Goal: Task Accomplishment & Management: Complete application form

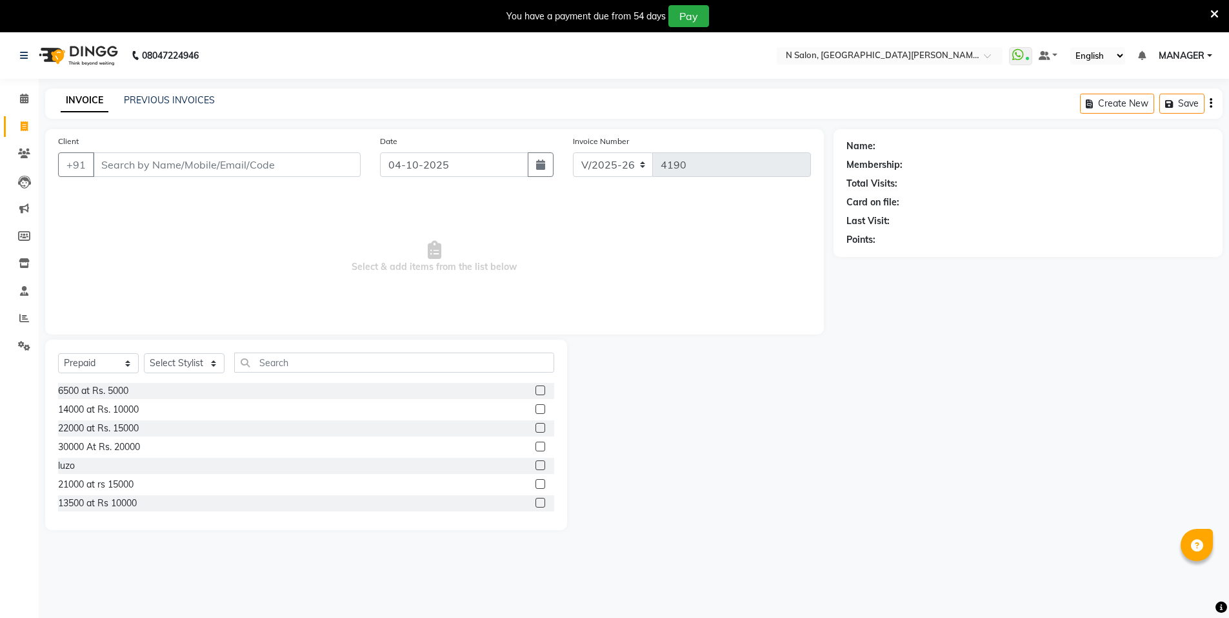
select select "3472"
select select "P"
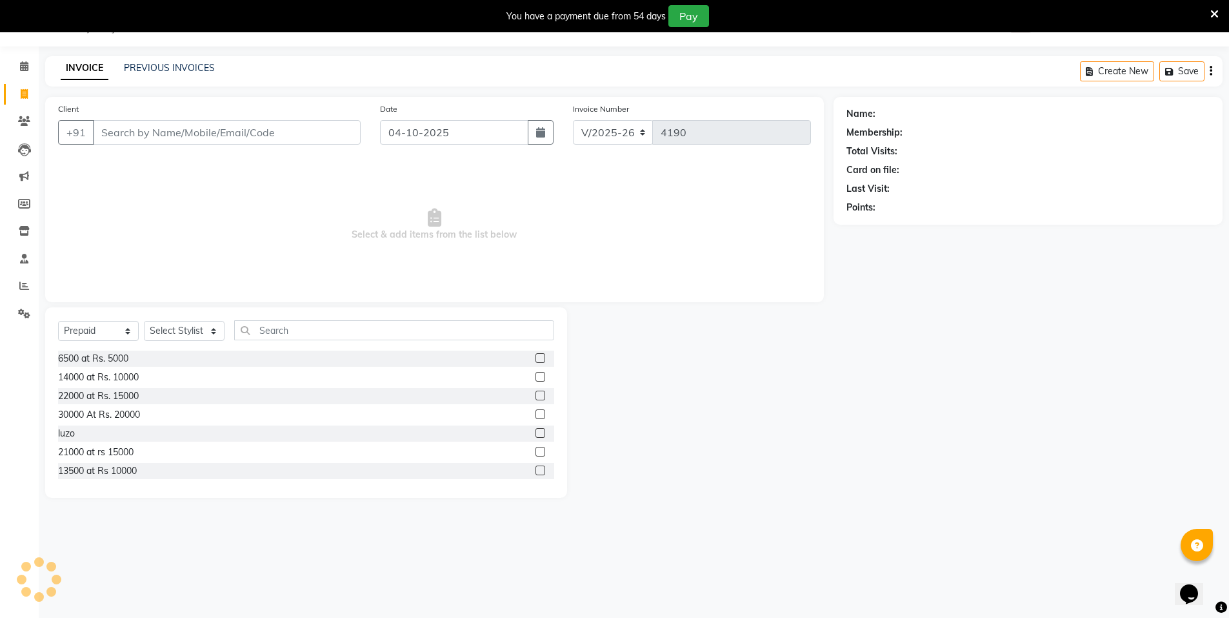
click at [233, 136] on input "Client" at bounding box center [227, 132] width 268 height 25
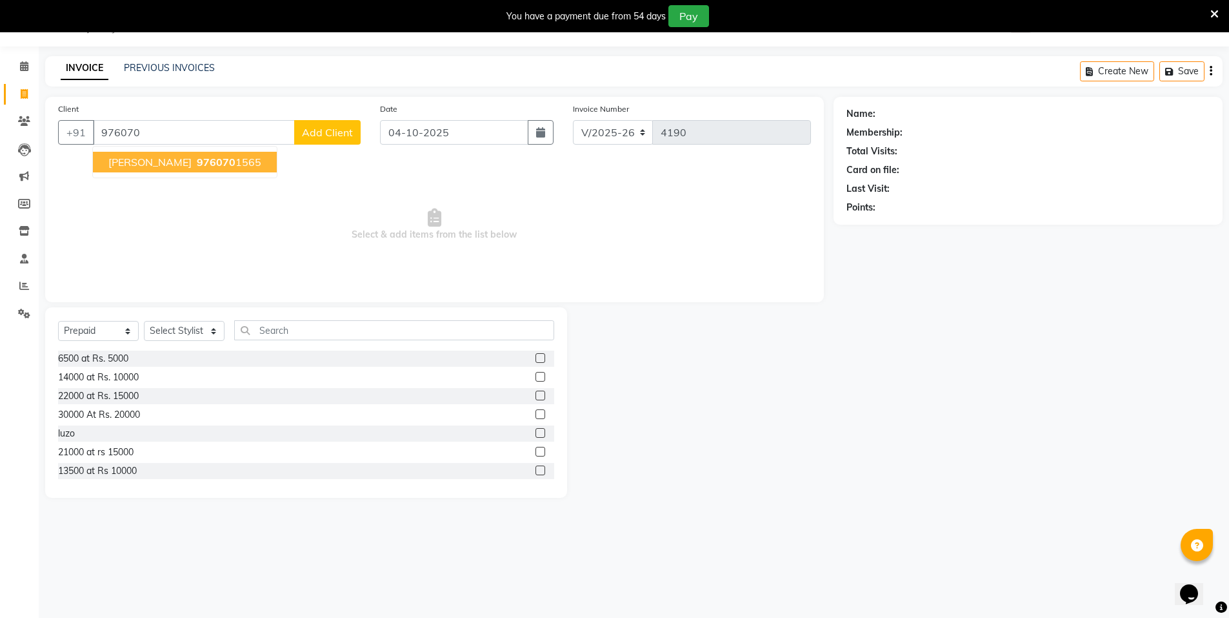
click at [239, 158] on ngb-highlight "976070 1565" at bounding box center [227, 162] width 67 height 13
type input "9760701565"
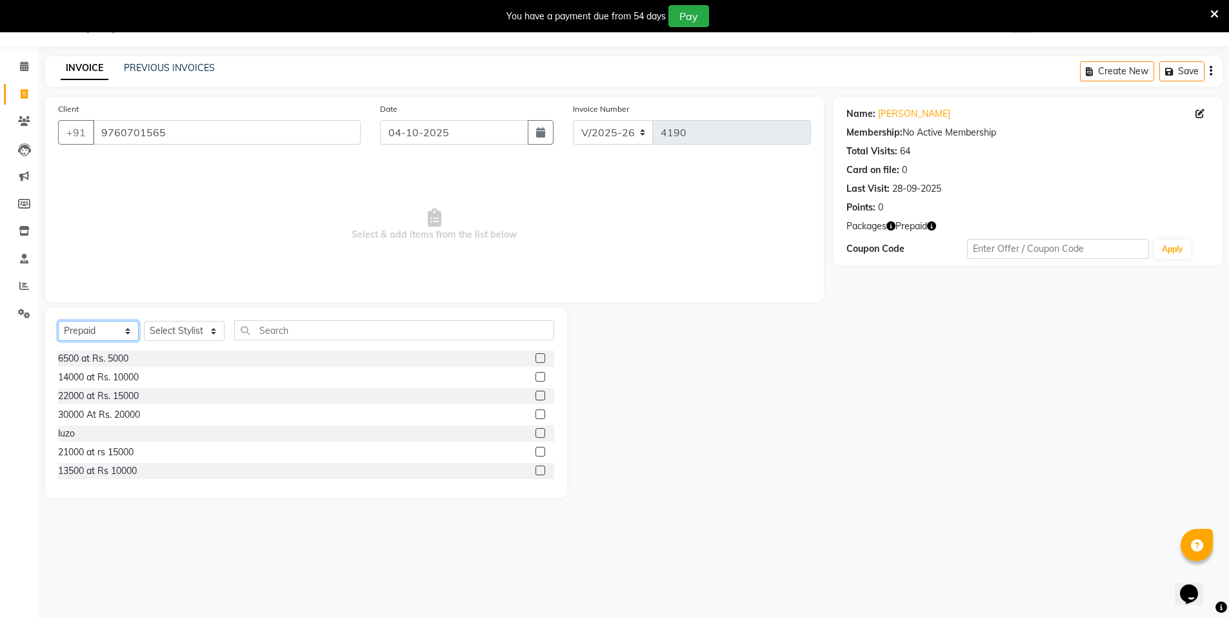
click at [77, 328] on select "Select Service Product Membership Package Voucher Prepaid Gift Card" at bounding box center [98, 331] width 81 height 20
select select "service"
click at [58, 321] on select "Select Service Product Membership Package Voucher Prepaid Gift Card" at bounding box center [98, 331] width 81 height 20
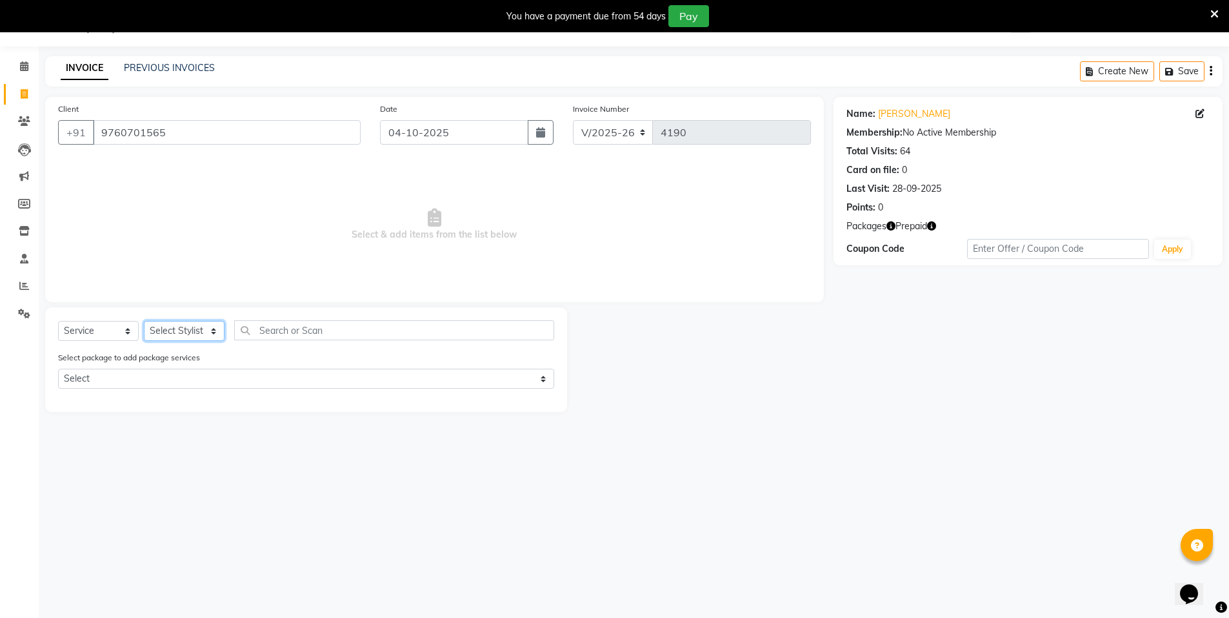
click at [179, 330] on select "Select Stylist [PERSON_NAME] [PERSON_NAME] MANAGER MD..... [PERSON_NAME] [PERSO…" at bounding box center [184, 331] width 81 height 20
select select "15668"
click at [144, 321] on select "Select Stylist [PERSON_NAME] [PERSON_NAME] MANAGER MD..... [PERSON_NAME] [PERSO…" at bounding box center [184, 331] width 81 height 20
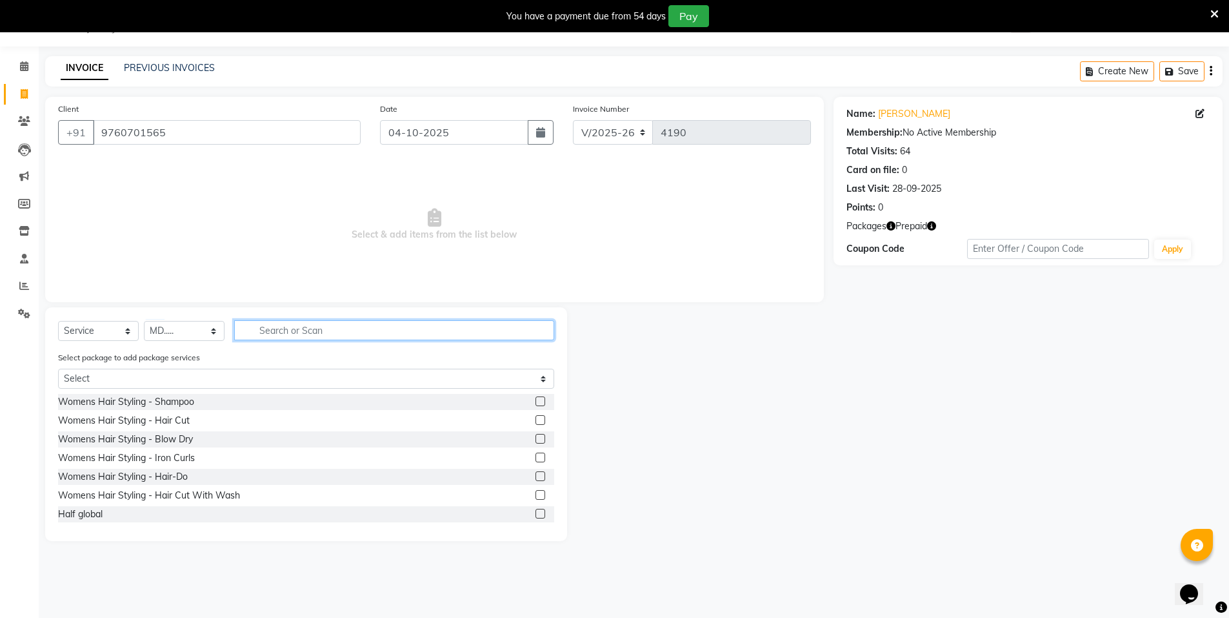
click at [293, 325] on input "text" at bounding box center [394, 330] width 320 height 20
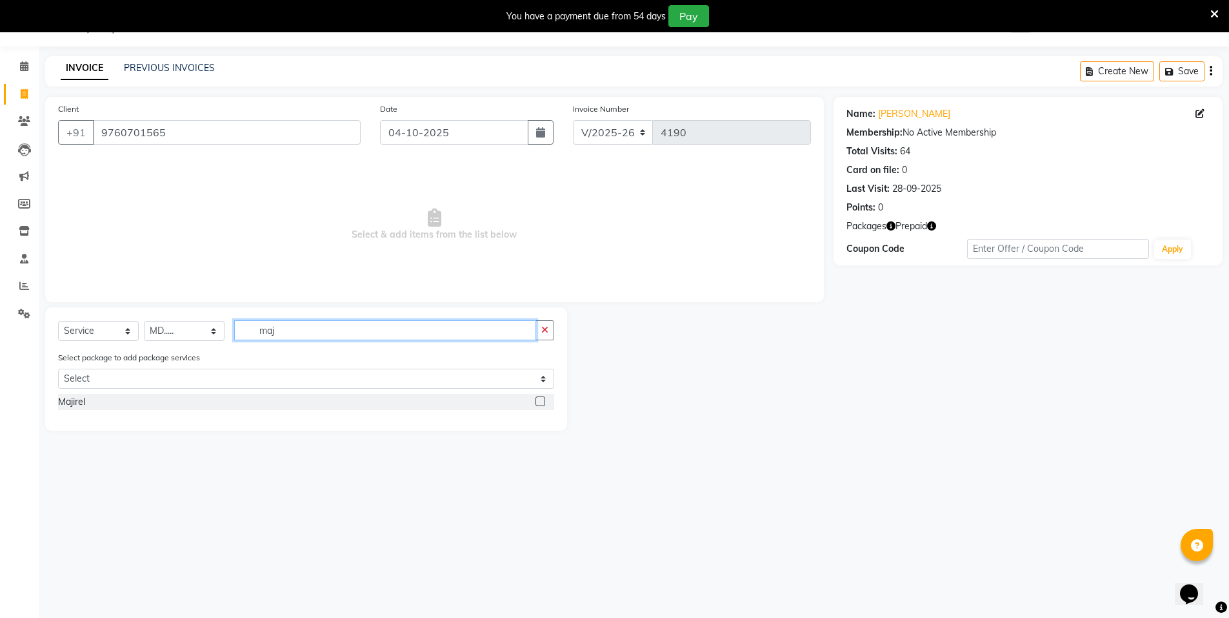
type input "maj"
click at [538, 401] on label at bounding box center [541, 401] width 10 height 10
click at [538, 401] on input "checkbox" at bounding box center [540, 402] width 8 height 8
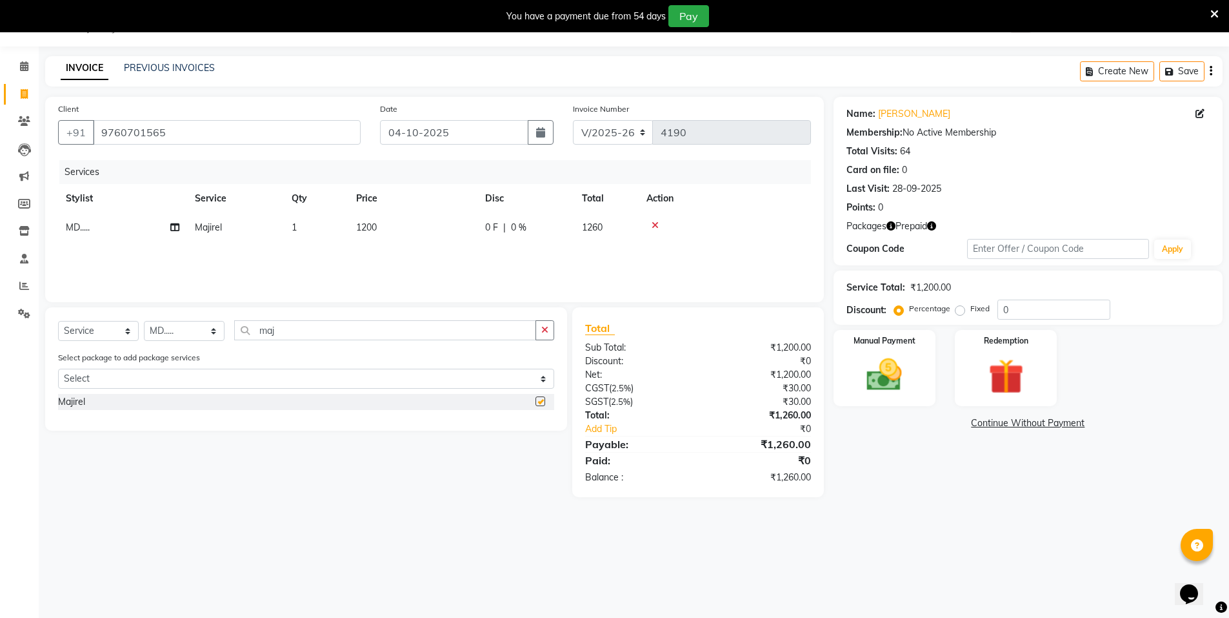
checkbox input "false"
click at [1006, 380] on img at bounding box center [1005, 377] width 59 height 46
click at [949, 425] on span "Prepaid 1" at bounding box center [948, 425] width 42 height 15
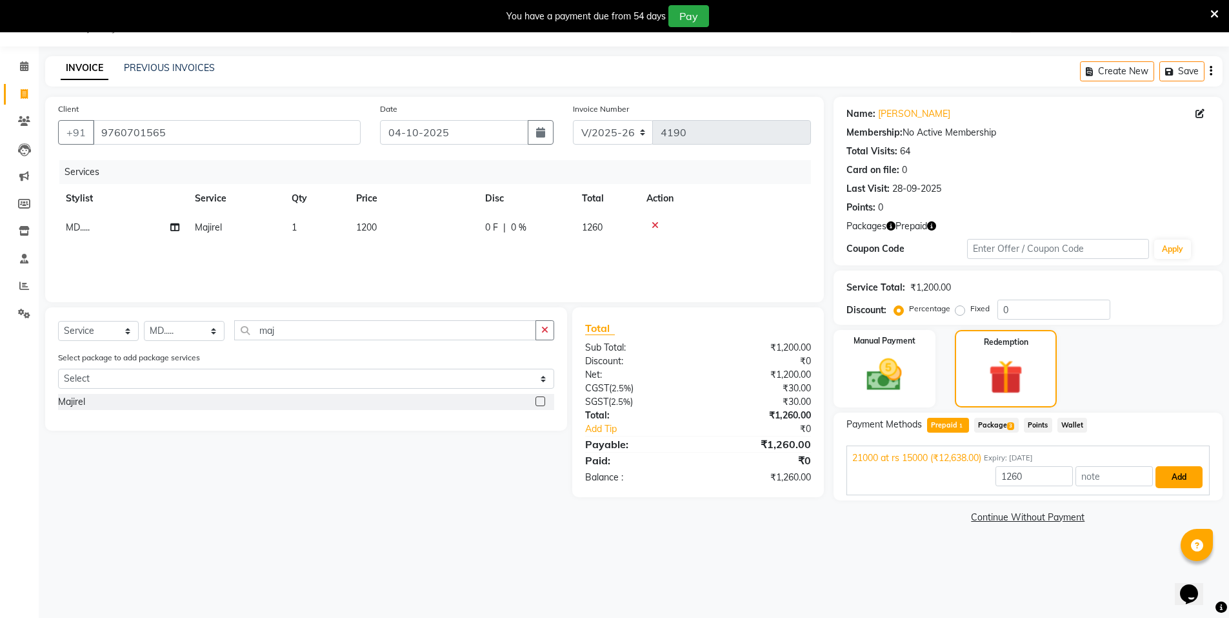
click at [1166, 478] on button "Add" at bounding box center [1179, 477] width 47 height 22
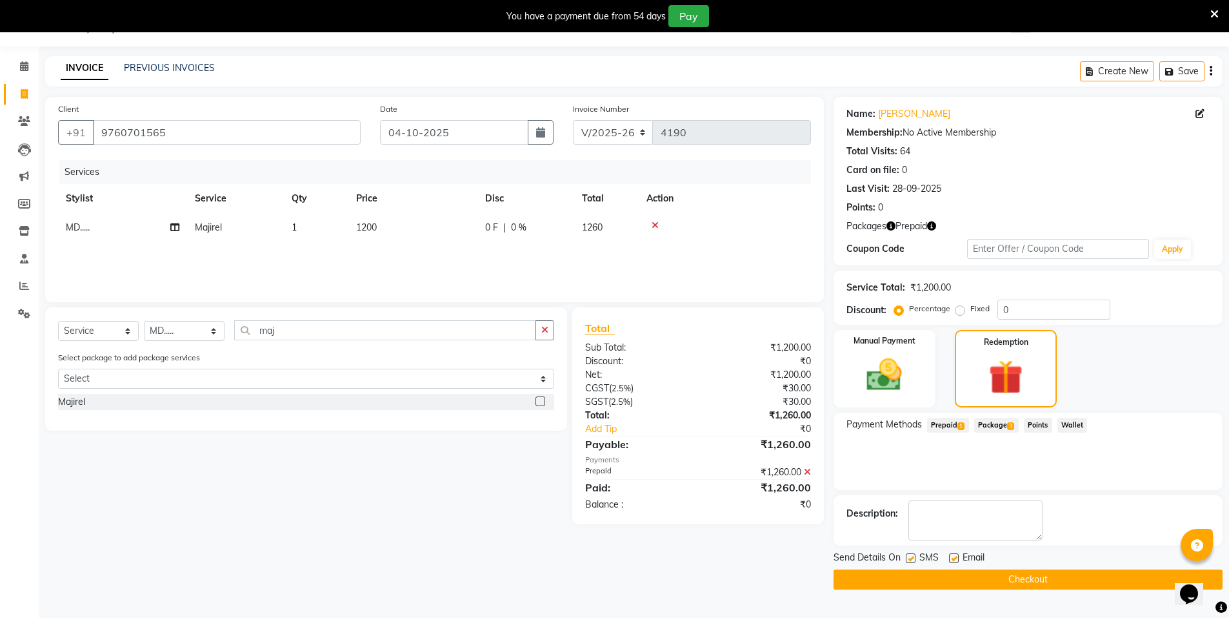
click at [1074, 572] on button "Checkout" at bounding box center [1028, 579] width 389 height 20
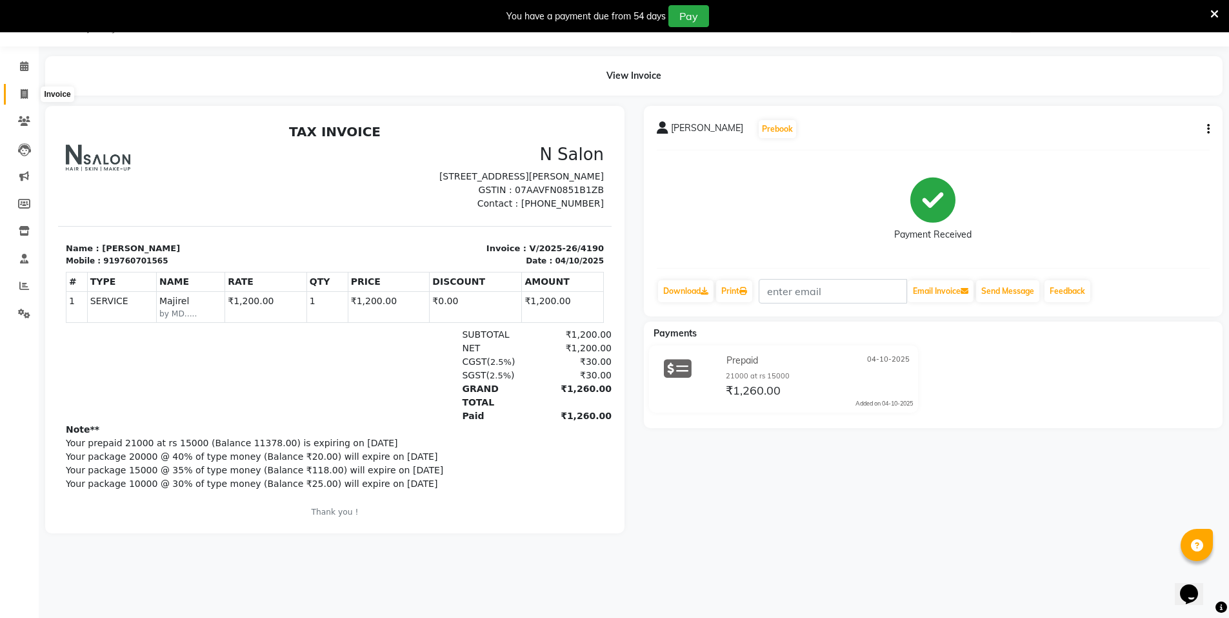
click at [30, 93] on span at bounding box center [24, 94] width 23 height 15
select select "service"
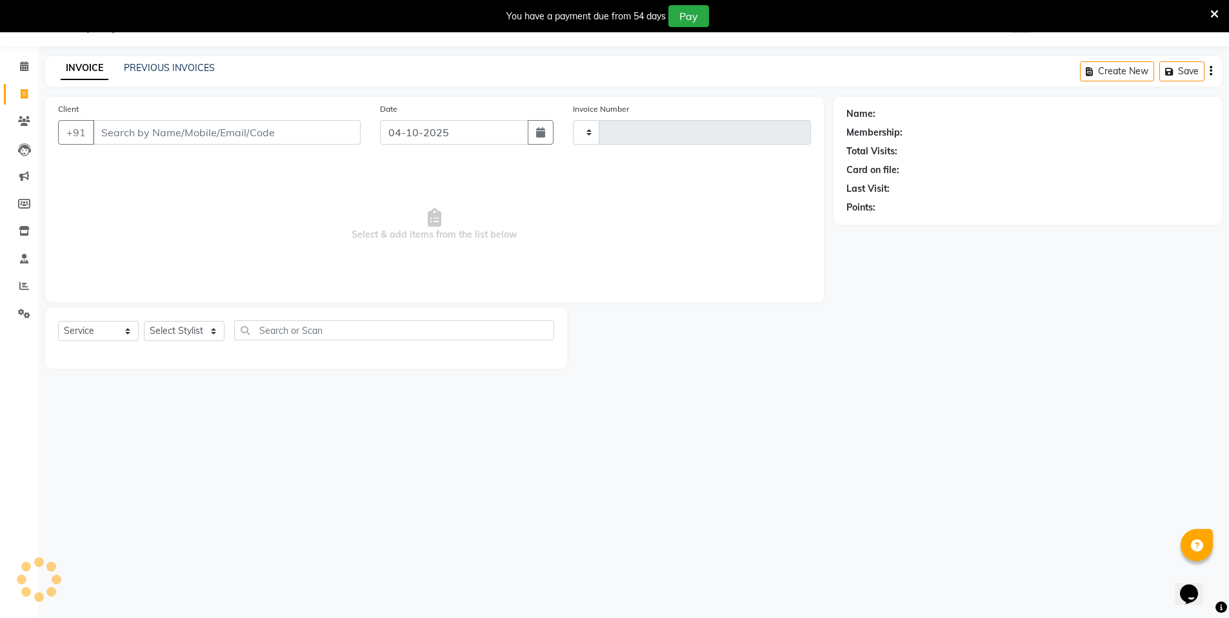
type input "4191"
select select "3472"
click at [133, 130] on input "Client" at bounding box center [227, 132] width 268 height 25
select select "P"
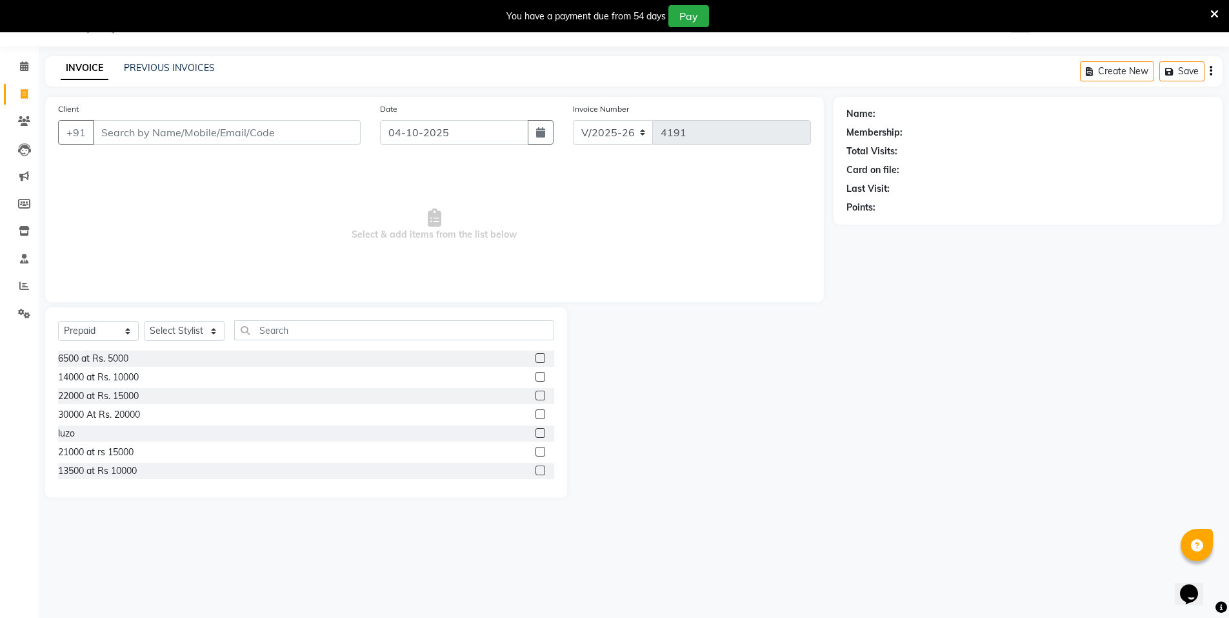
click at [174, 130] on input "Client" at bounding box center [227, 132] width 268 height 25
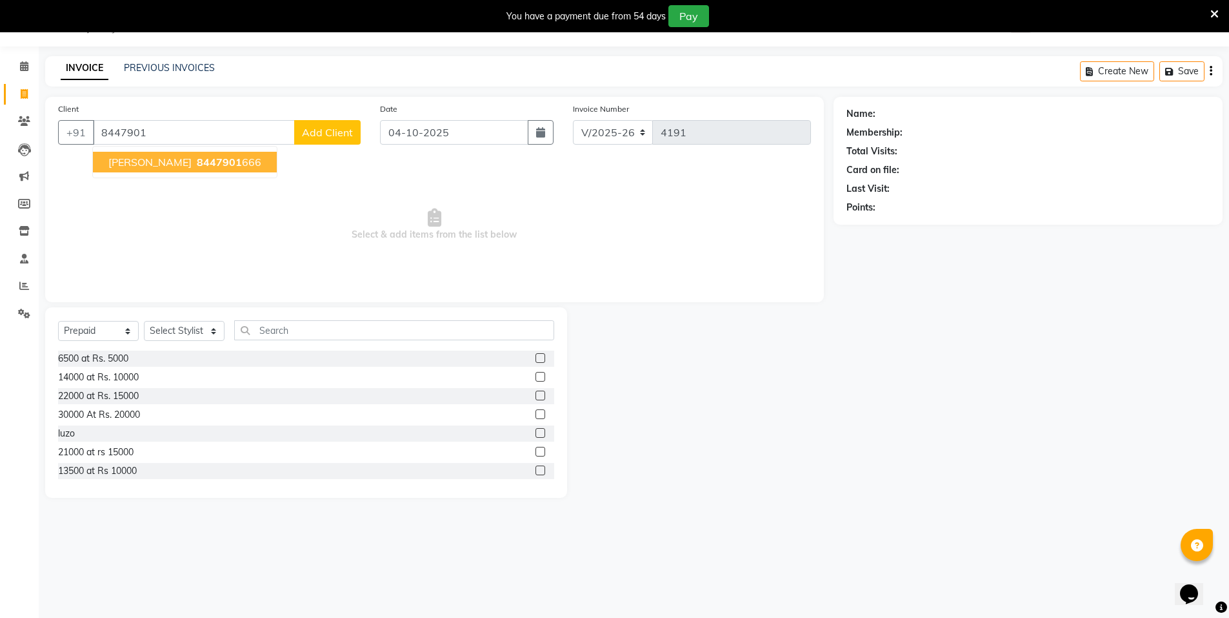
click at [235, 163] on span "8447901" at bounding box center [219, 162] width 45 height 13
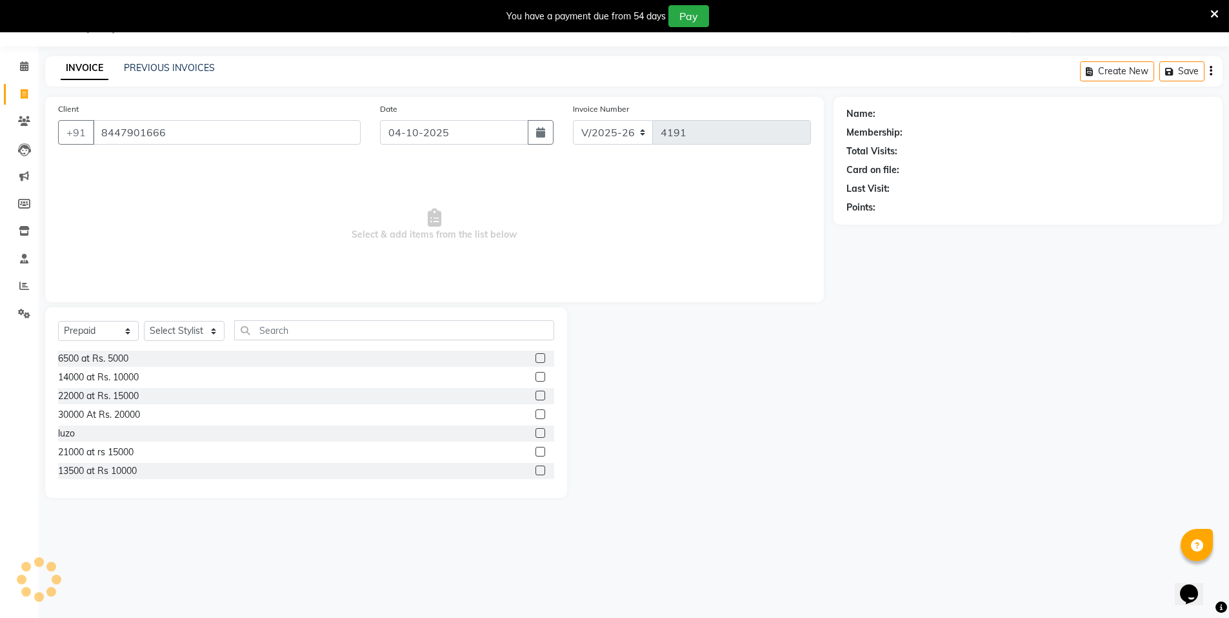
type input "8447901666"
click at [77, 333] on select "Select Service Product Membership Package Voucher Prepaid Gift Card" at bounding box center [98, 331] width 81 height 20
click at [77, 368] on div "6500 at Rs. 5000 14000 at Rs. 10000 22000 at Rs. 15000 30000 At Rs. 20000 luzo …" at bounding box center [306, 414] width 496 height 129
click at [101, 325] on select "Select Service Product Membership Package Voucher Prepaid Gift Card" at bounding box center [98, 331] width 81 height 20
select select "service"
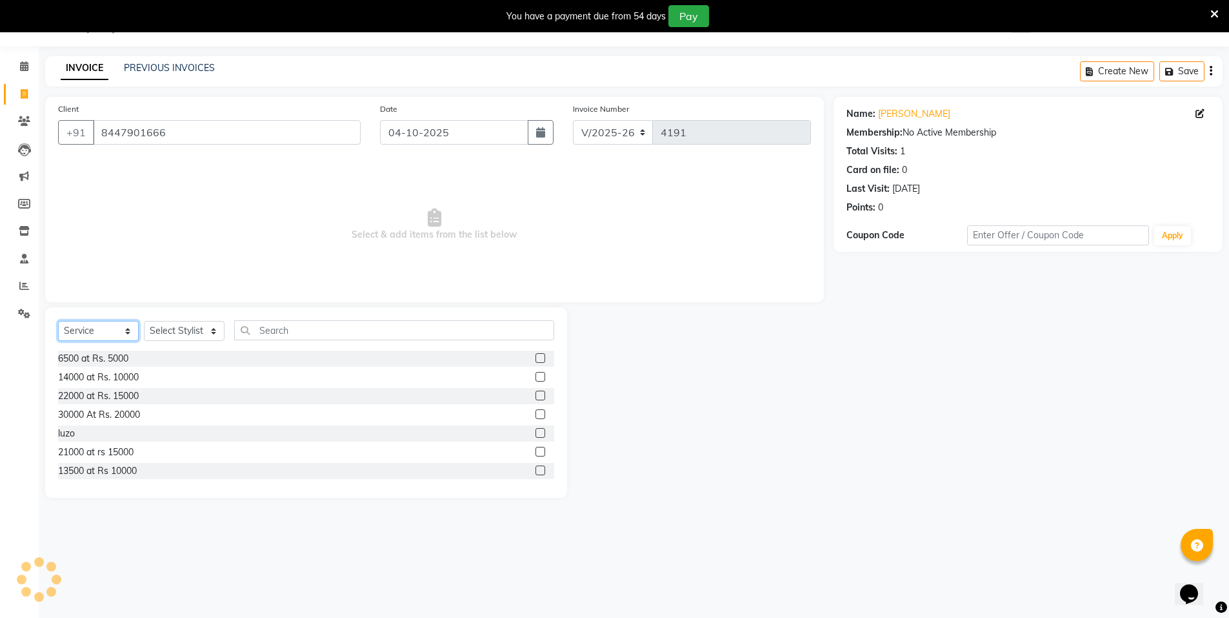
click at [58, 321] on select "Select Service Product Membership Package Voucher Prepaid Gift Card" at bounding box center [98, 331] width 81 height 20
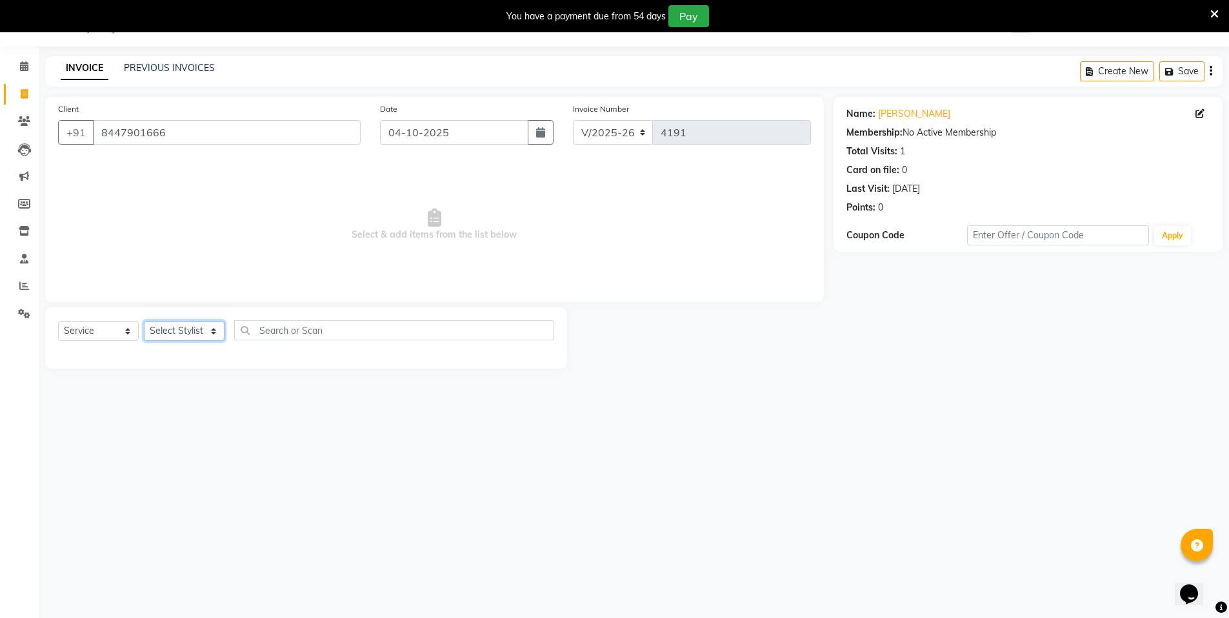
click at [179, 327] on select "Select Stylist [PERSON_NAME] [PERSON_NAME] MANAGER MD..... [PERSON_NAME] [PERSO…" at bounding box center [184, 331] width 81 height 20
select select "15674"
click at [144, 321] on select "Select Stylist [PERSON_NAME] [PERSON_NAME] MANAGER MD..... [PERSON_NAME] [PERSO…" at bounding box center [184, 331] width 81 height 20
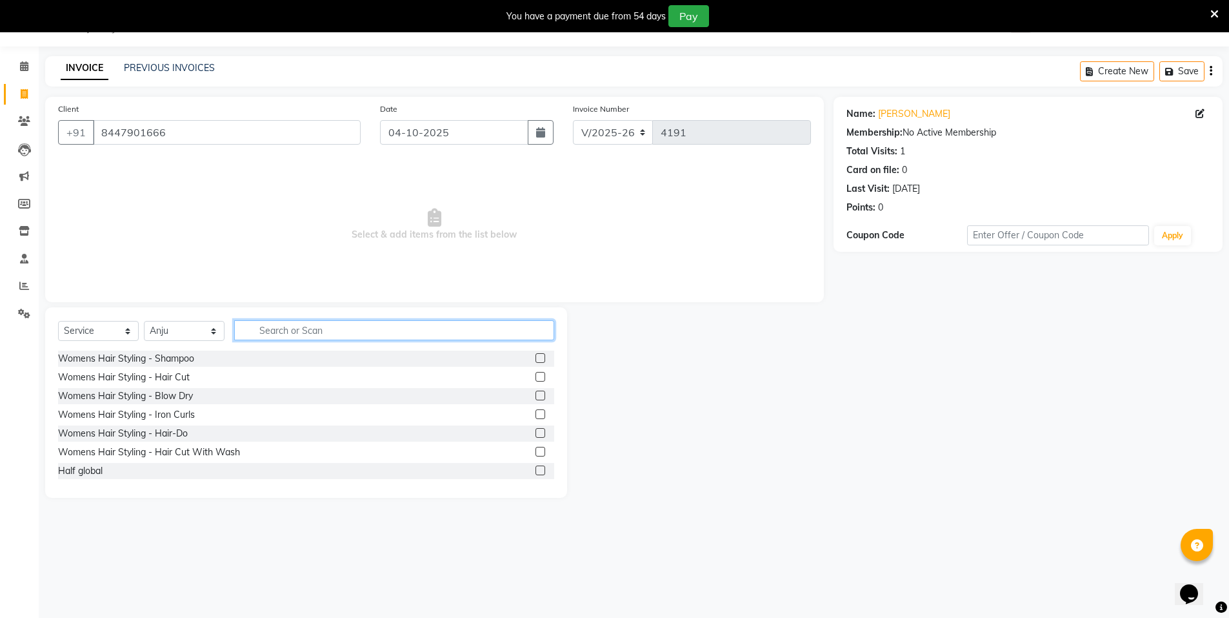
click at [320, 327] on input "text" at bounding box center [394, 330] width 320 height 20
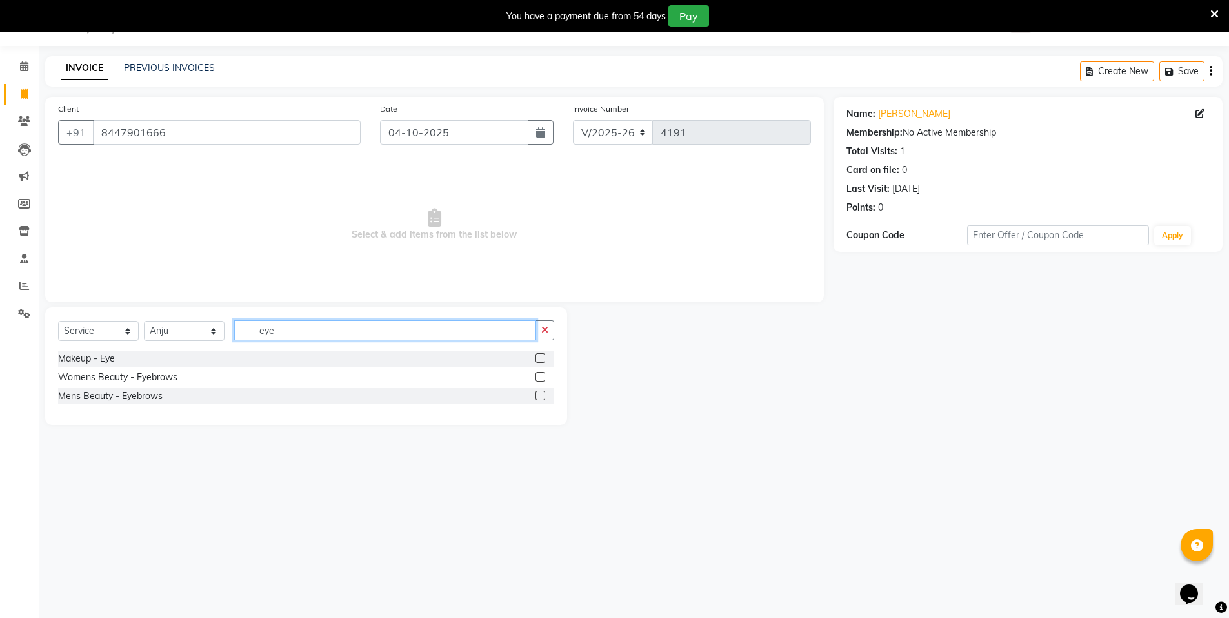
type input "eye"
click at [541, 377] on label at bounding box center [541, 377] width 10 height 10
click at [541, 377] on input "checkbox" at bounding box center [540, 377] width 8 height 8
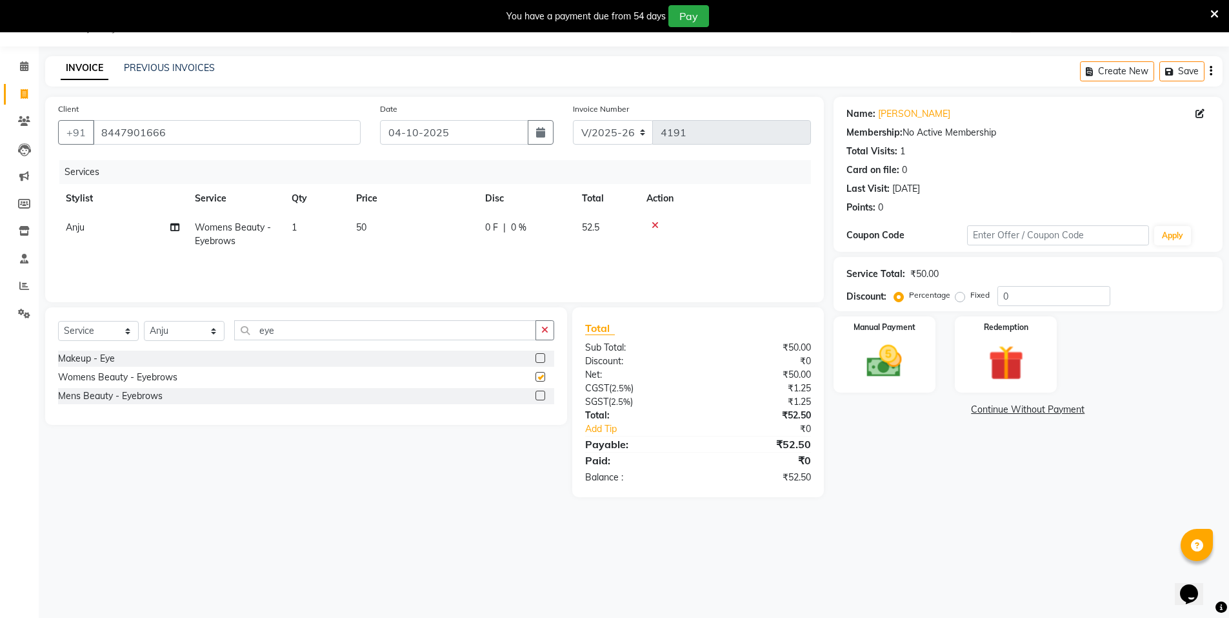
checkbox input "false"
click at [308, 237] on td "1" at bounding box center [316, 234] width 65 height 43
click at [379, 232] on input "1" at bounding box center [376, 231] width 49 height 20
type input "2"
click at [492, 263] on div "Services Stylist Service Qty Price Disc Total Action Anju Womens Beauty - Eyebr…" at bounding box center [434, 224] width 753 height 129
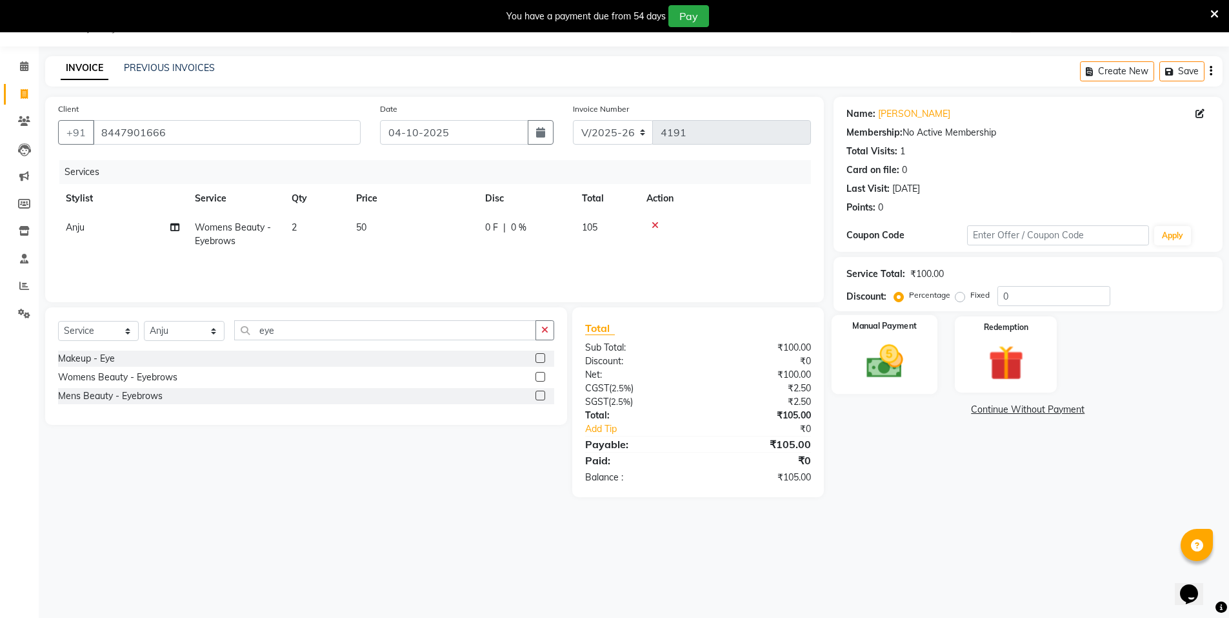
click at [900, 377] on img at bounding box center [884, 361] width 59 height 42
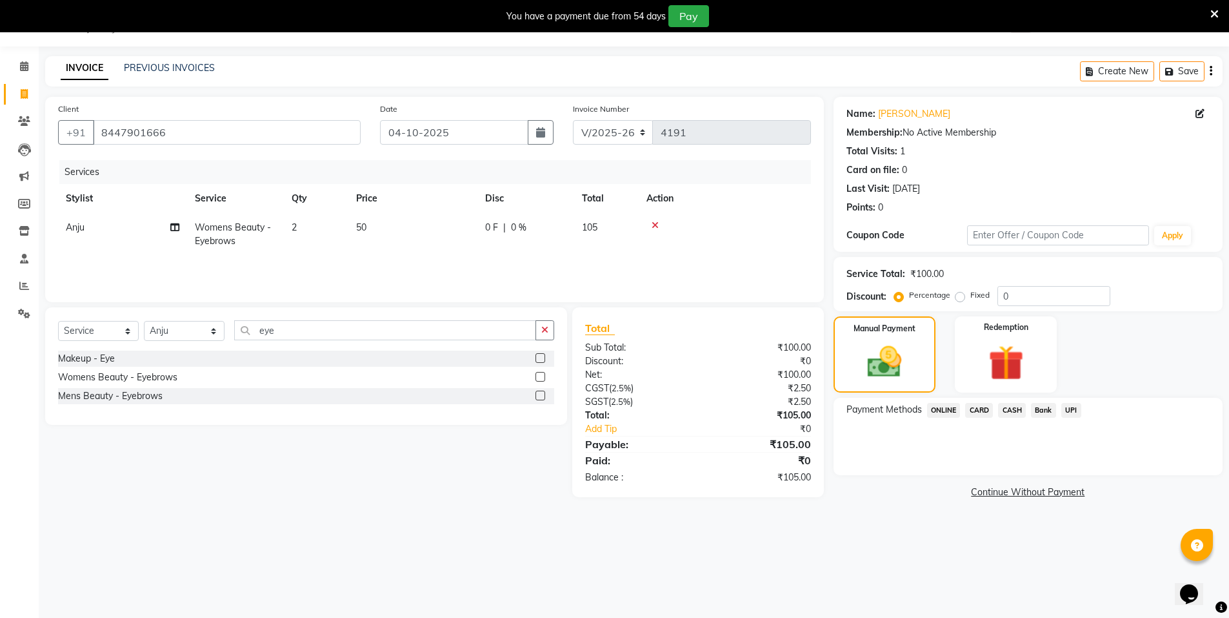
click at [943, 409] on span "ONLINE" at bounding box center [944, 410] width 34 height 15
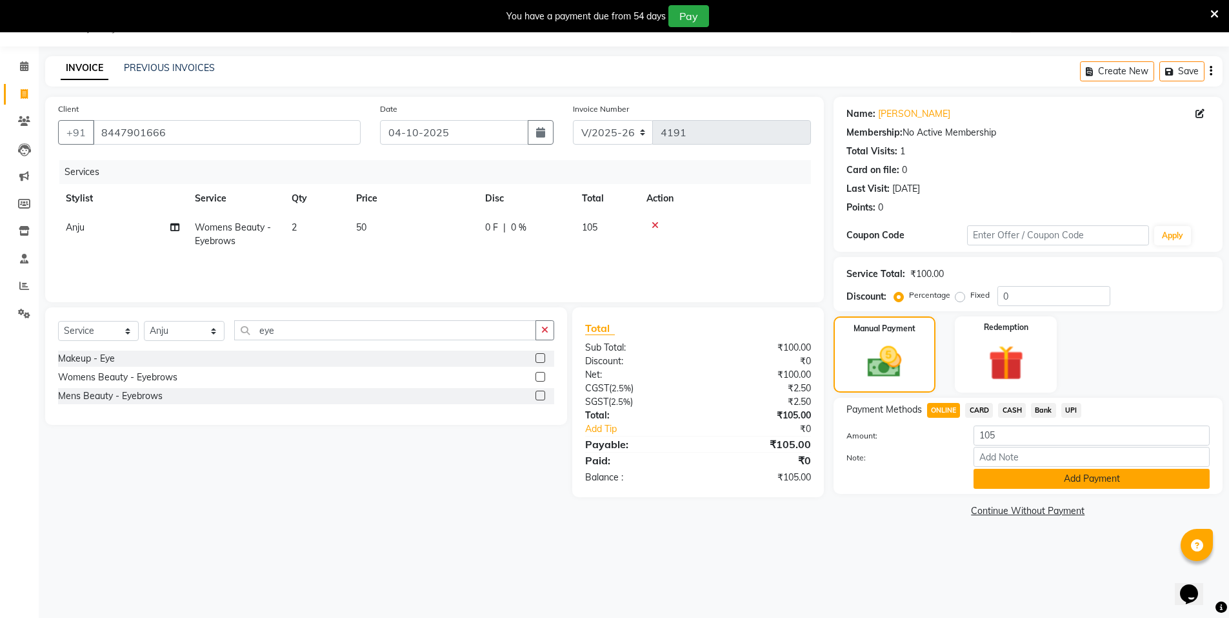
click at [1094, 475] on button "Add Payment" at bounding box center [1092, 478] width 236 height 20
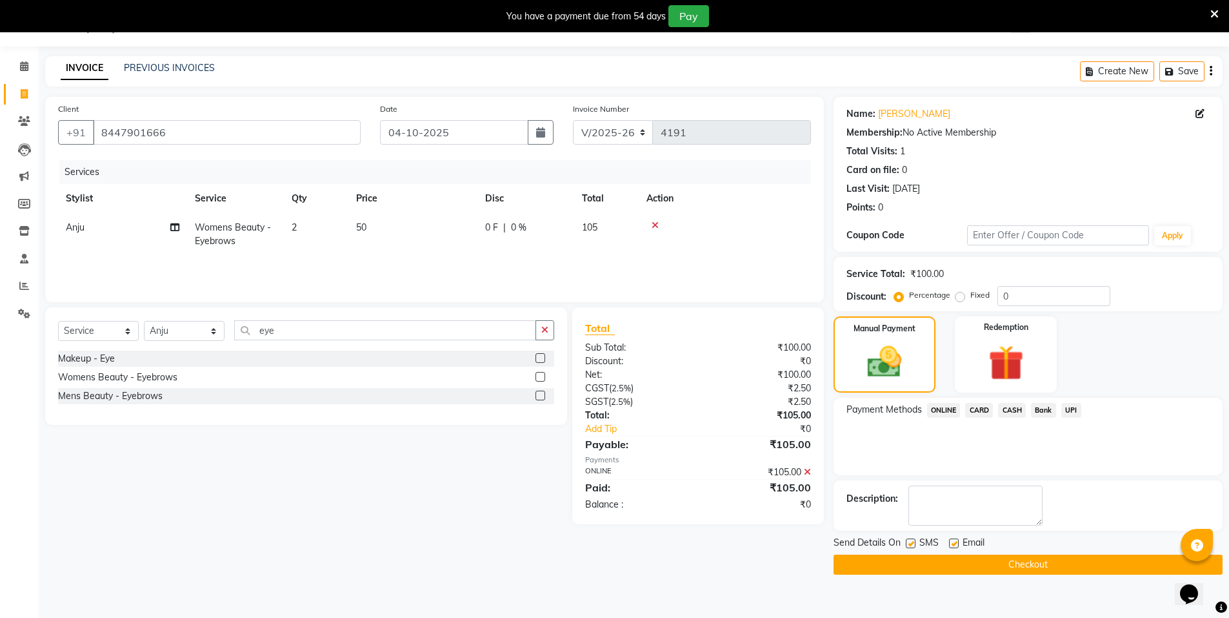
click at [1087, 558] on button "Checkout" at bounding box center [1028, 564] width 389 height 20
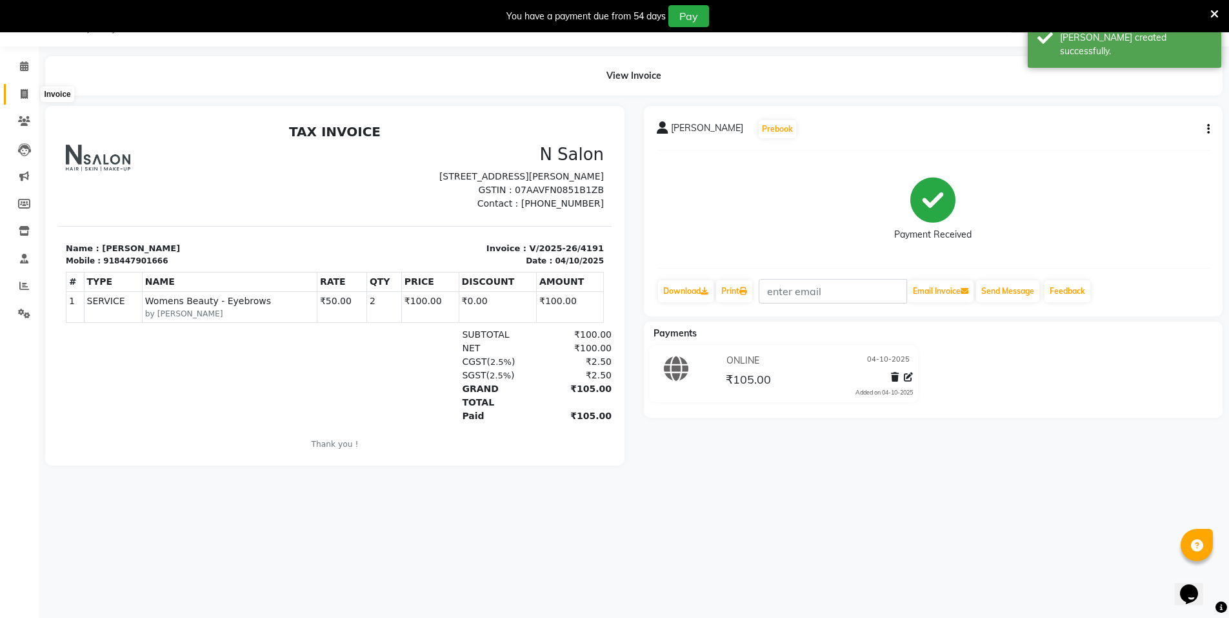
click at [29, 94] on span at bounding box center [24, 94] width 23 height 15
select select "service"
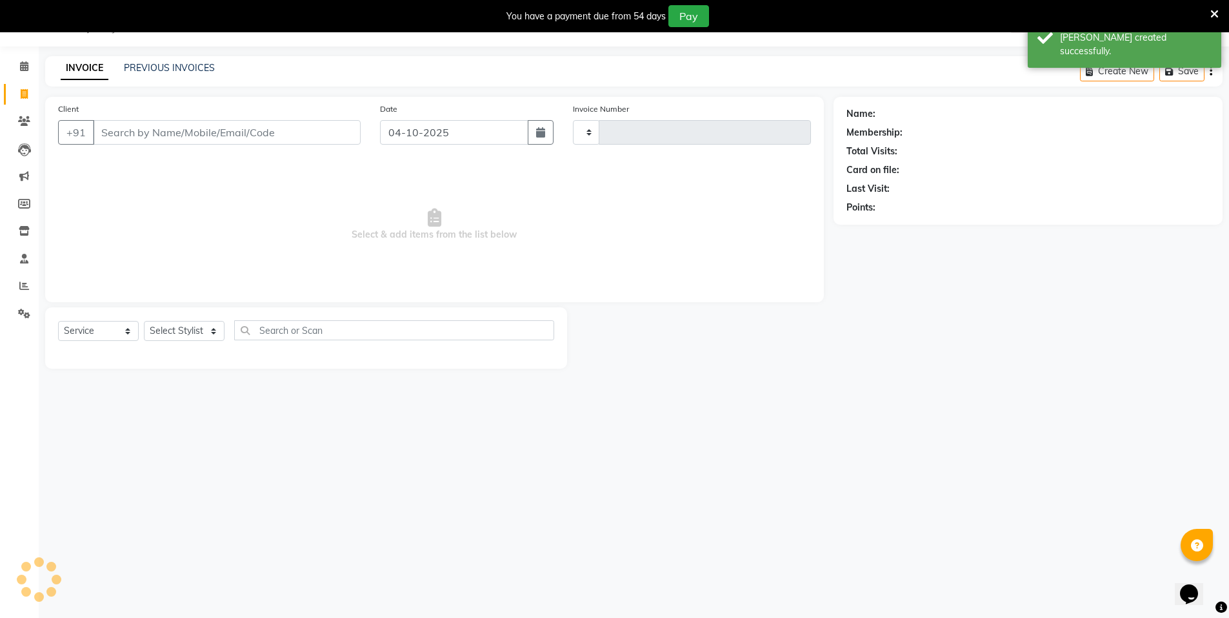
type input "4192"
select select "3472"
select select "P"
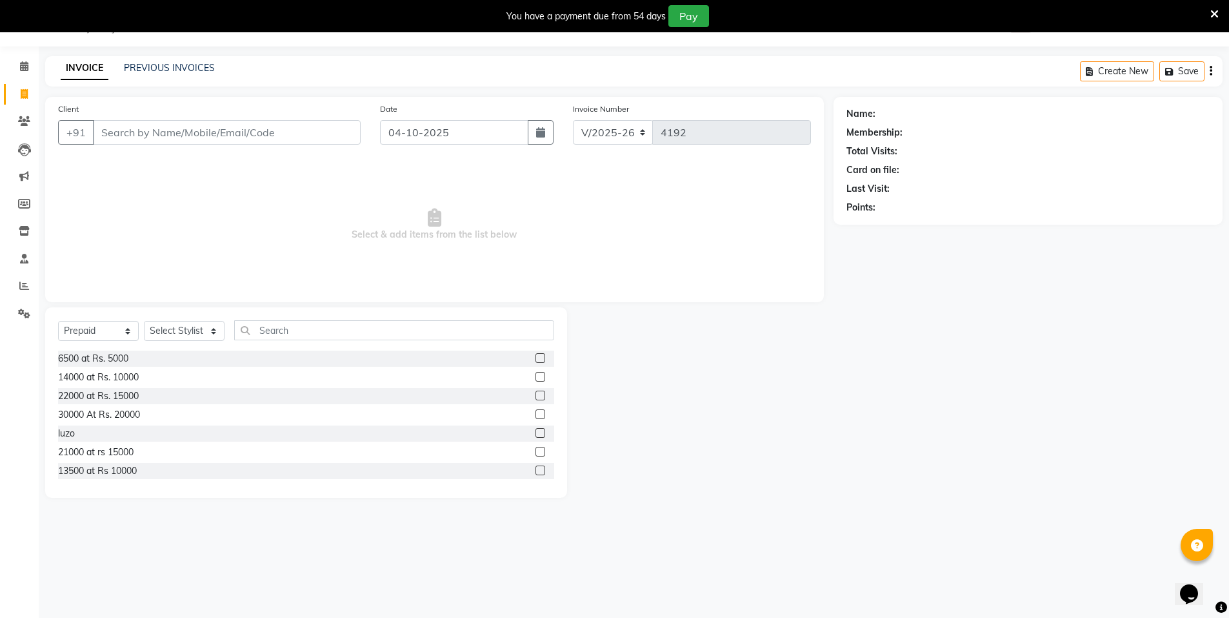
click at [210, 134] on input "Client" at bounding box center [227, 132] width 268 height 25
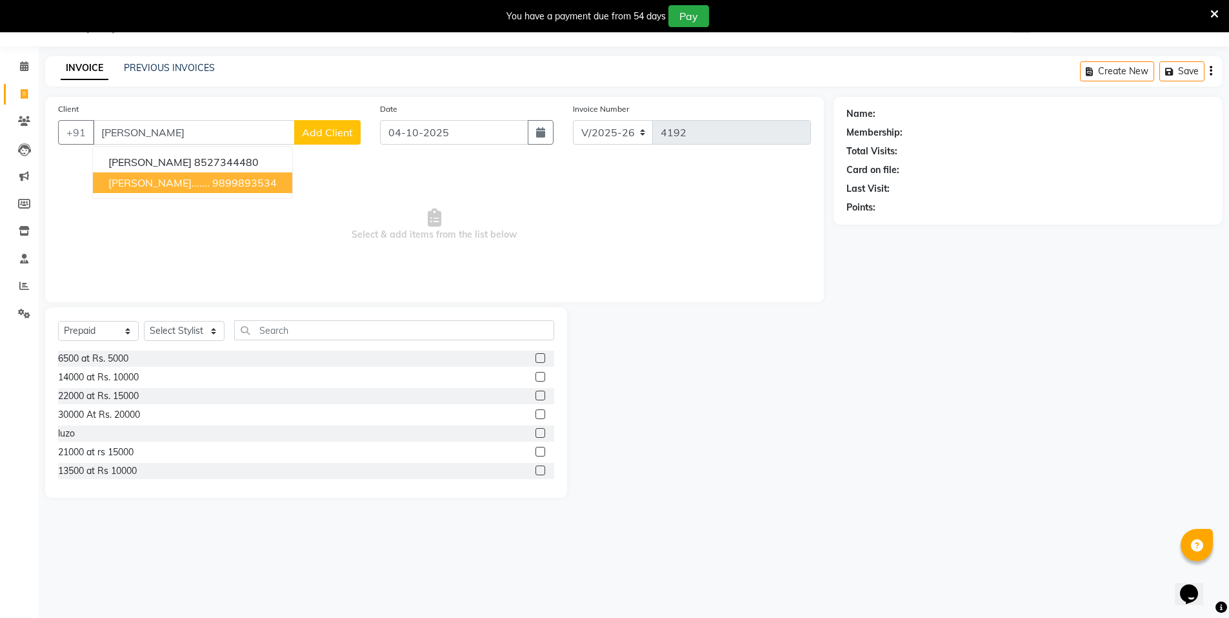
click at [221, 174] on button "SONIA MAM....... 9899893534" at bounding box center [192, 182] width 199 height 21
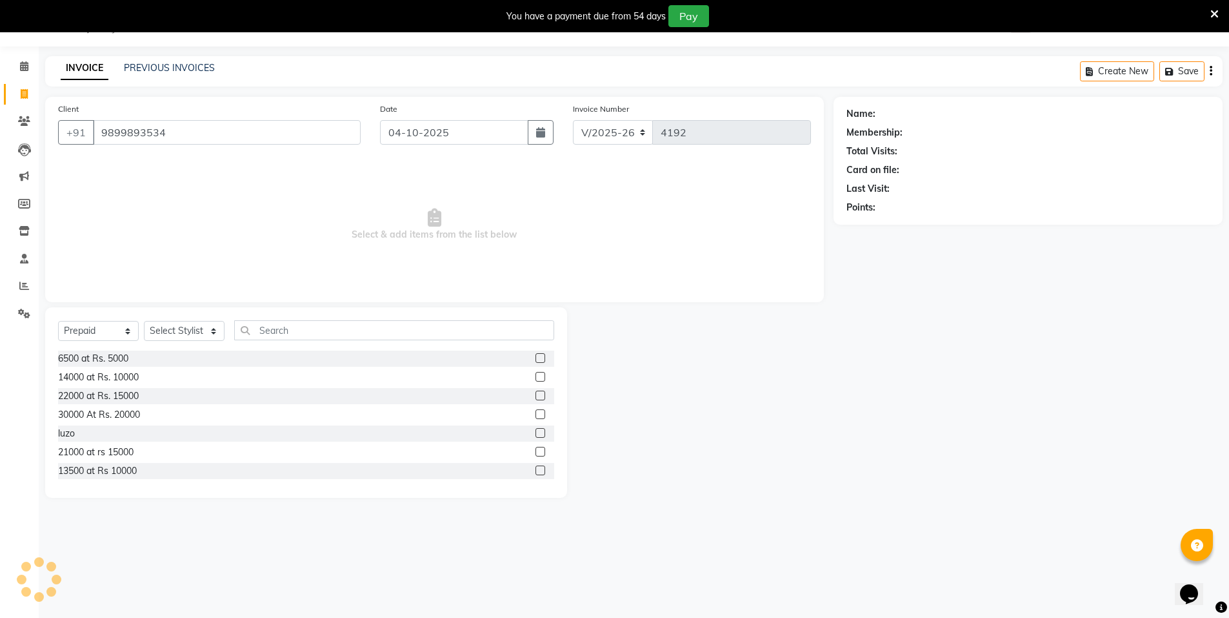
type input "9899893534"
click at [880, 226] on icon "button" at bounding box center [882, 225] width 9 height 9
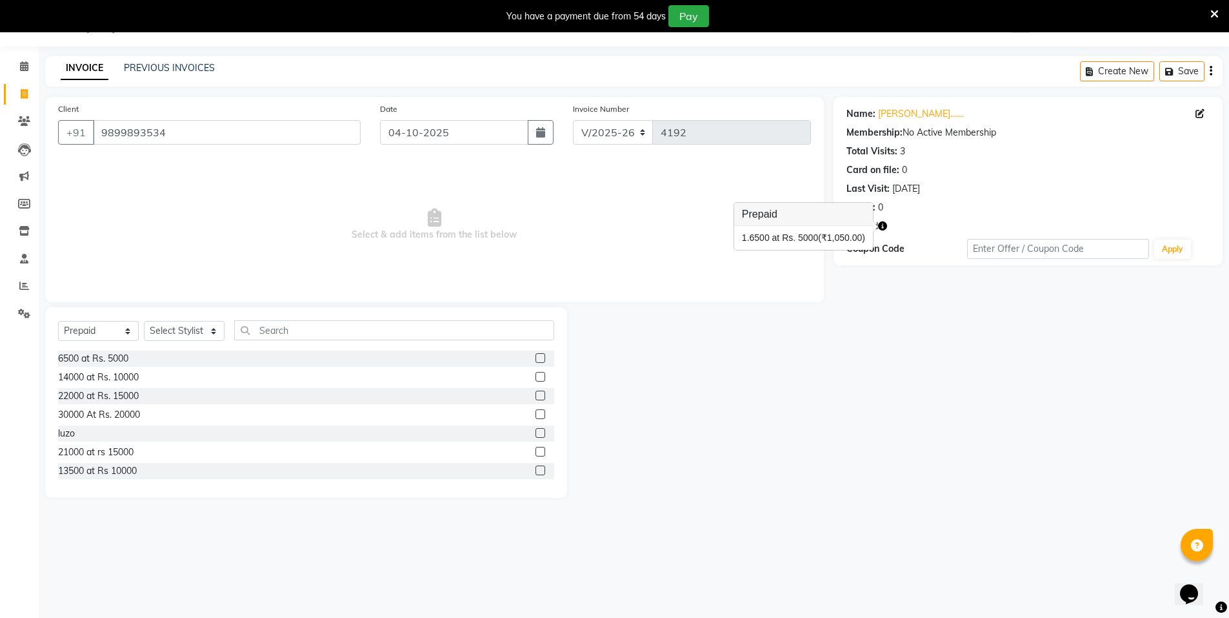
click at [840, 357] on div "Name: Sonia Mam....... Membership: No Active Membership Total Visits: 3 Card on…" at bounding box center [1033, 297] width 399 height 401
click at [23, 95] on icon at bounding box center [24, 94] width 7 height 10
select select "service"
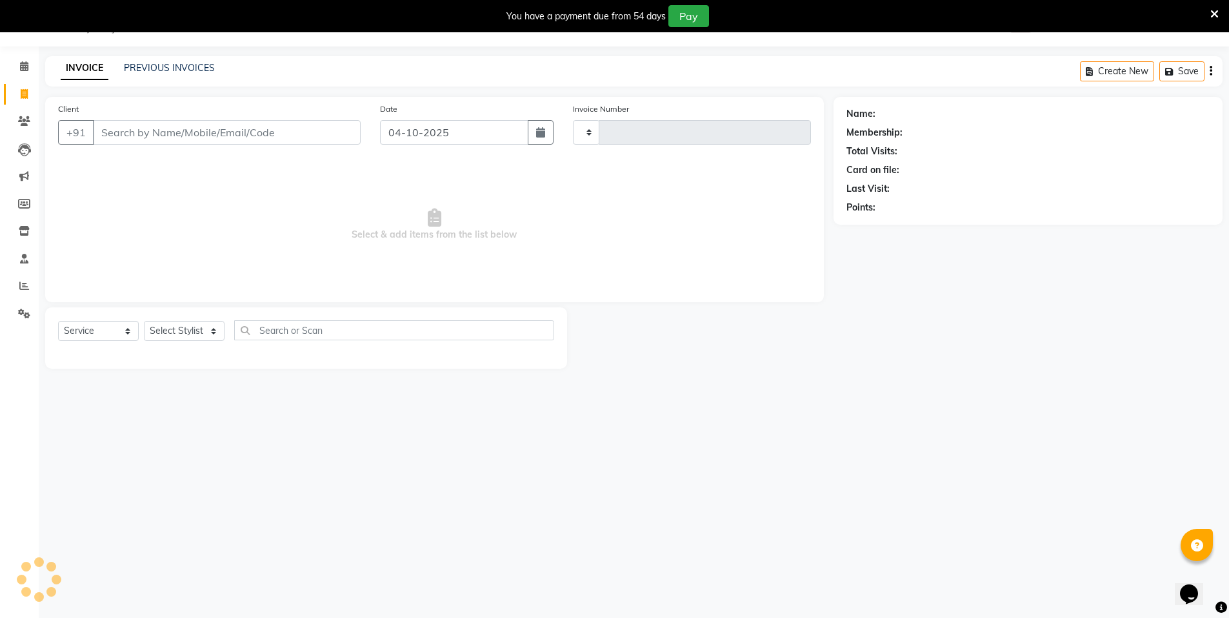
type input "4192"
select select "3472"
click at [211, 126] on input "Client" at bounding box center [227, 132] width 268 height 25
select select "P"
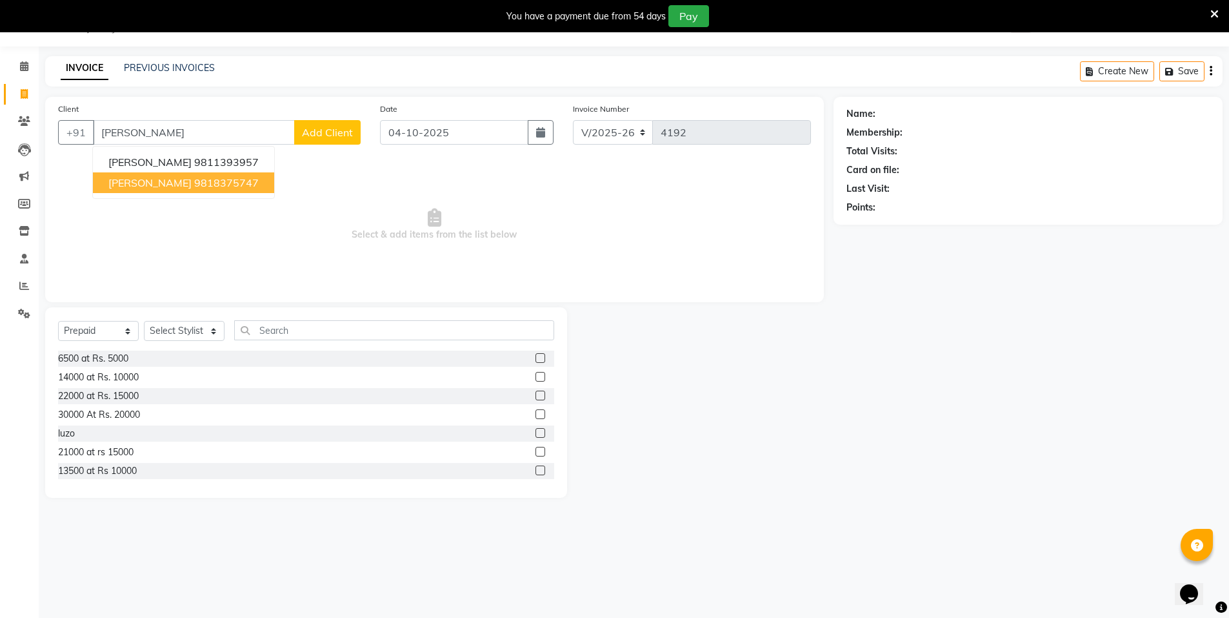
click at [205, 181] on ngb-highlight "9818375747" at bounding box center [226, 182] width 65 height 13
type input "9818375747"
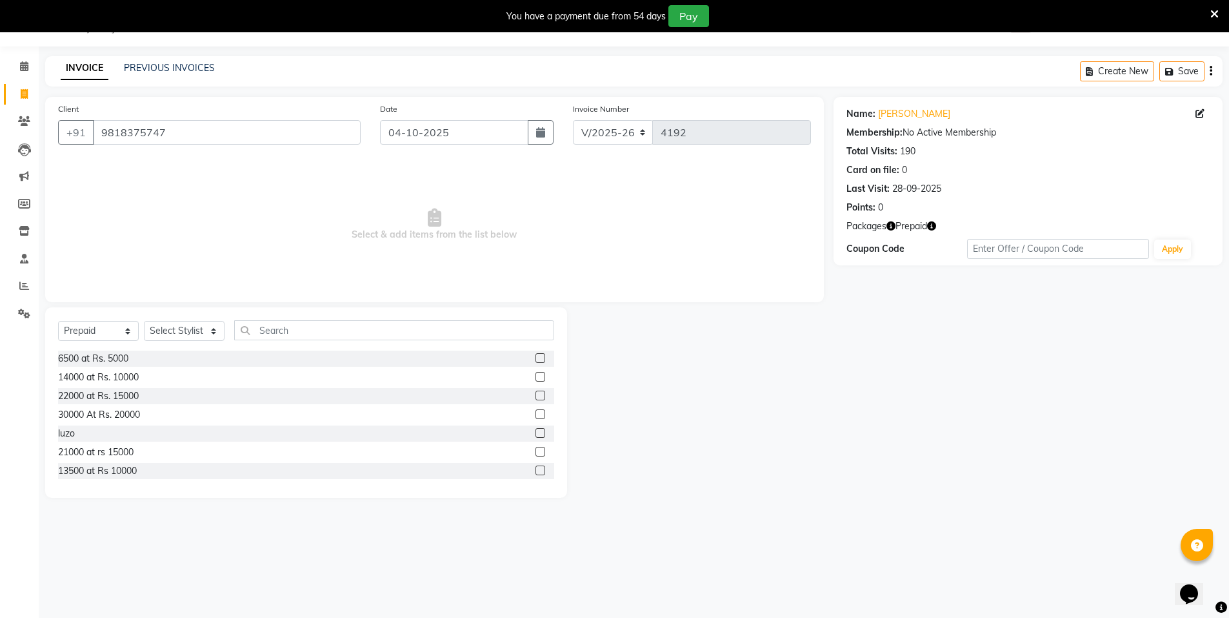
click at [935, 223] on icon "button" at bounding box center [931, 225] width 9 height 9
click at [876, 310] on div "Name: Sonia Chahbra Membership: No Active Membership Total Visits: 190 Card on …" at bounding box center [1033, 297] width 399 height 401
click at [108, 329] on select "Select Service Product Membership Package Voucher Prepaid Gift Card" at bounding box center [98, 331] width 81 height 20
select select "service"
click at [58, 321] on select "Select Service Product Membership Package Voucher Prepaid Gift Card" at bounding box center [98, 331] width 81 height 20
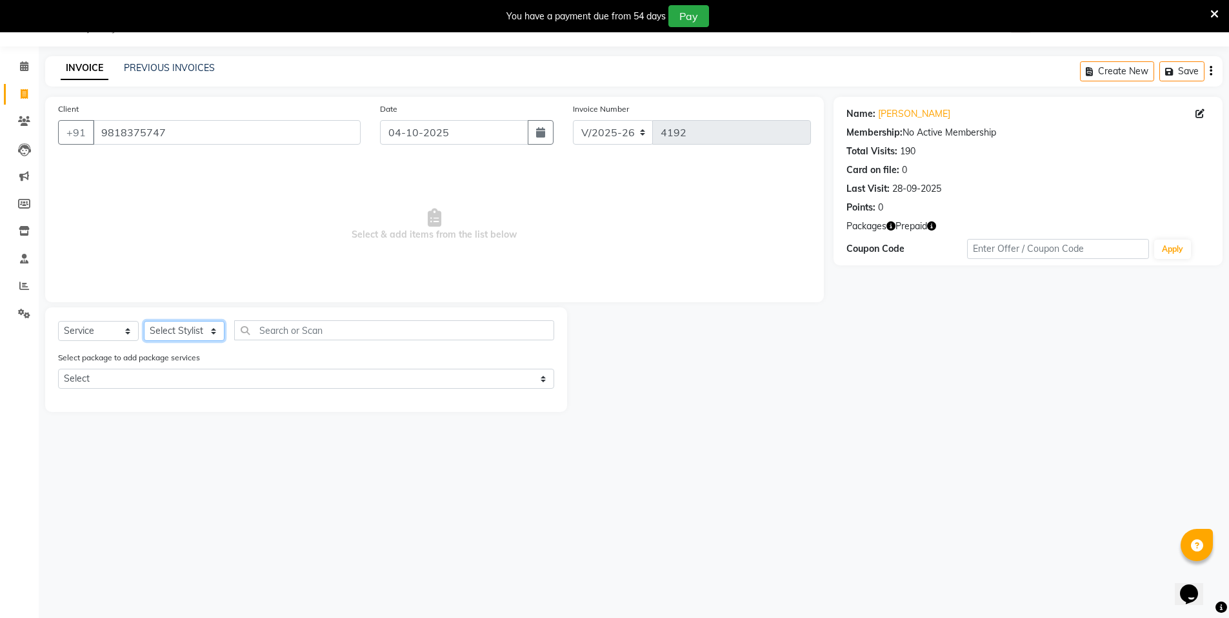
click at [203, 336] on select "Select Stylist [PERSON_NAME] [PERSON_NAME] MANAGER MD..... [PERSON_NAME] [PERSO…" at bounding box center [184, 331] width 81 height 20
click at [507, 281] on span "Select & add items from the list below" at bounding box center [434, 224] width 753 height 129
click at [195, 141] on input "9818375747" at bounding box center [227, 132] width 268 height 25
click at [113, 328] on select "Select Service Product Membership Package Voucher Prepaid Gift Card" at bounding box center [98, 331] width 81 height 20
click at [58, 321] on select "Select Service Product Membership Package Voucher Prepaid Gift Card" at bounding box center [98, 331] width 81 height 20
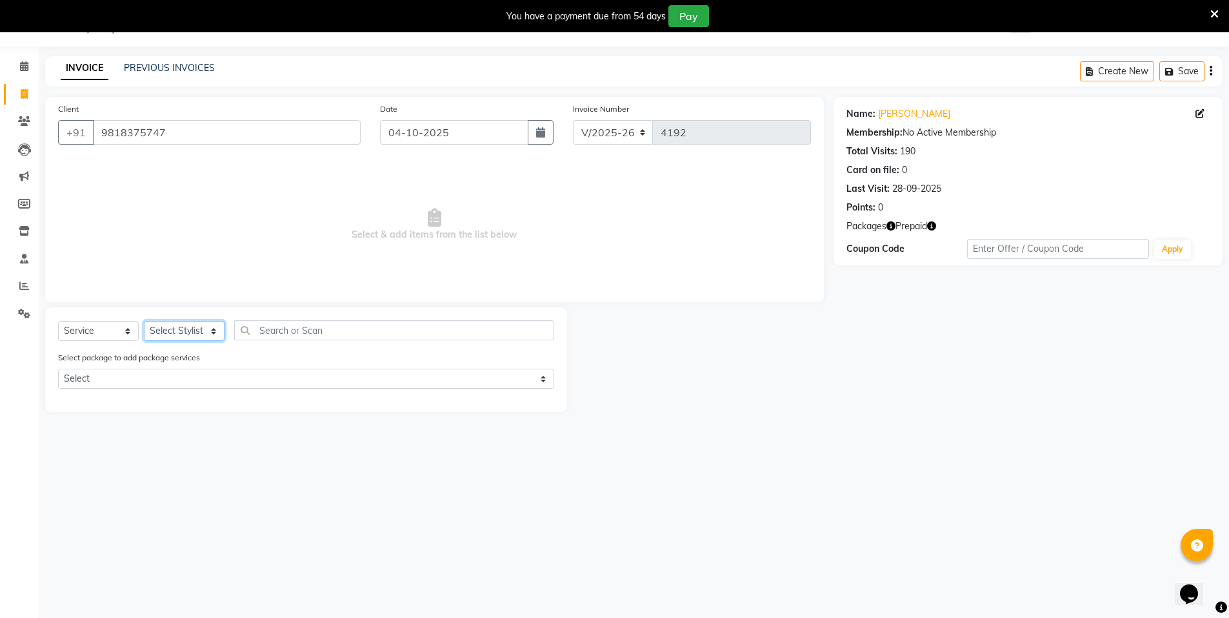
click at [179, 330] on select "Select Stylist [PERSON_NAME] [PERSON_NAME] MANAGER MD..... [PERSON_NAME] [PERSO…" at bounding box center [184, 331] width 81 height 20
select select "15670"
click at [144, 321] on select "Select Stylist [PERSON_NAME] [PERSON_NAME] MANAGER MD..... [PERSON_NAME] [PERSO…" at bounding box center [184, 331] width 81 height 20
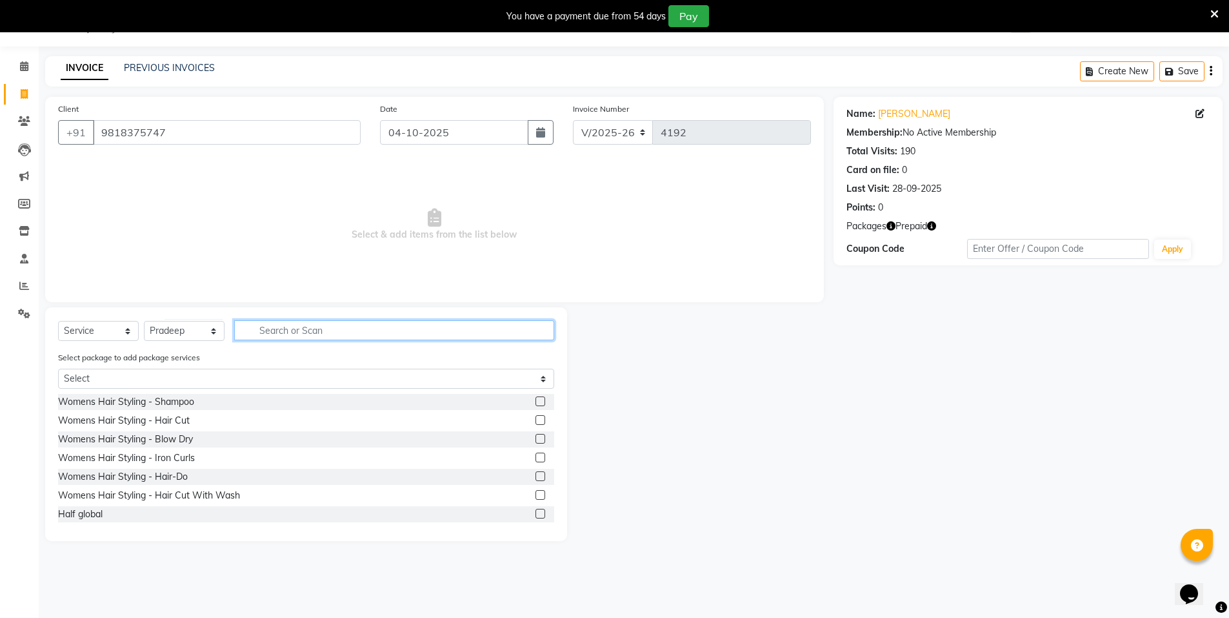
click at [279, 334] on input "text" at bounding box center [394, 330] width 320 height 20
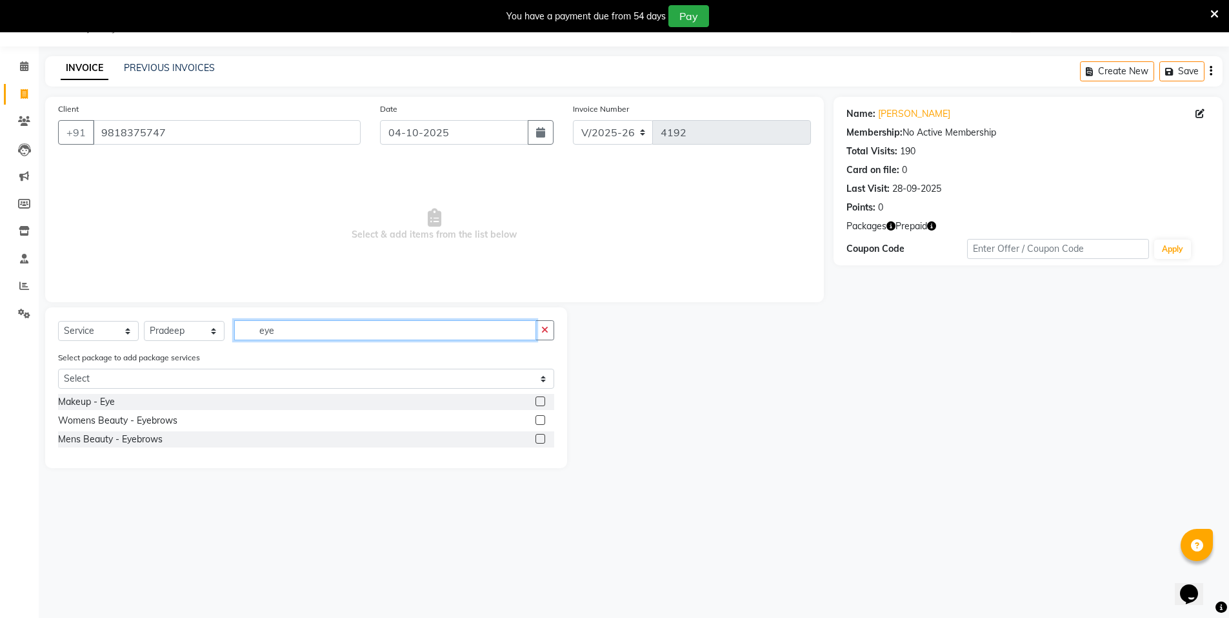
type input "eye"
click at [542, 419] on label at bounding box center [541, 420] width 10 height 10
click at [542, 419] on input "checkbox" at bounding box center [540, 420] width 8 height 8
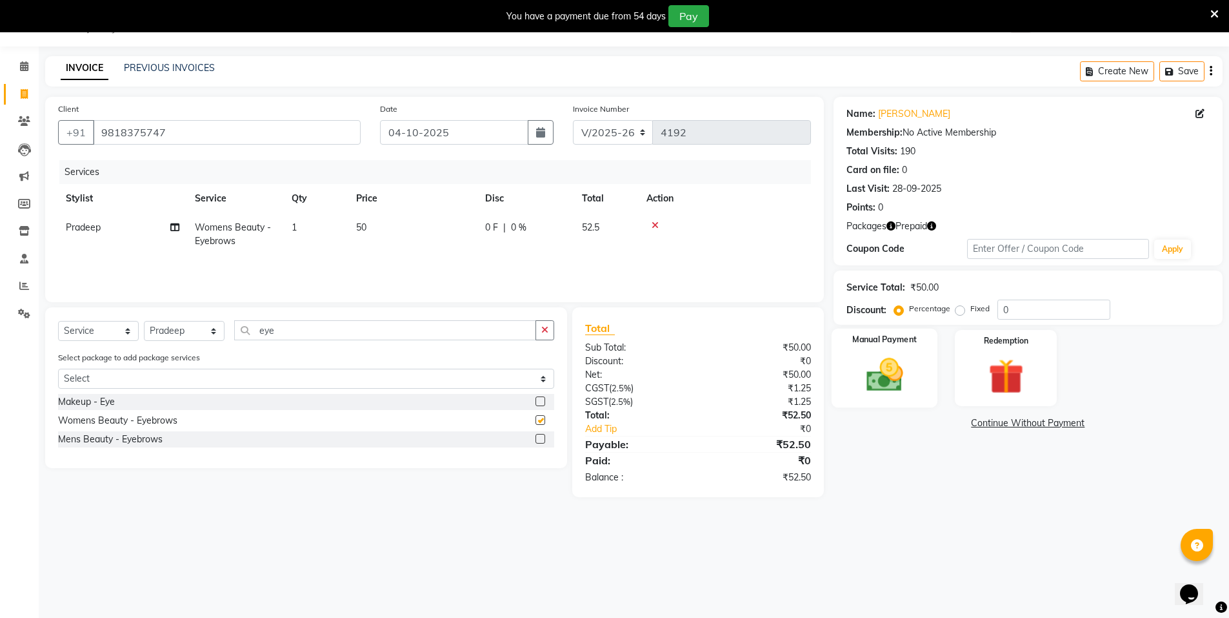
checkbox input "false"
click at [987, 352] on div "Redemption" at bounding box center [1006, 367] width 106 height 79
click at [941, 424] on span "Prepaid 1" at bounding box center [948, 425] width 42 height 15
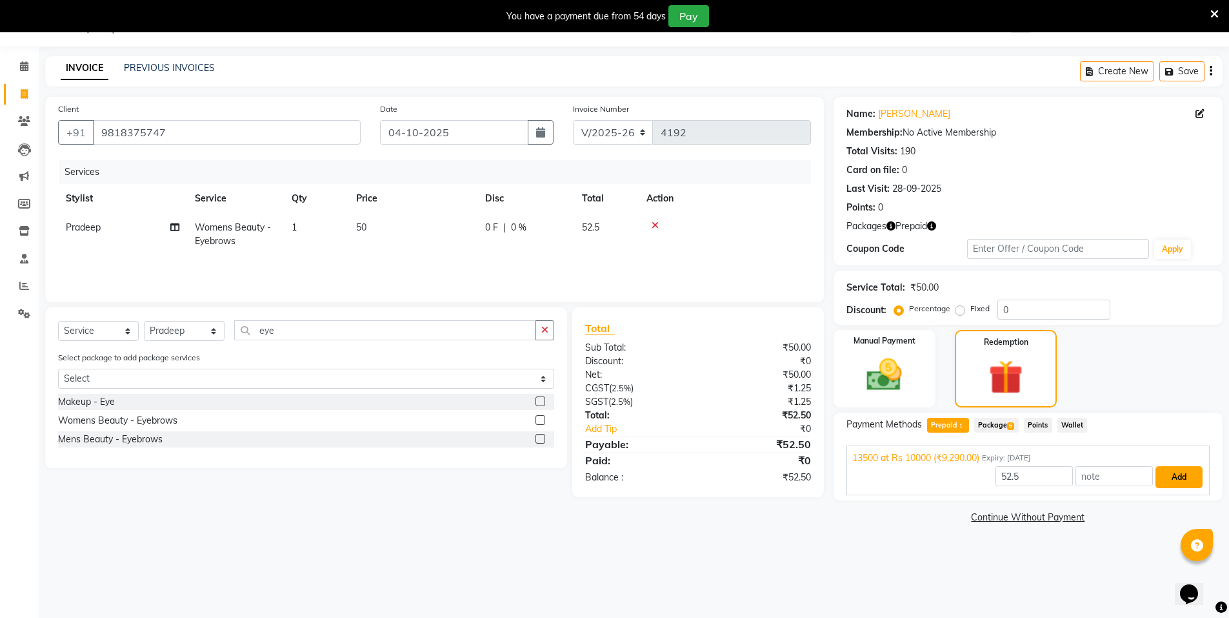
click at [1171, 477] on button "Add" at bounding box center [1179, 477] width 47 height 22
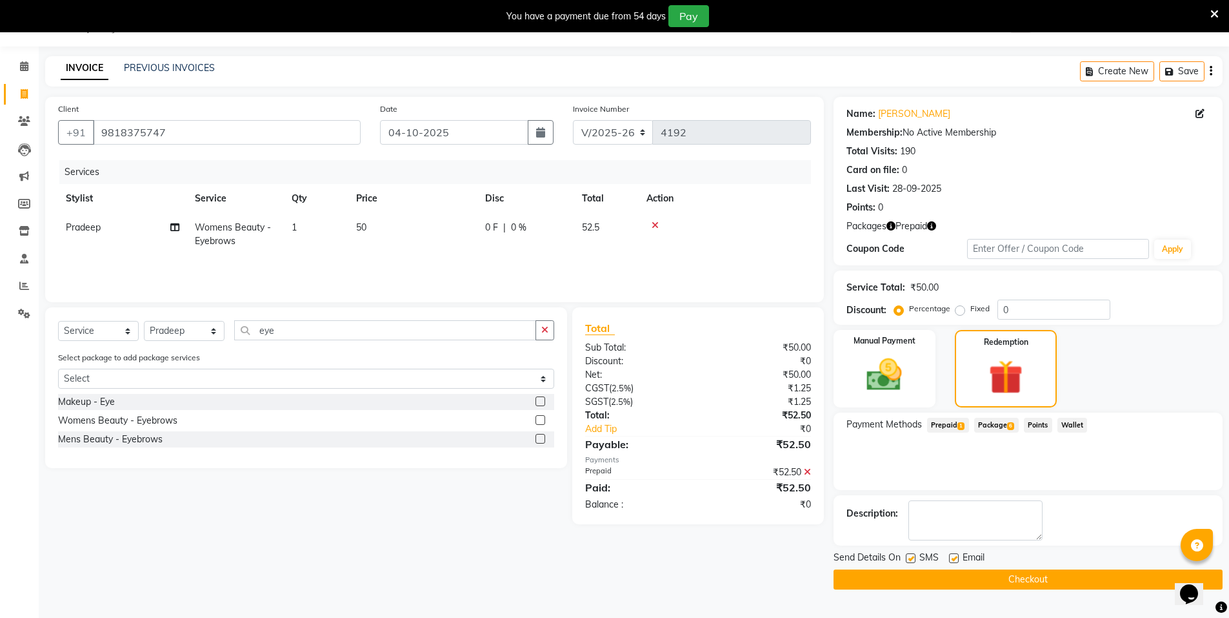
click at [981, 576] on button "Checkout" at bounding box center [1028, 579] width 389 height 20
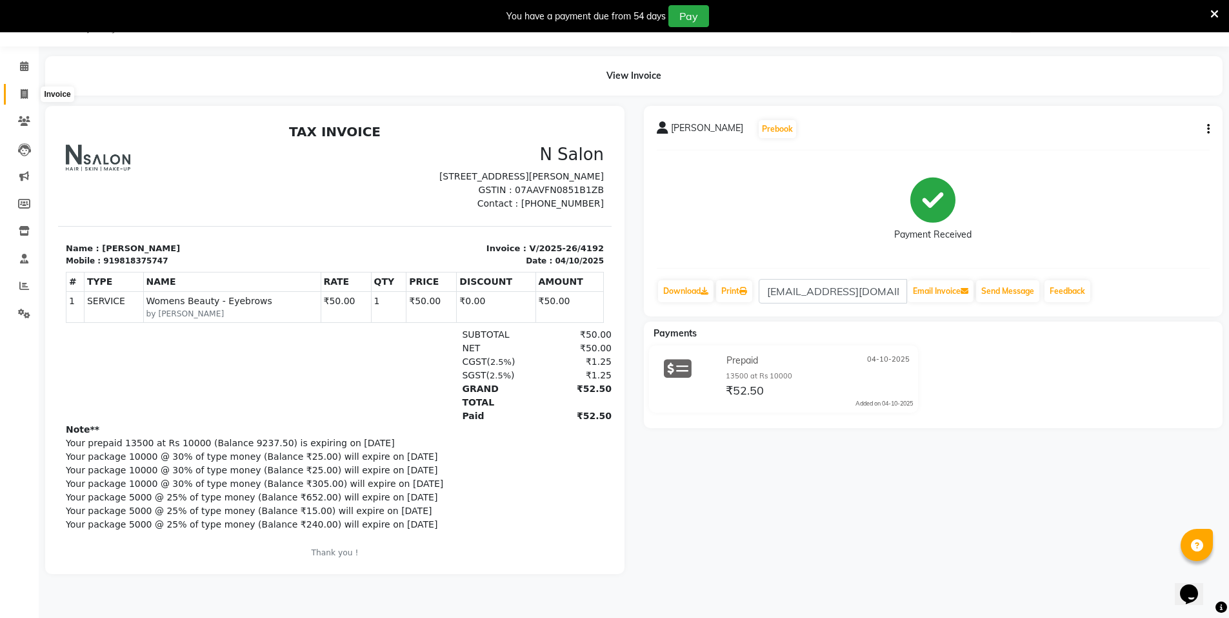
click at [28, 94] on span at bounding box center [24, 94] width 23 height 15
select select "3472"
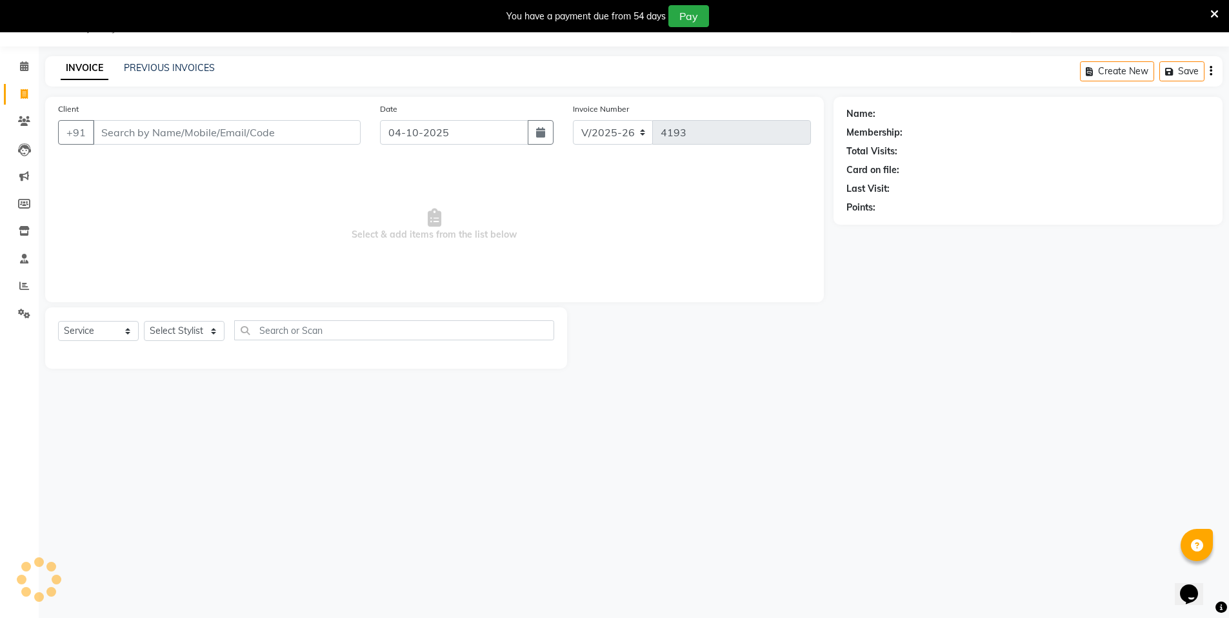
select select "P"
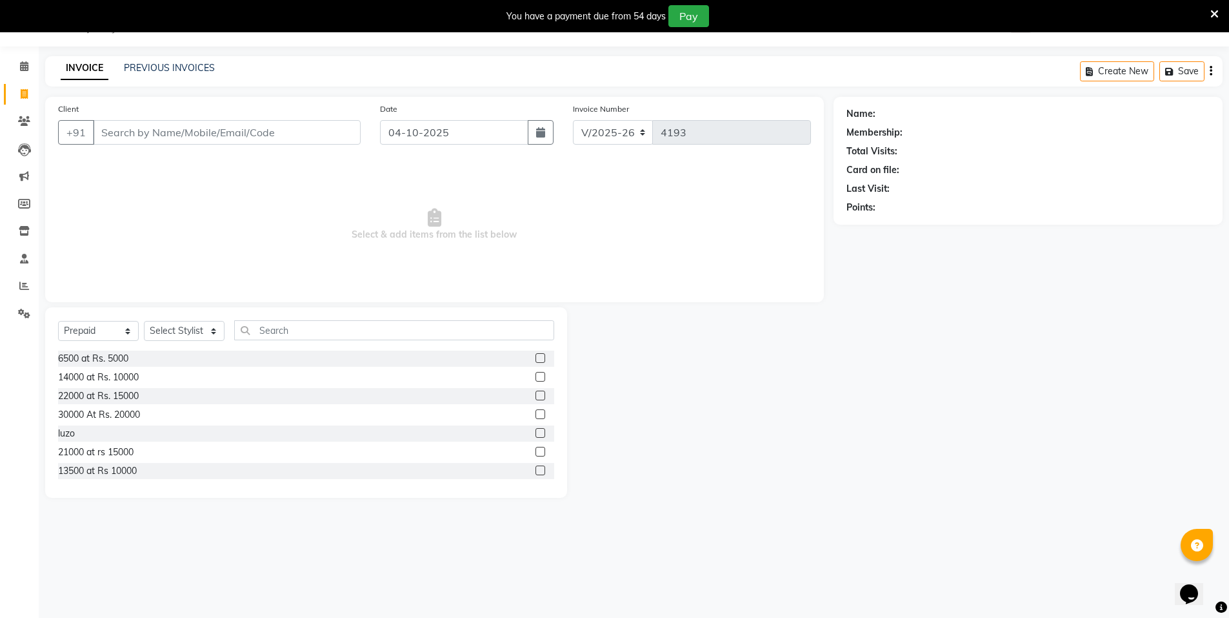
click at [119, 136] on input "Client" at bounding box center [227, 132] width 268 height 25
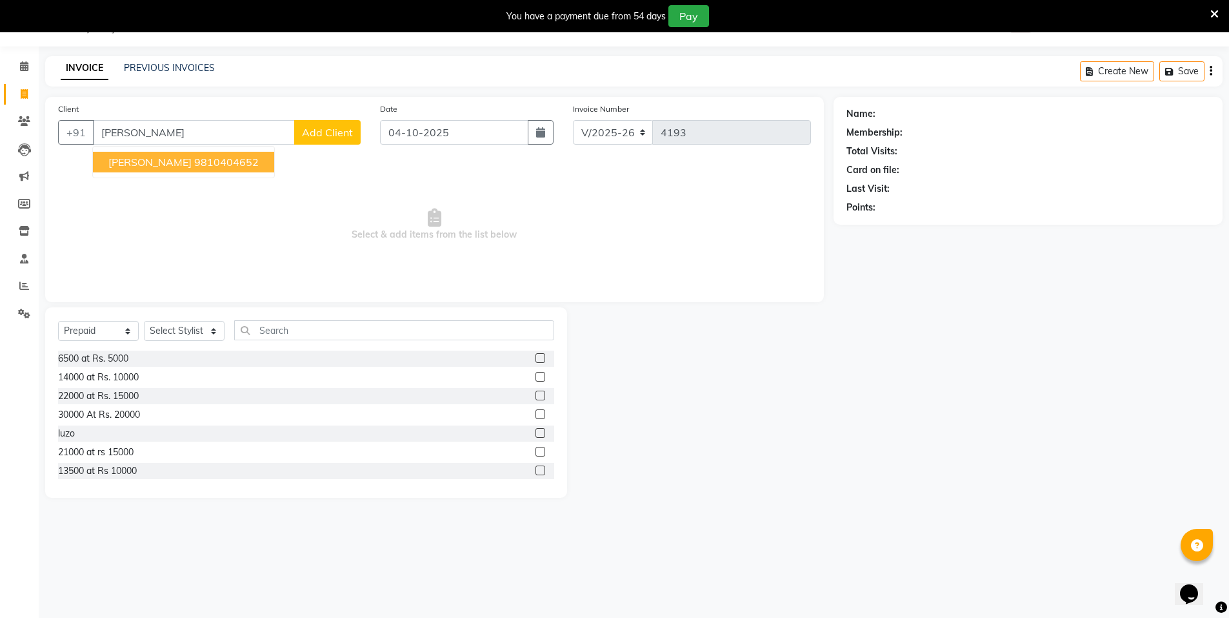
click at [185, 163] on span "noopur sablania" at bounding box center [149, 162] width 83 height 13
type input "9810404652"
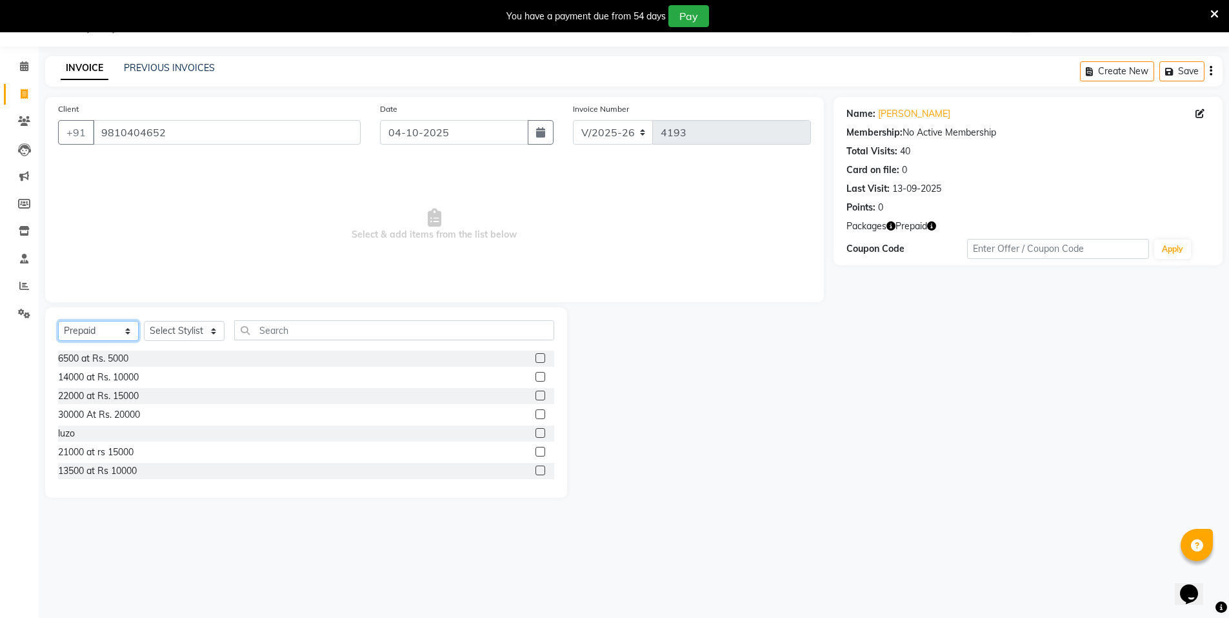
click at [88, 330] on select "Select Service Product Membership Package Voucher Prepaid Gift Card" at bounding box center [98, 331] width 81 height 20
select select "service"
click at [58, 321] on select "Select Service Product Membership Package Voucher Prepaid Gift Card" at bounding box center [98, 331] width 81 height 20
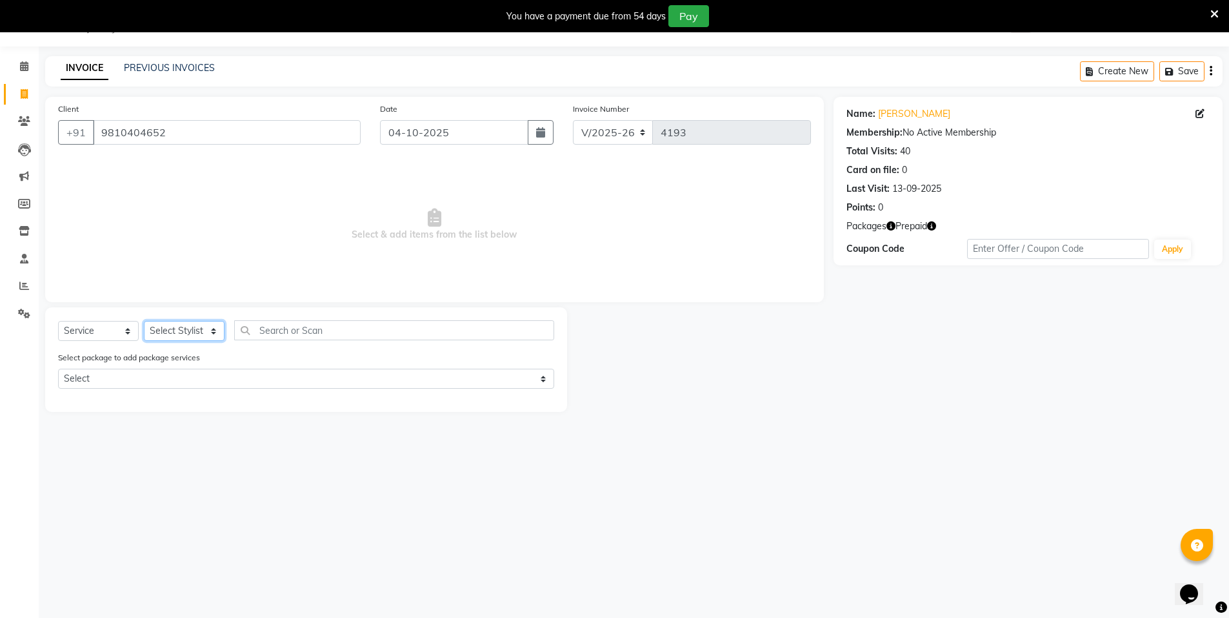
click at [178, 326] on select "Select Stylist [PERSON_NAME] [PERSON_NAME] MANAGER MD..... [PERSON_NAME] [PERSO…" at bounding box center [184, 331] width 81 height 20
select select "15668"
click at [144, 321] on select "Select Stylist [PERSON_NAME] [PERSON_NAME] MANAGER MD..... [PERSON_NAME] [PERSO…" at bounding box center [184, 331] width 81 height 20
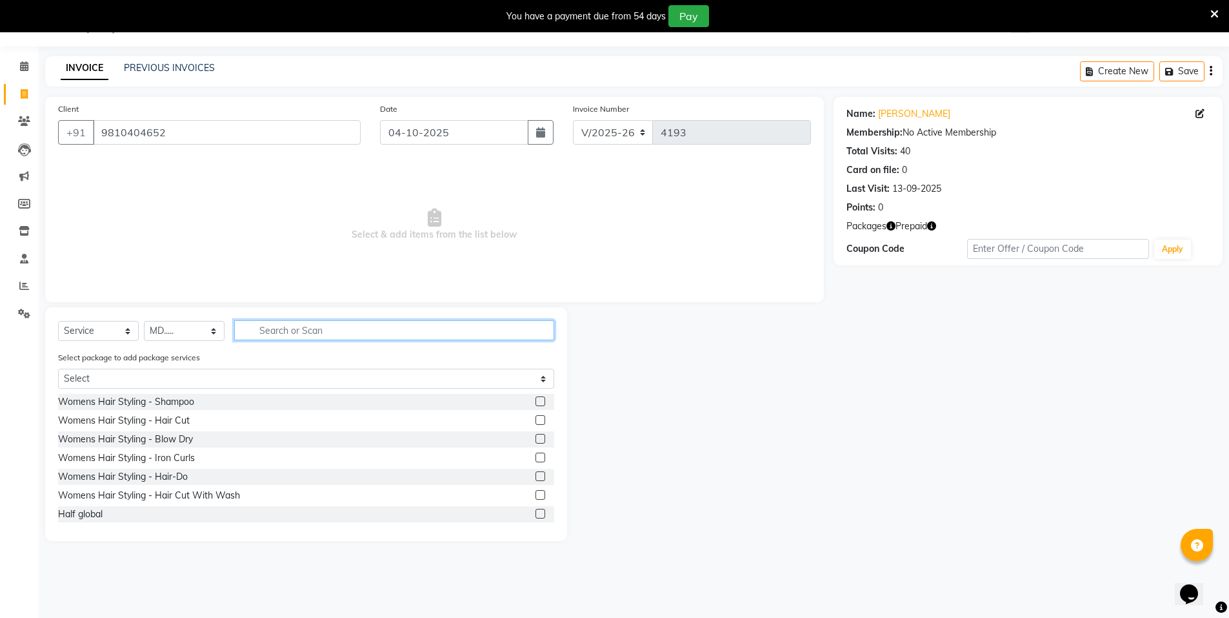
click at [280, 335] on input "text" at bounding box center [394, 330] width 320 height 20
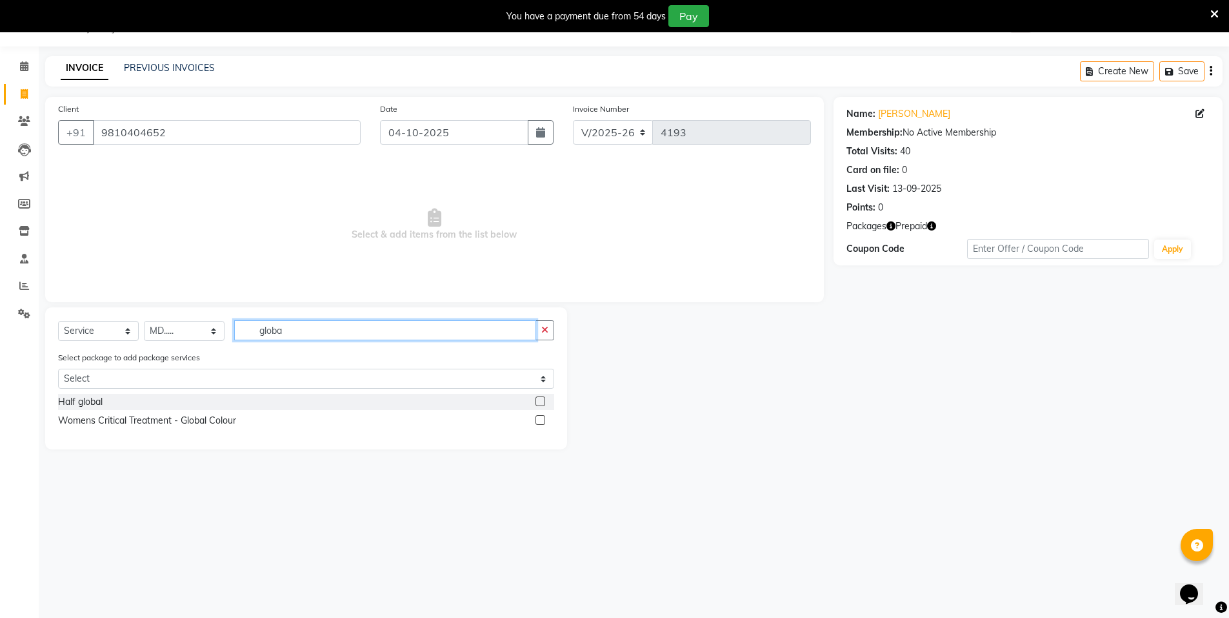
type input "globa"
click at [543, 421] on label at bounding box center [541, 420] width 10 height 10
click at [543, 421] on input "checkbox" at bounding box center [540, 420] width 8 height 8
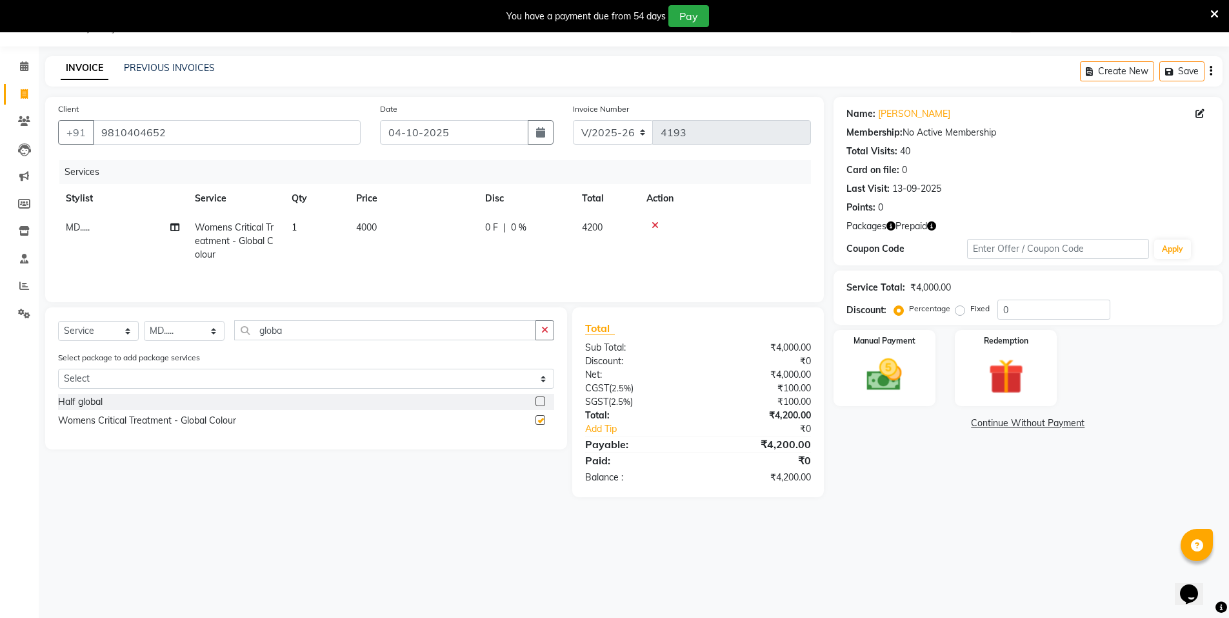
checkbox input "false"
click at [385, 231] on td "4000" at bounding box center [412, 241] width 129 height 56
select select "15668"
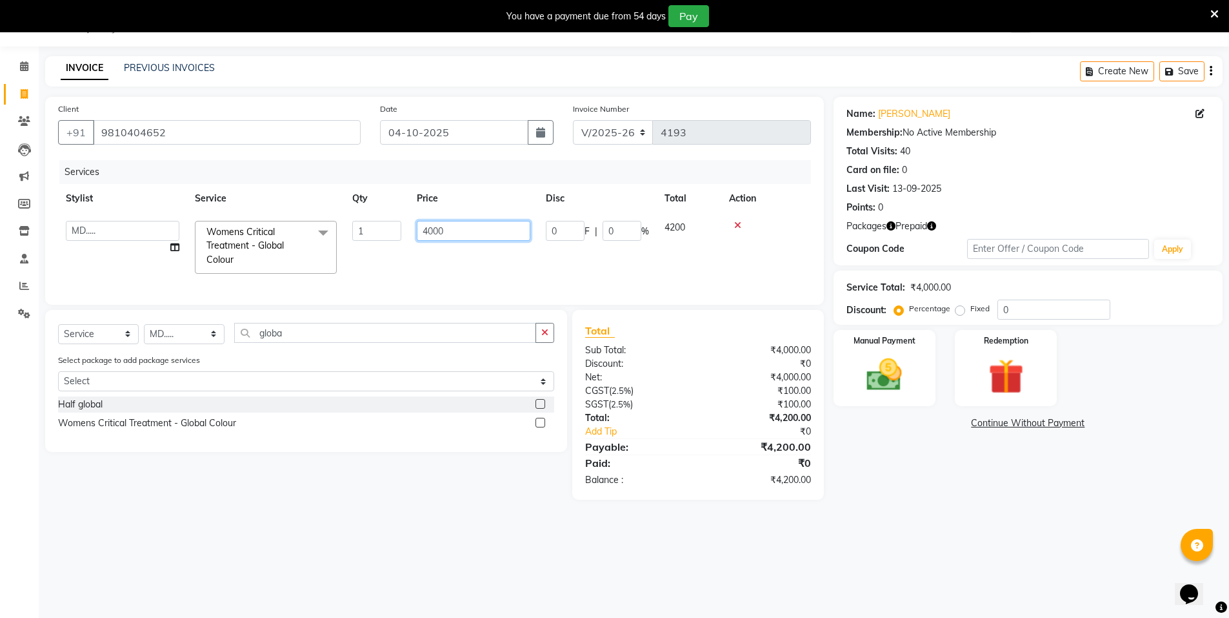
click at [461, 232] on input "4000" at bounding box center [474, 231] width 114 height 20
type input "4"
type input "5500"
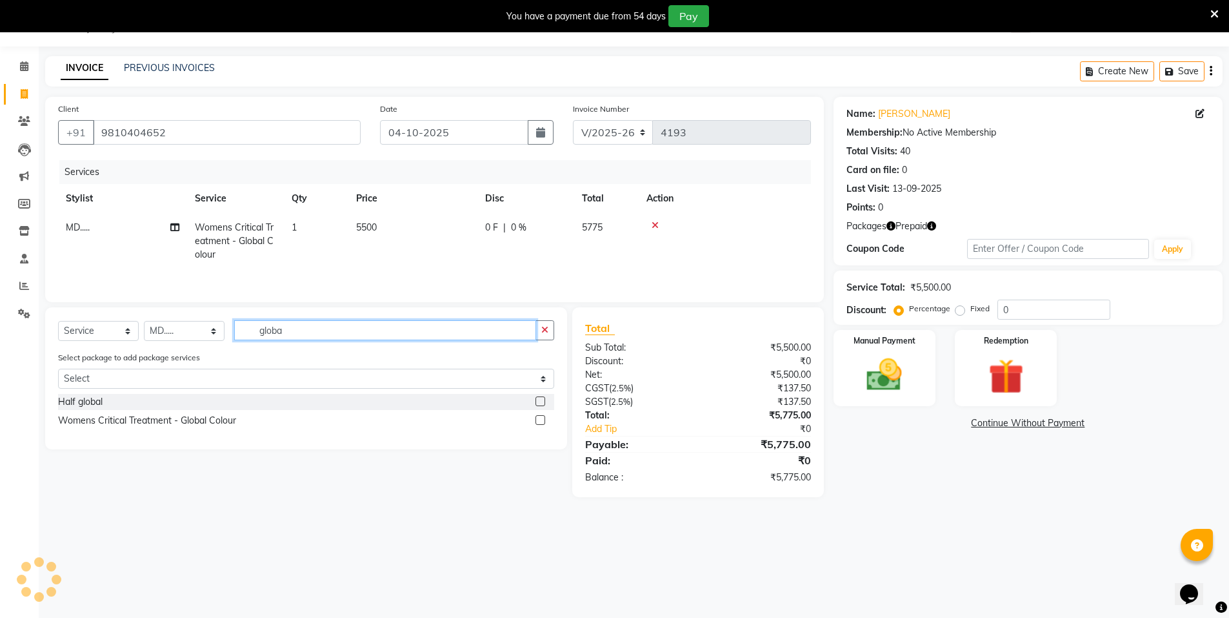
click at [295, 347] on div "Select Service Product Membership Package Voucher Prepaid Gift Card Select Styl…" at bounding box center [306, 335] width 496 height 30
type input "g"
type input "ola"
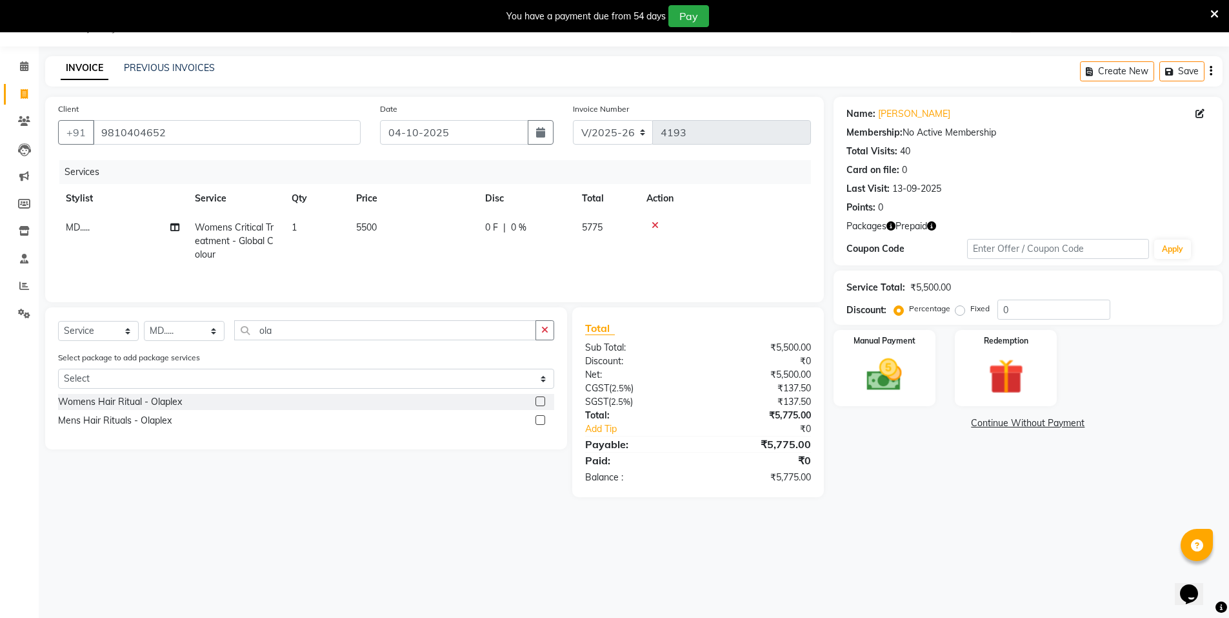
click at [539, 400] on label at bounding box center [541, 401] width 10 height 10
click at [539, 400] on input "checkbox" at bounding box center [540, 402] width 8 height 8
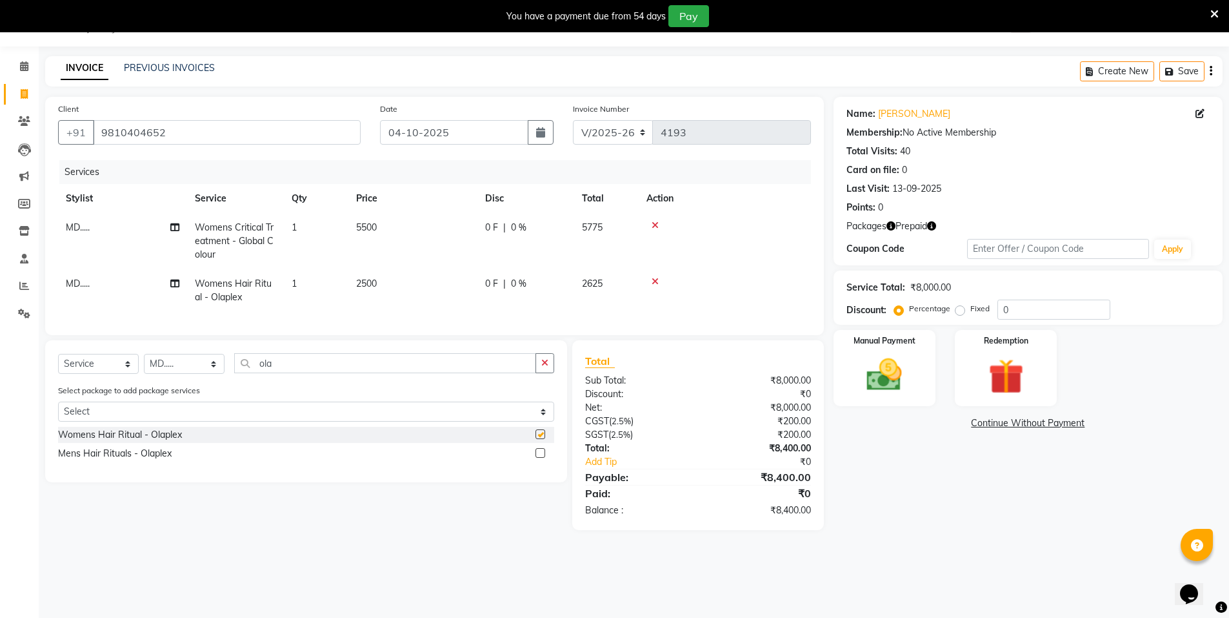
checkbox input "false"
click at [298, 365] on input "ola" at bounding box center [385, 363] width 302 height 20
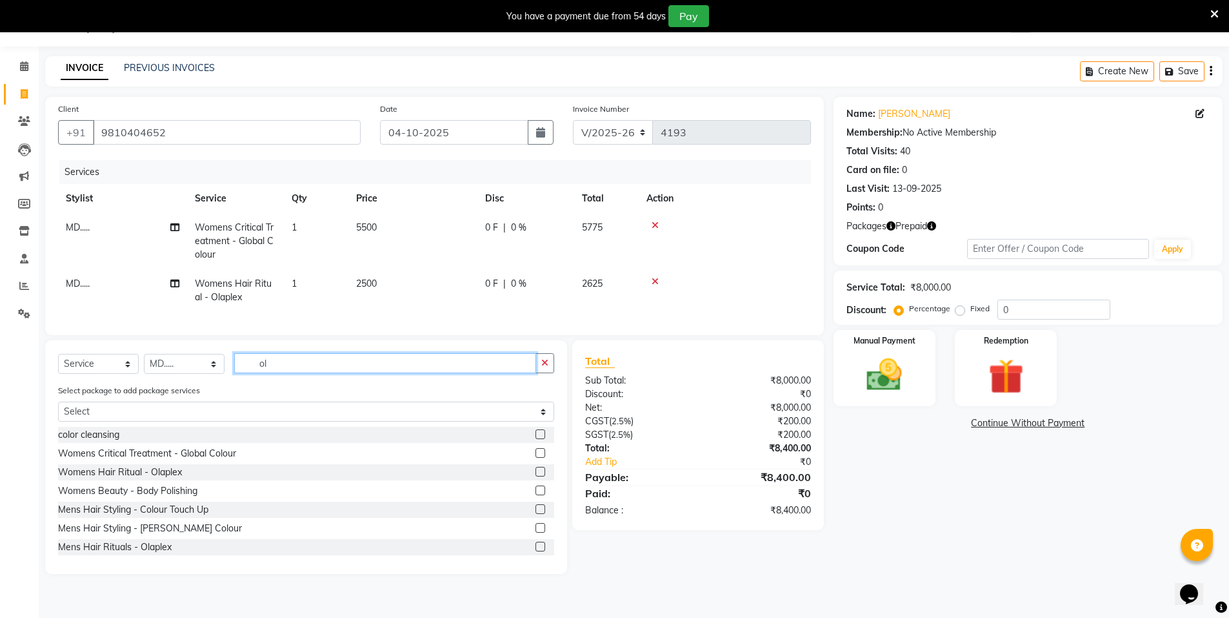
type input "o"
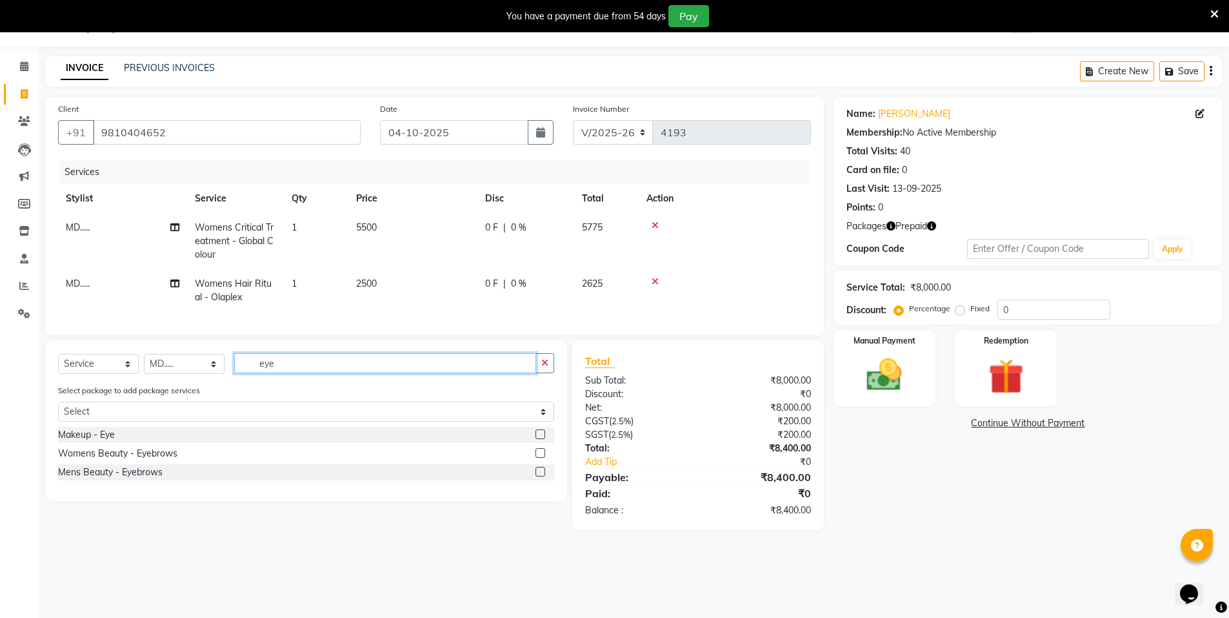
type input "eye"
click at [544, 458] on label at bounding box center [541, 453] width 10 height 10
click at [544, 458] on input "checkbox" at bounding box center [540, 453] width 8 height 8
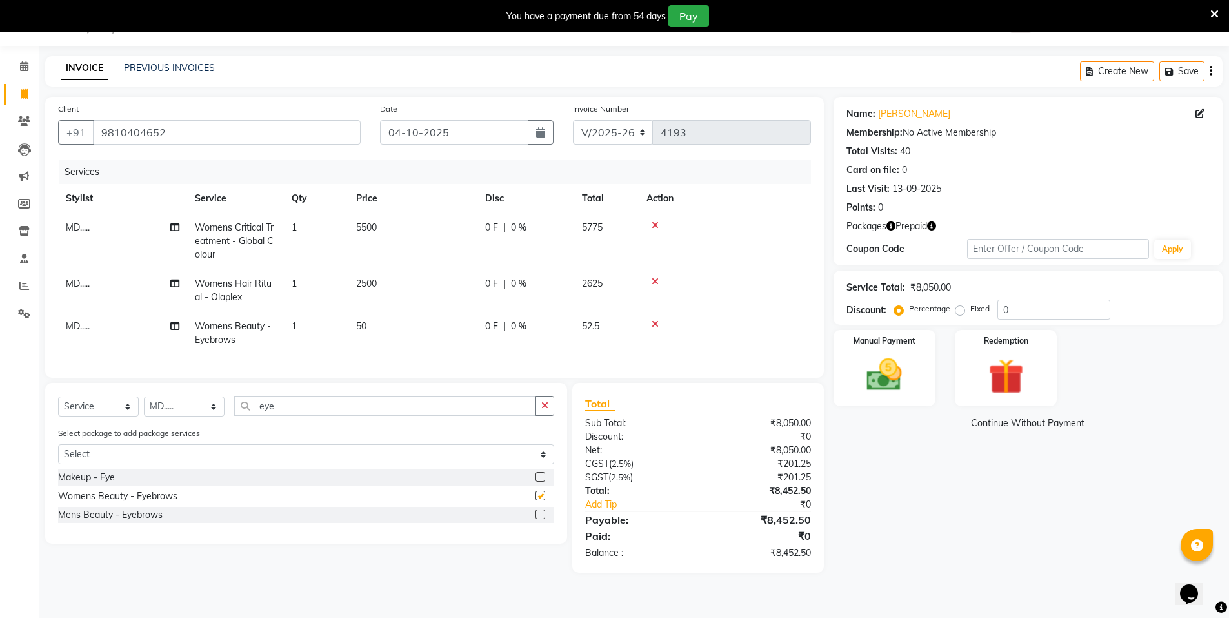
checkbox input "false"
click at [304, 328] on td "1" at bounding box center [316, 333] width 65 height 43
select select "15668"
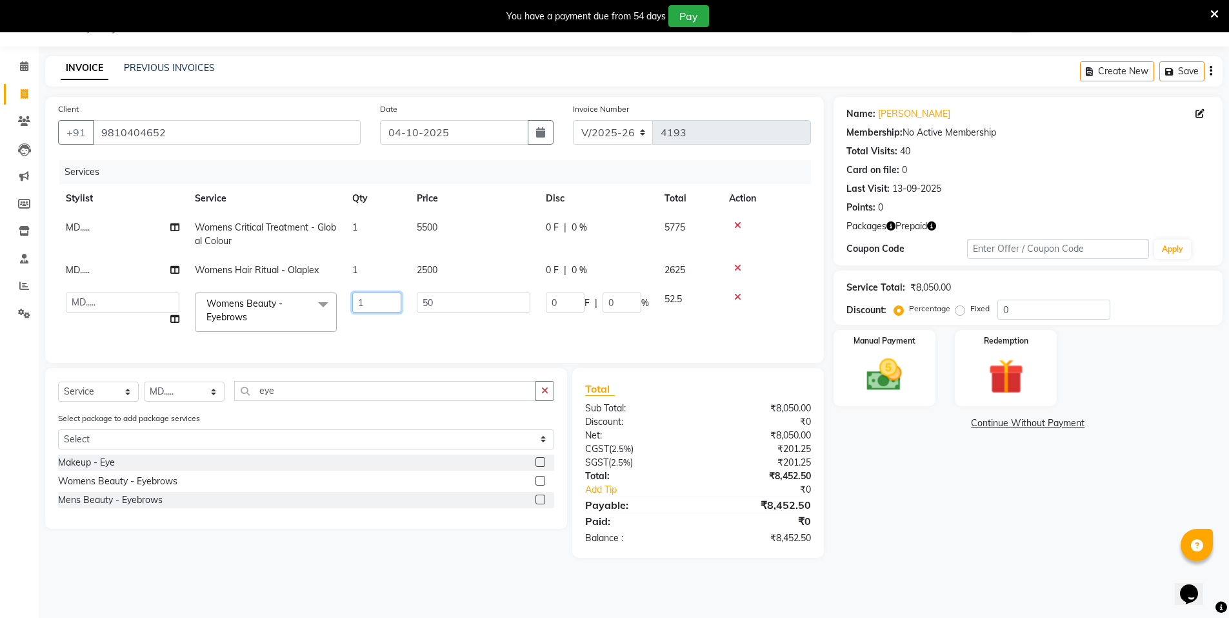
click at [371, 302] on input "1" at bounding box center [376, 302] width 49 height 20
type input "3"
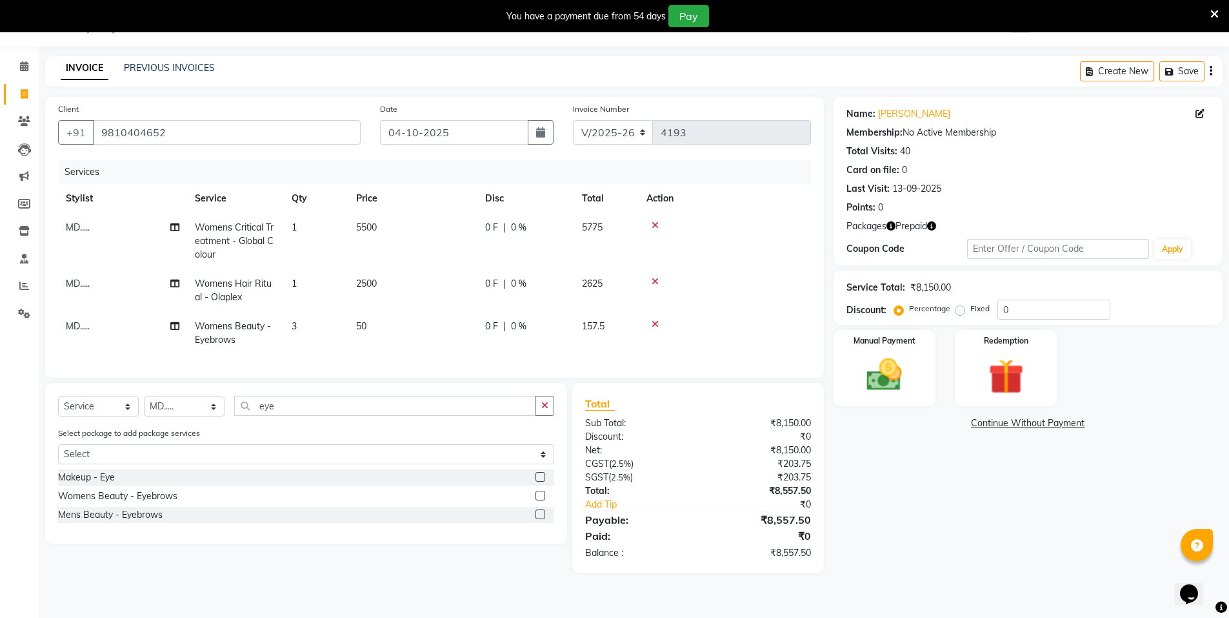
click at [110, 320] on td "MD....." at bounding box center [122, 333] width 129 height 43
select select "15668"
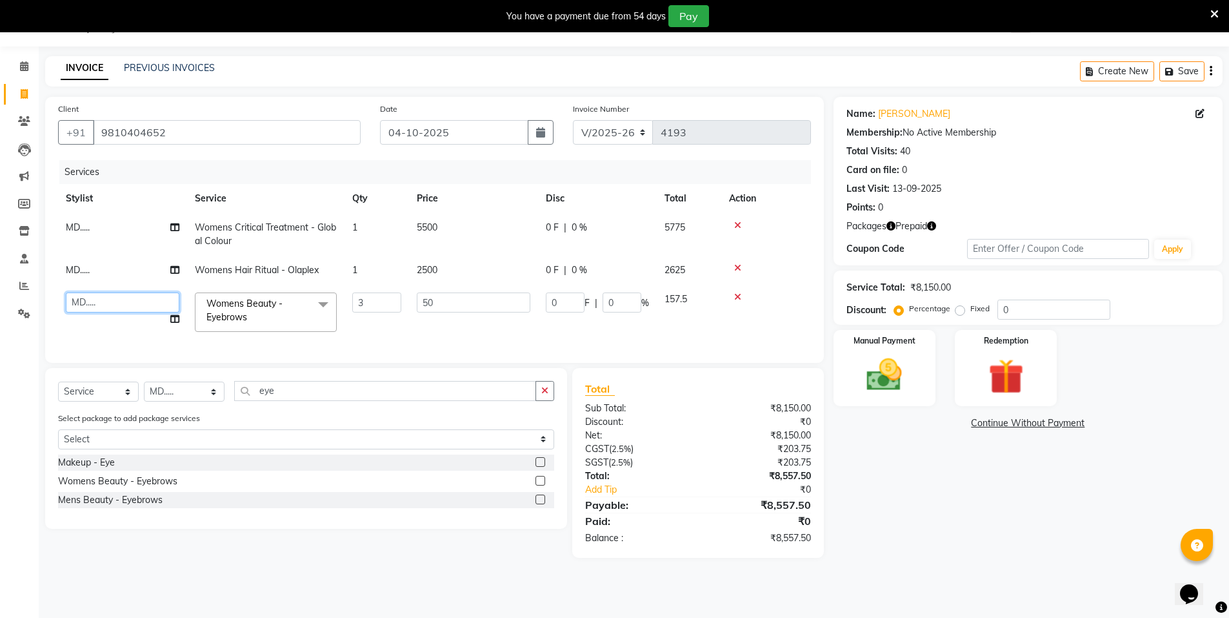
click at [110, 310] on select "Anju Faiz Faizal MANAGER MD..... Pankaj Pradeep Sahil NAWAB sameer shweta Suzen" at bounding box center [123, 302] width 114 height 20
click at [274, 400] on input "eye" at bounding box center [385, 391] width 302 height 20
type input "e"
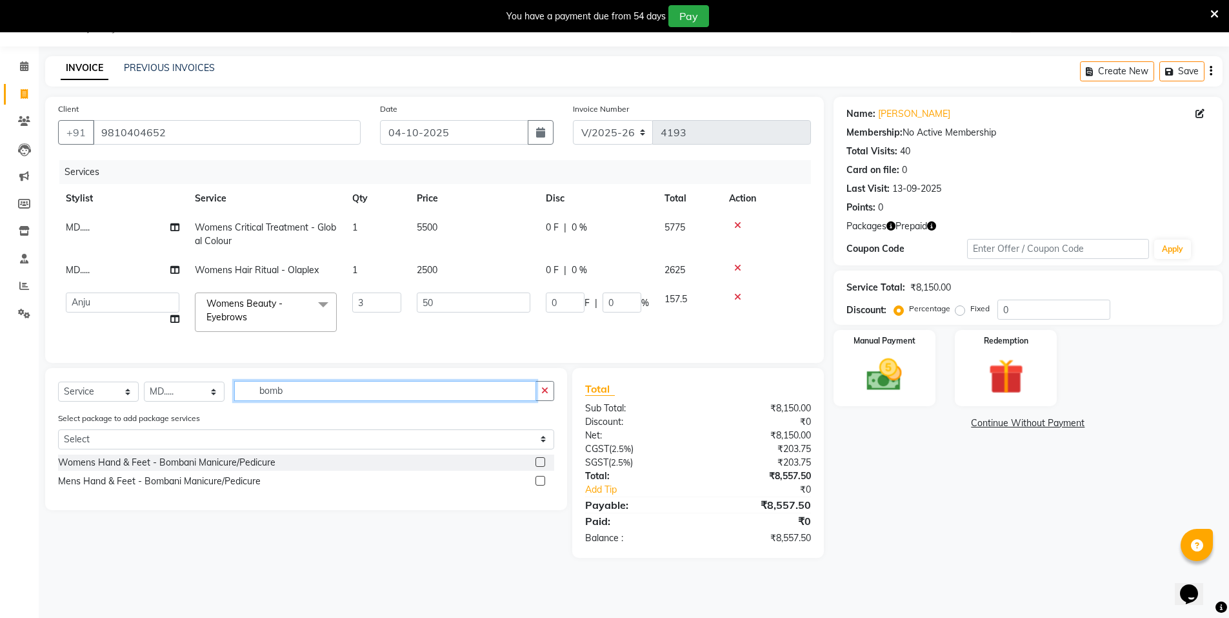
type input "bomb"
click at [539, 467] on label at bounding box center [541, 462] width 10 height 10
click at [539, 467] on input "checkbox" at bounding box center [540, 462] width 8 height 8
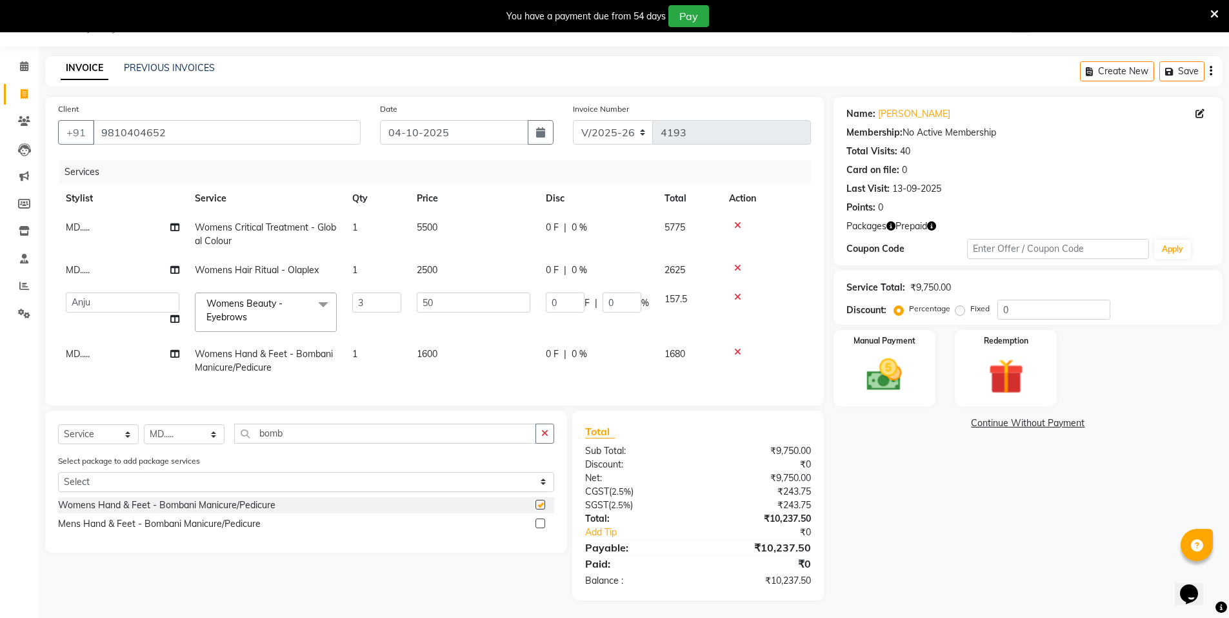
checkbox input "false"
click at [96, 360] on td "MD....." at bounding box center [122, 360] width 129 height 43
select select "15668"
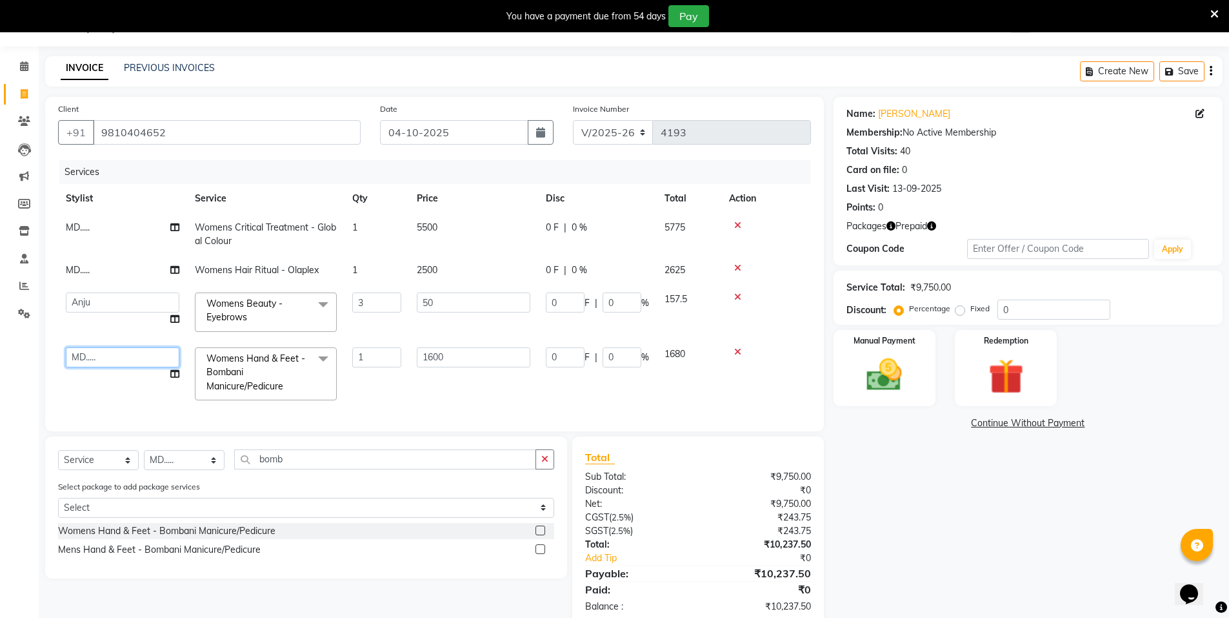
click at [96, 360] on select "Anju Faiz Faizal MANAGER MD..... Pankaj Pradeep Sahil NAWAB sameer shweta Suzen" at bounding box center [123, 357] width 114 height 20
select select "15672"
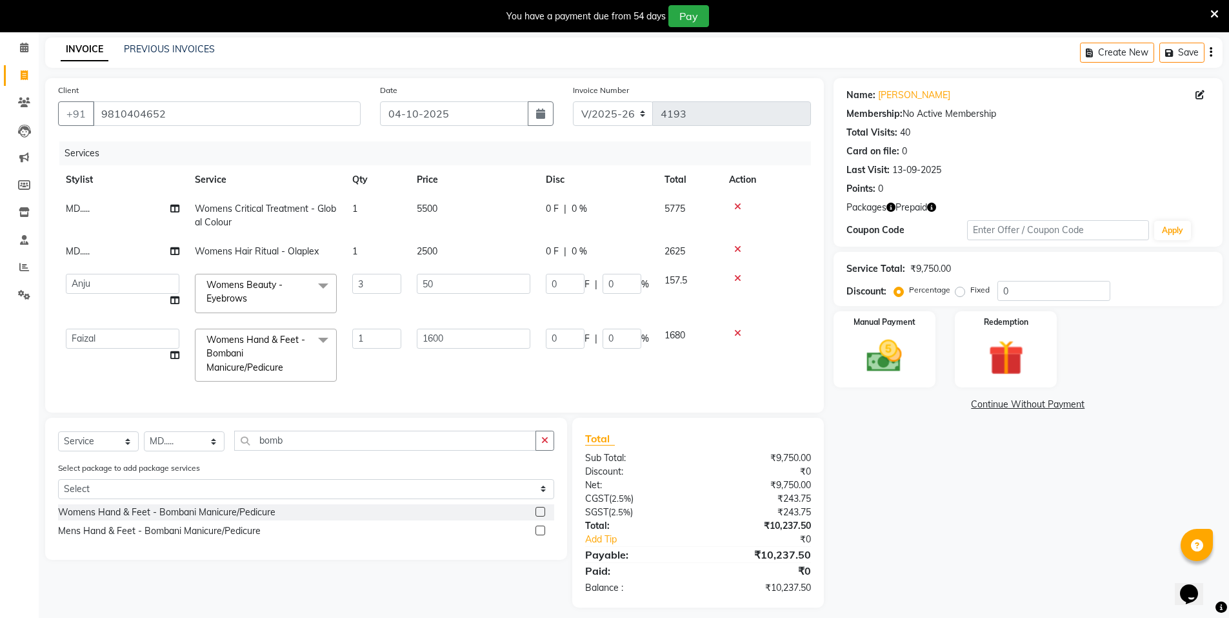
scroll to position [70, 0]
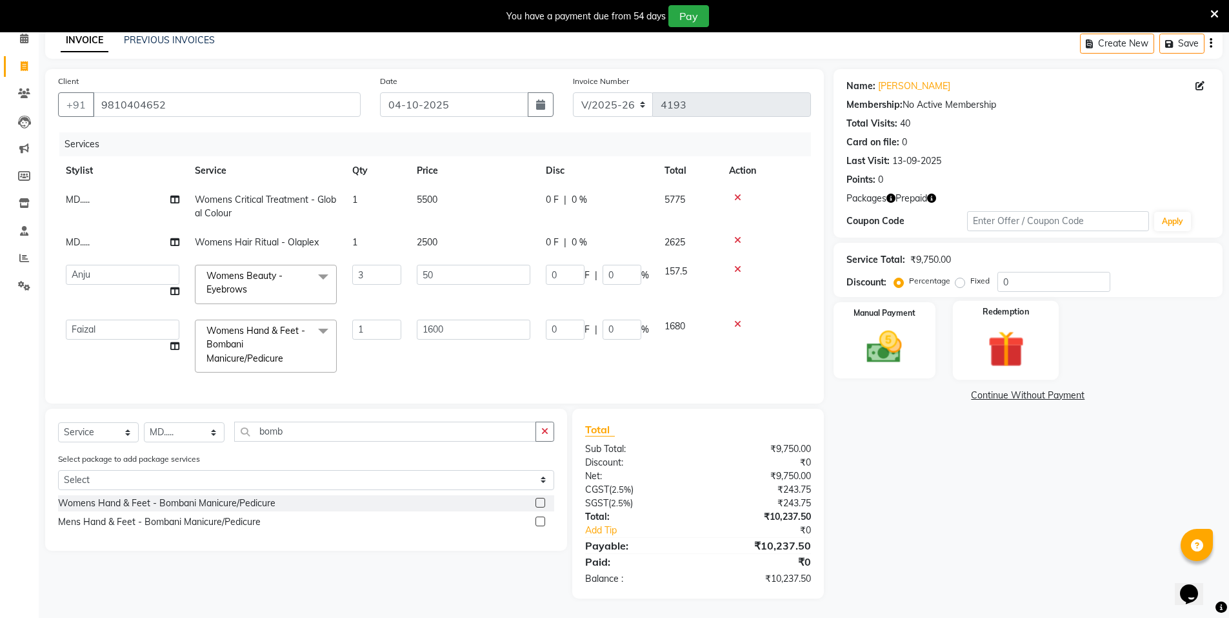
click at [1011, 330] on img at bounding box center [1005, 349] width 59 height 46
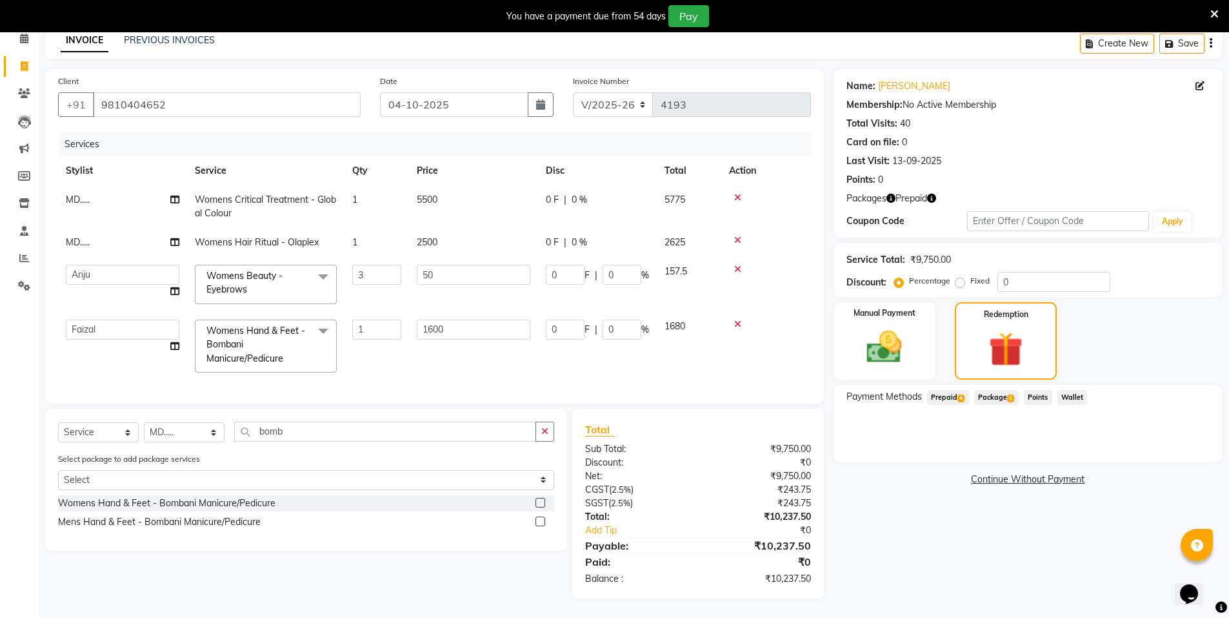
click at [935, 390] on span "Prepaid 4" at bounding box center [948, 397] width 42 height 15
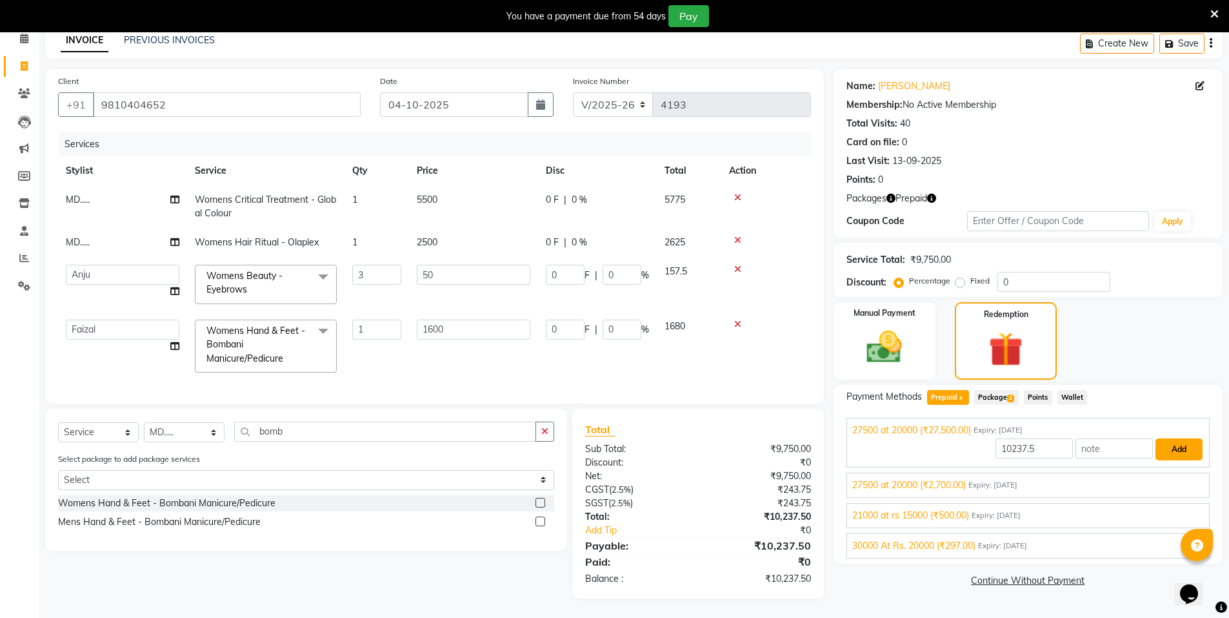
click at [1183, 442] on button "Add" at bounding box center [1179, 449] width 47 height 22
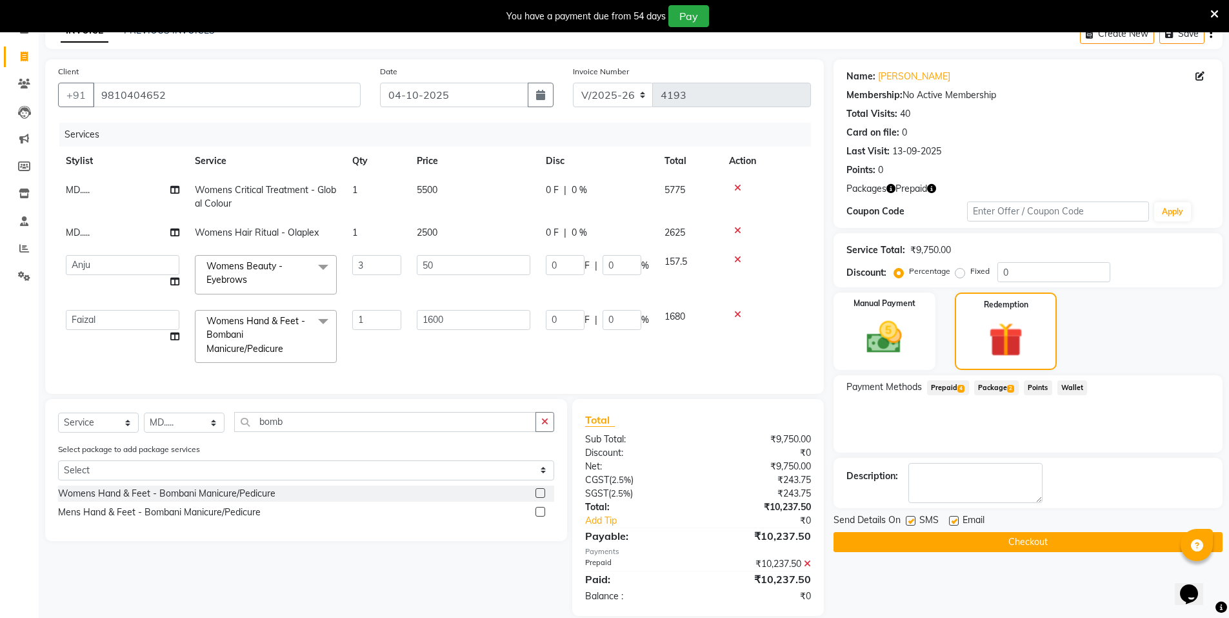
click at [1047, 544] on button "Checkout" at bounding box center [1028, 542] width 389 height 20
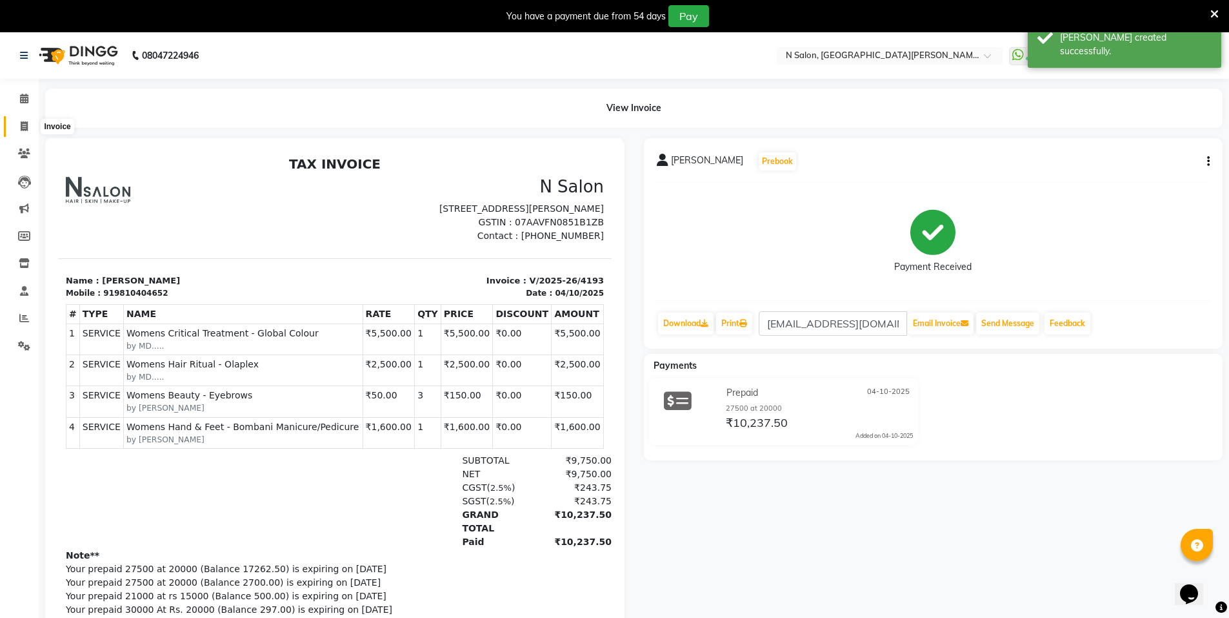
click at [21, 123] on icon at bounding box center [24, 126] width 7 height 10
select select "3472"
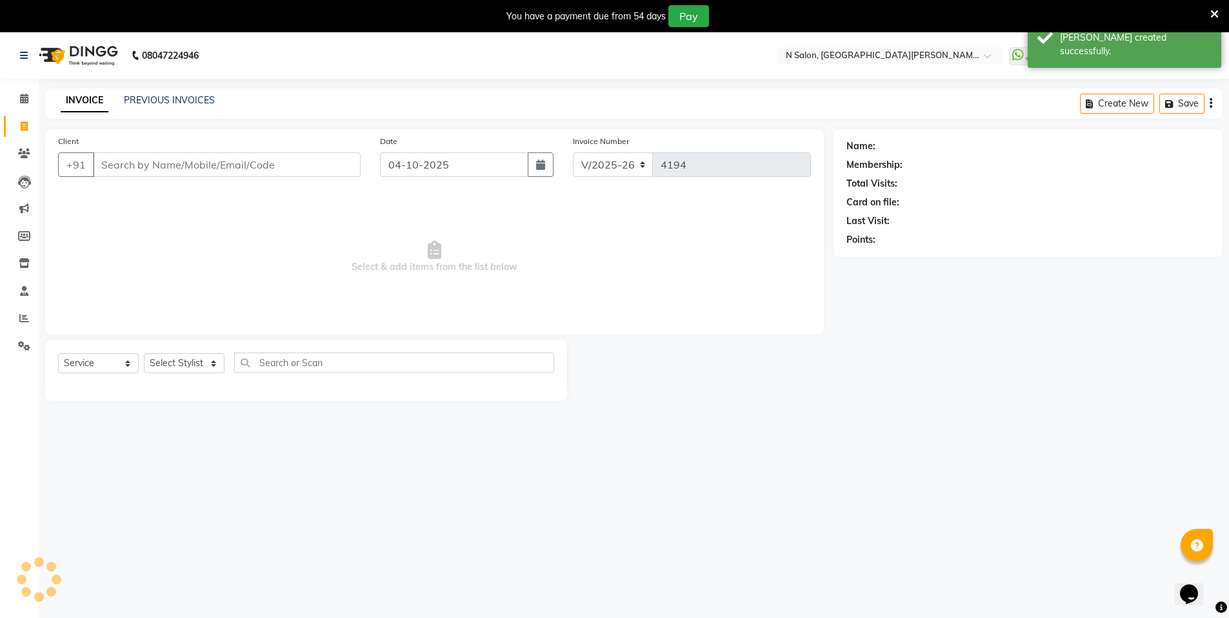
scroll to position [32, 0]
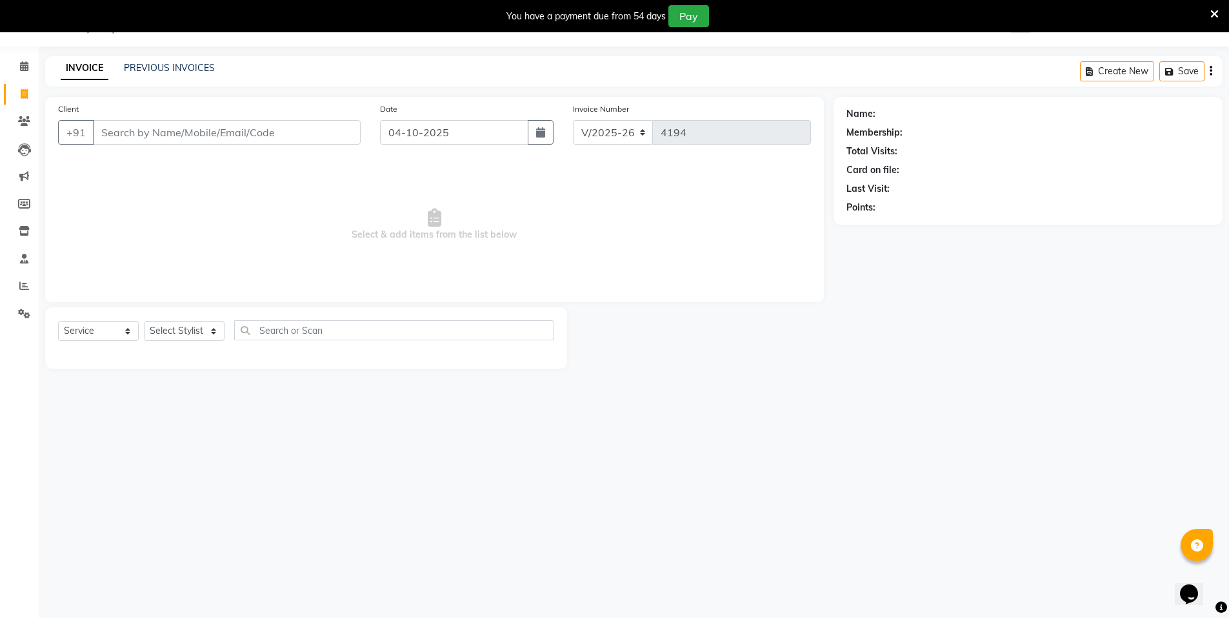
select select "P"
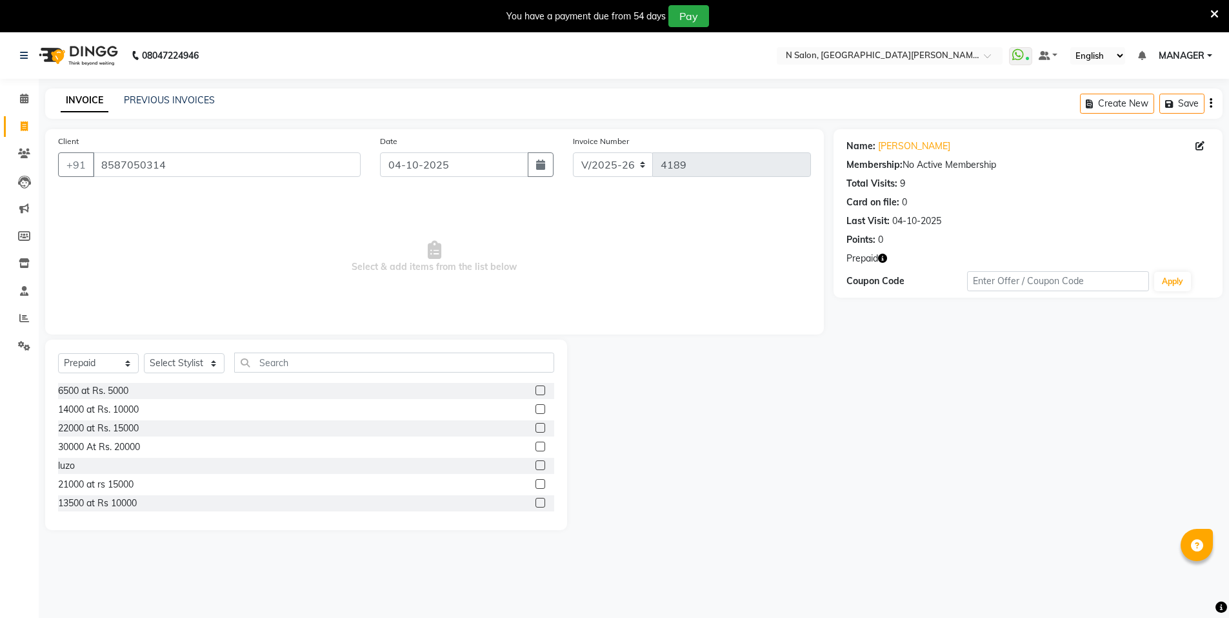
select select "3472"
select select "P"
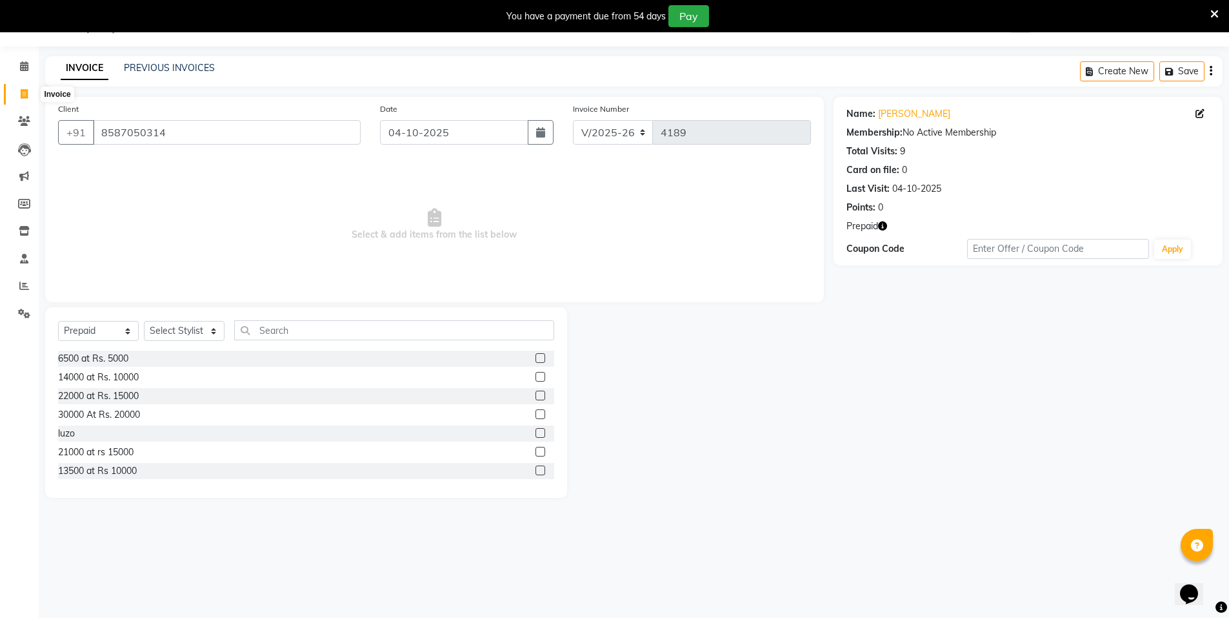
click at [32, 94] on span at bounding box center [24, 94] width 23 height 15
select select "service"
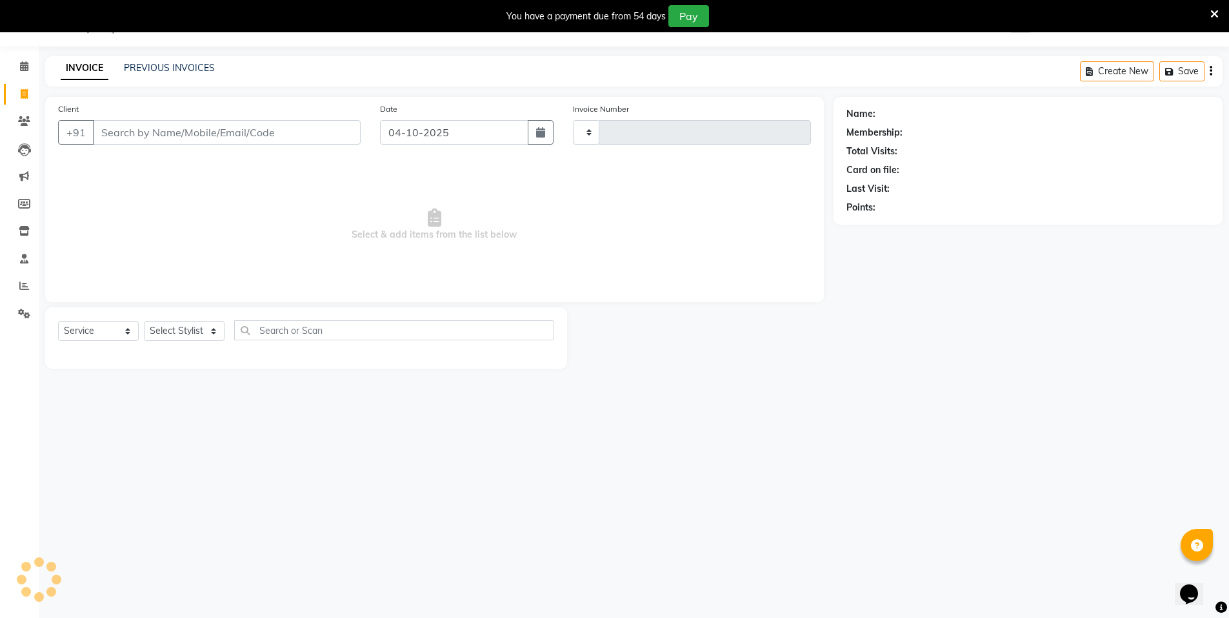
type input "4194"
select select "3472"
select select "P"
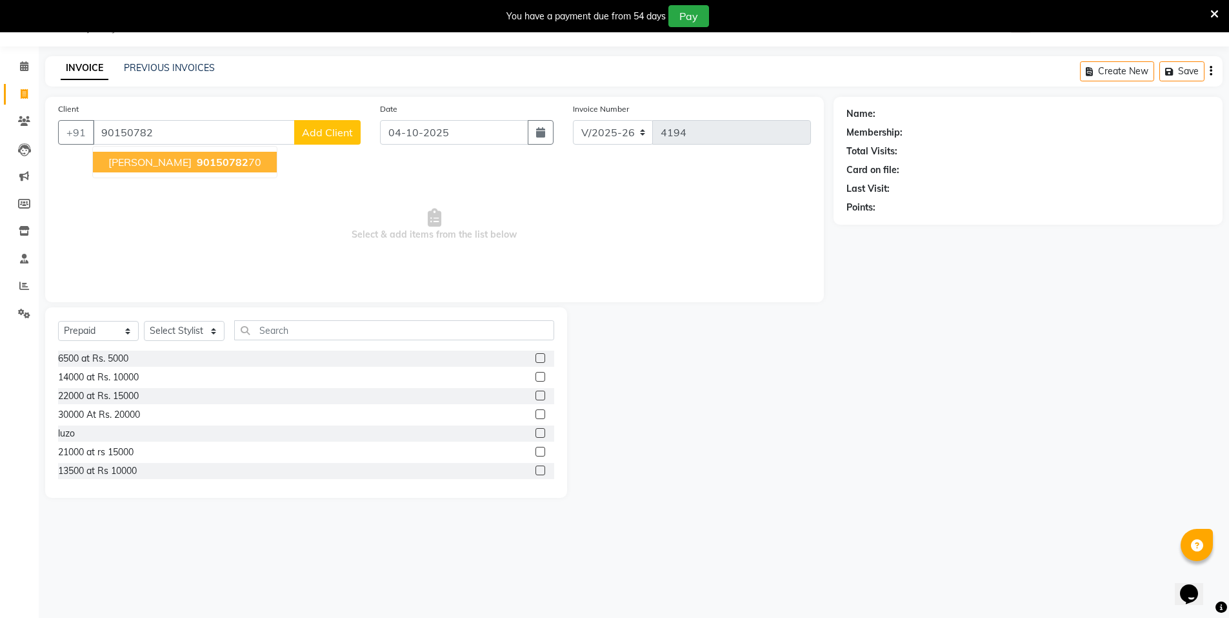
click at [197, 158] on span "90150782" at bounding box center [223, 162] width 52 height 13
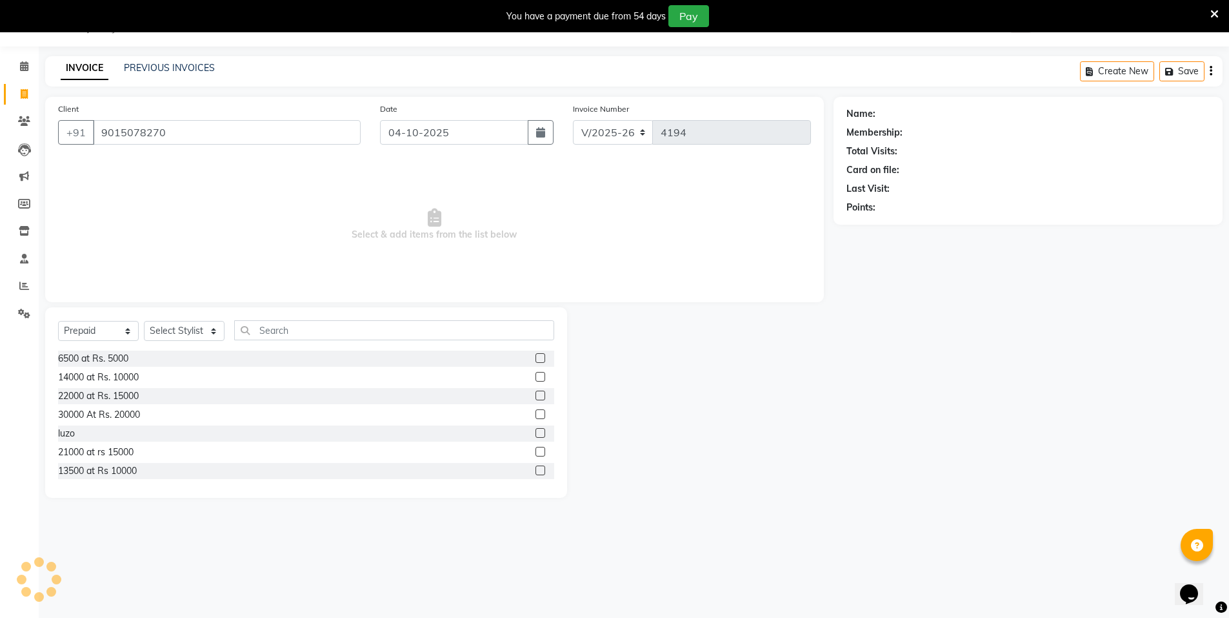
type input "9015078270"
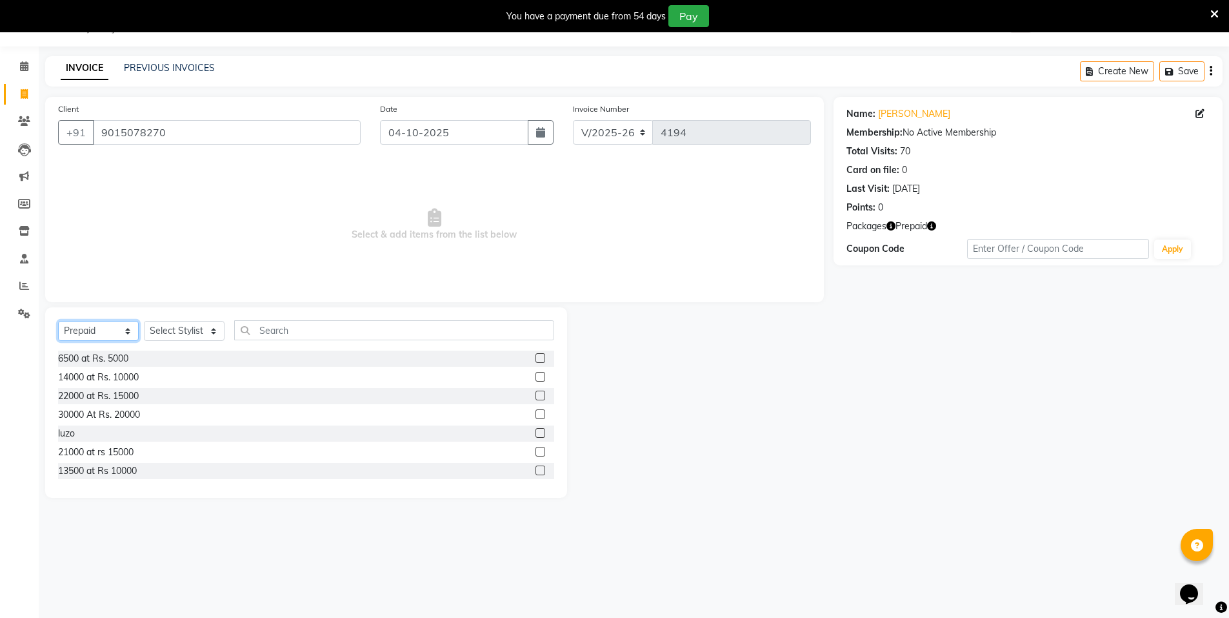
click at [93, 330] on select "Select Service Product Membership Package Voucher Prepaid Gift Card" at bounding box center [98, 331] width 81 height 20
select select "service"
click at [58, 321] on select "Select Service Product Membership Package Voucher Prepaid Gift Card" at bounding box center [98, 331] width 81 height 20
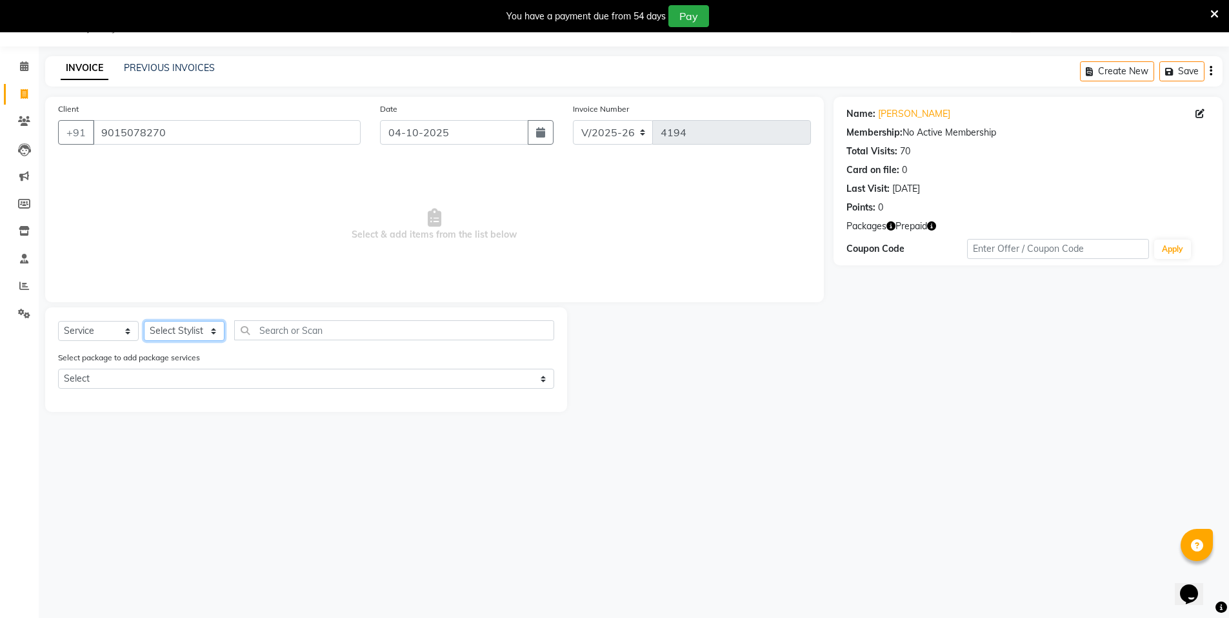
click at [176, 326] on select "Select Stylist [PERSON_NAME] [PERSON_NAME] MANAGER MD..... [PERSON_NAME] [PERSO…" at bounding box center [184, 331] width 81 height 20
select select "15667"
click at [144, 321] on select "Select Stylist [PERSON_NAME] [PERSON_NAME] MANAGER MD..... [PERSON_NAME] [PERSO…" at bounding box center [184, 331] width 81 height 20
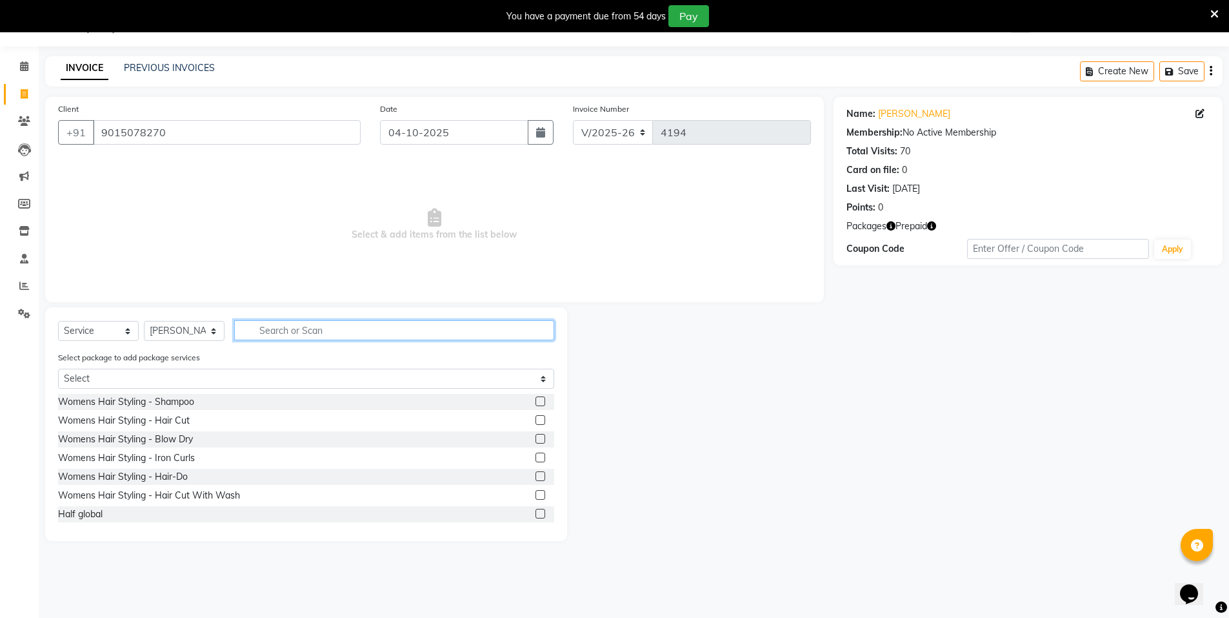
click at [277, 331] on input "text" at bounding box center [394, 330] width 320 height 20
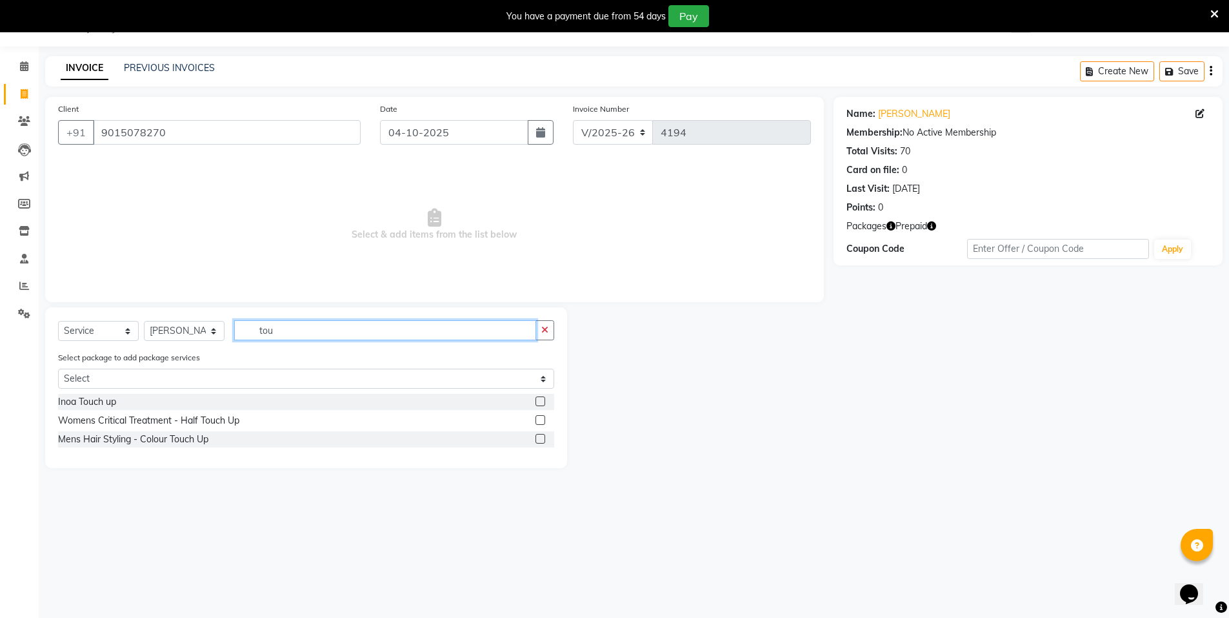
type input "tou"
click at [536, 401] on label at bounding box center [541, 401] width 10 height 10
click at [536, 401] on input "checkbox" at bounding box center [540, 402] width 8 height 8
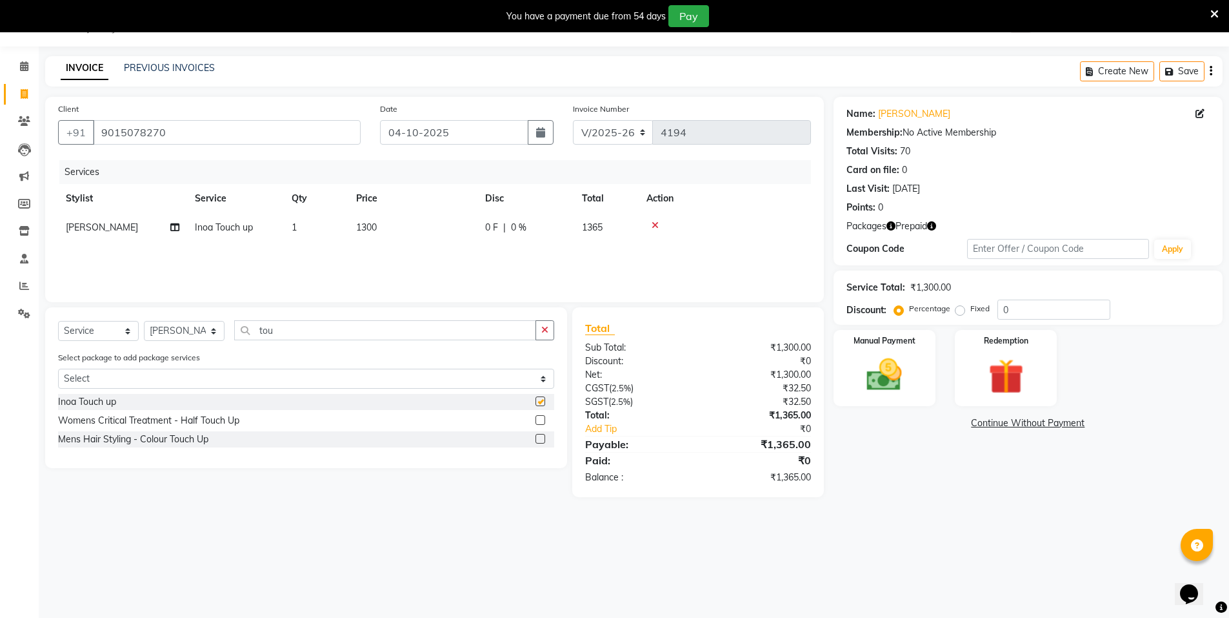
checkbox input "false"
click at [994, 390] on img at bounding box center [1005, 377] width 59 height 46
click at [938, 424] on span "Prepaid 2" at bounding box center [948, 425] width 42 height 15
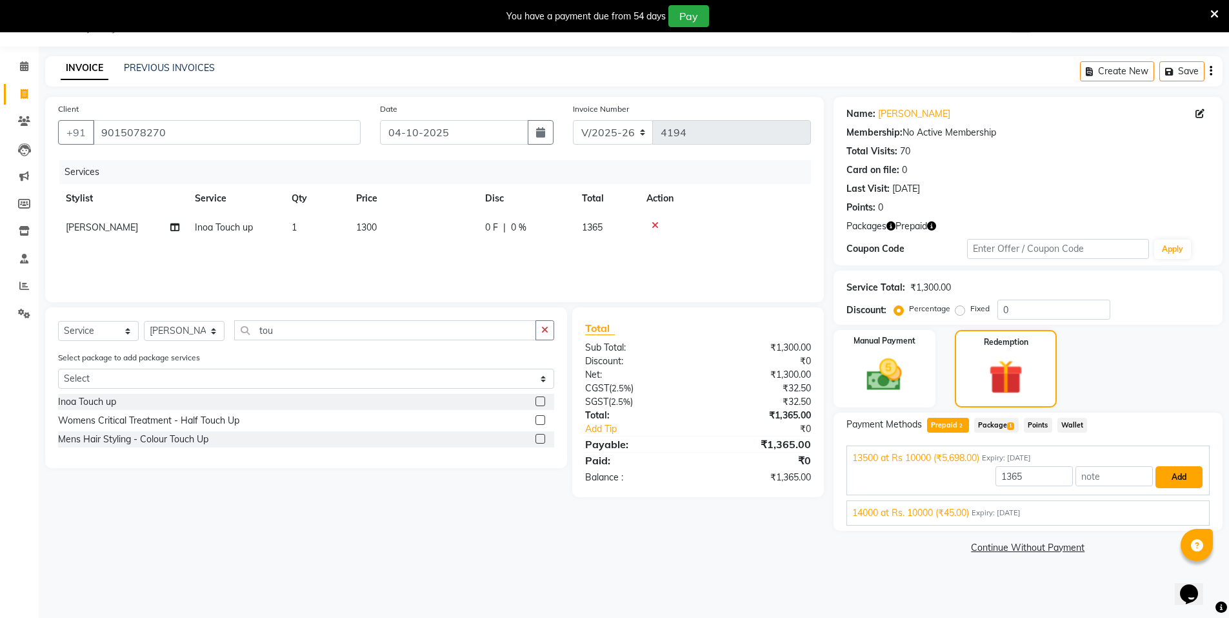
click at [1188, 476] on button "Add" at bounding box center [1179, 477] width 47 height 22
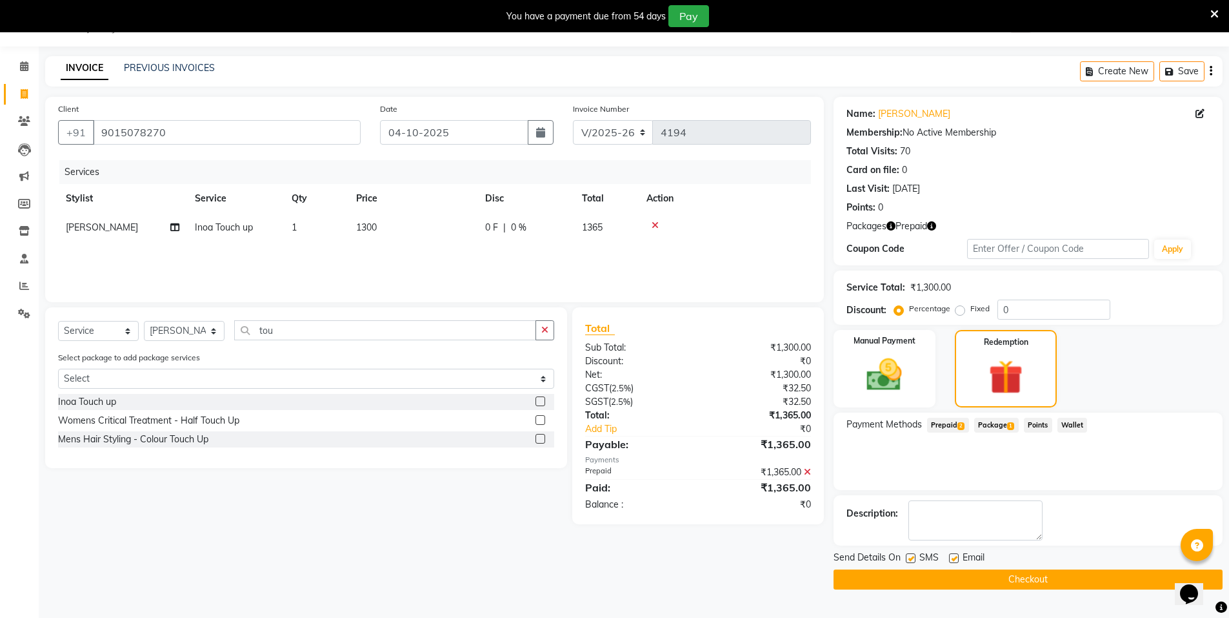
click at [1096, 585] on button "Checkout" at bounding box center [1028, 579] width 389 height 20
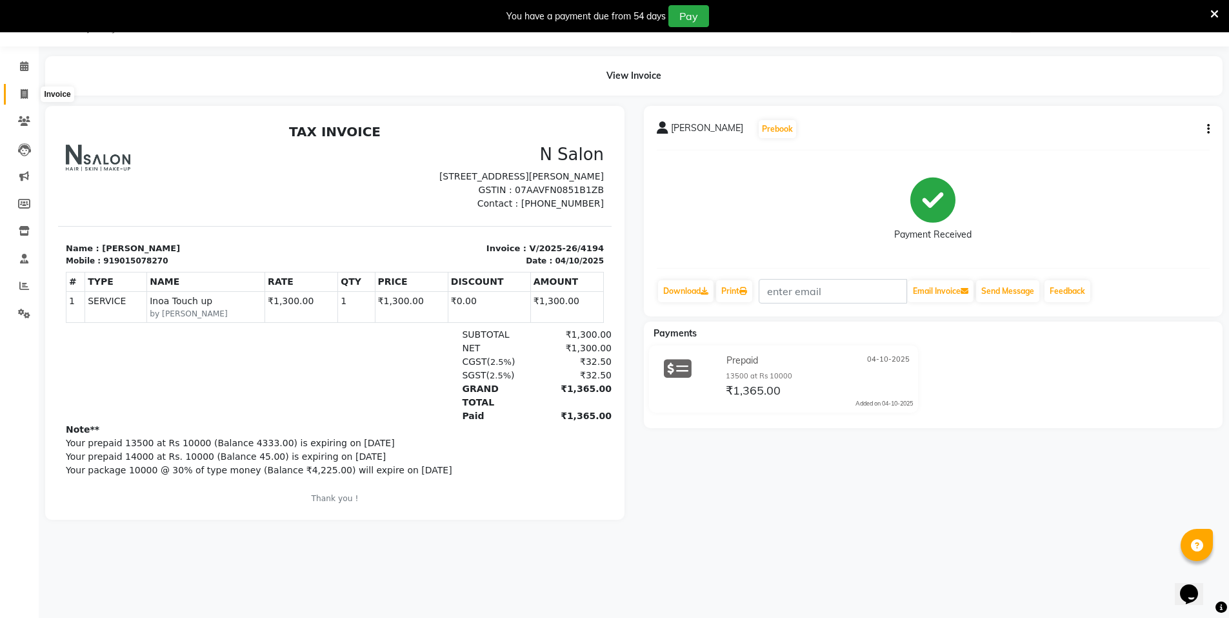
click at [32, 94] on span at bounding box center [24, 94] width 23 height 15
select select "service"
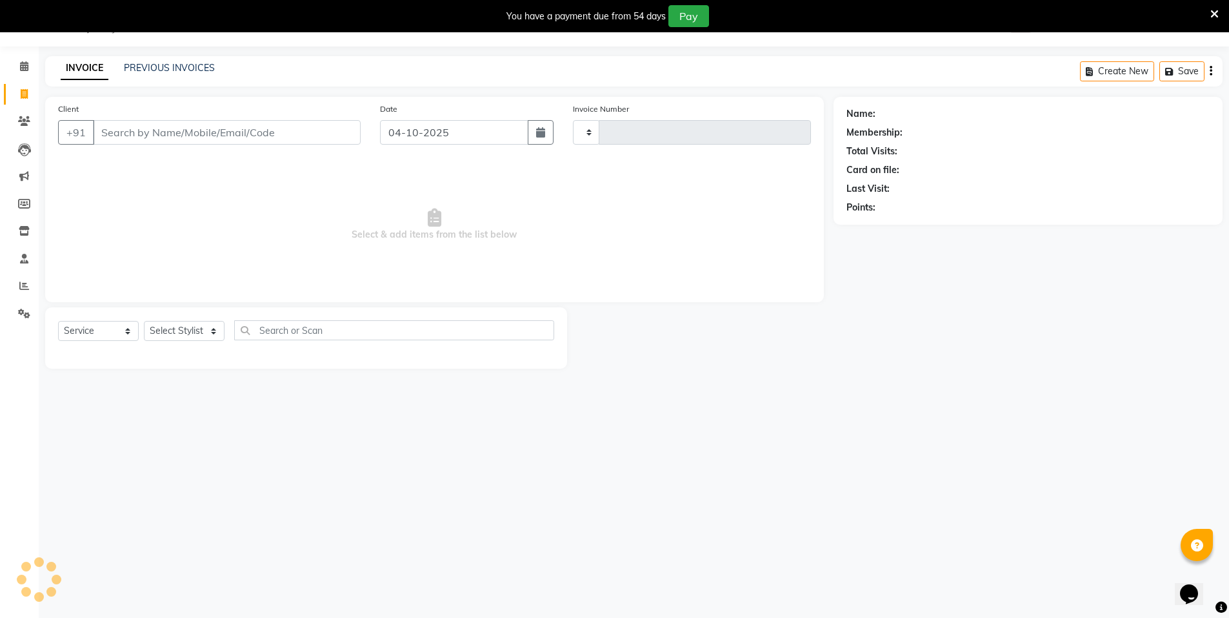
type input "4195"
select select "3472"
click at [174, 137] on input "Client" at bounding box center [227, 132] width 268 height 25
select select "P"
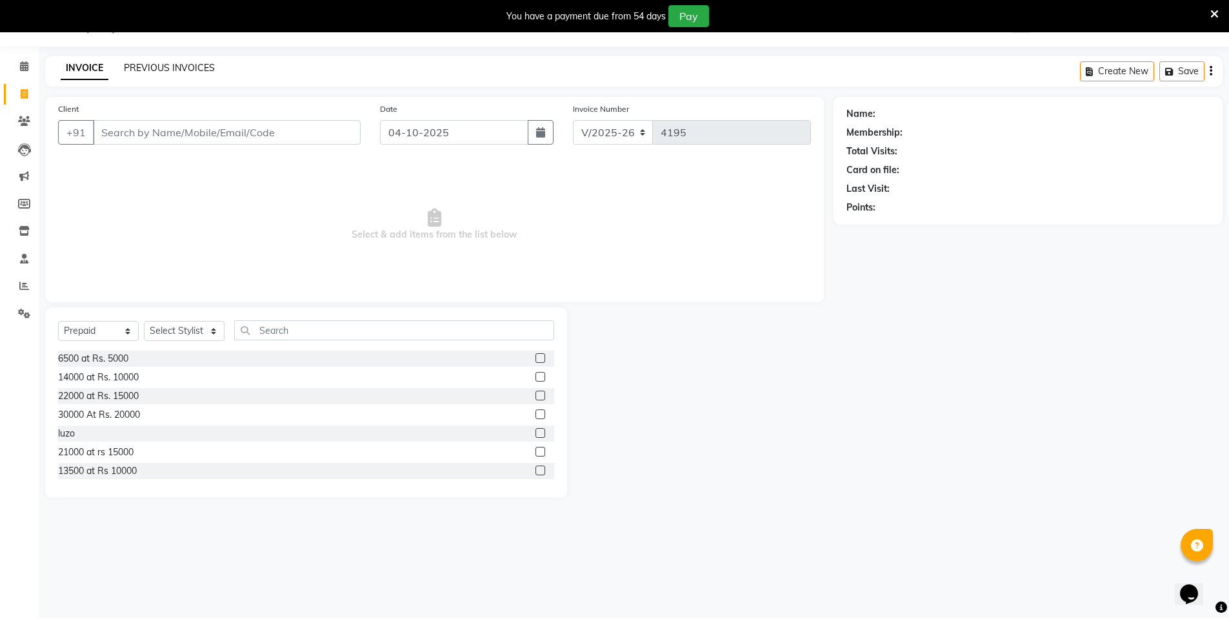
click at [174, 68] on link "PREVIOUS INVOICES" at bounding box center [169, 68] width 91 height 12
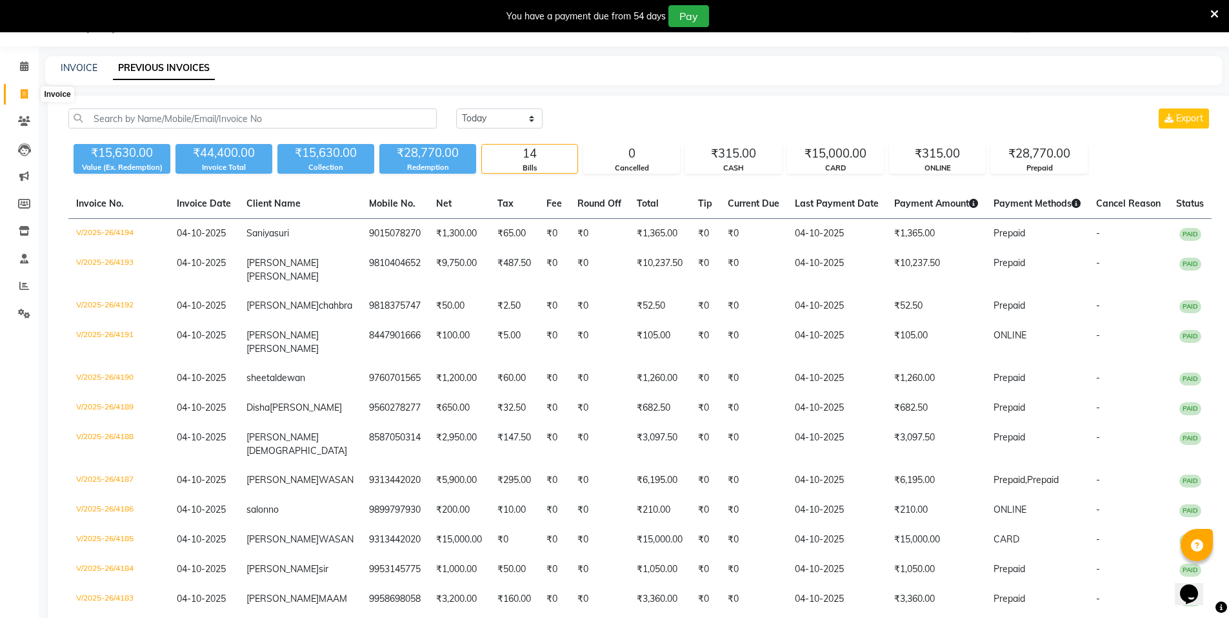
click at [17, 100] on span at bounding box center [24, 94] width 23 height 15
select select "service"
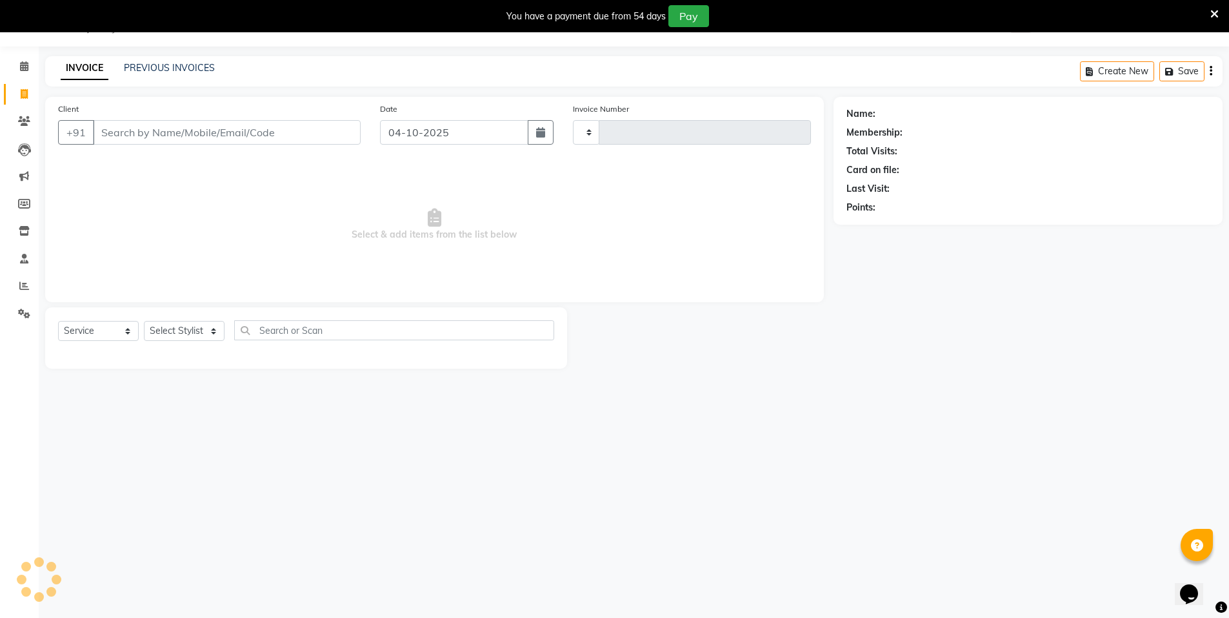
type input "4195"
select select "3472"
select select "P"
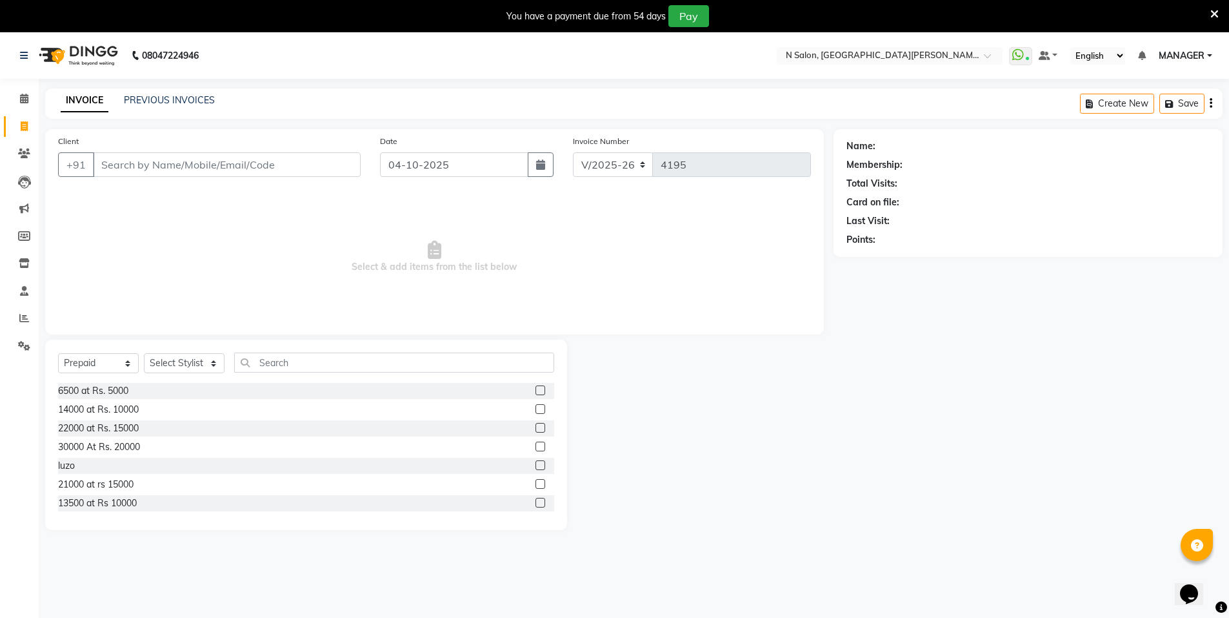
drag, startPoint x: 772, startPoint y: 430, endPoint x: 788, endPoint y: 546, distance: 117.3
click at [788, 546] on main "INVOICE PREVIOUS INVOICES Create New Save Client +91 Date [DATE] Invoice Number…" at bounding box center [634, 318] width 1191 height 461
click at [146, 166] on input "Client" at bounding box center [227, 164] width 268 height 25
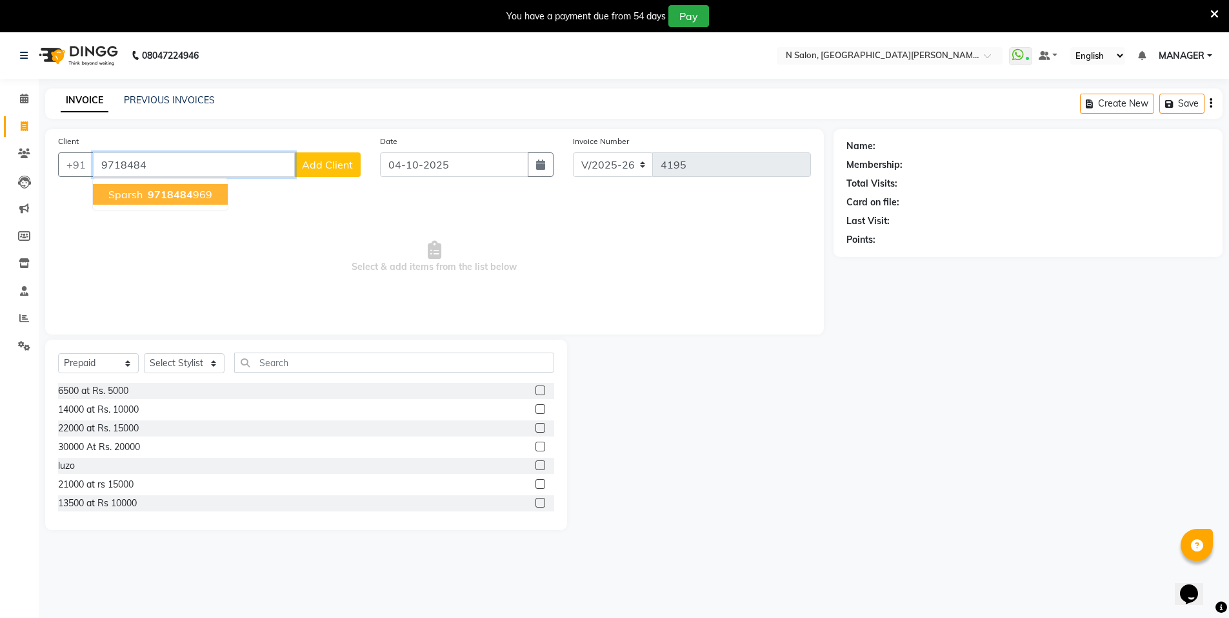
click at [169, 196] on span "9718484" at bounding box center [170, 194] width 45 height 13
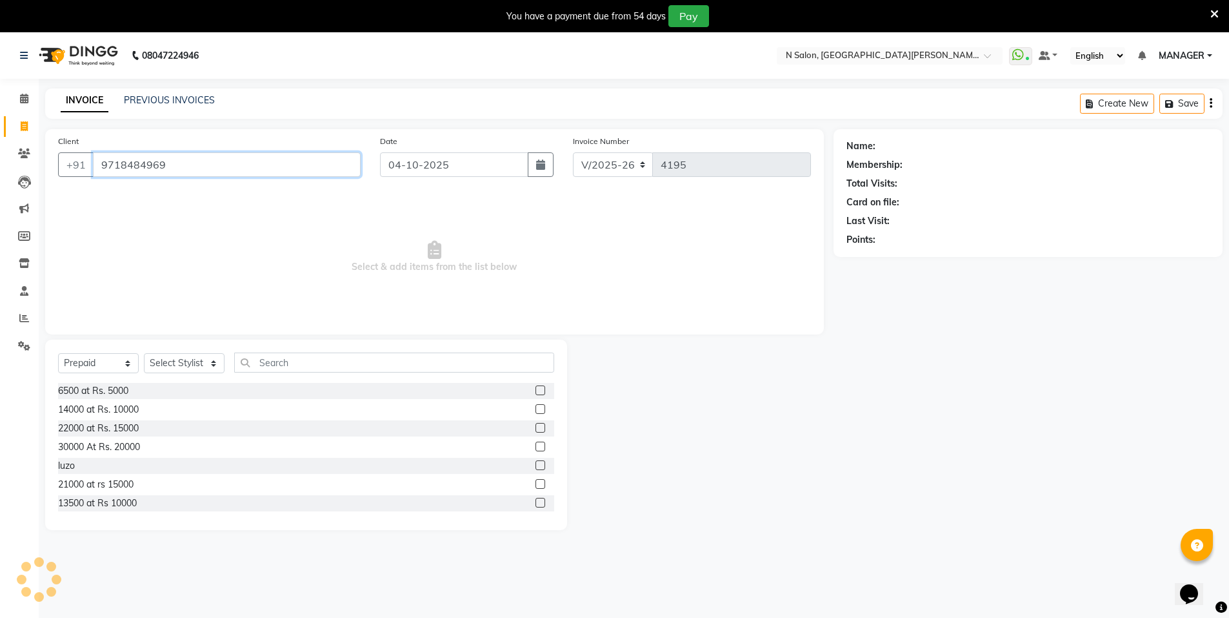
type input "9718484969"
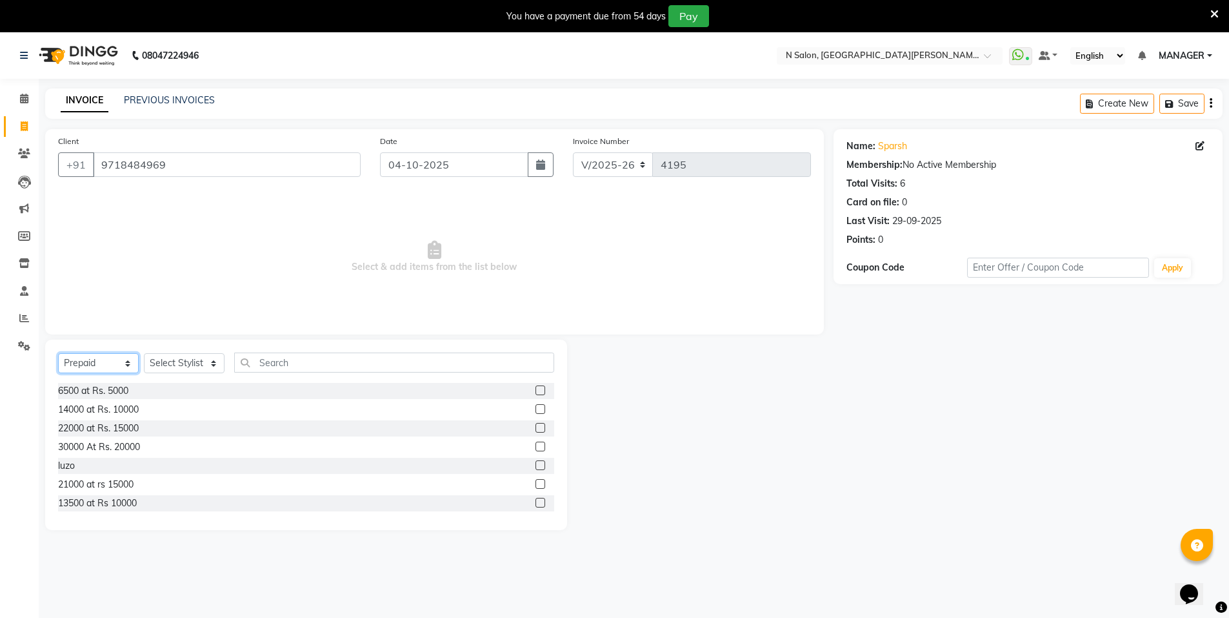
click at [111, 363] on select "Select Service Product Membership Package Voucher Prepaid Gift Card" at bounding box center [98, 363] width 81 height 20
select select "service"
click at [58, 353] on select "Select Service Product Membership Package Voucher Prepaid Gift Card" at bounding box center [98, 363] width 81 height 20
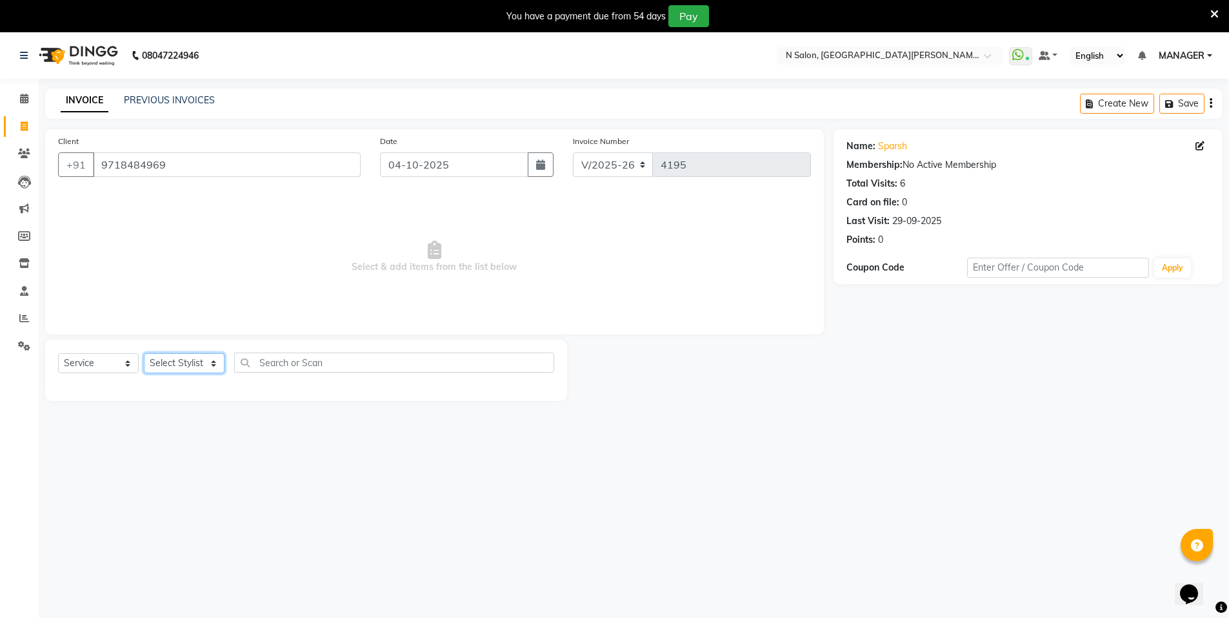
click at [188, 354] on select "Select Stylist [PERSON_NAME] [PERSON_NAME] MANAGER MD..... [PERSON_NAME] [PERSO…" at bounding box center [184, 363] width 81 height 20
click at [90, 367] on select "Select Service Product Membership Package Voucher Prepaid Gift Card" at bounding box center [98, 363] width 81 height 20
drag, startPoint x: 242, startPoint y: 481, endPoint x: 237, endPoint y: 465, distance: 16.1
click at [237, 465] on div "08047224946 Select Location × N Salon, [GEOGRAPHIC_DATA][PERSON_NAME] WhatsApp …" at bounding box center [614, 341] width 1229 height 618
click at [175, 363] on select "Select Stylist [PERSON_NAME] [PERSON_NAME] MANAGER MD..... [PERSON_NAME] [PERSO…" at bounding box center [184, 363] width 81 height 20
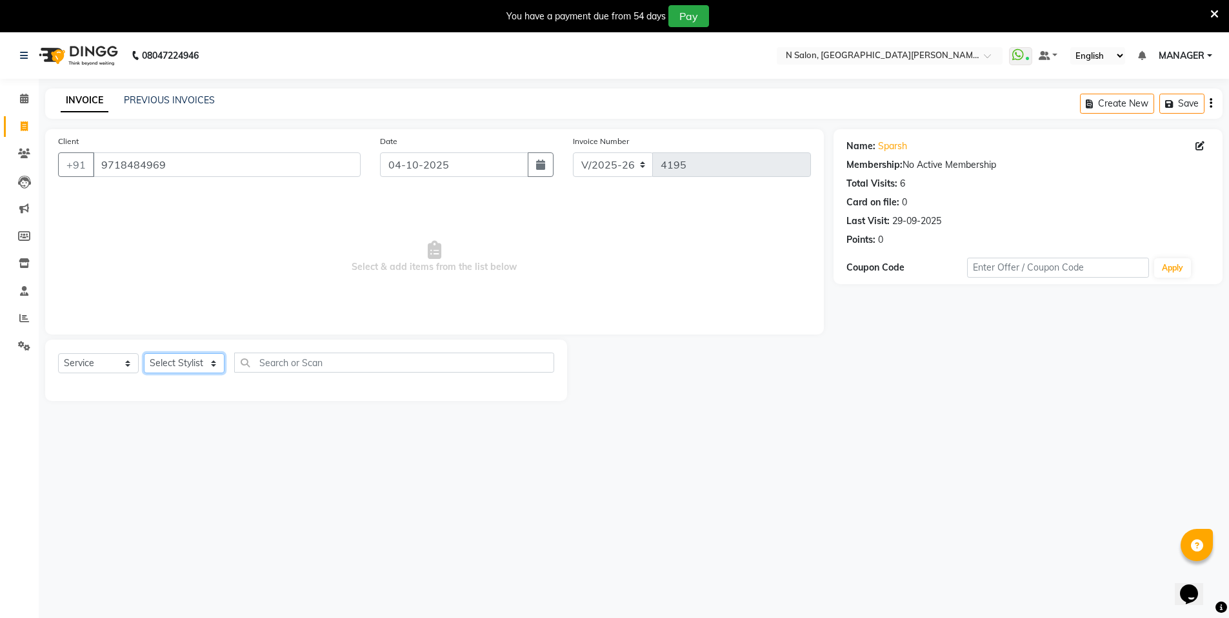
select select "72439"
click at [144, 353] on select "Select Stylist [PERSON_NAME] [PERSON_NAME] MANAGER MD..... [PERSON_NAME] [PERSO…" at bounding box center [184, 363] width 81 height 20
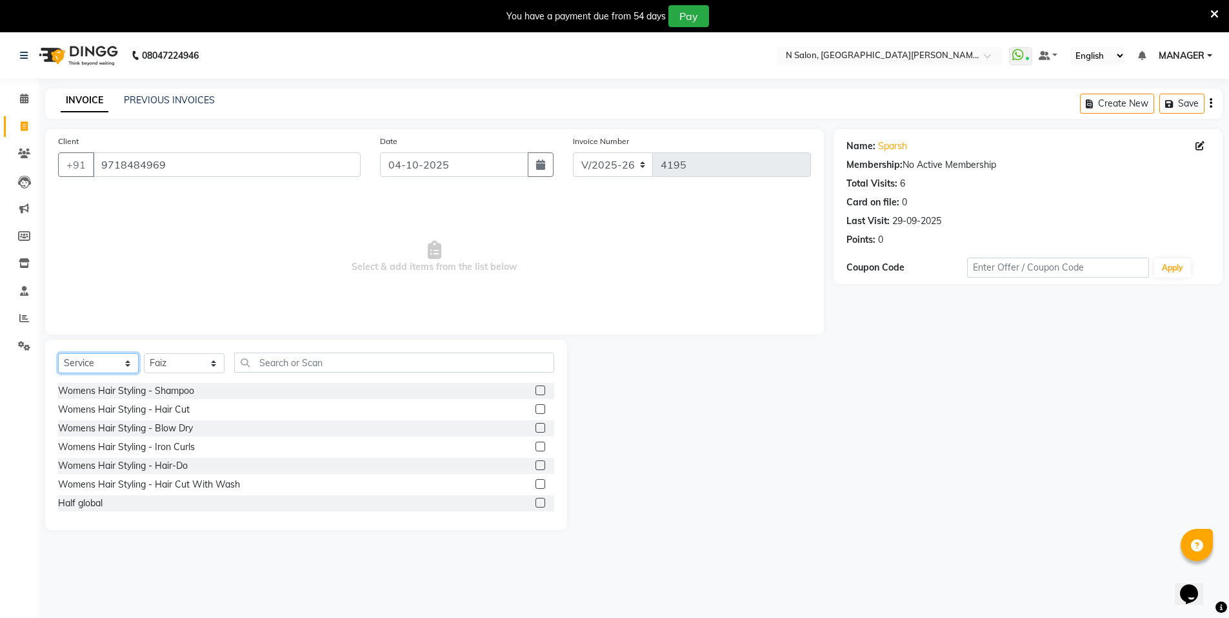
click at [109, 360] on select "Select Service Product Membership Package Voucher Prepaid Gift Card" at bounding box center [98, 363] width 81 height 20
drag, startPoint x: 696, startPoint y: 410, endPoint x: 682, endPoint y: 410, distance: 13.6
click at [694, 411] on div at bounding box center [700, 434] width 266 height 190
click at [104, 361] on select "Select Service Product Membership Package Voucher Prepaid Gift Card" at bounding box center [98, 363] width 81 height 20
select select "select"
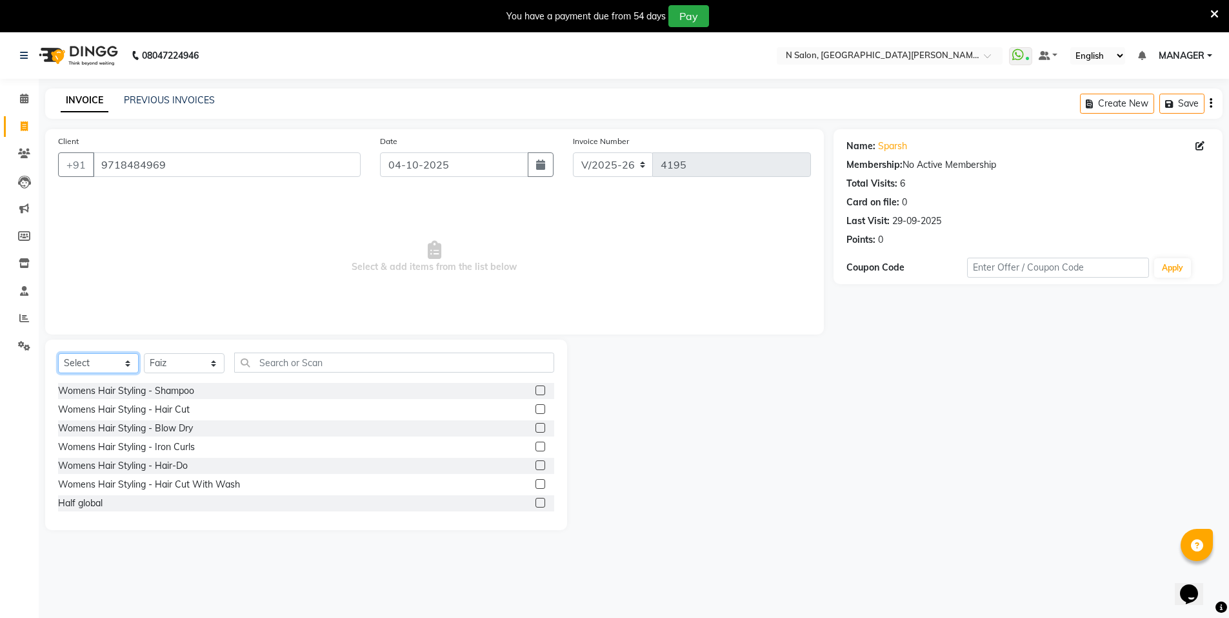
click at [58, 353] on select "Select Service Product Membership Package Voucher Prepaid Gift Card" at bounding box center [98, 363] width 81 height 20
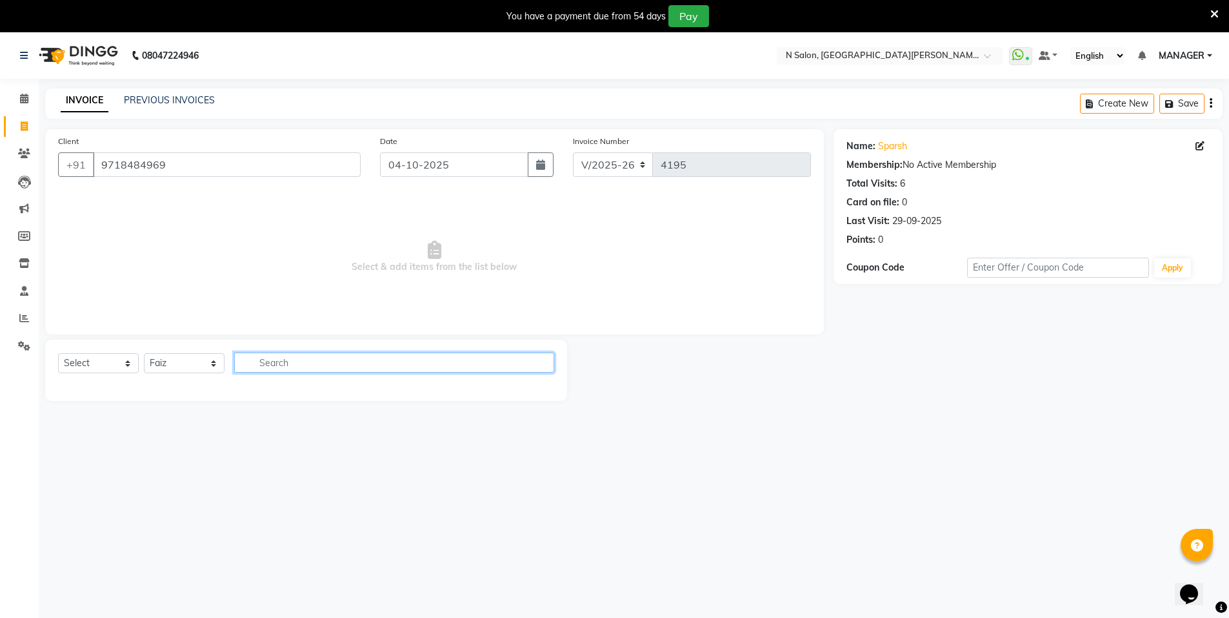
click at [265, 364] on input "text" at bounding box center [394, 362] width 320 height 20
click at [139, 254] on span "Select & add items from the list below" at bounding box center [434, 256] width 753 height 129
click at [25, 134] on link "Invoice" at bounding box center [19, 126] width 31 height 21
select select "service"
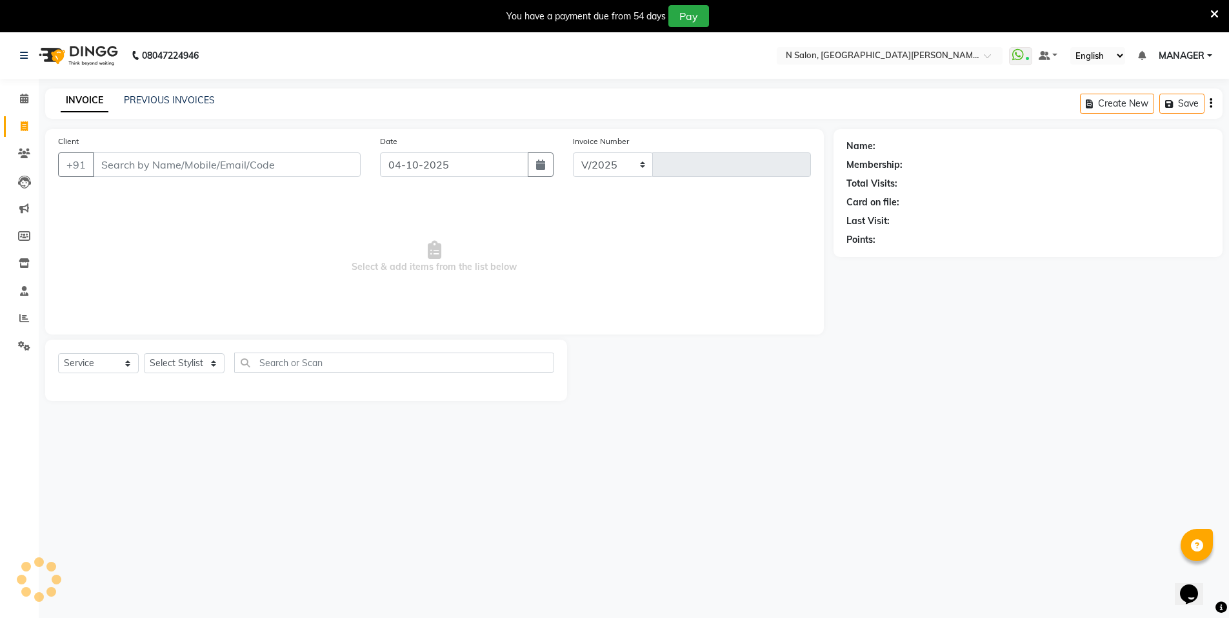
select select "3472"
type input "4195"
click at [157, 160] on input "Client" at bounding box center [227, 164] width 268 height 25
select select "P"
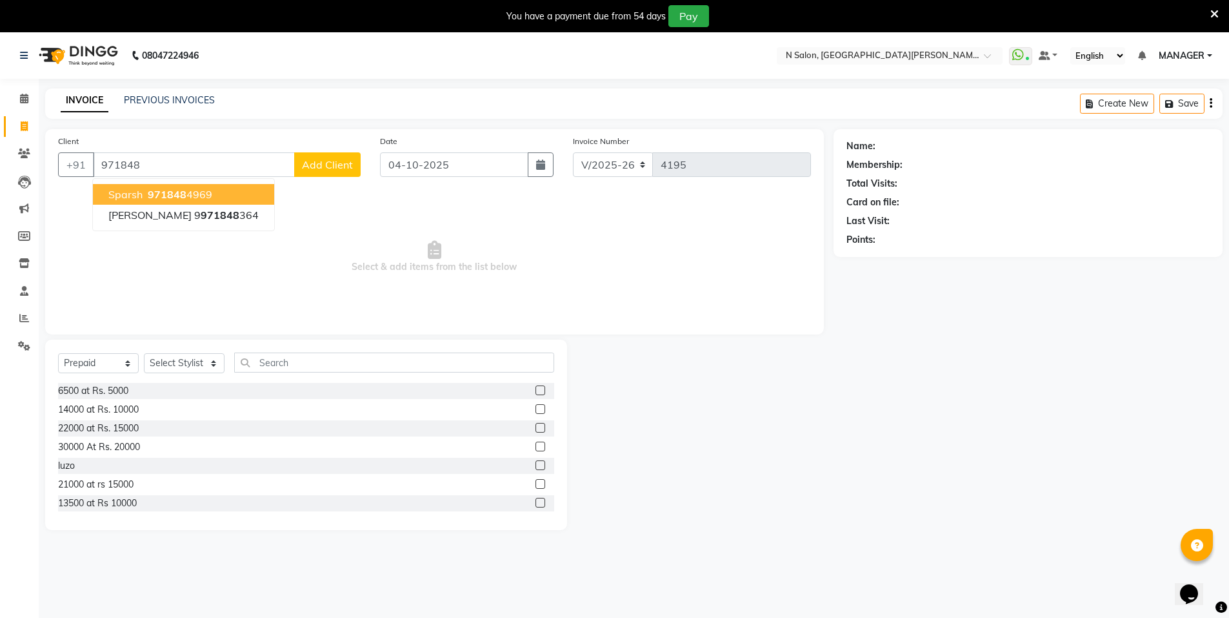
click at [181, 196] on span "971848" at bounding box center [167, 194] width 39 height 13
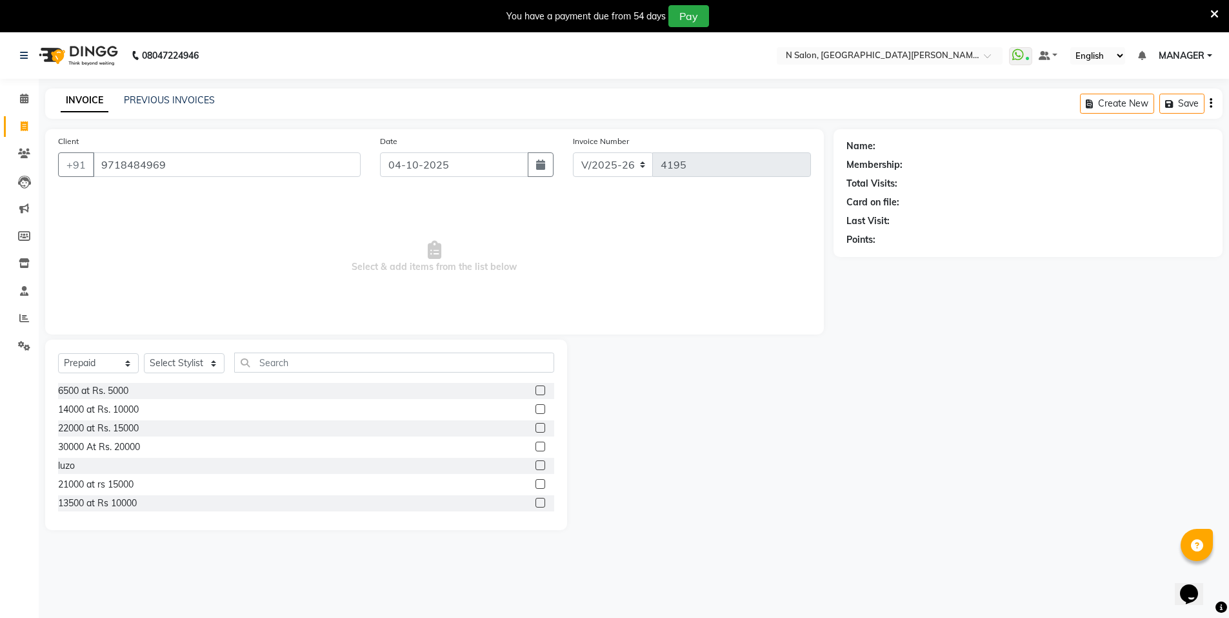
type input "9718484969"
click at [190, 365] on select "Select Stylist [PERSON_NAME] [PERSON_NAME] MANAGER MD..... [PERSON_NAME] [PERSO…" at bounding box center [184, 363] width 81 height 20
select select "72439"
click at [144, 353] on select "Select Stylist [PERSON_NAME] [PERSON_NAME] MANAGER MD..... [PERSON_NAME] [PERSO…" at bounding box center [184, 363] width 81 height 20
click at [536, 390] on label at bounding box center [541, 390] width 10 height 10
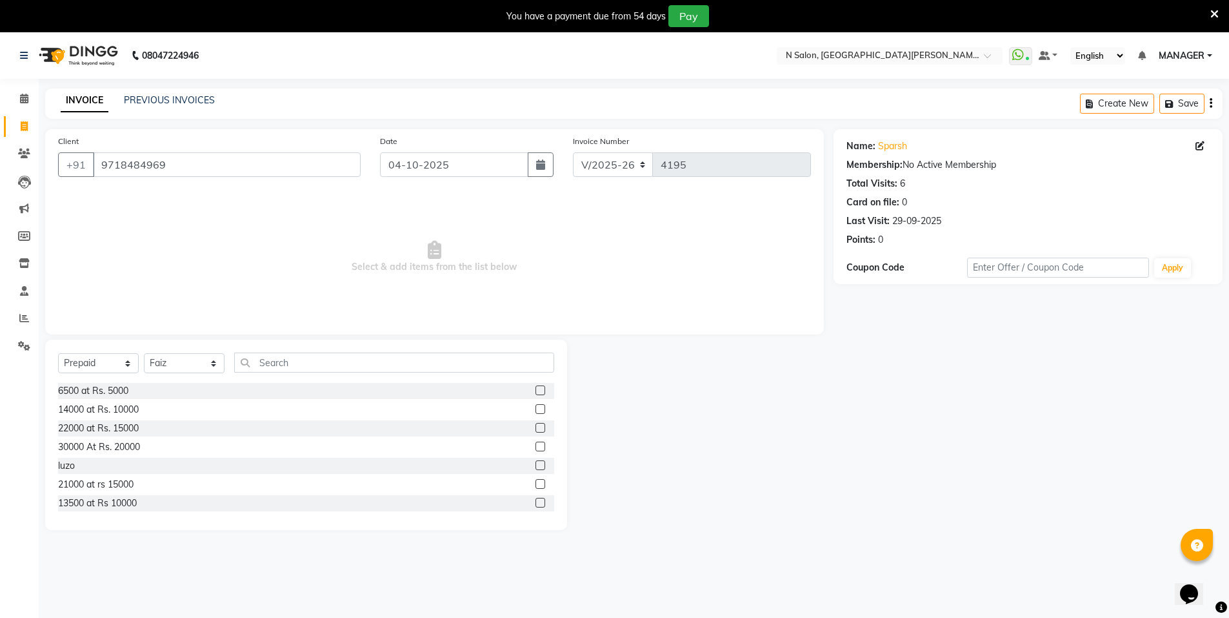
click at [536, 390] on input "checkbox" at bounding box center [540, 391] width 8 height 8
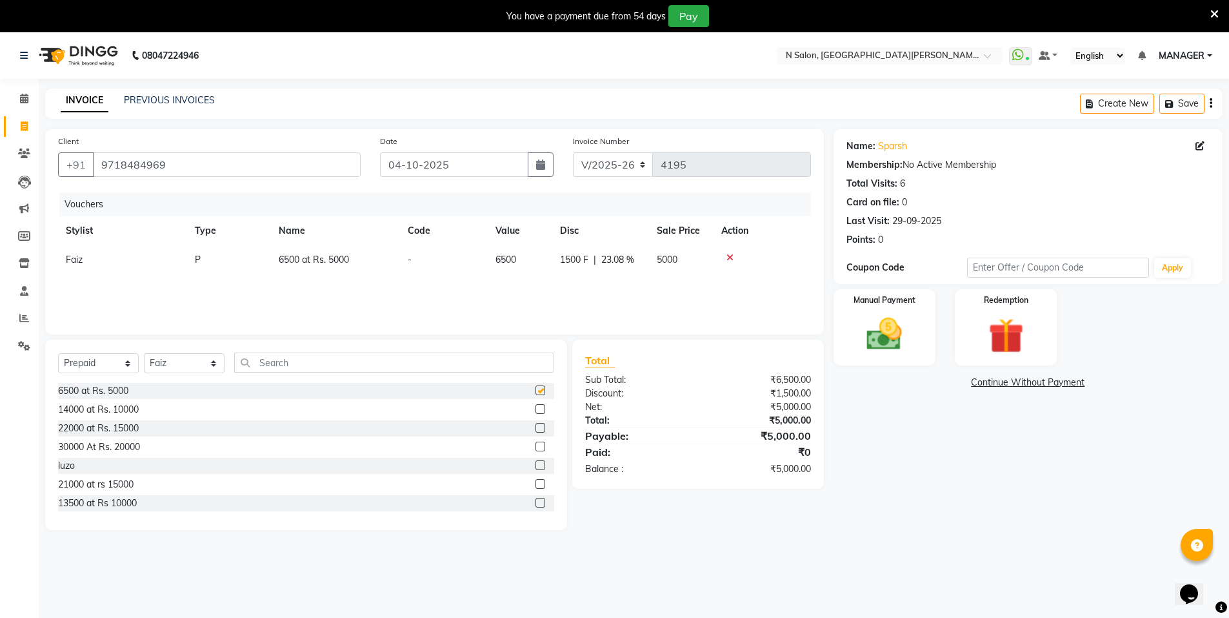
checkbox input "false"
click at [905, 322] on img at bounding box center [884, 334] width 59 height 42
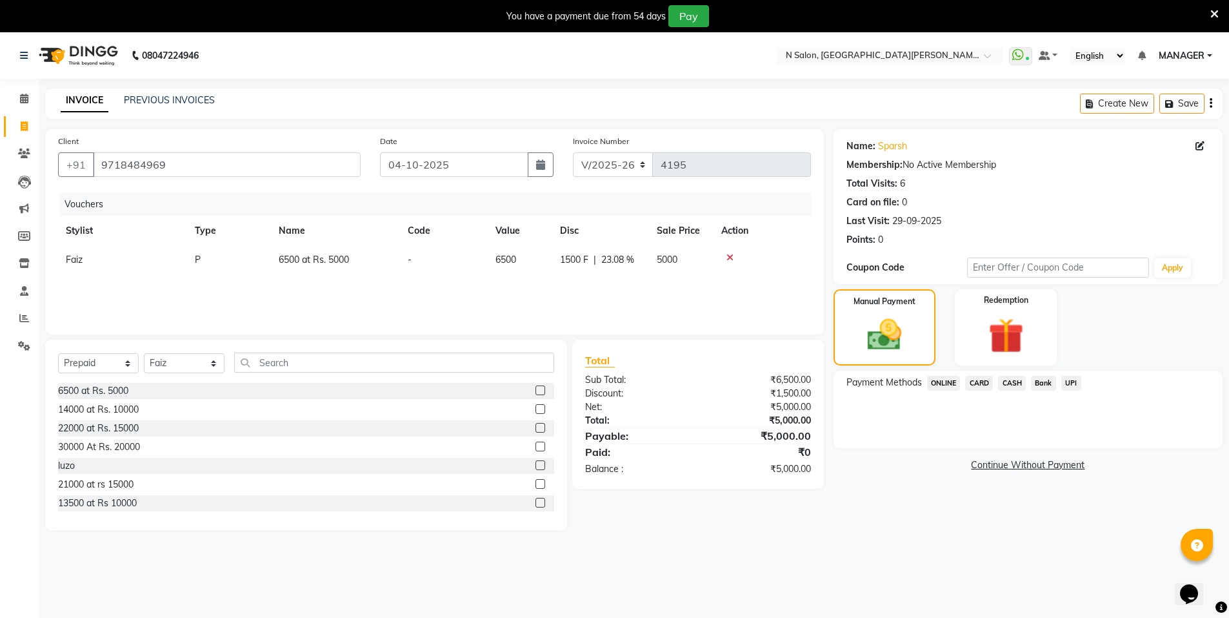
click at [942, 384] on span "ONLINE" at bounding box center [944, 383] width 34 height 15
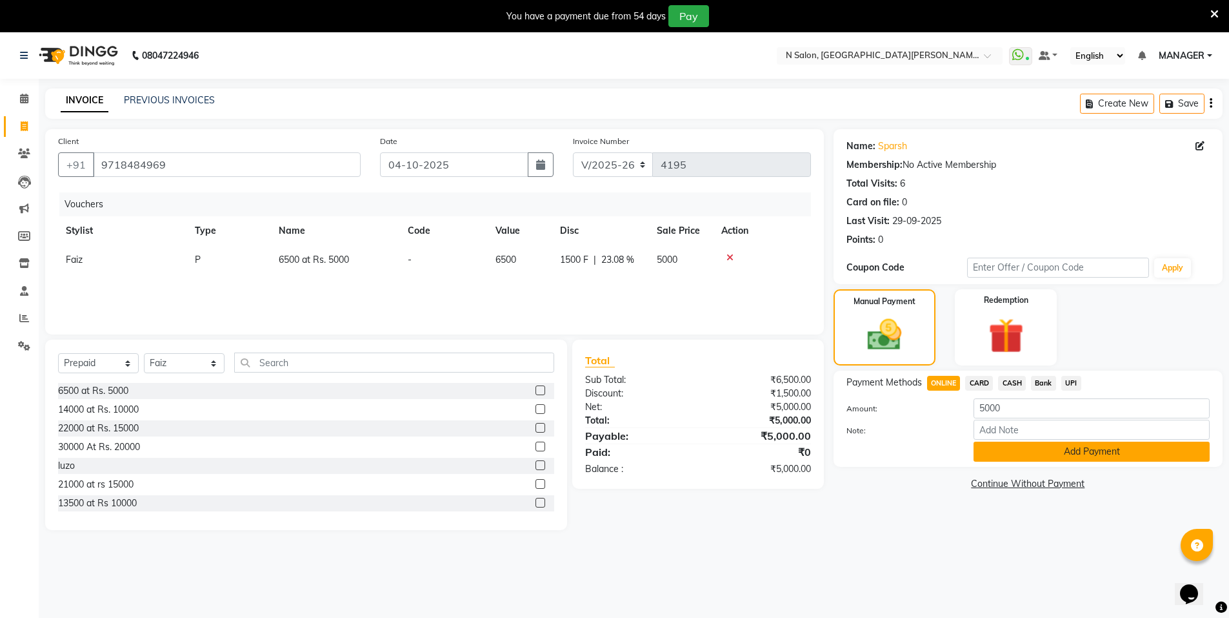
click at [1003, 442] on button "Add Payment" at bounding box center [1092, 451] width 236 height 20
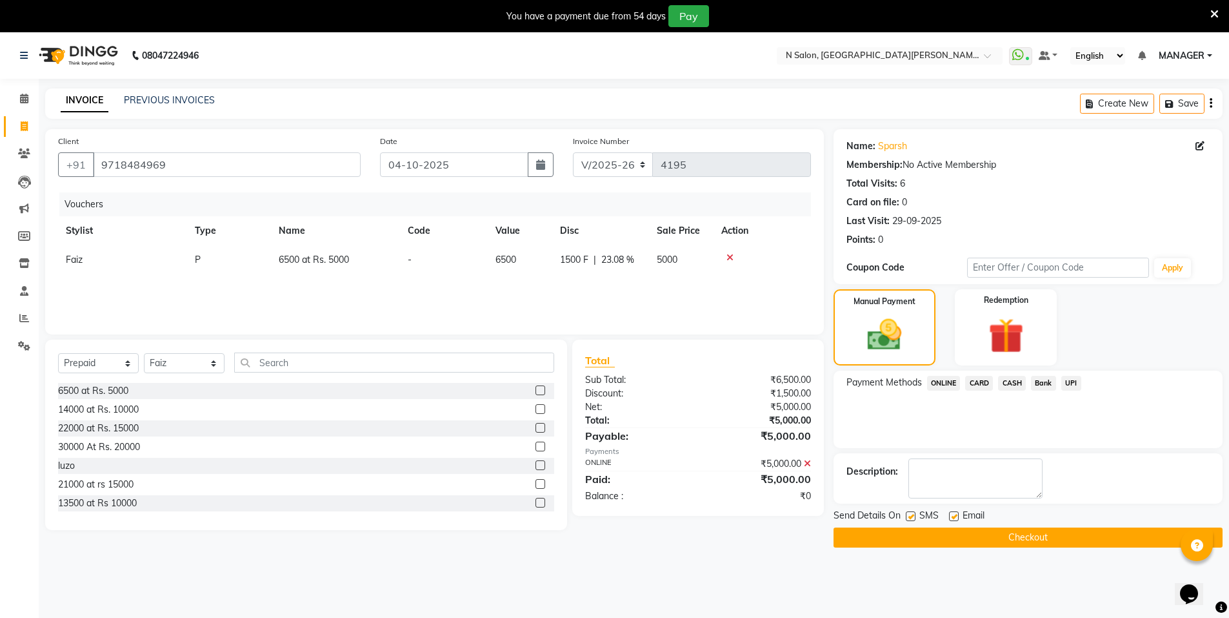
click at [1034, 541] on button "Checkout" at bounding box center [1028, 537] width 389 height 20
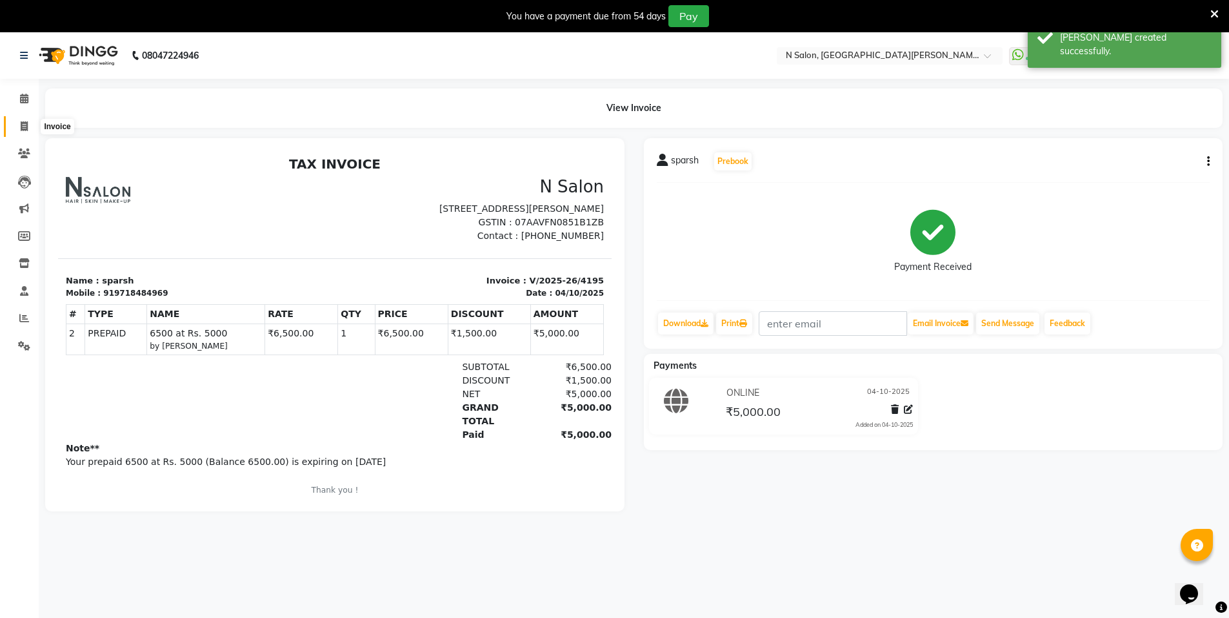
click at [32, 121] on span at bounding box center [24, 126] width 23 height 15
select select "3472"
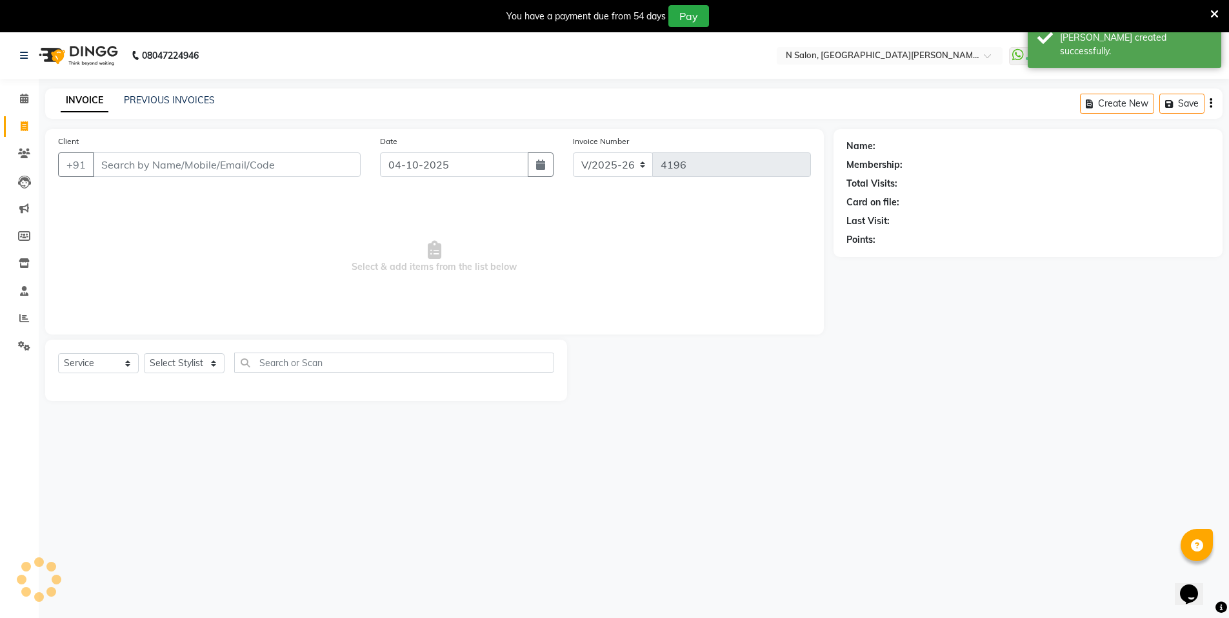
scroll to position [32, 0]
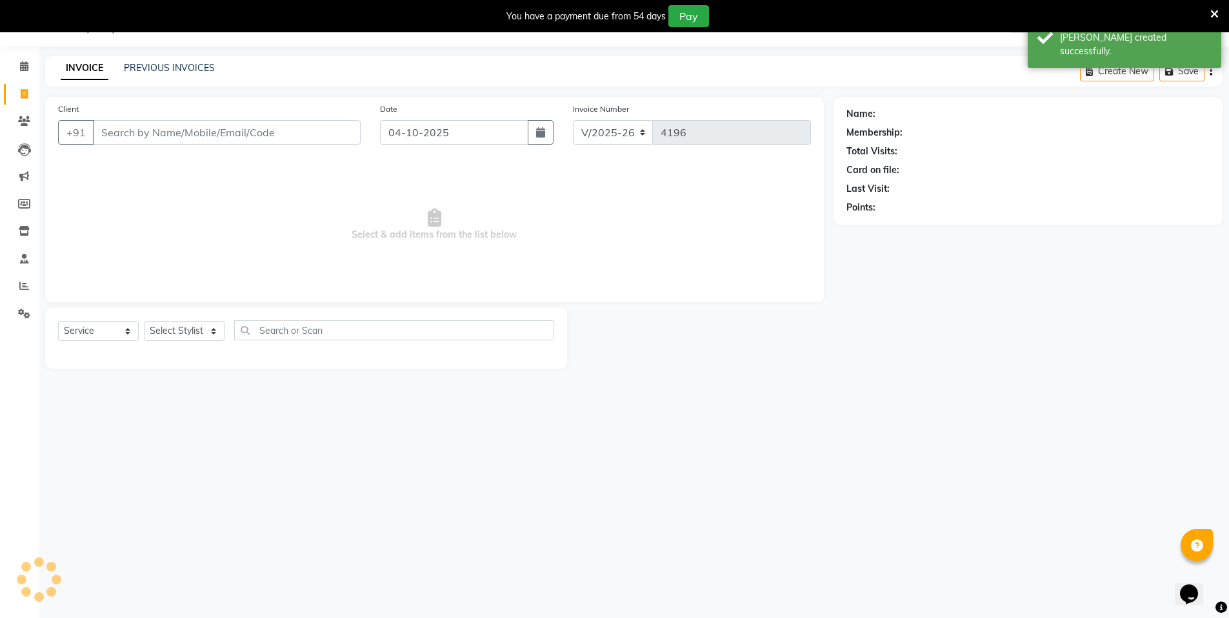
click at [135, 128] on input "Client" at bounding box center [227, 132] width 268 height 25
select select "P"
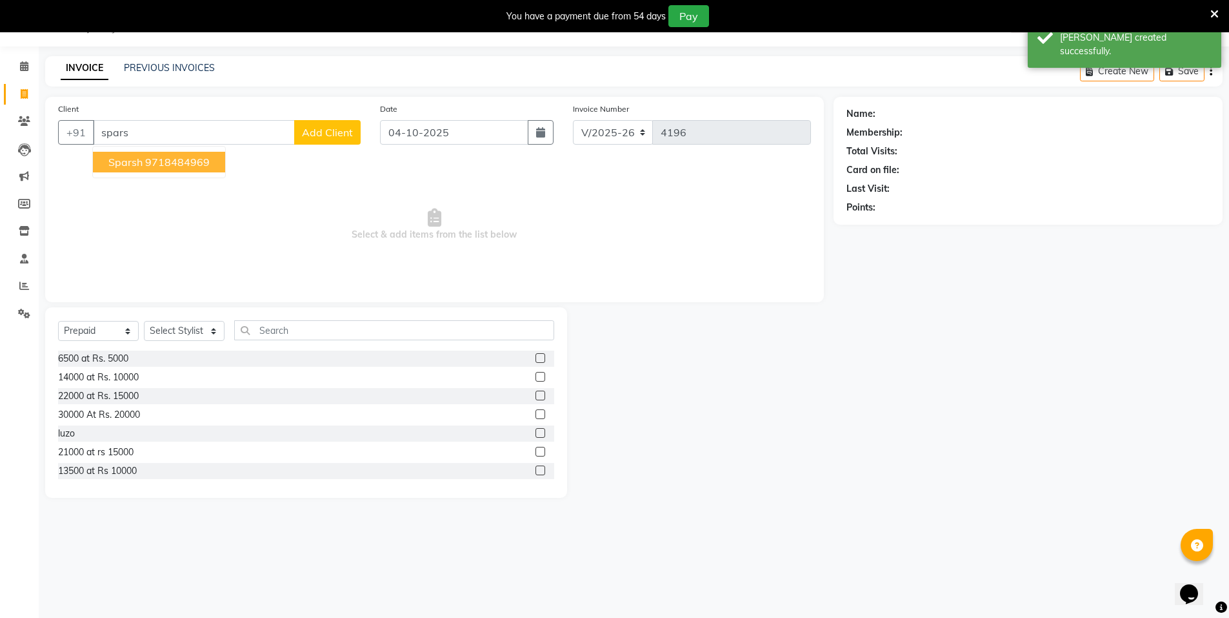
click at [150, 161] on ngb-highlight "9718484969" at bounding box center [177, 162] width 65 height 13
type input "9718484969"
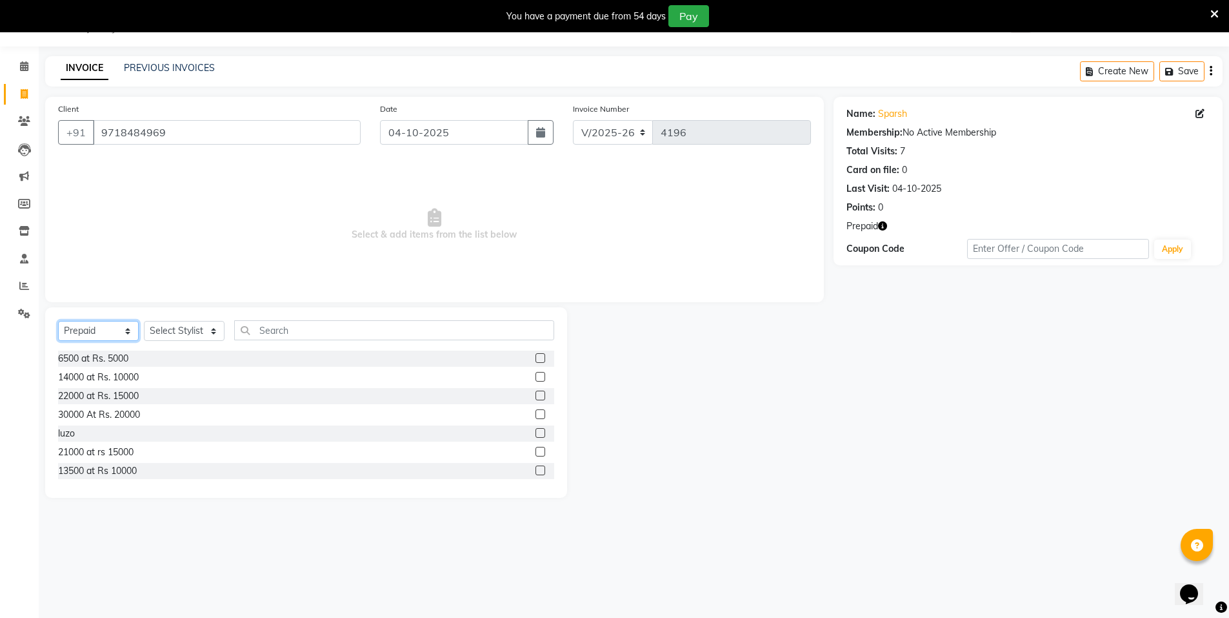
click at [85, 333] on select "Select Service Product Membership Package Voucher Prepaid Gift Card" at bounding box center [98, 331] width 81 height 20
select select "select"
click at [58, 321] on select "Select Service Product Membership Package Voucher Prepaid Gift Card" at bounding box center [98, 331] width 81 height 20
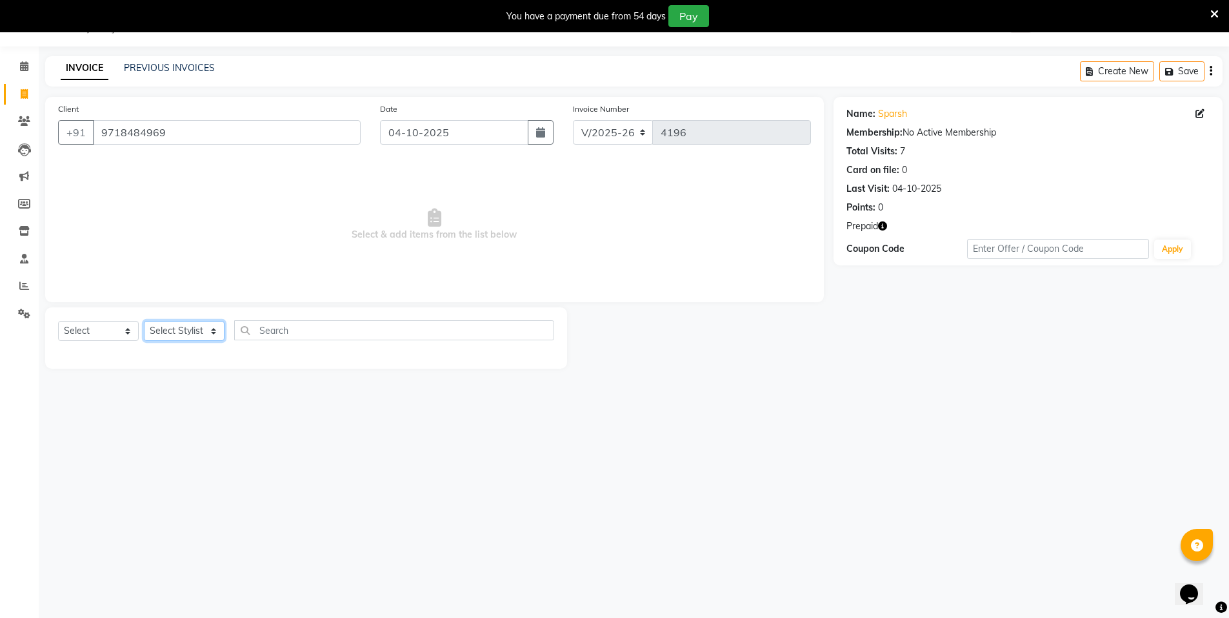
click at [185, 330] on select "Select Stylist [PERSON_NAME] [PERSON_NAME] MANAGER MD..... [PERSON_NAME] [PERSO…" at bounding box center [184, 331] width 81 height 20
select select "72439"
click at [144, 321] on select "Select Stylist [PERSON_NAME] [PERSON_NAME] MANAGER MD..... [PERSON_NAME] [PERSO…" at bounding box center [184, 331] width 81 height 20
click at [91, 333] on select "Select Service Product Membership Package Voucher Prepaid Gift Card" at bounding box center [98, 331] width 81 height 20
select select "service"
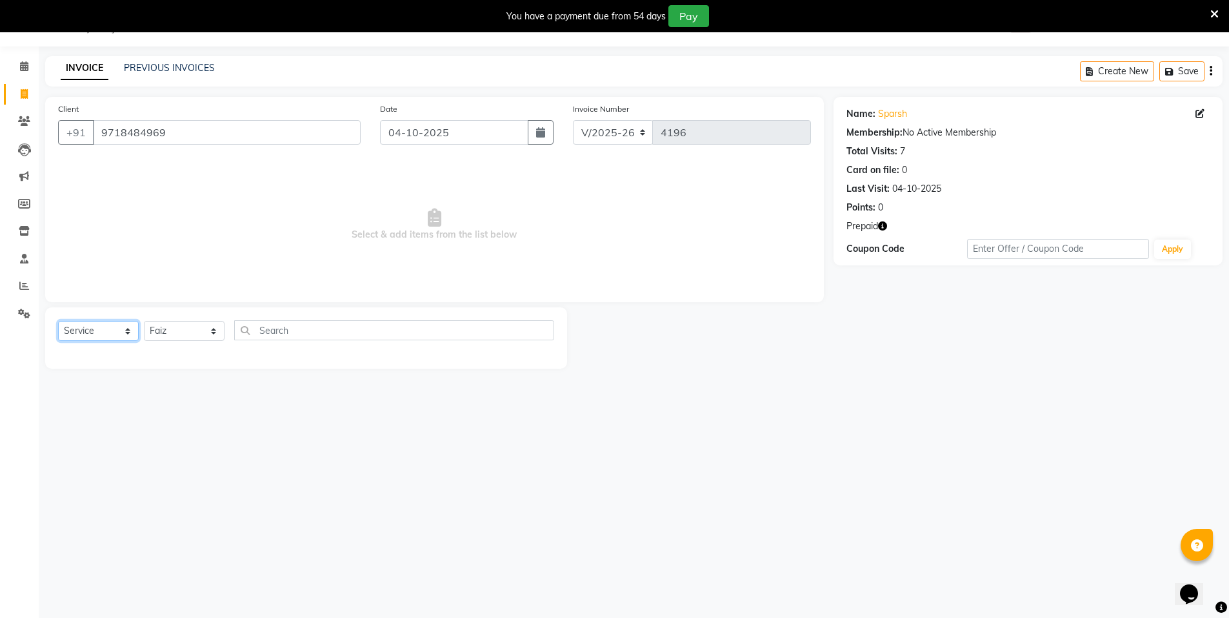
click at [58, 321] on select "Select Service Product Membership Package Voucher Prepaid Gift Card" at bounding box center [98, 331] width 81 height 20
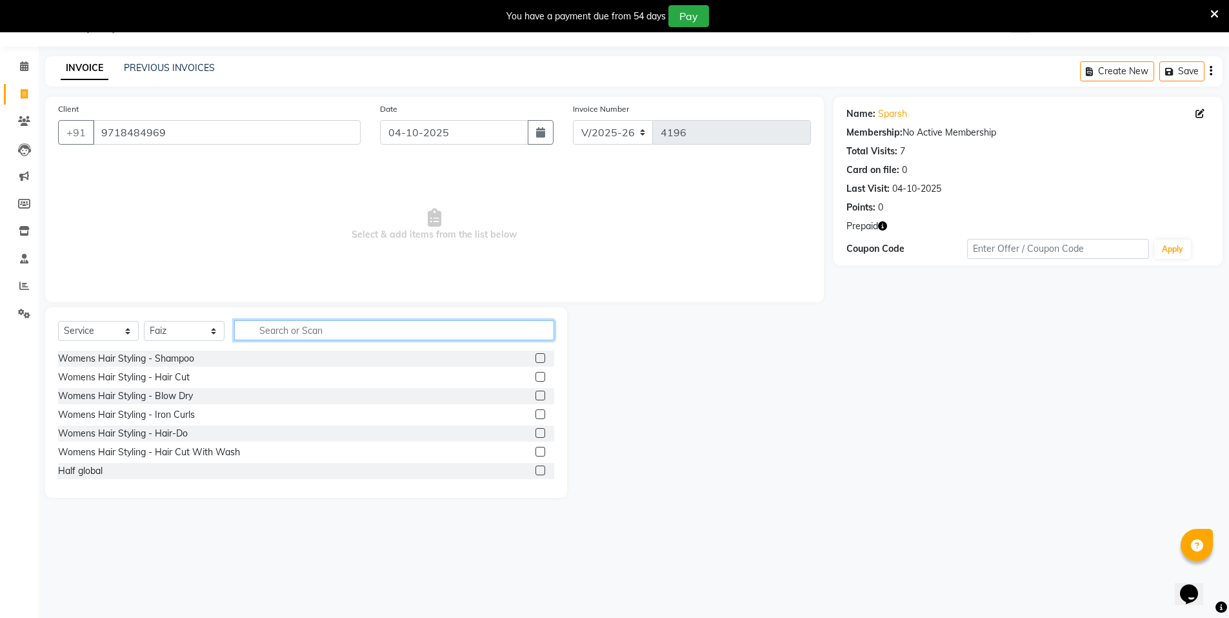
click at [272, 335] on input "text" at bounding box center [394, 330] width 320 height 20
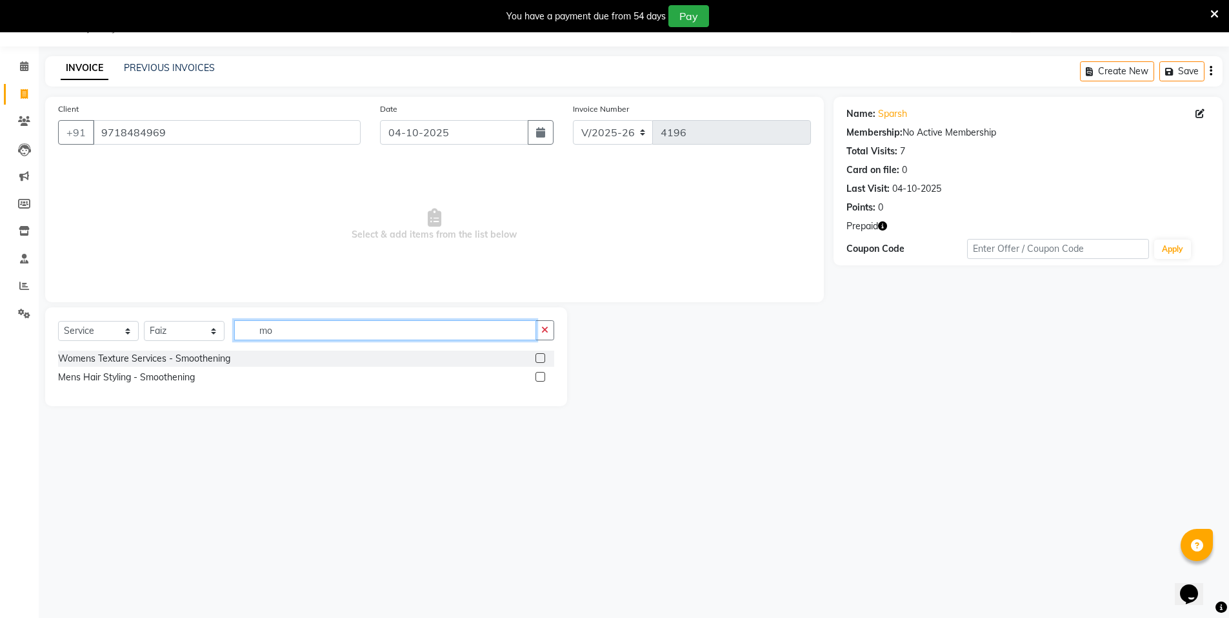
type input "m"
type input "ten"
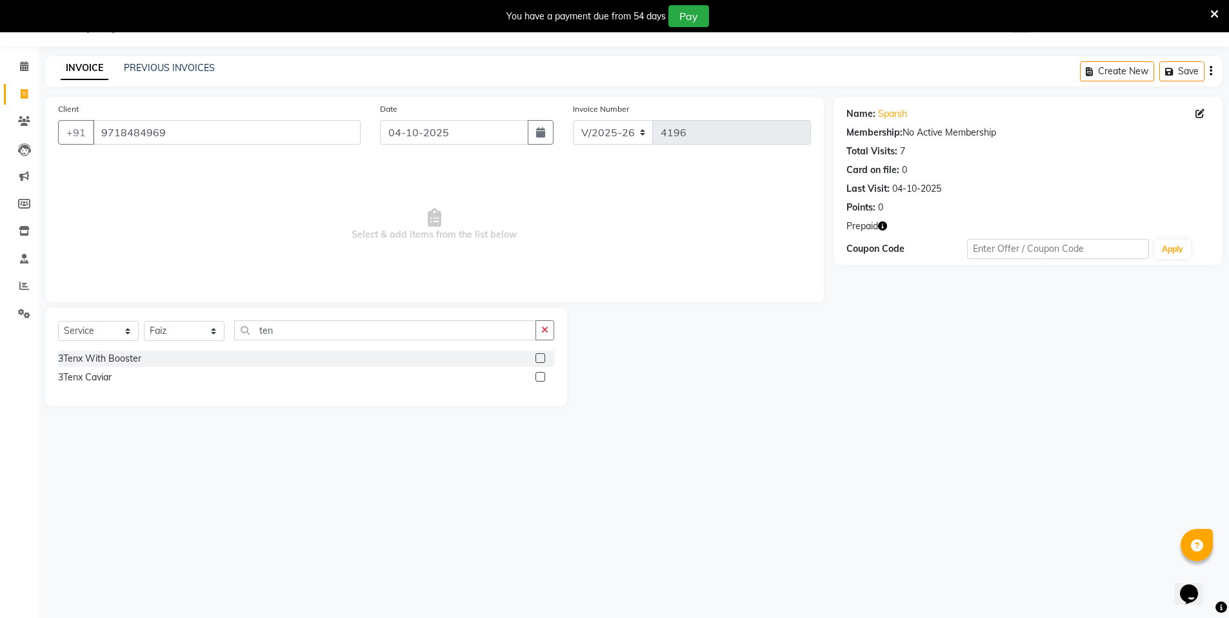
click at [541, 356] on label at bounding box center [541, 358] width 10 height 10
click at [541, 356] on input "checkbox" at bounding box center [540, 358] width 8 height 8
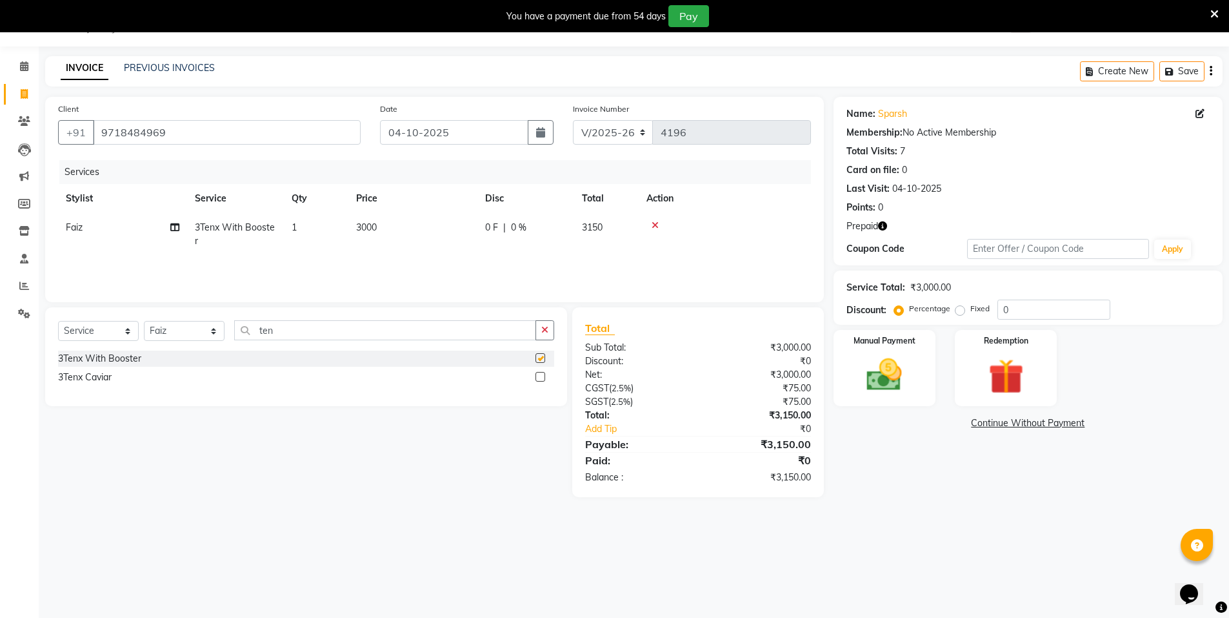
checkbox input "false"
click at [381, 228] on td "3000" at bounding box center [412, 234] width 129 height 43
select select "72439"
click at [457, 226] on input "3000" at bounding box center [474, 231] width 114 height 20
type input "3"
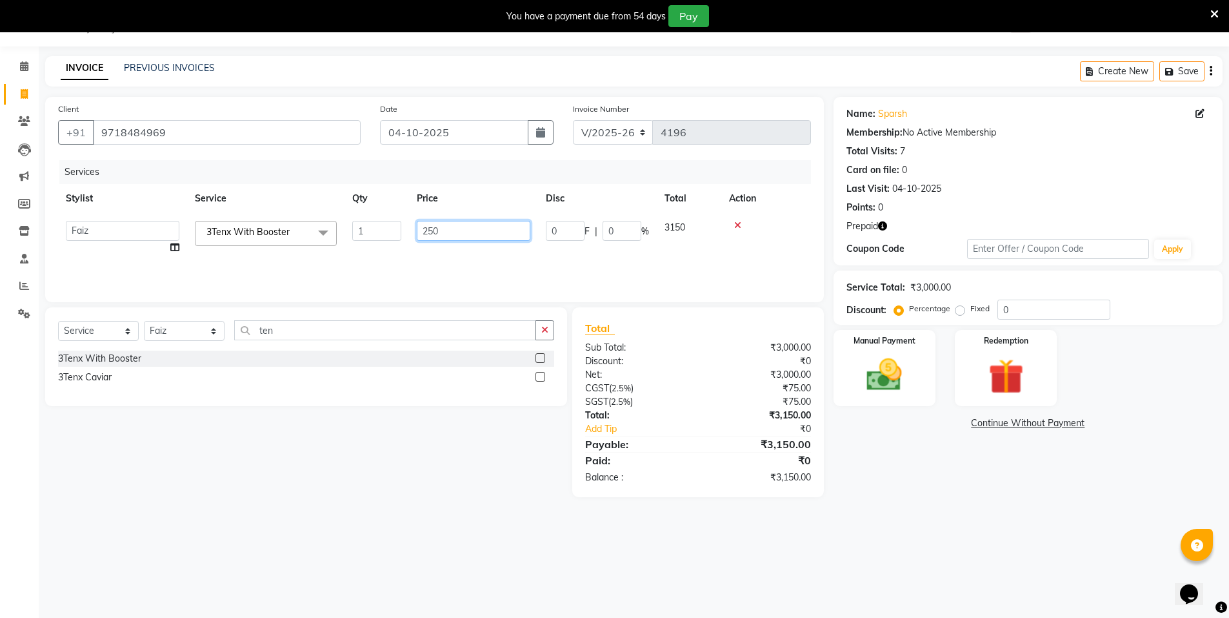
type input "2500"
click at [287, 334] on input "ten" at bounding box center [385, 330] width 302 height 20
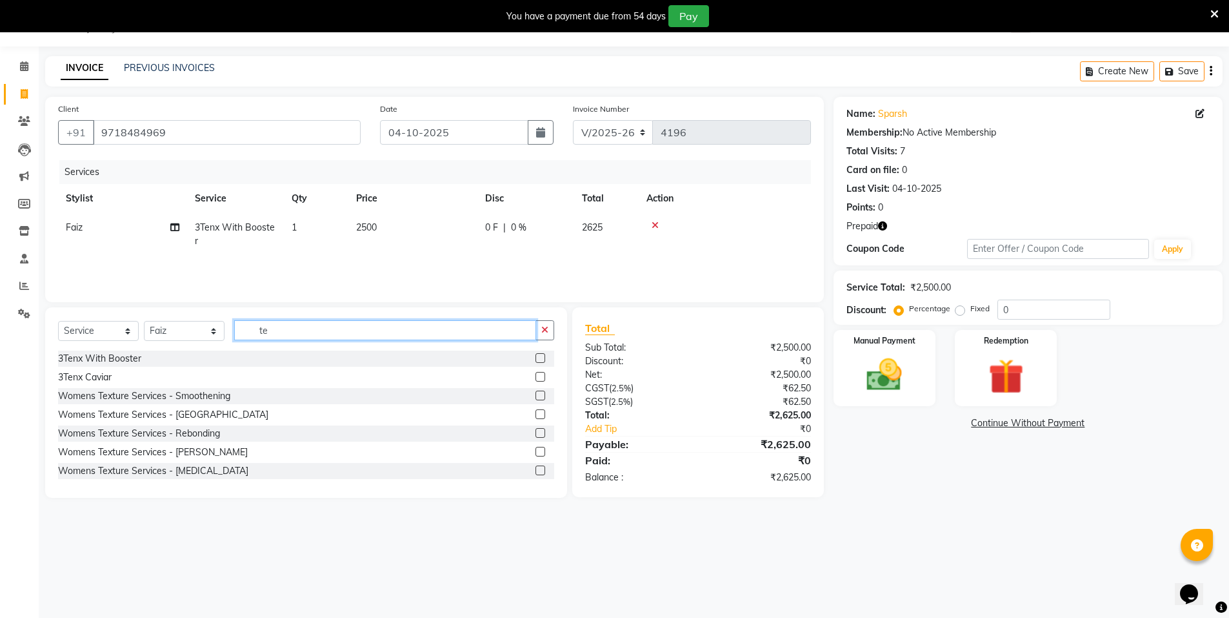
type input "t"
type input "face"
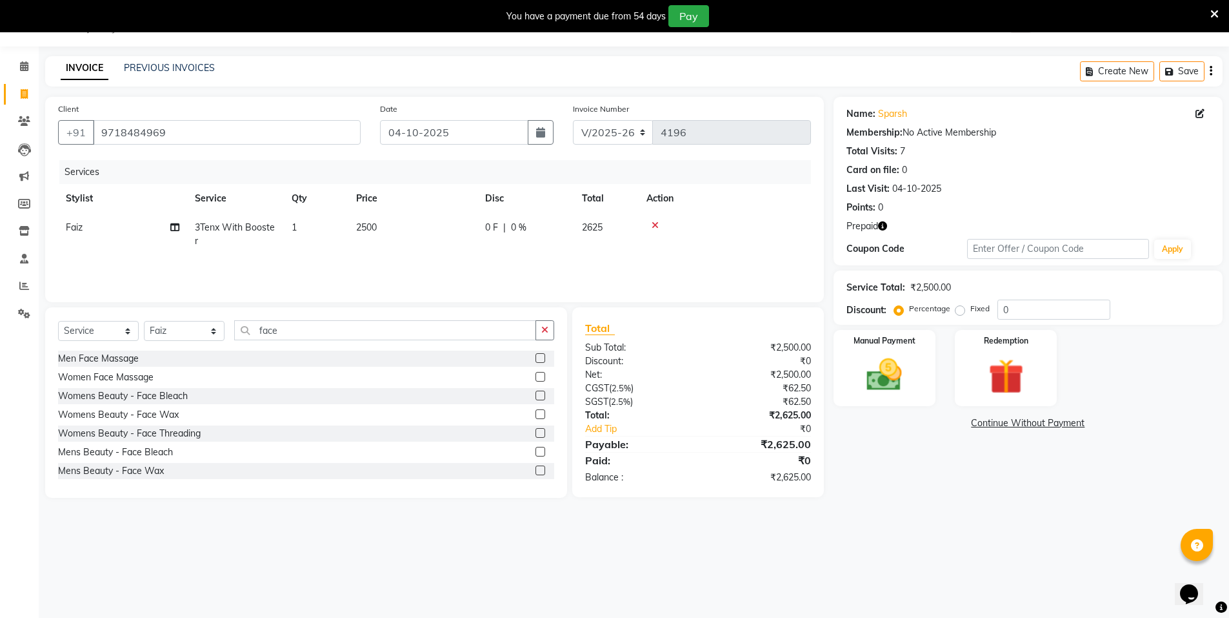
click at [536, 450] on label at bounding box center [541, 452] width 10 height 10
click at [536, 450] on input "checkbox" at bounding box center [540, 452] width 8 height 8
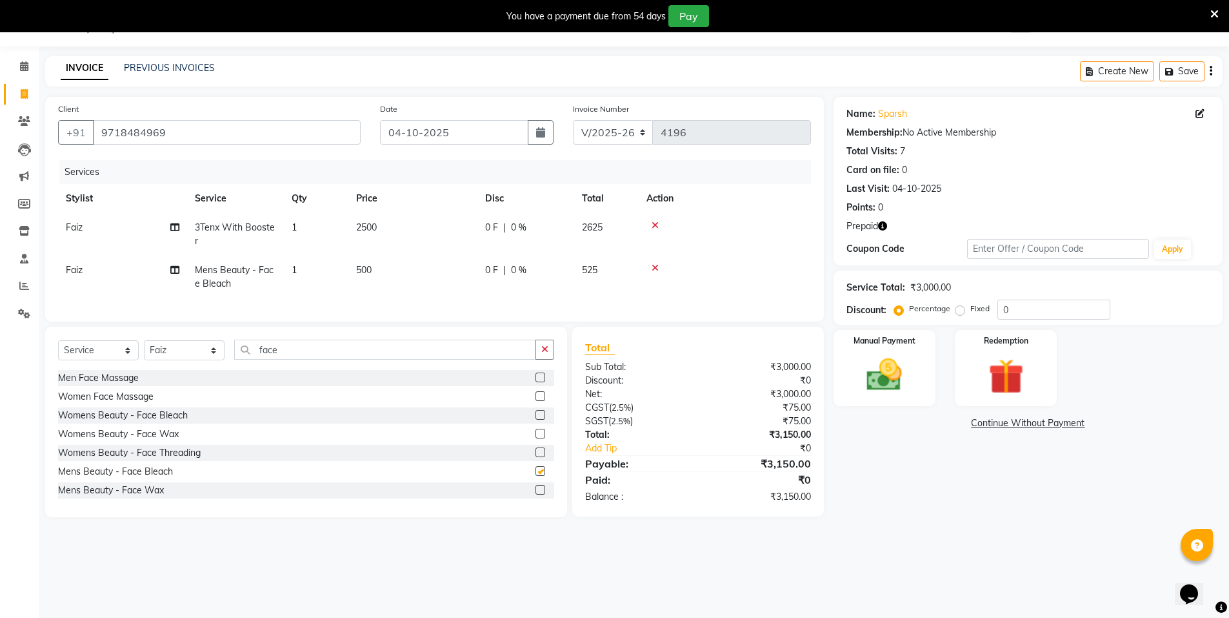
checkbox input "false"
click at [379, 273] on td "500" at bounding box center [412, 277] width 129 height 43
select select "72439"
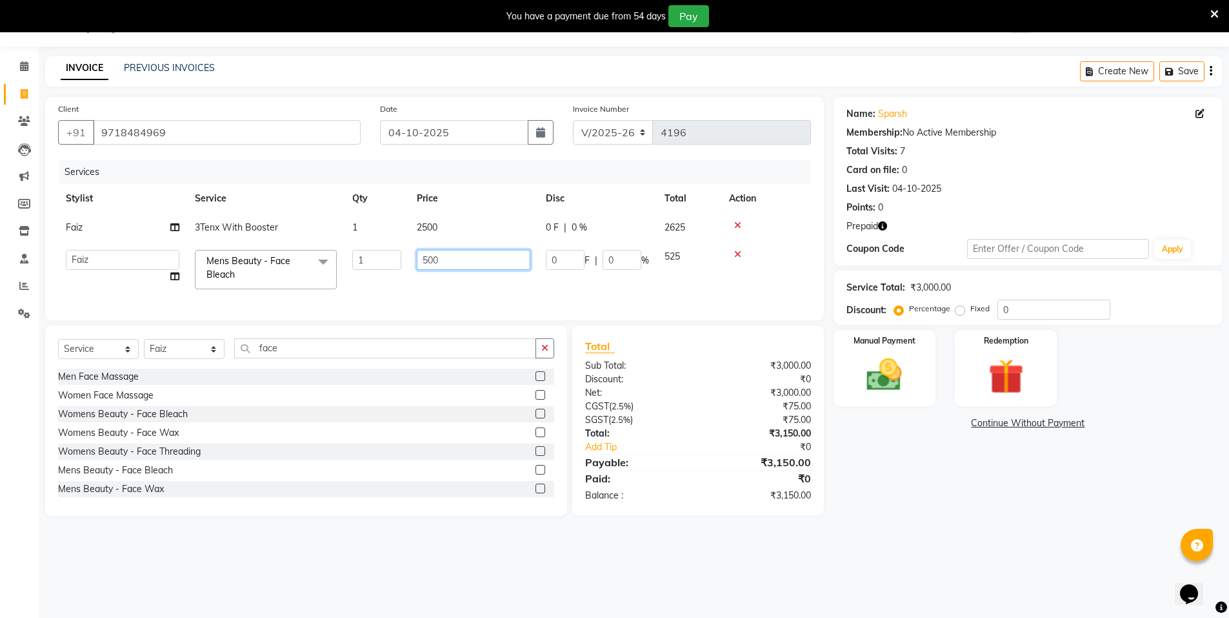
click at [457, 259] on input "500" at bounding box center [474, 260] width 114 height 20
type input "5"
type input "1000"
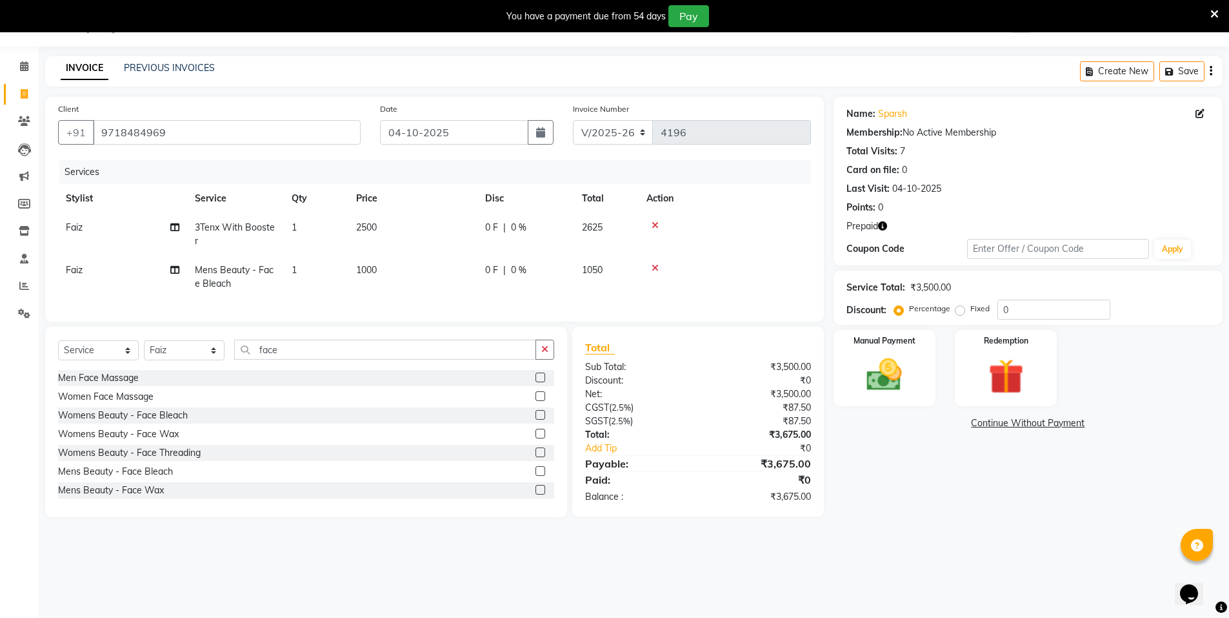
click at [887, 536] on main "INVOICE PREVIOUS INVOICES Create New Save Client [PHONE_NUMBER] Date [DATE] Inv…" at bounding box center [634, 296] width 1191 height 480
click at [1023, 365] on img at bounding box center [1005, 377] width 59 height 46
click at [945, 423] on span "Prepaid 1" at bounding box center [948, 425] width 42 height 15
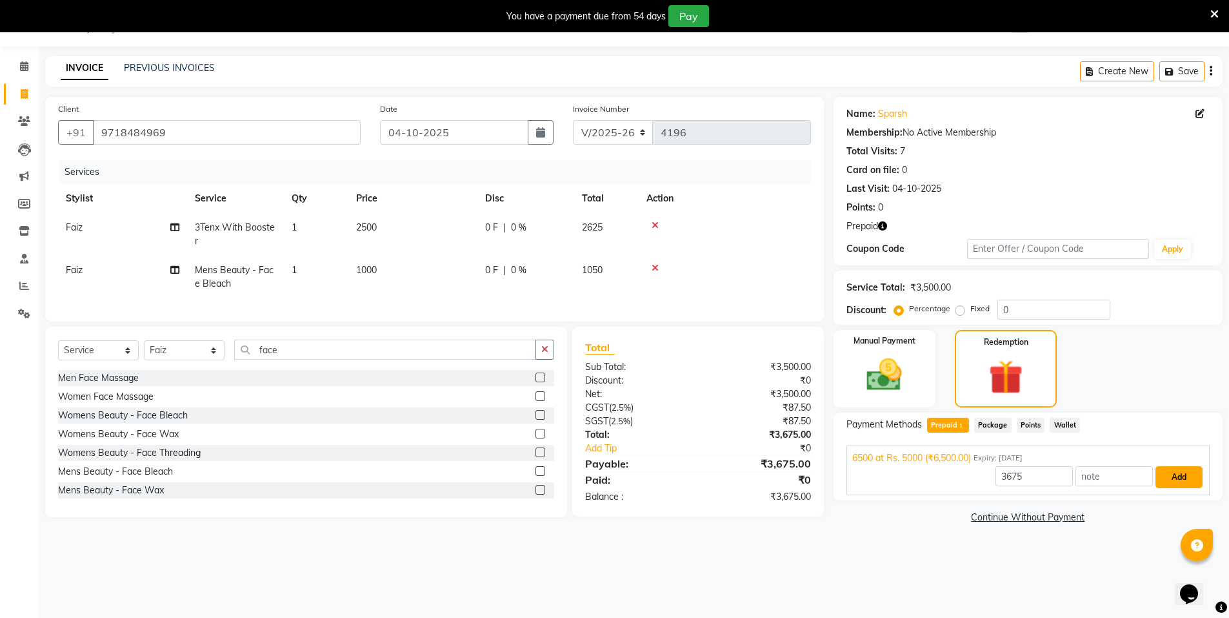
click at [1191, 469] on button "Add" at bounding box center [1179, 477] width 47 height 22
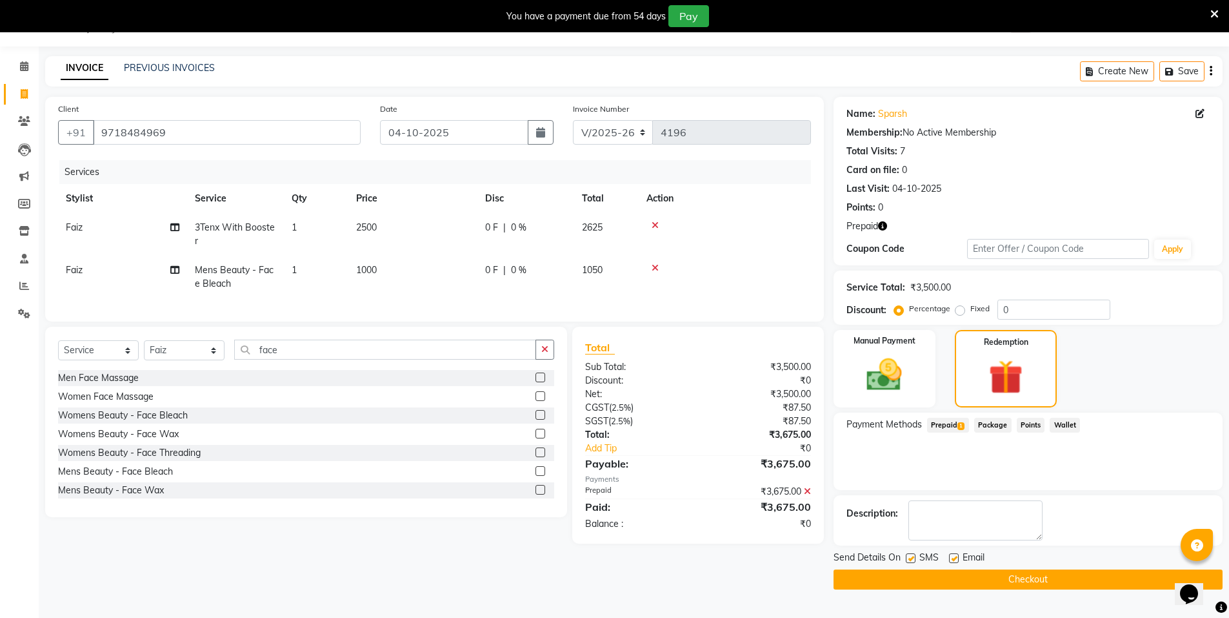
click at [1001, 576] on button "Checkout" at bounding box center [1028, 579] width 389 height 20
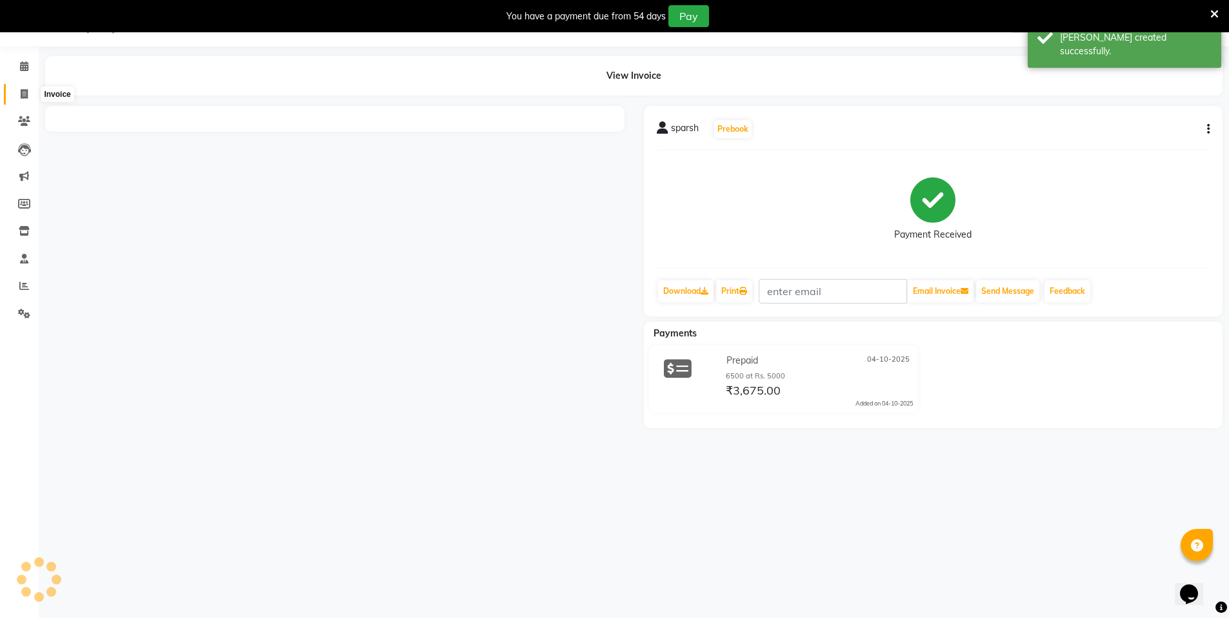
click at [33, 92] on span at bounding box center [24, 94] width 23 height 15
select select "service"
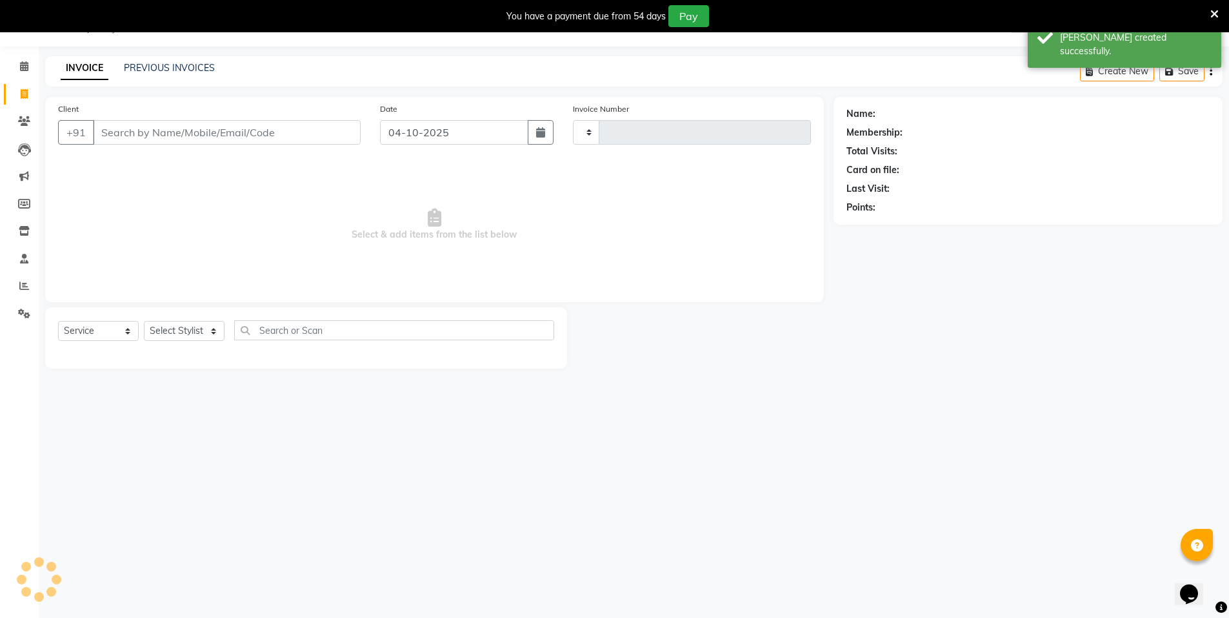
type input "4197"
select select "3472"
select select "P"
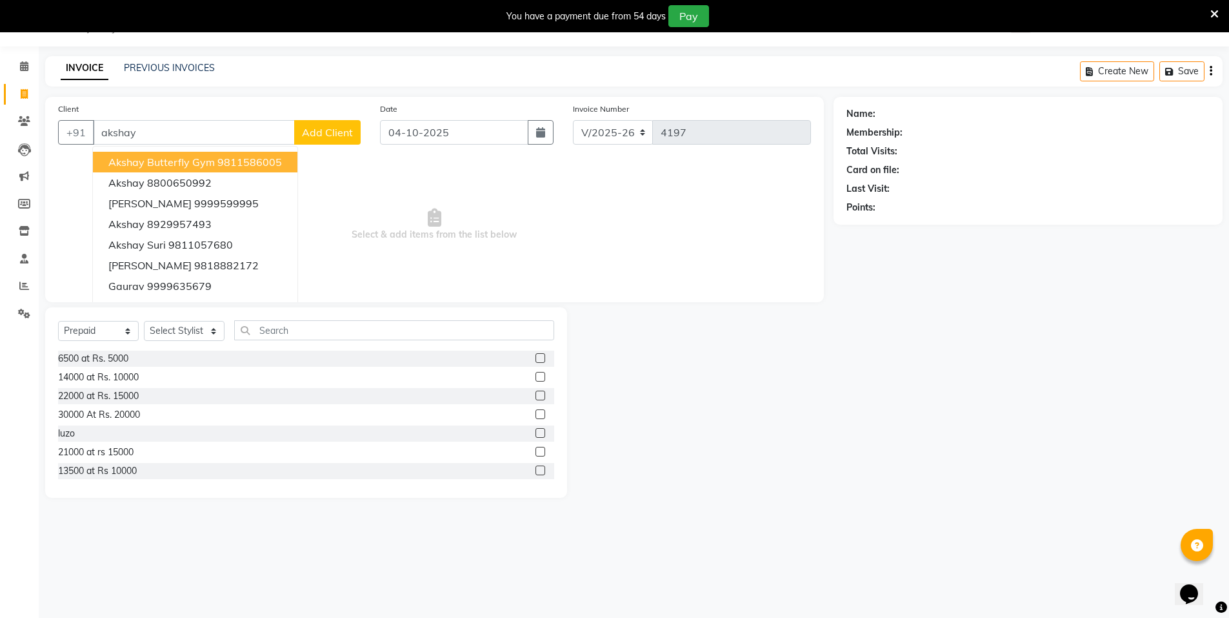
click at [214, 157] on button "Akshay Butterfly gym 9811586005" at bounding box center [195, 162] width 205 height 21
type input "9811586005"
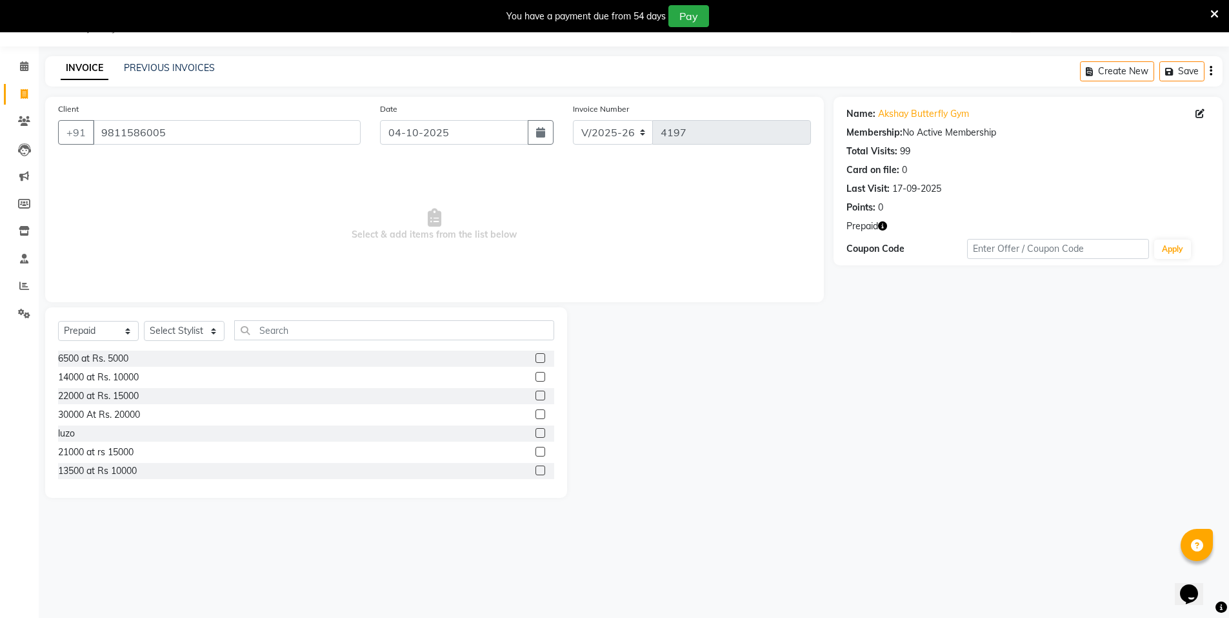
drag, startPoint x: 885, startPoint y: 227, endPoint x: 877, endPoint y: 219, distance: 11.4
click at [884, 226] on icon "button" at bounding box center [882, 225] width 9 height 9
click at [26, 89] on icon at bounding box center [24, 94] width 7 height 10
select select "service"
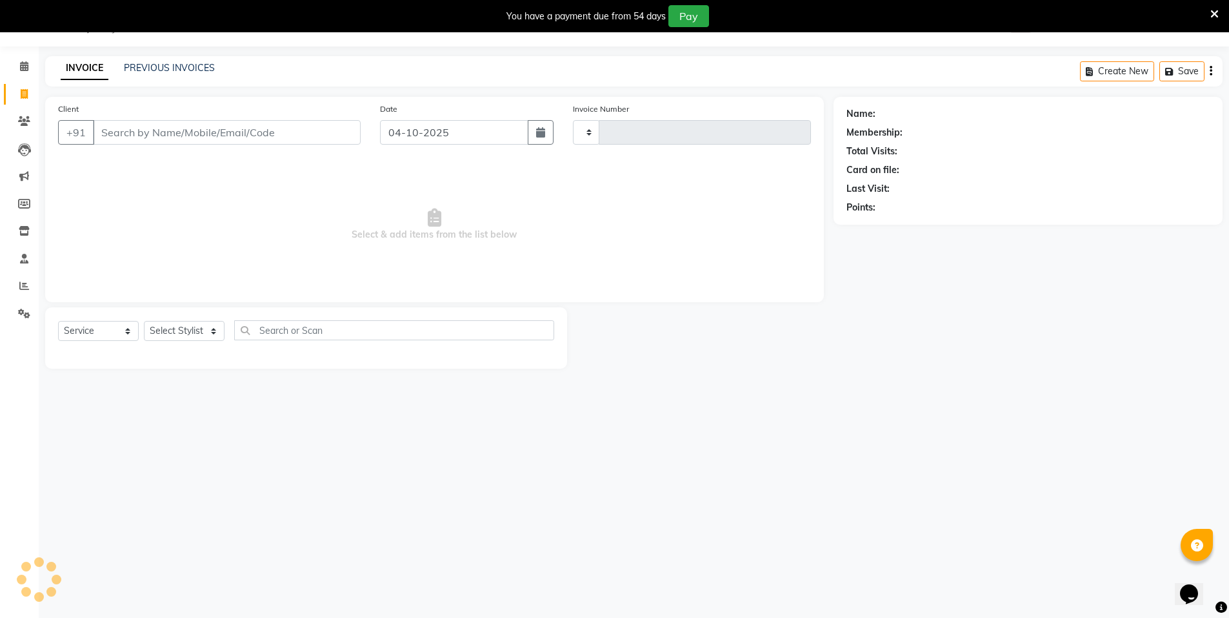
type input "4197"
select select "3472"
select select "P"
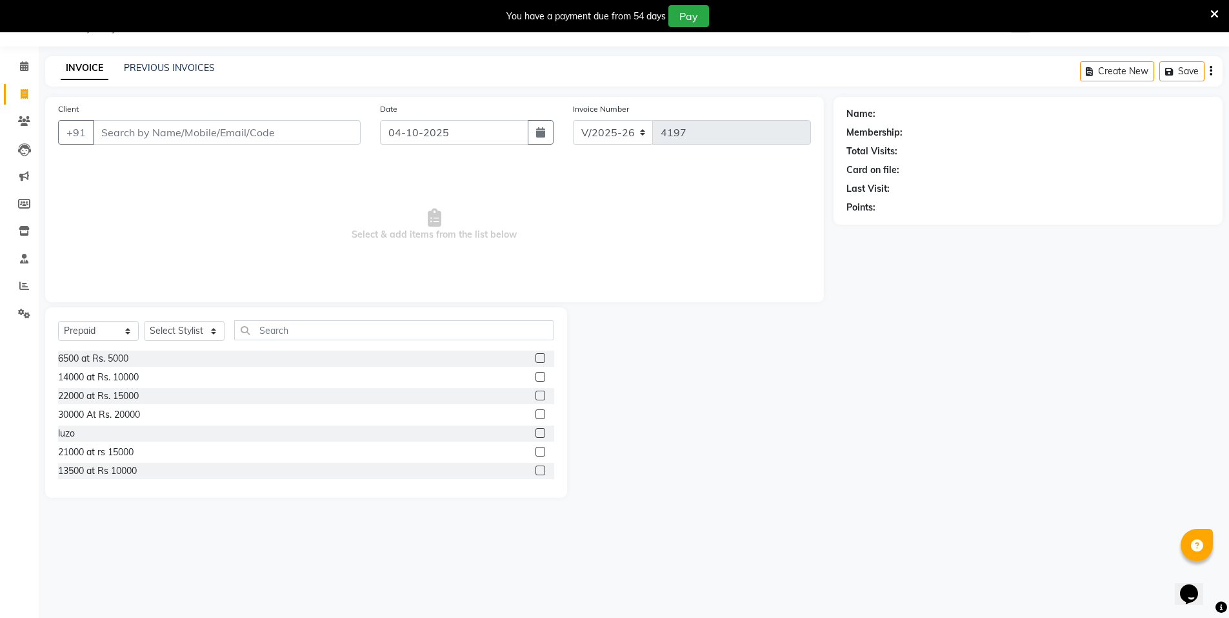
click at [161, 130] on input "Client" at bounding box center [227, 132] width 268 height 25
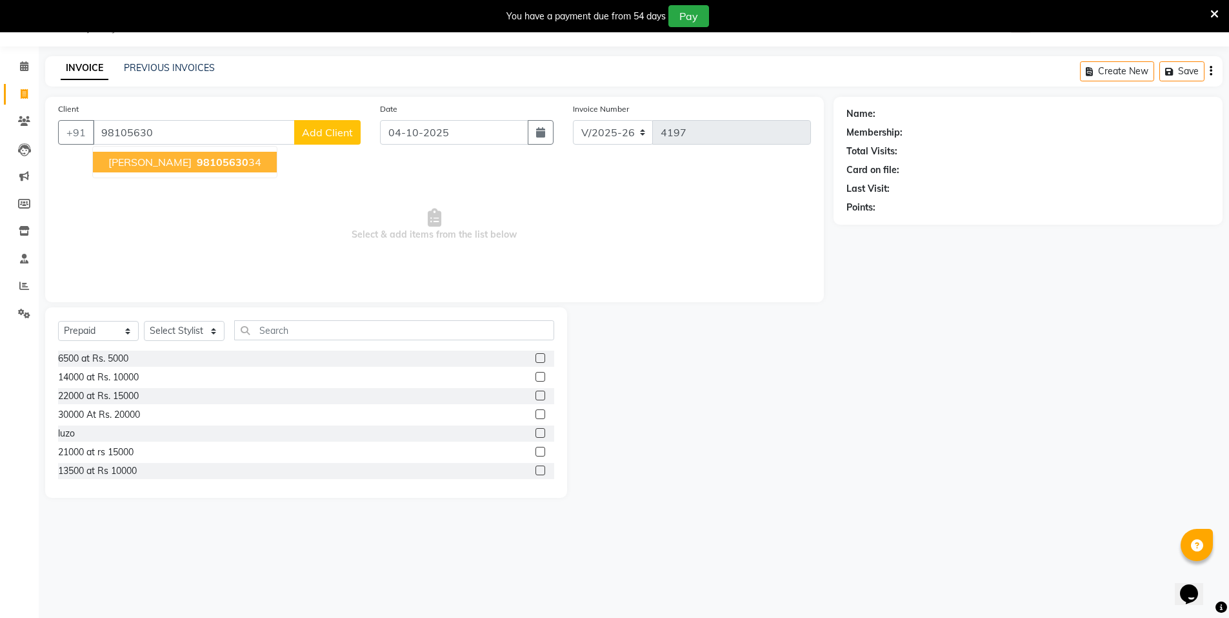
click at [197, 167] on span "98105630" at bounding box center [223, 162] width 52 height 13
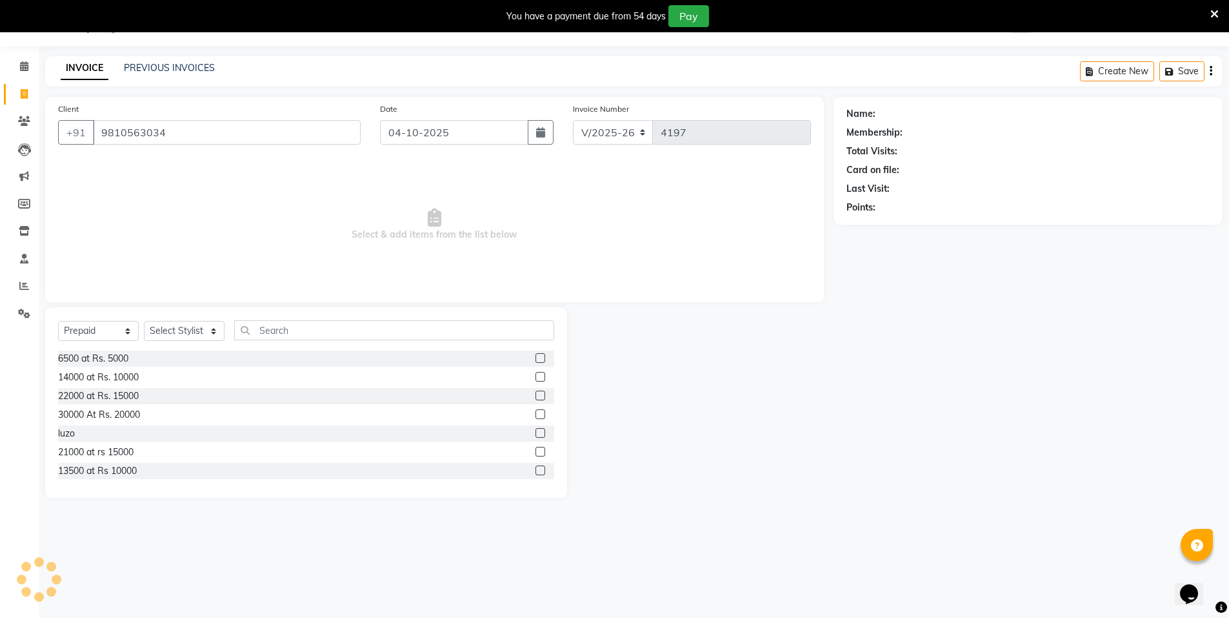
type input "9810563034"
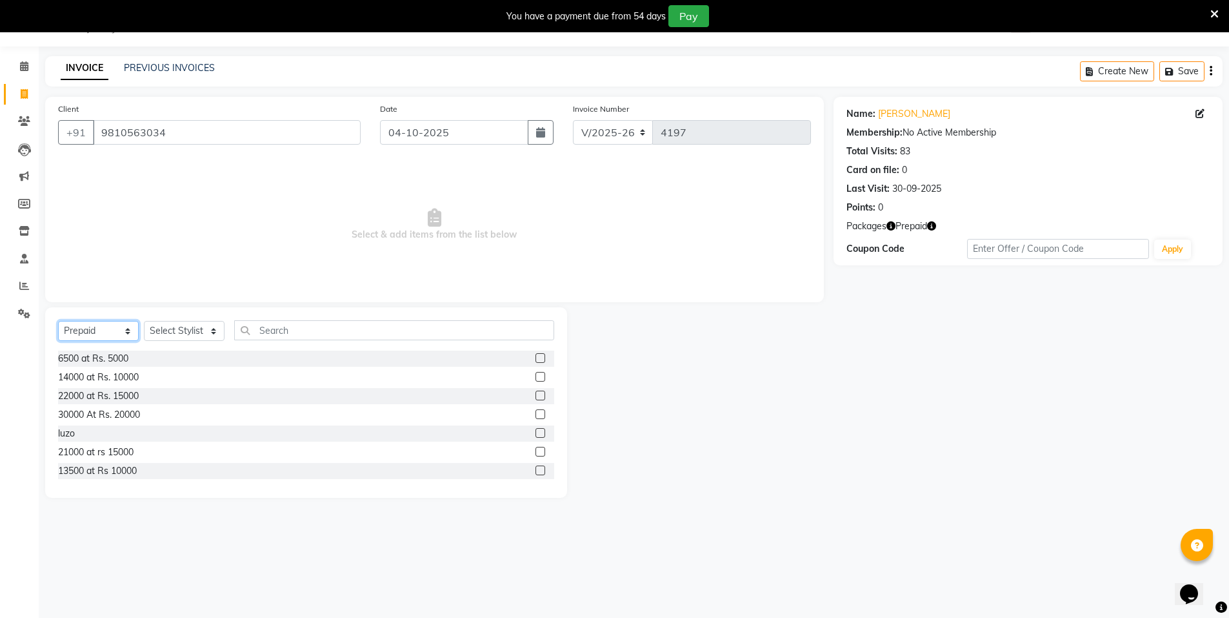
drag, startPoint x: 103, startPoint y: 334, endPoint x: 119, endPoint y: 333, distance: 15.5
click at [103, 334] on select "Select Service Product Membership Package Voucher Prepaid Gift Card" at bounding box center [98, 331] width 81 height 20
select select "service"
click at [58, 321] on select "Select Service Product Membership Package Voucher Prepaid Gift Card" at bounding box center [98, 331] width 81 height 20
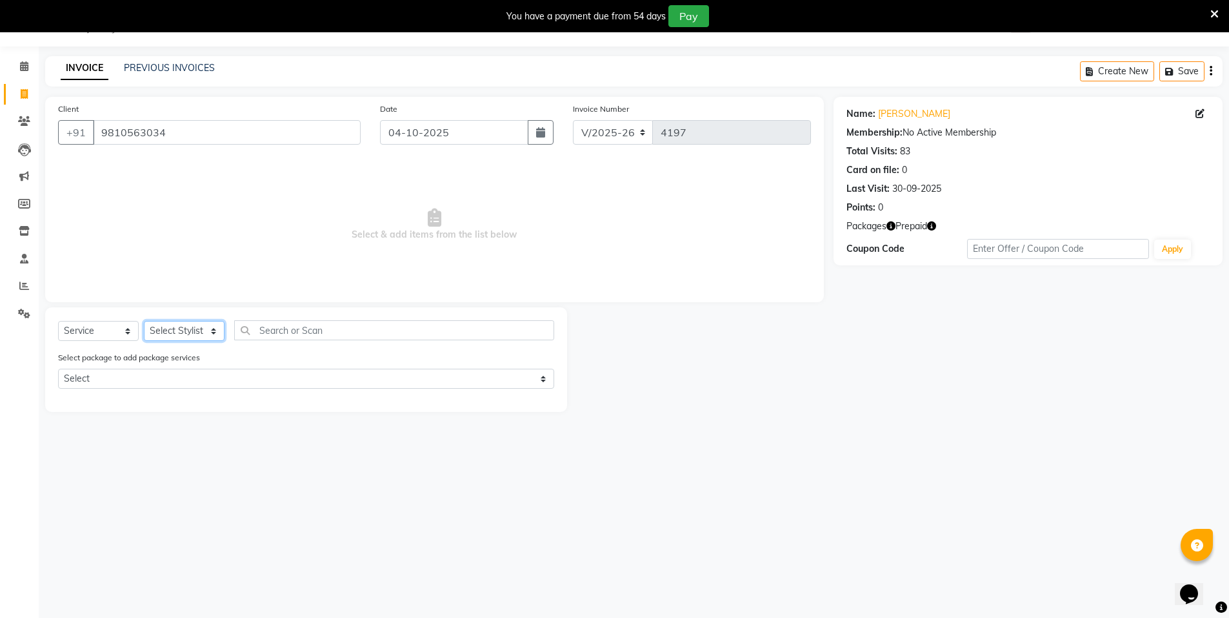
click at [169, 335] on select "Select Stylist [PERSON_NAME] [PERSON_NAME] MANAGER MD..... [PERSON_NAME] [PERSO…" at bounding box center [184, 331] width 81 height 20
select select "92955"
click at [144, 321] on select "Select Stylist [PERSON_NAME] [PERSON_NAME] MANAGER MD..... [PERSON_NAME] [PERSO…" at bounding box center [184, 331] width 81 height 20
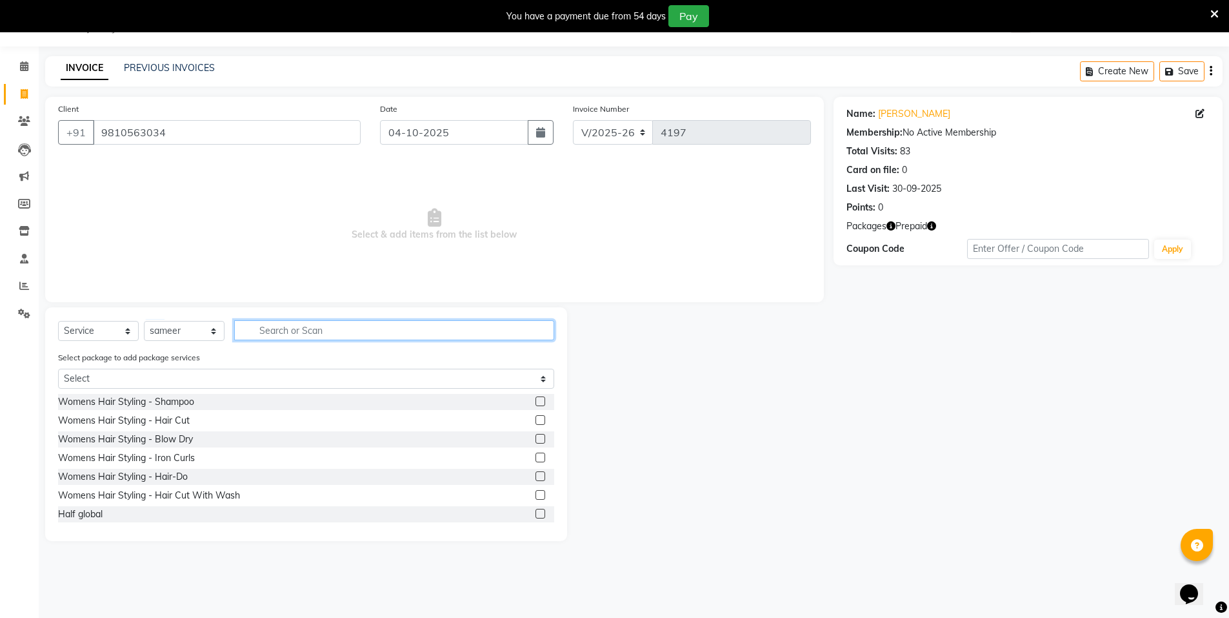
click at [297, 331] on input "text" at bounding box center [394, 330] width 320 height 20
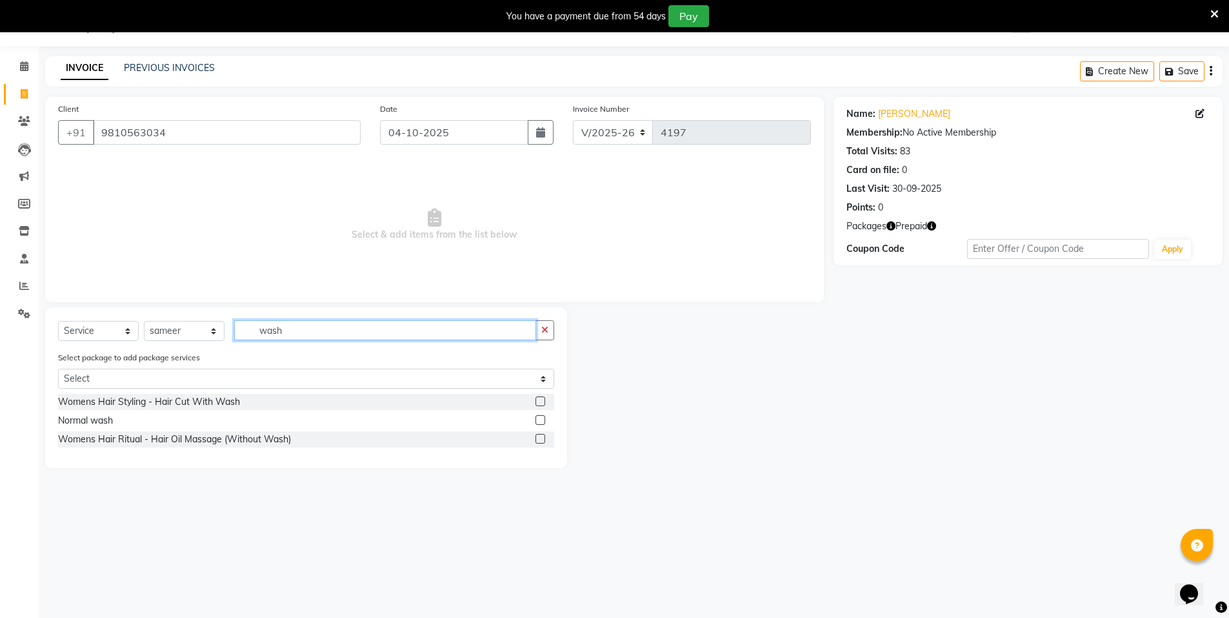
type input "wash"
click at [539, 418] on label at bounding box center [541, 420] width 10 height 10
click at [539, 418] on input "checkbox" at bounding box center [540, 420] width 8 height 8
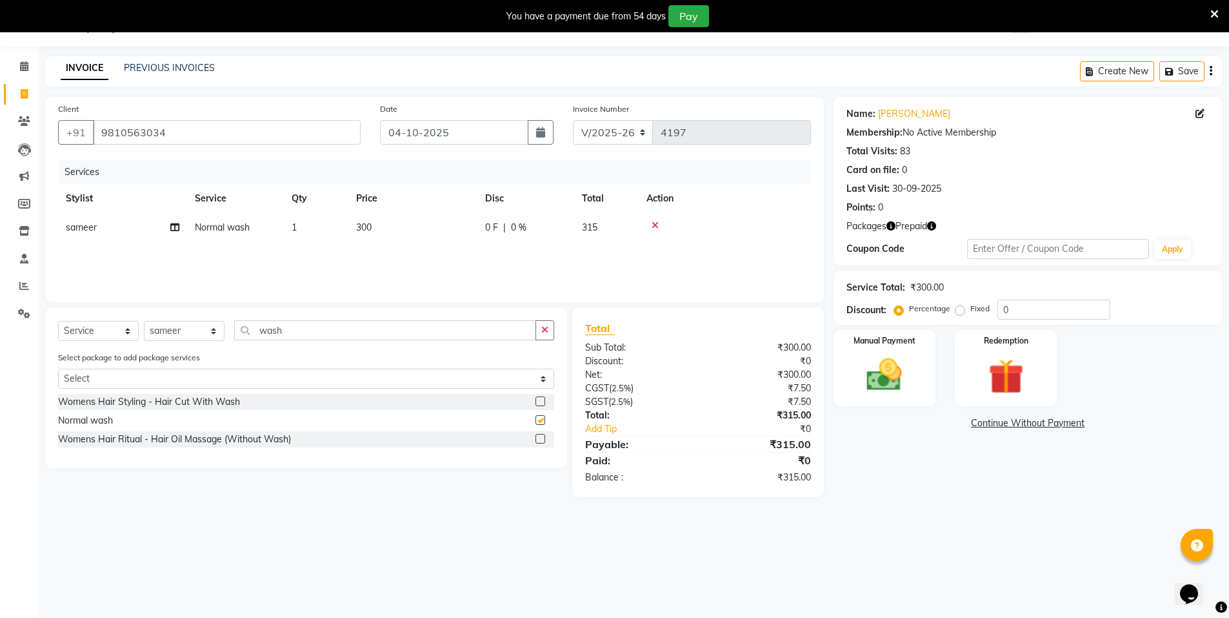
checkbox input "false"
click at [892, 226] on icon "button" at bounding box center [891, 225] width 9 height 9
click at [1018, 381] on img at bounding box center [1005, 377] width 59 height 46
click at [952, 425] on span "Prepaid 1" at bounding box center [948, 425] width 42 height 15
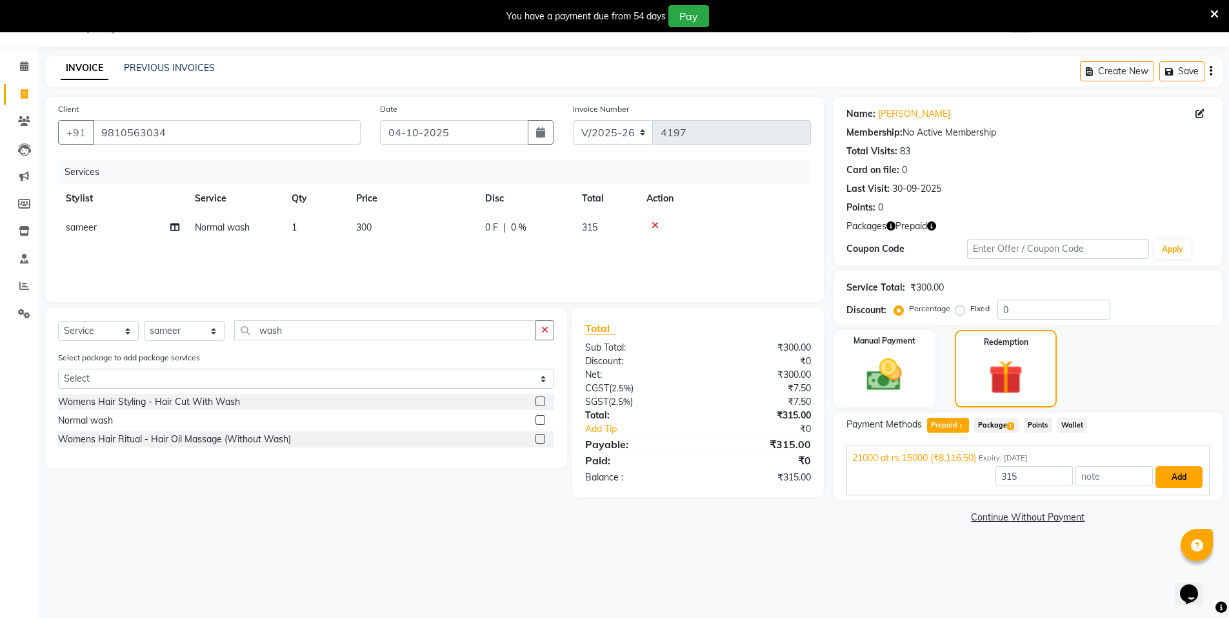
click at [1170, 482] on button "Add" at bounding box center [1179, 477] width 47 height 22
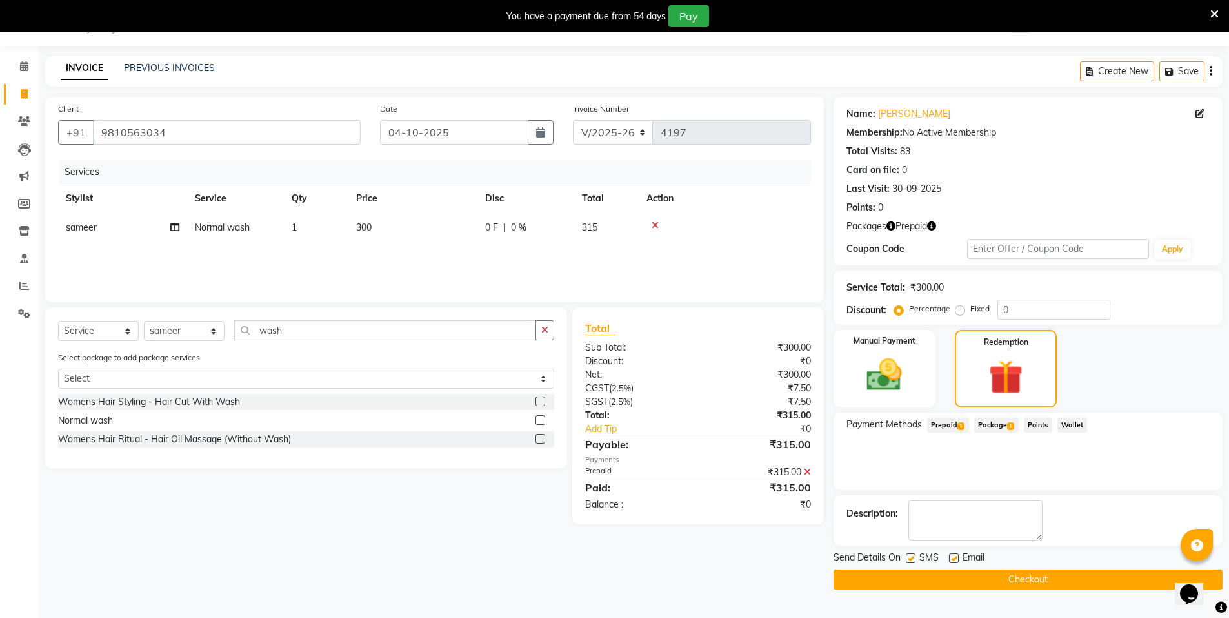
click at [1012, 574] on button "Checkout" at bounding box center [1028, 579] width 389 height 20
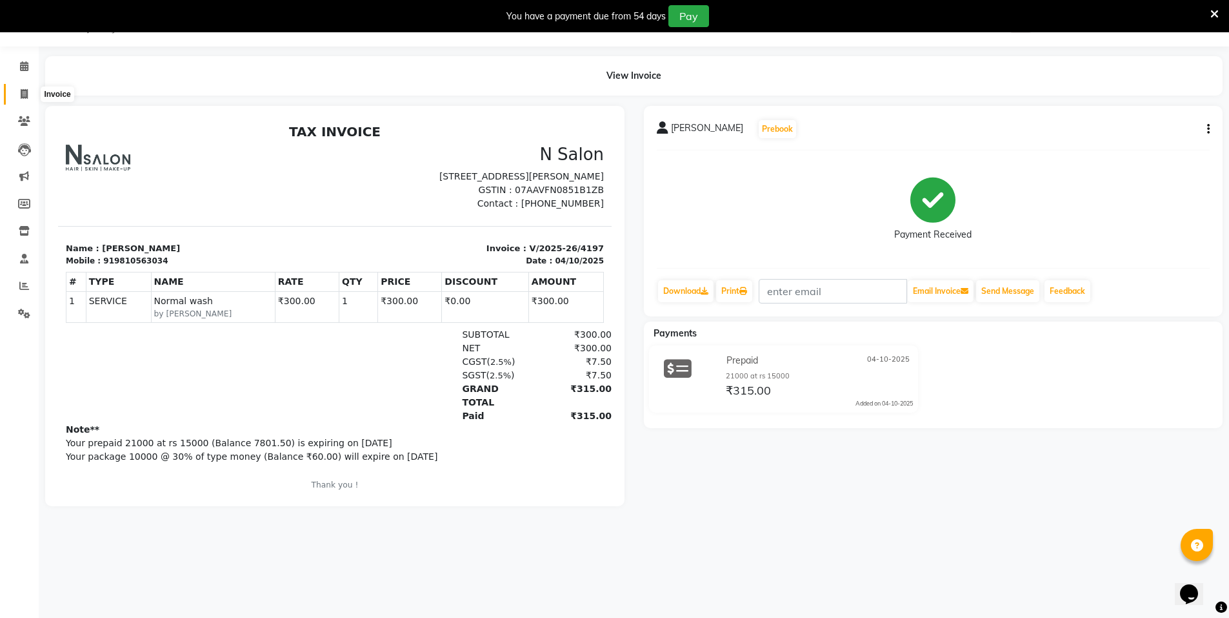
click at [25, 98] on icon at bounding box center [24, 94] width 7 height 10
select select "service"
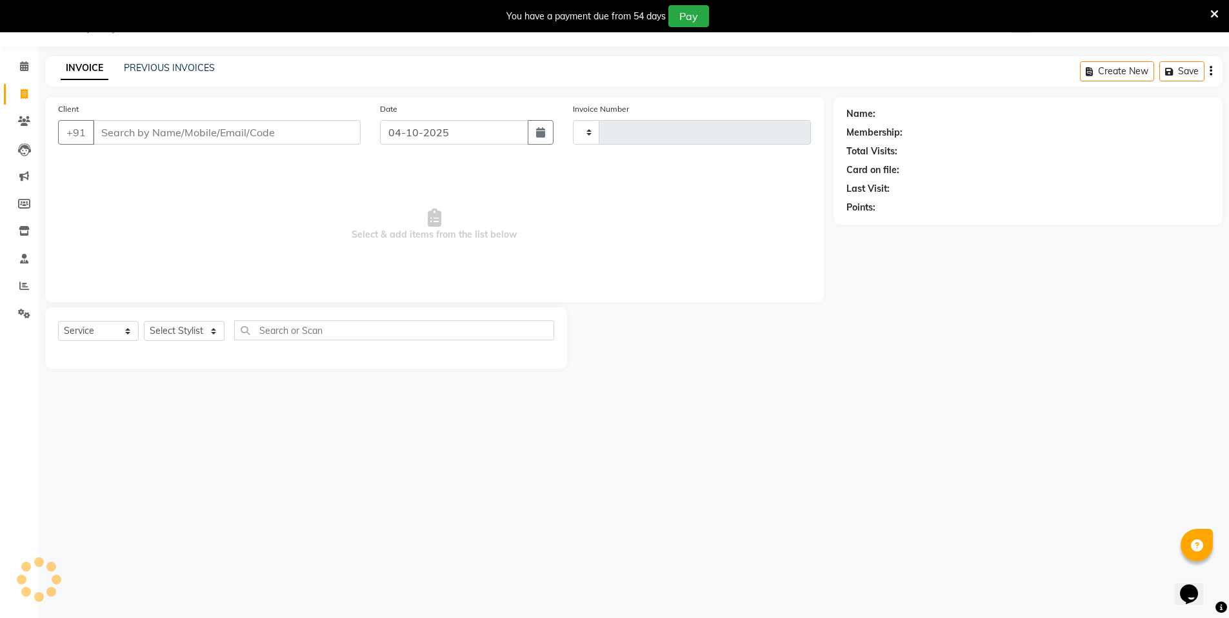
type input "4198"
select select "3472"
select select "P"
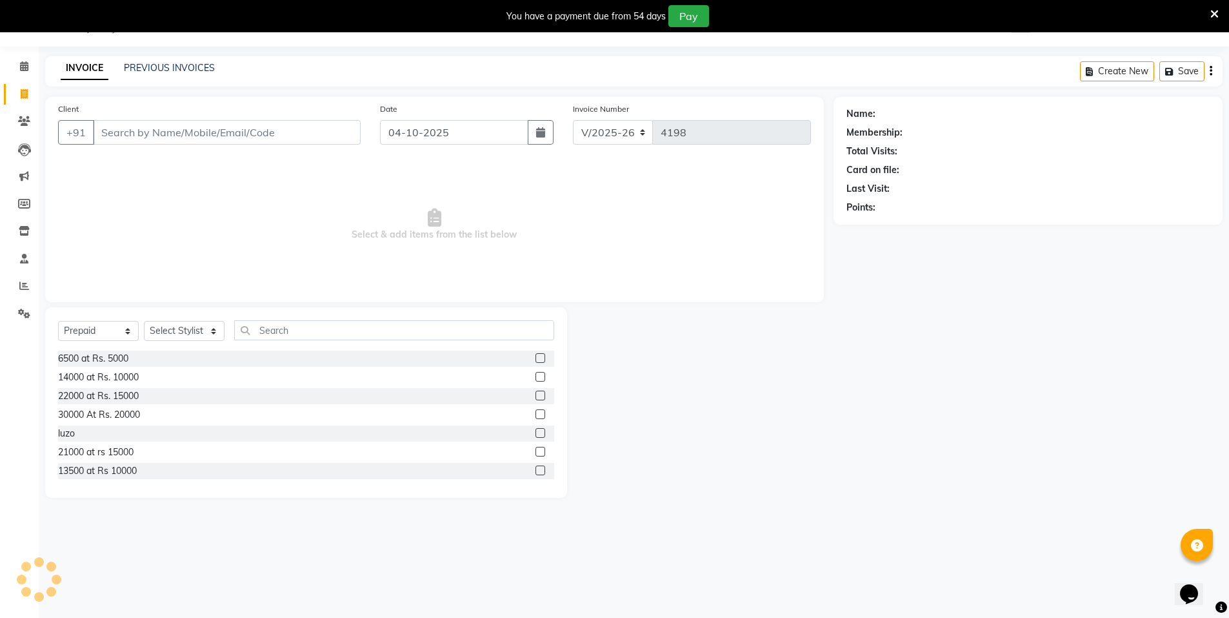
click at [182, 136] on input "Client" at bounding box center [227, 132] width 268 height 25
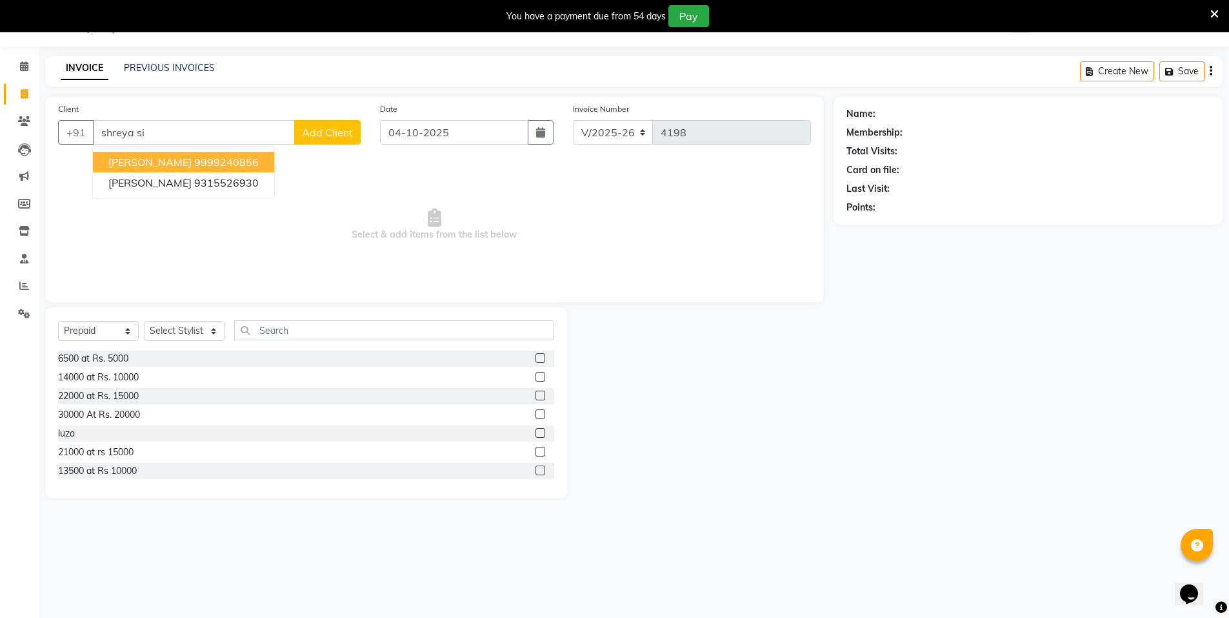
click at [194, 161] on ngb-highlight "9999240856" at bounding box center [226, 162] width 65 height 13
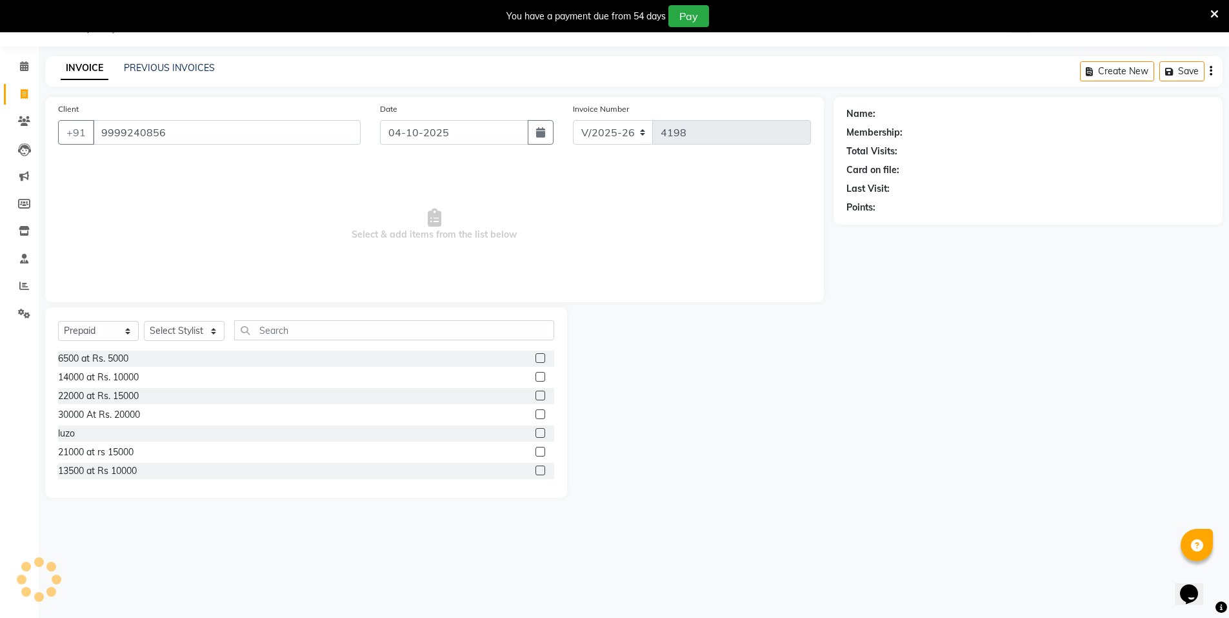
type input "9999240856"
click at [883, 223] on icon "button" at bounding box center [882, 225] width 9 height 9
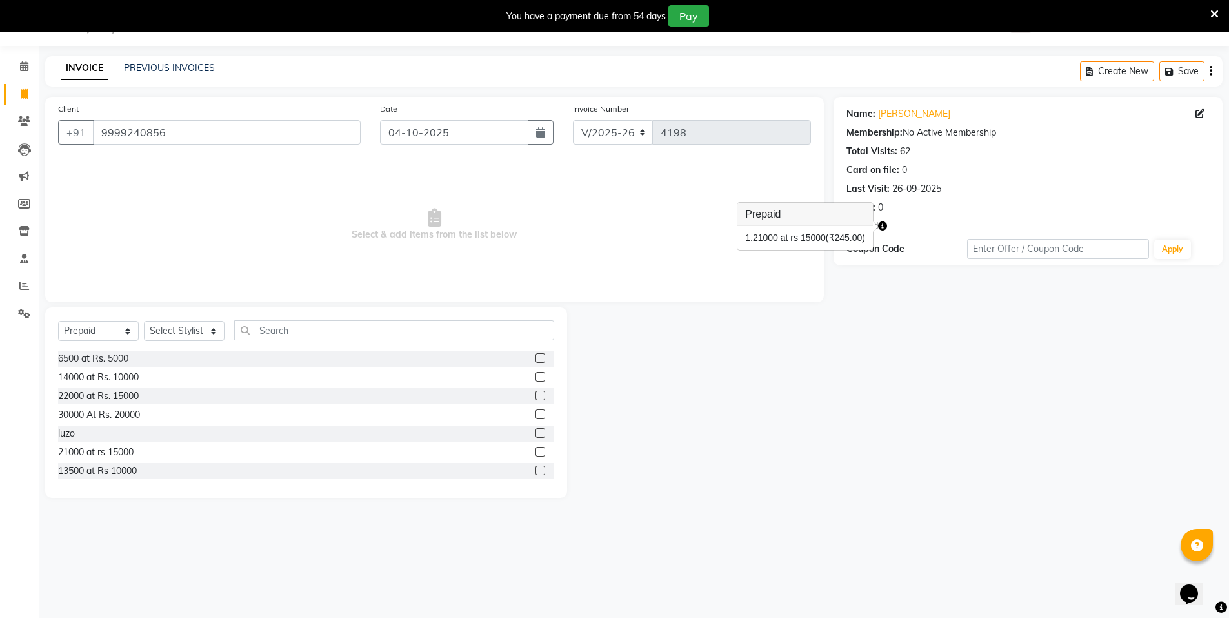
click at [885, 350] on div "Name: [PERSON_NAME] Membership: No Active Membership Total Visits: 62 Card on f…" at bounding box center [1033, 297] width 399 height 401
click at [30, 92] on span at bounding box center [24, 94] width 23 height 15
select select "service"
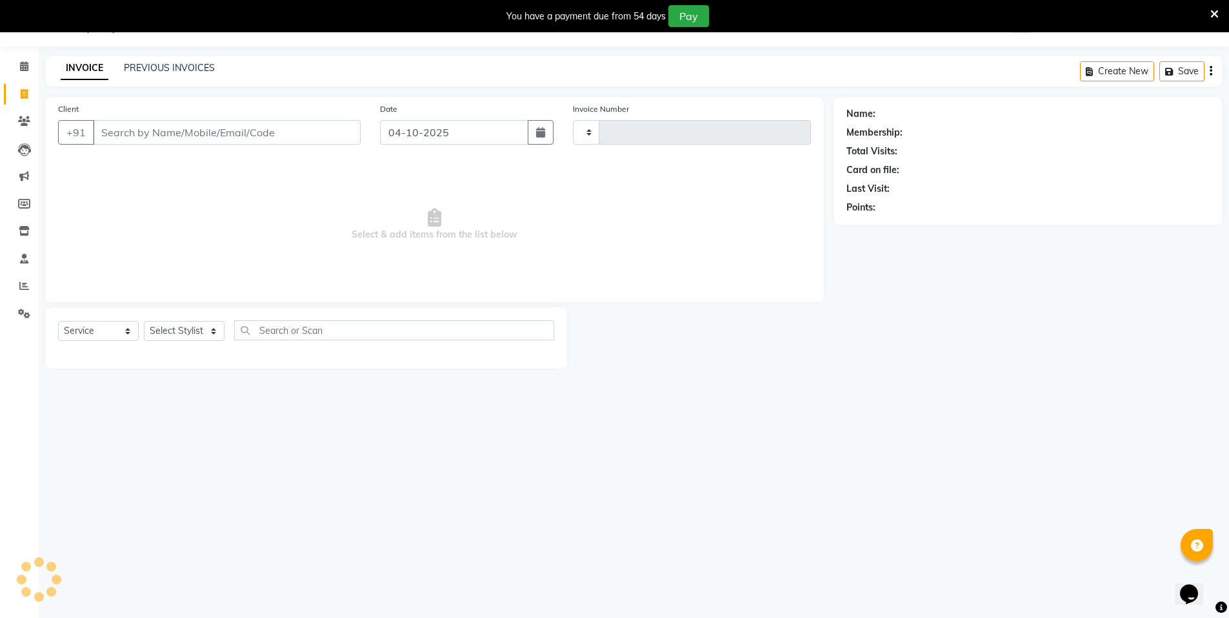
type input "4198"
select select "3472"
select select "P"
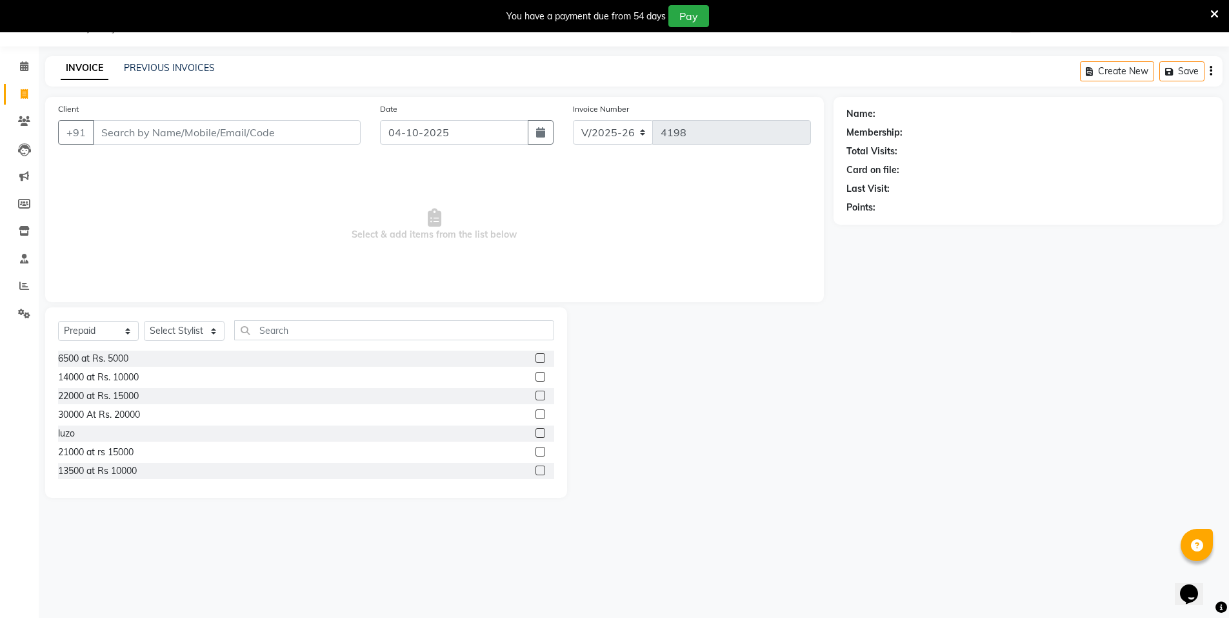
click at [265, 135] on input "Client" at bounding box center [227, 132] width 268 height 25
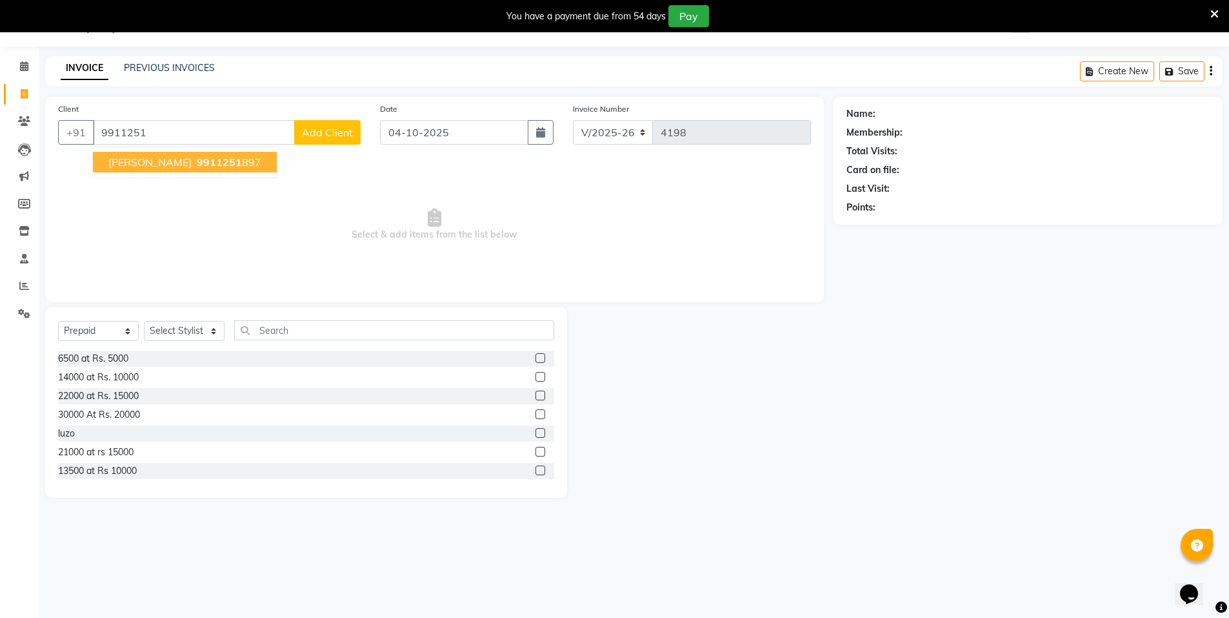
click at [224, 162] on button "[PERSON_NAME] 9911251 897" at bounding box center [185, 162] width 184 height 21
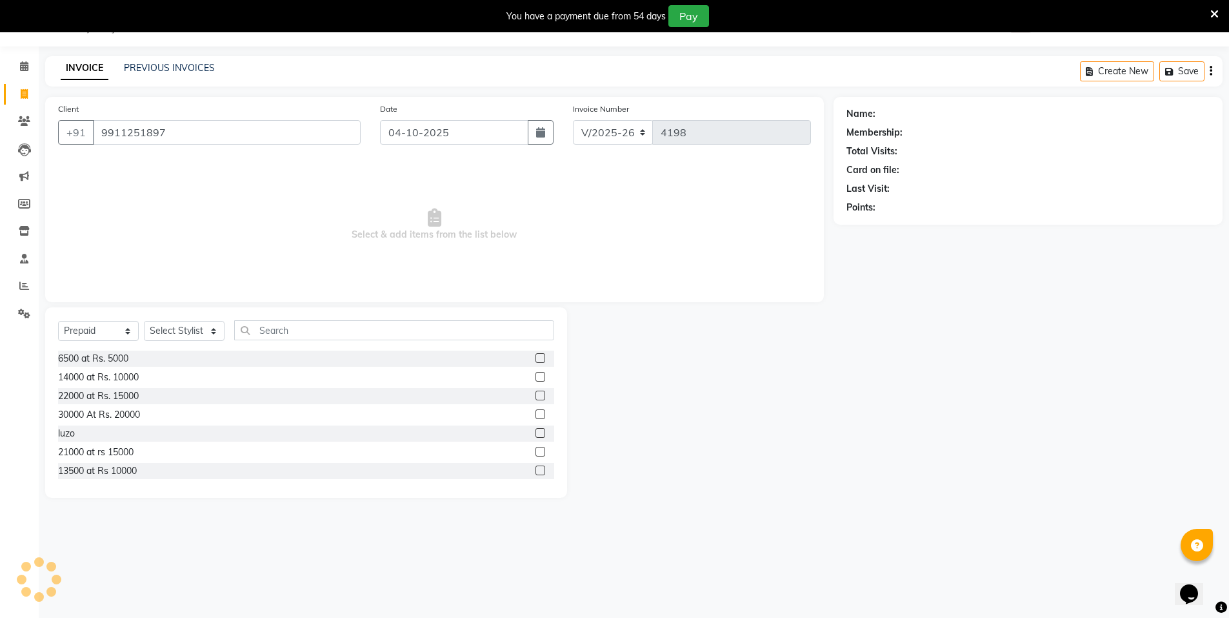
type input "9911251897"
click at [883, 224] on icon "button" at bounding box center [882, 225] width 9 height 9
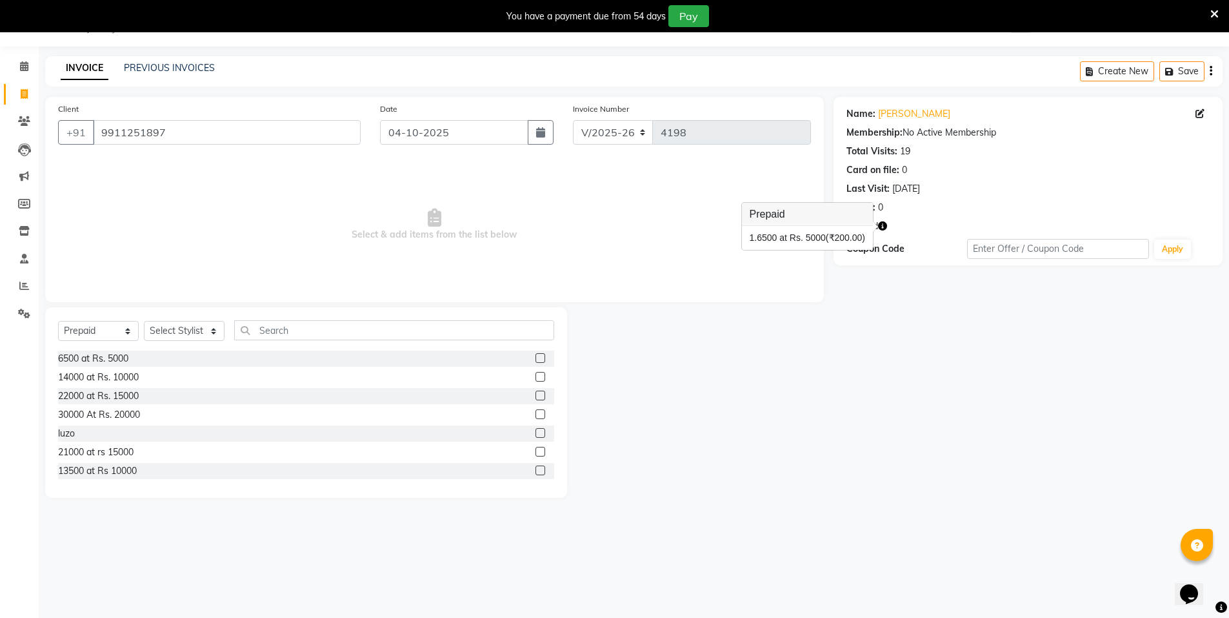
click at [905, 359] on div "Name: [PERSON_NAME] Membership: No Active Membership Total Visits: 19 Card on f…" at bounding box center [1033, 297] width 399 height 401
click at [96, 331] on select "Select Service Product Membership Package Voucher Prepaid Gift Card" at bounding box center [98, 331] width 81 height 20
select select "service"
click at [58, 321] on select "Select Service Product Membership Package Voucher Prepaid Gift Card" at bounding box center [98, 331] width 81 height 20
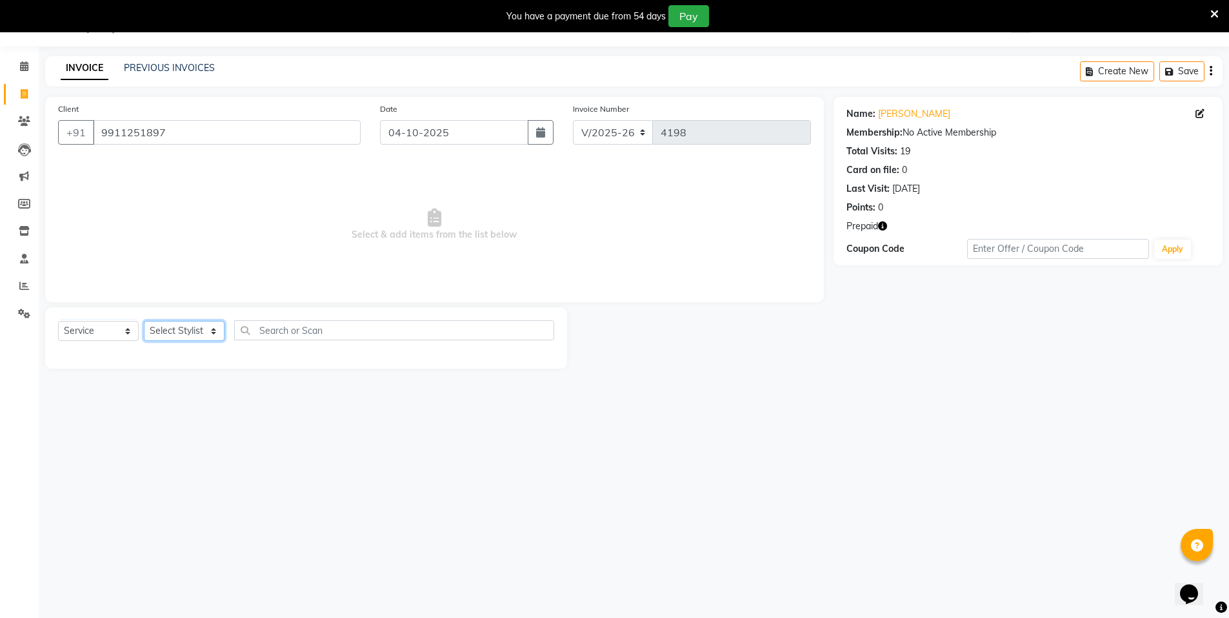
click at [173, 331] on select "Select Stylist [PERSON_NAME] [PERSON_NAME] MANAGER MD..... [PERSON_NAME] [PERSO…" at bounding box center [184, 331] width 81 height 20
select select "15672"
click at [144, 321] on select "Select Stylist [PERSON_NAME] [PERSON_NAME] MANAGER MD..... [PERSON_NAME] [PERSO…" at bounding box center [184, 331] width 81 height 20
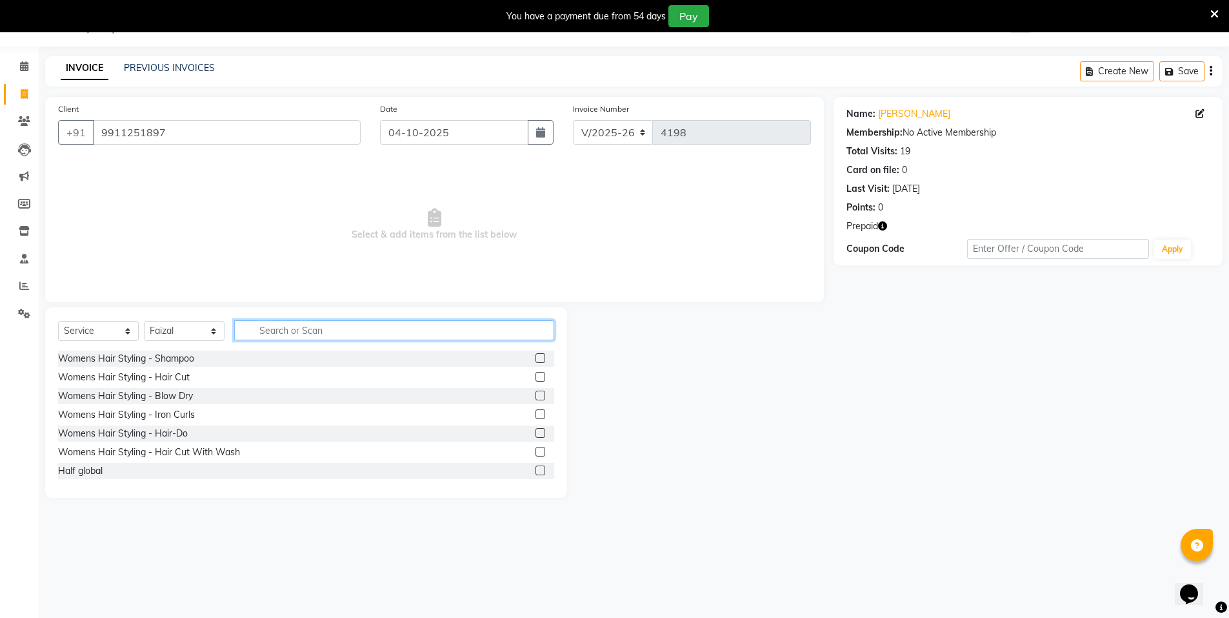
click at [297, 329] on input "text" at bounding box center [394, 330] width 320 height 20
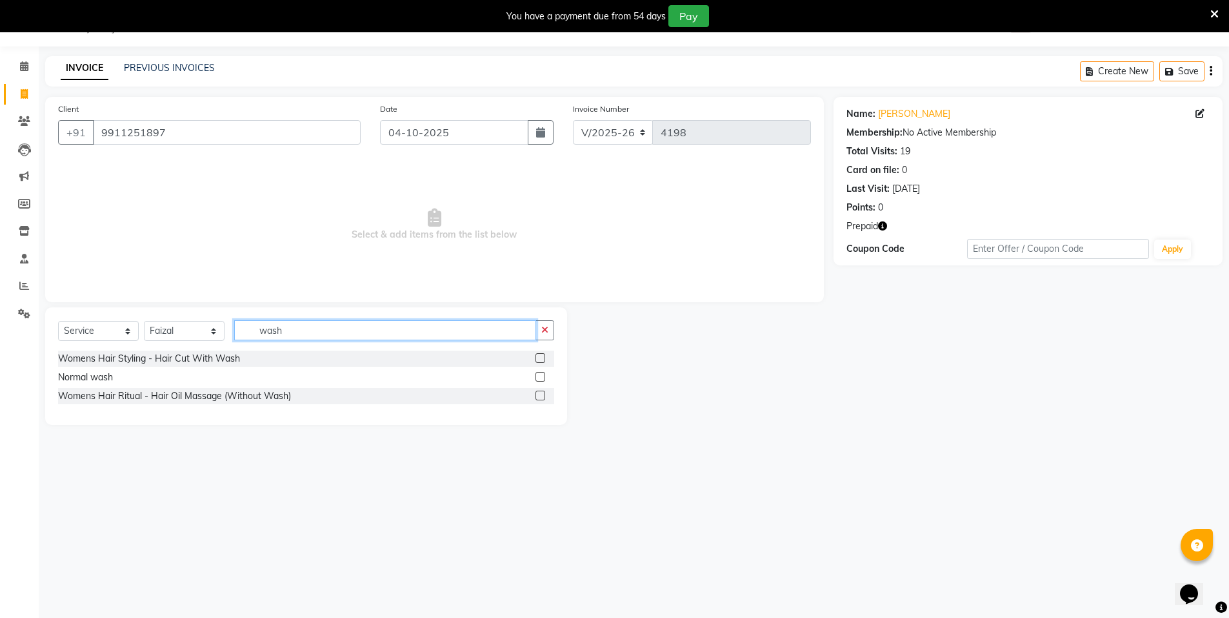
type input "wash"
click at [543, 376] on label at bounding box center [541, 377] width 10 height 10
click at [543, 376] on input "checkbox" at bounding box center [540, 377] width 8 height 8
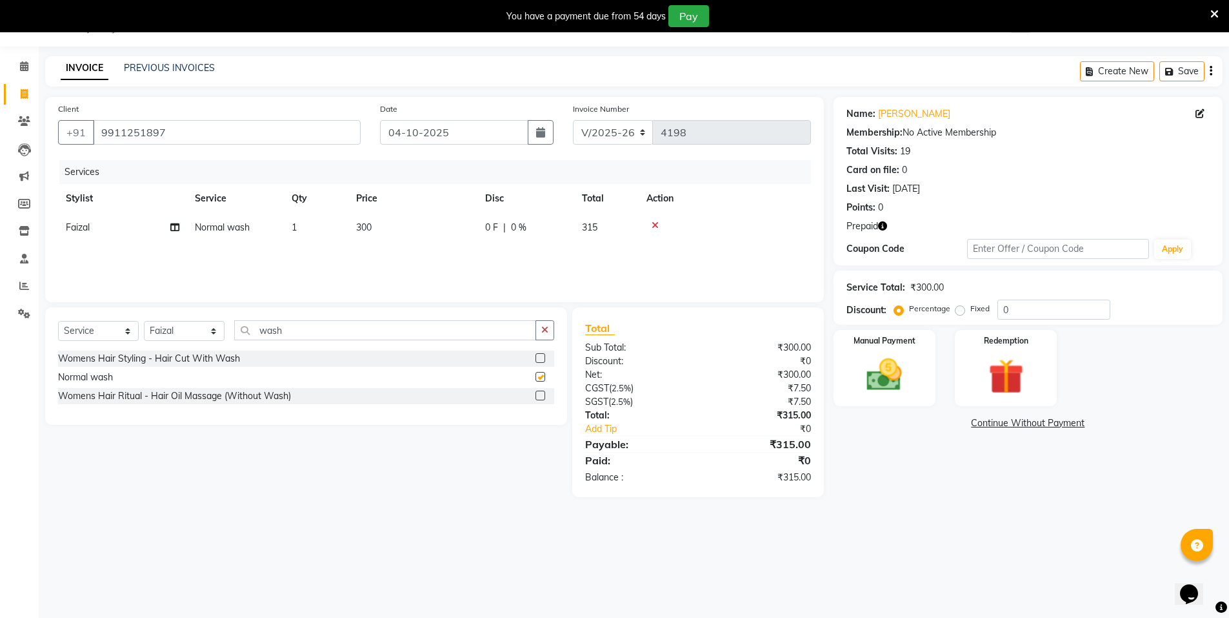
checkbox input "false"
click at [998, 370] on img at bounding box center [1005, 377] width 59 height 46
click at [952, 427] on span "Prepaid 1" at bounding box center [948, 425] width 42 height 15
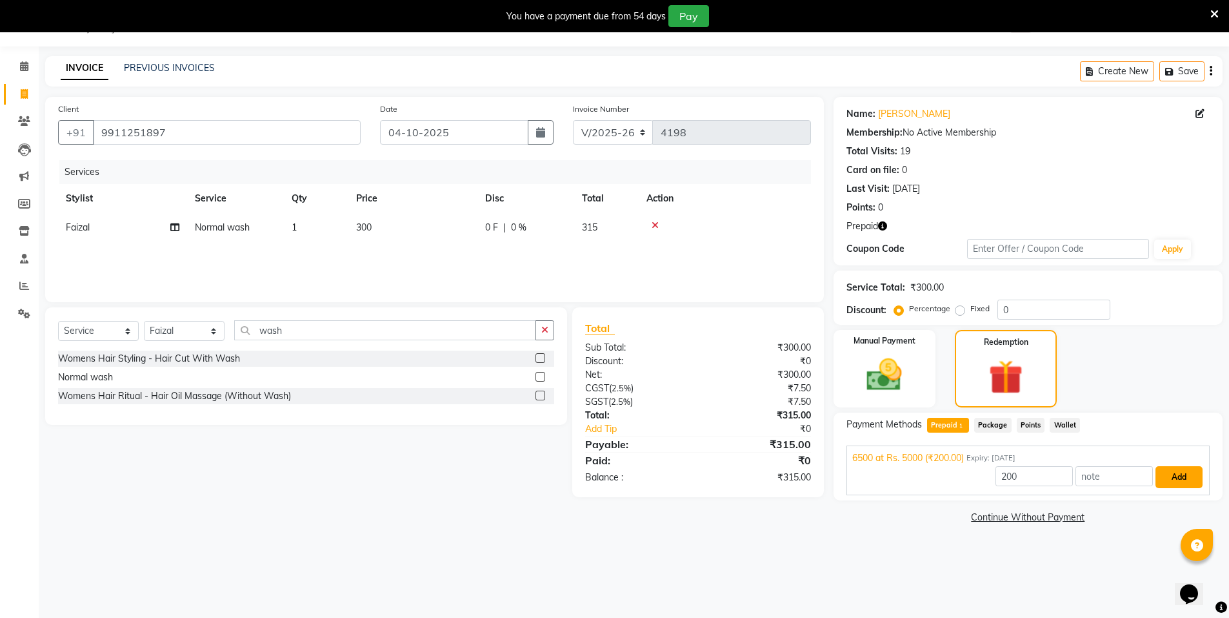
click at [1175, 475] on button "Add" at bounding box center [1179, 477] width 47 height 22
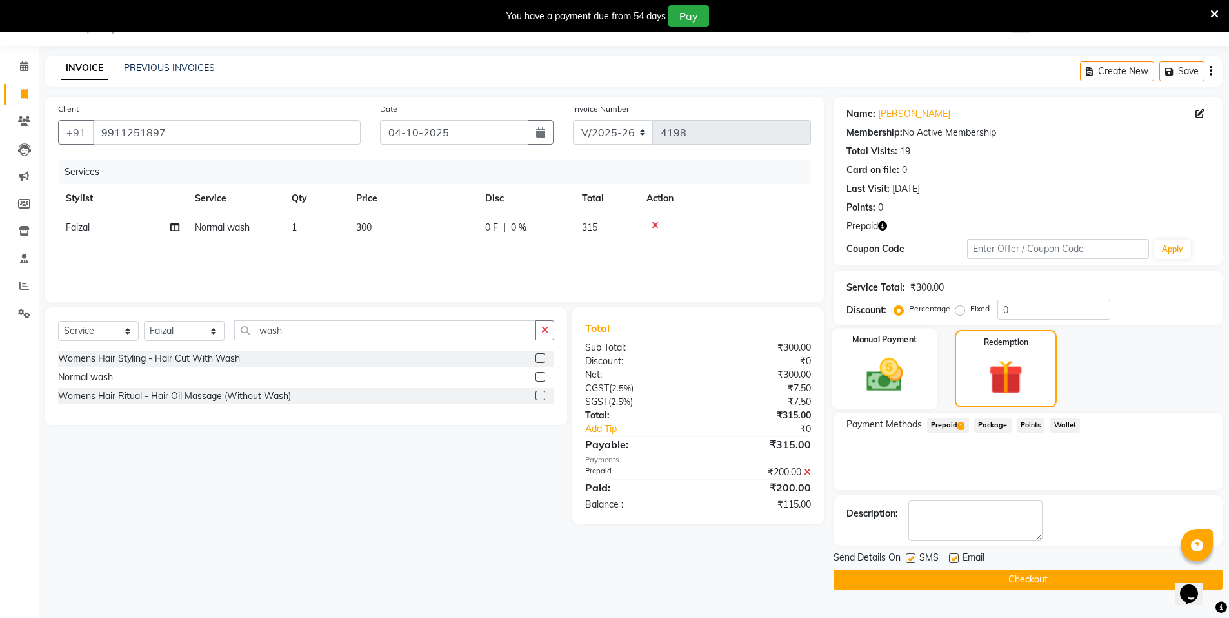
click at [916, 382] on div "Manual Payment" at bounding box center [884, 368] width 106 height 80
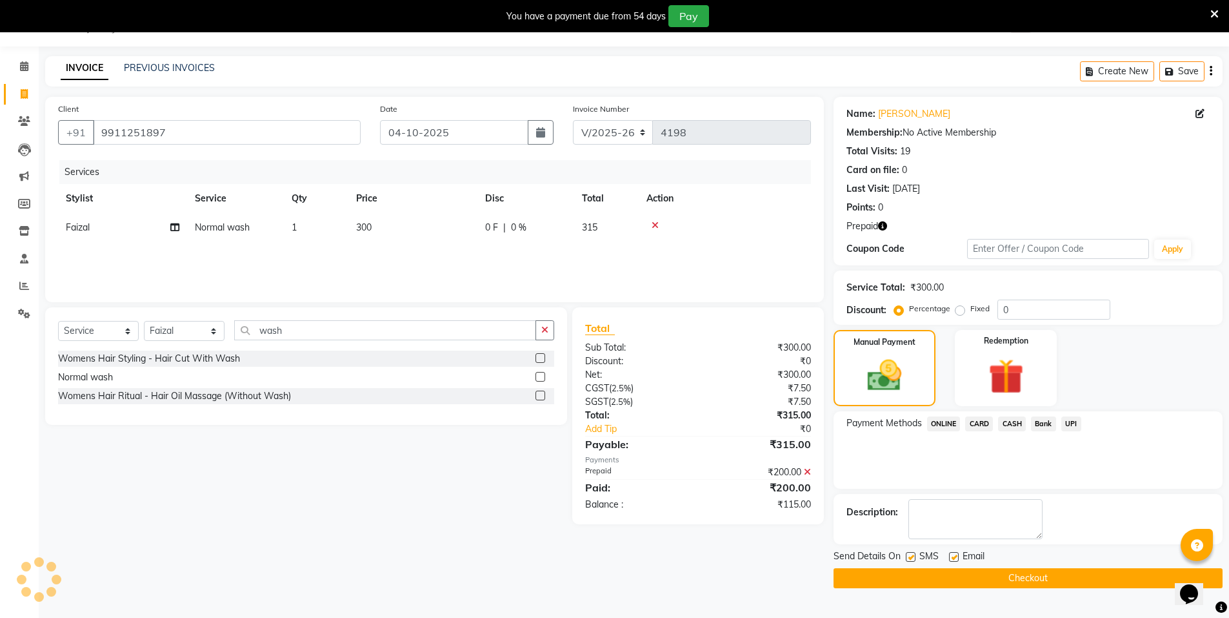
click at [1080, 570] on button "Checkout" at bounding box center [1028, 578] width 389 height 20
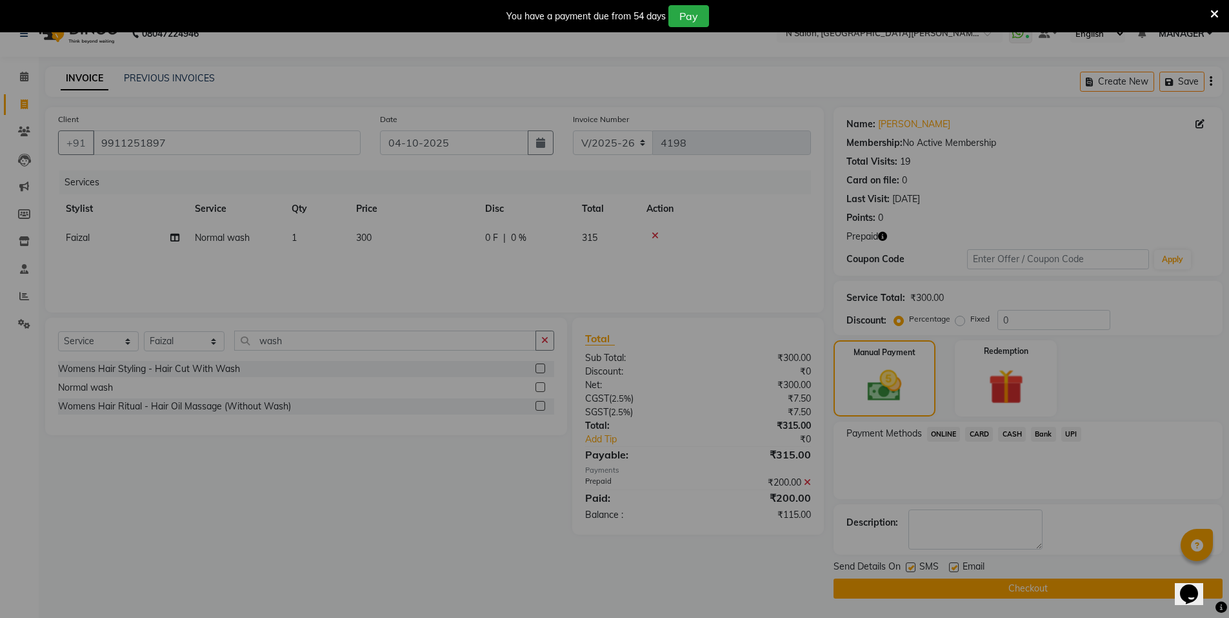
scroll to position [23, 0]
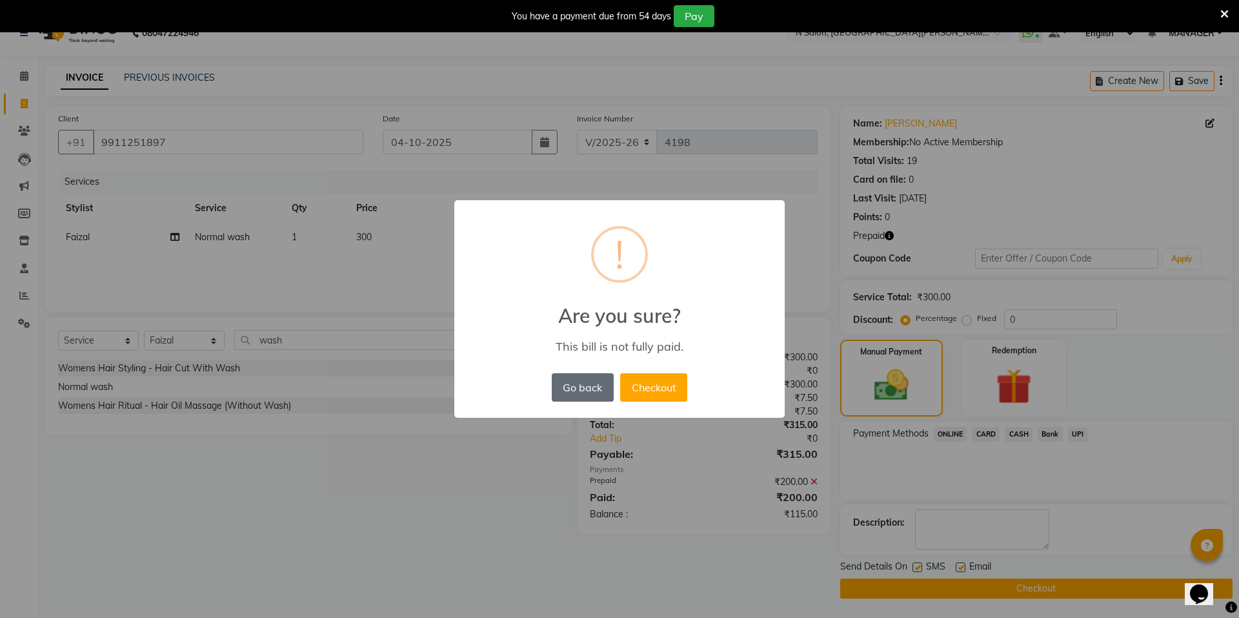
click at [554, 388] on button "Go back" at bounding box center [583, 387] width 62 height 28
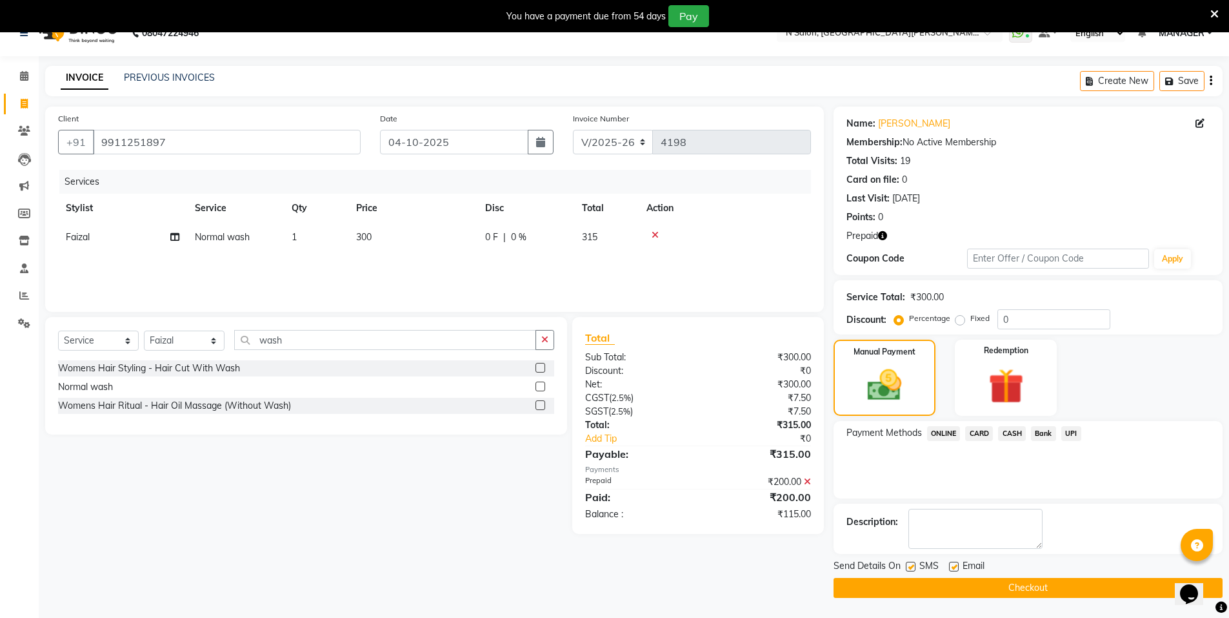
click at [1009, 434] on span "CASH" at bounding box center [1012, 433] width 28 height 15
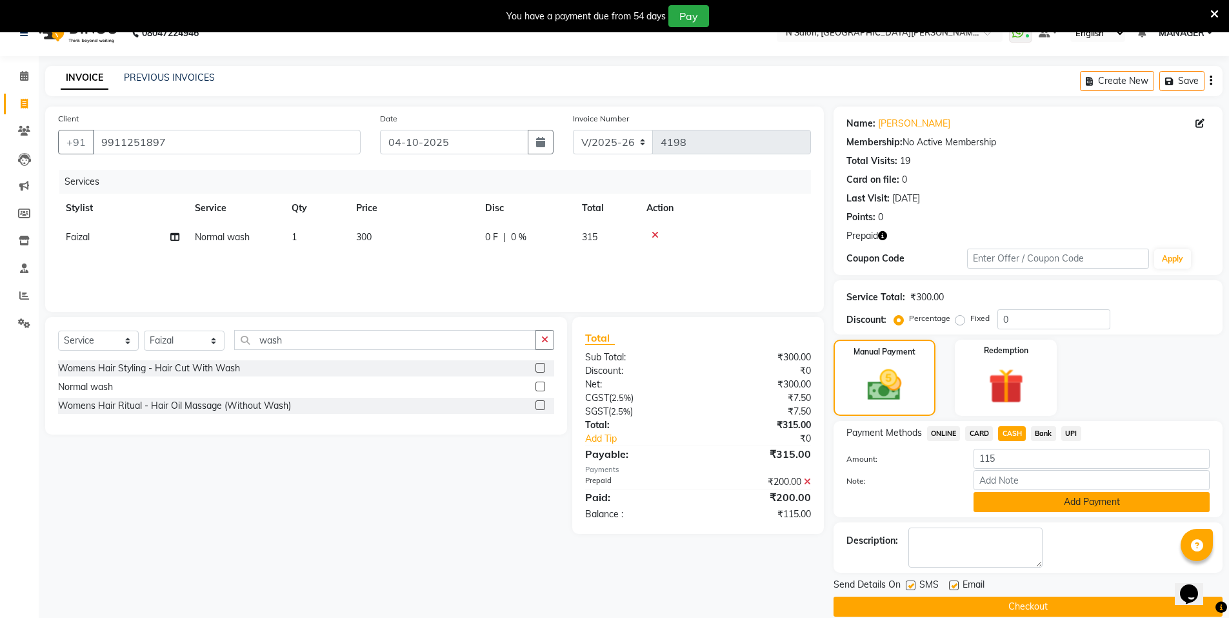
click at [1066, 501] on button "Add Payment" at bounding box center [1092, 502] width 236 height 20
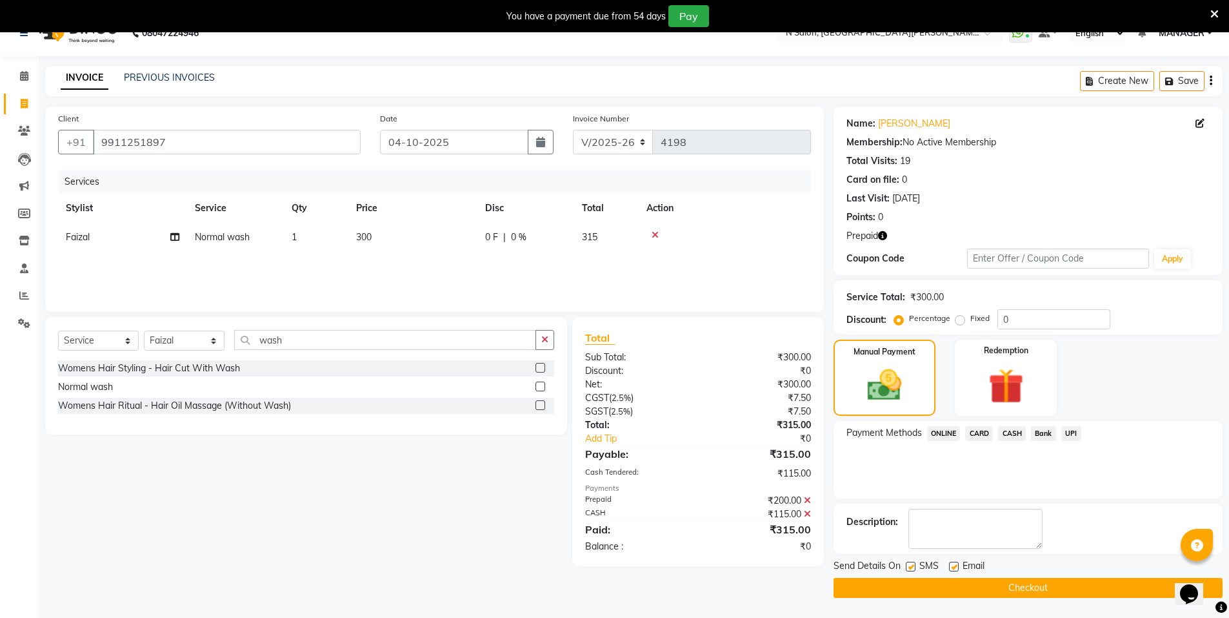
click at [1034, 586] on button "Checkout" at bounding box center [1028, 588] width 389 height 20
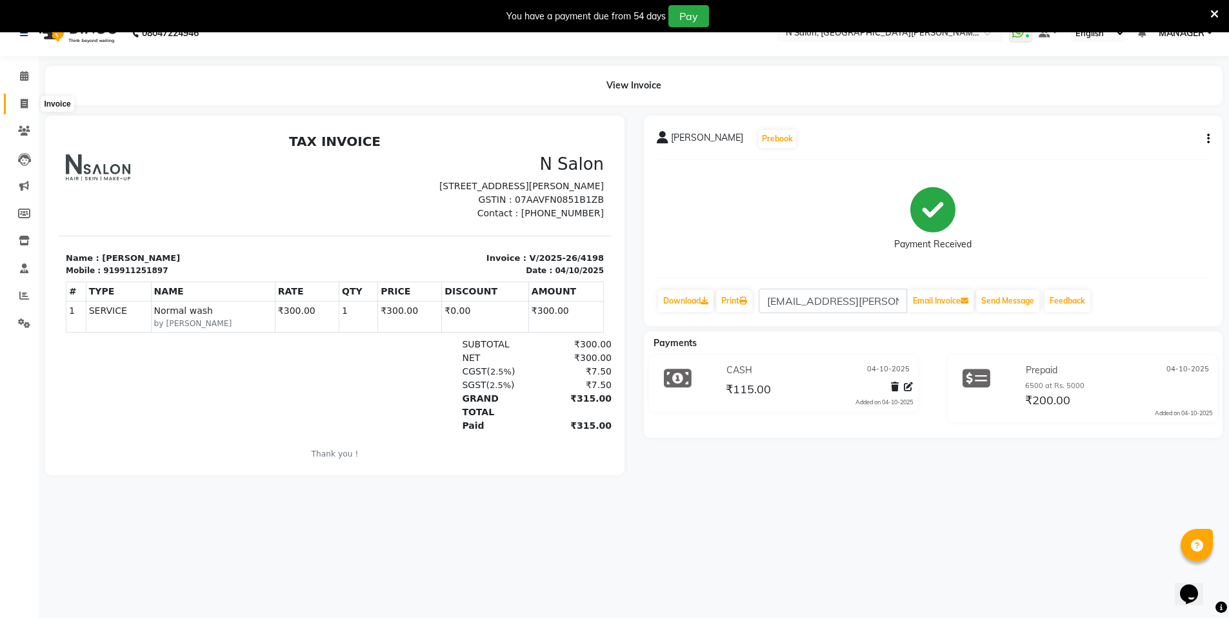
click at [27, 105] on icon at bounding box center [24, 104] width 7 height 10
select select "service"
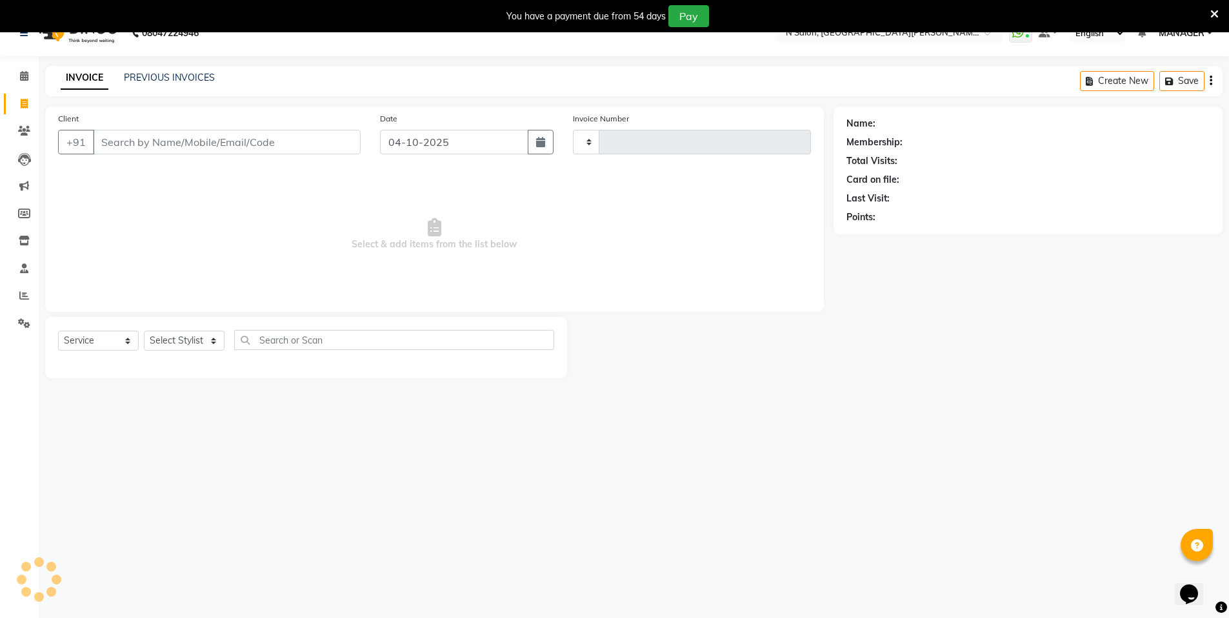
type input "4199"
select select "3472"
click at [136, 145] on input "Client" at bounding box center [227, 142] width 268 height 25
select select "P"
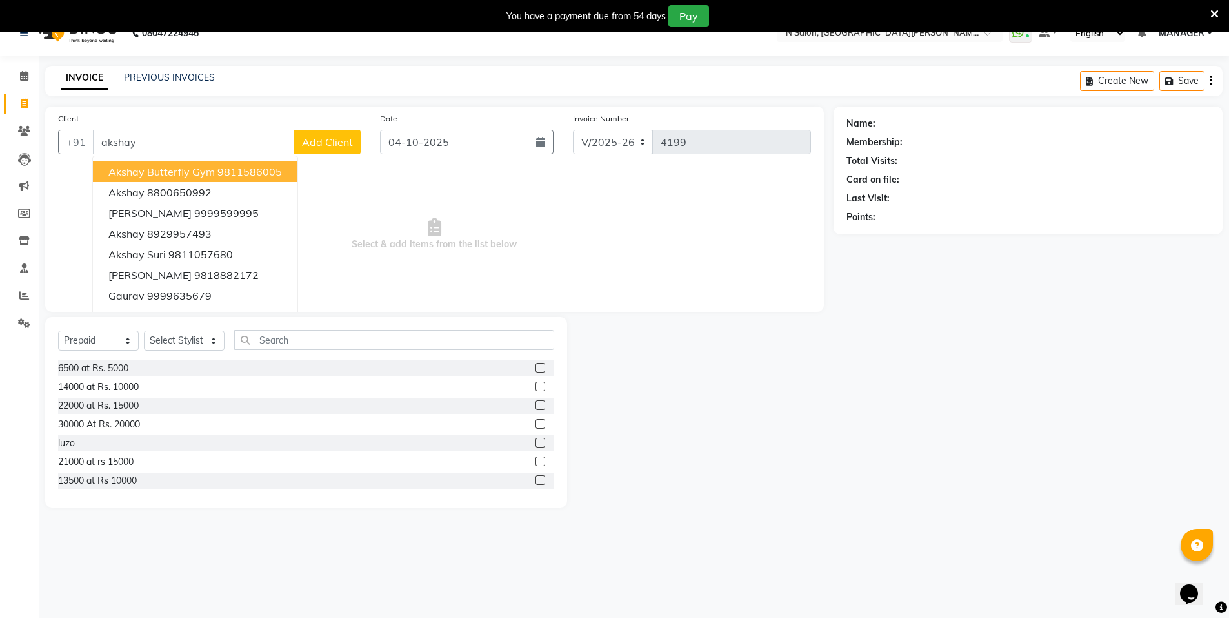
click at [175, 168] on span "Akshay Butterfly gym" at bounding box center [161, 171] width 106 height 13
type input "9811586005"
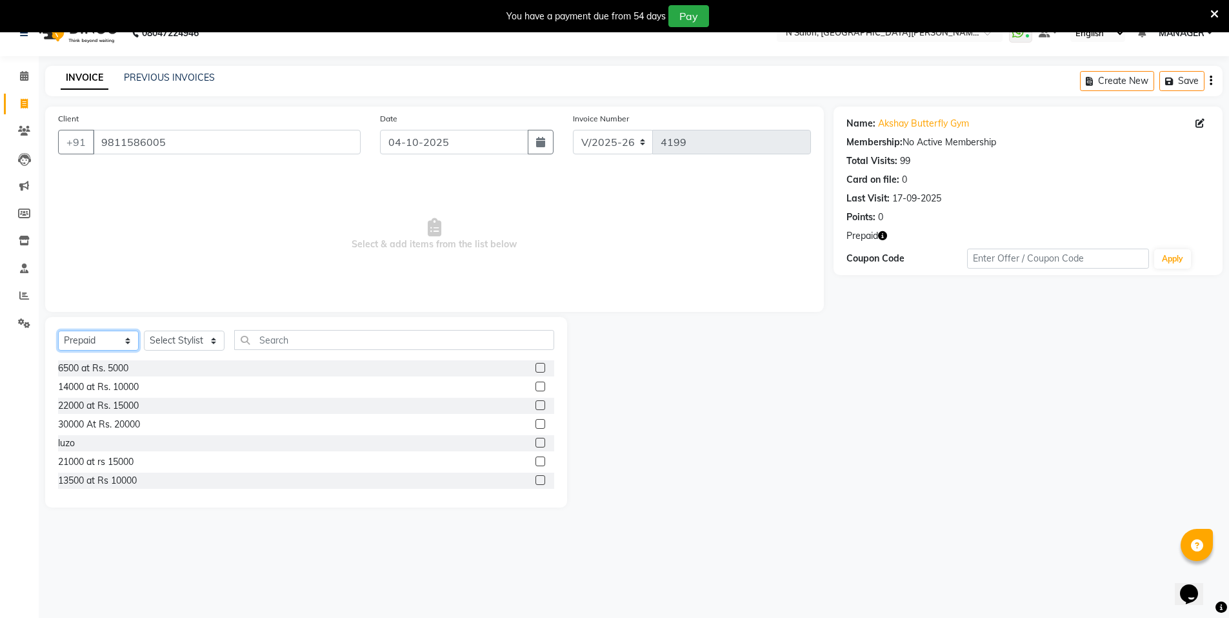
click at [86, 337] on select "Select Service Product Membership Package Voucher Prepaid Gift Card" at bounding box center [98, 340] width 81 height 20
select select "service"
click at [58, 330] on select "Select Service Product Membership Package Voucher Prepaid Gift Card" at bounding box center [98, 340] width 81 height 20
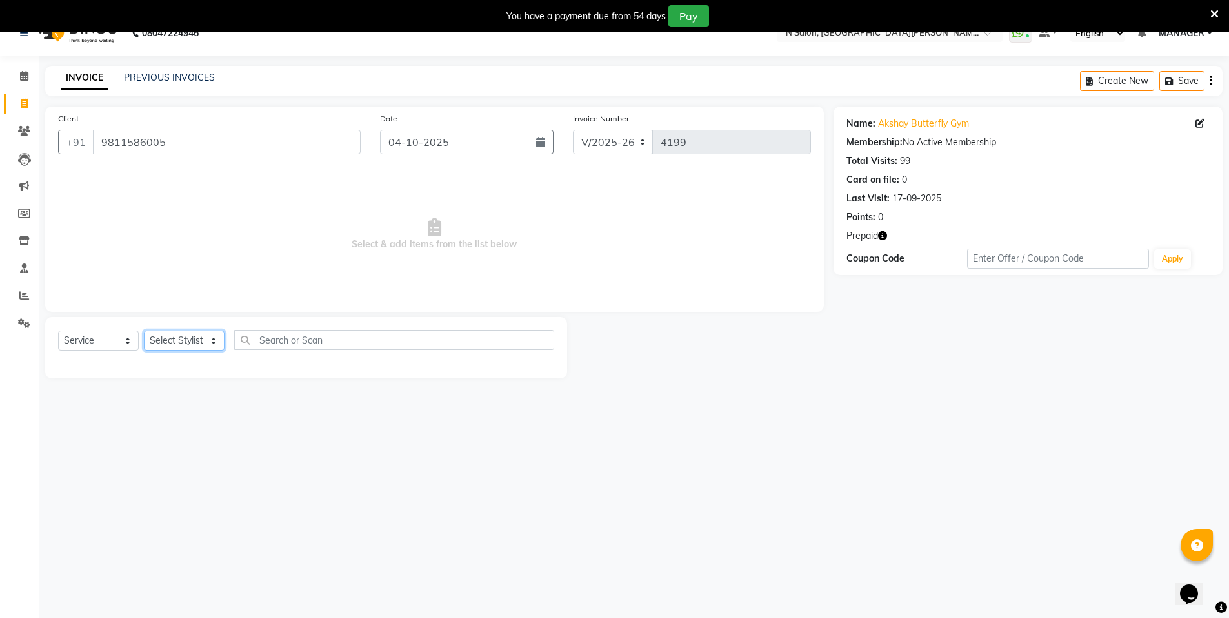
click at [179, 343] on select "Select Stylist [PERSON_NAME] [PERSON_NAME] MANAGER MD..... [PERSON_NAME] [PERSO…" at bounding box center [184, 340] width 81 height 20
select select "72439"
click at [144, 330] on select "Select Stylist [PERSON_NAME] [PERSON_NAME] MANAGER MD..... [PERSON_NAME] [PERSO…" at bounding box center [184, 340] width 81 height 20
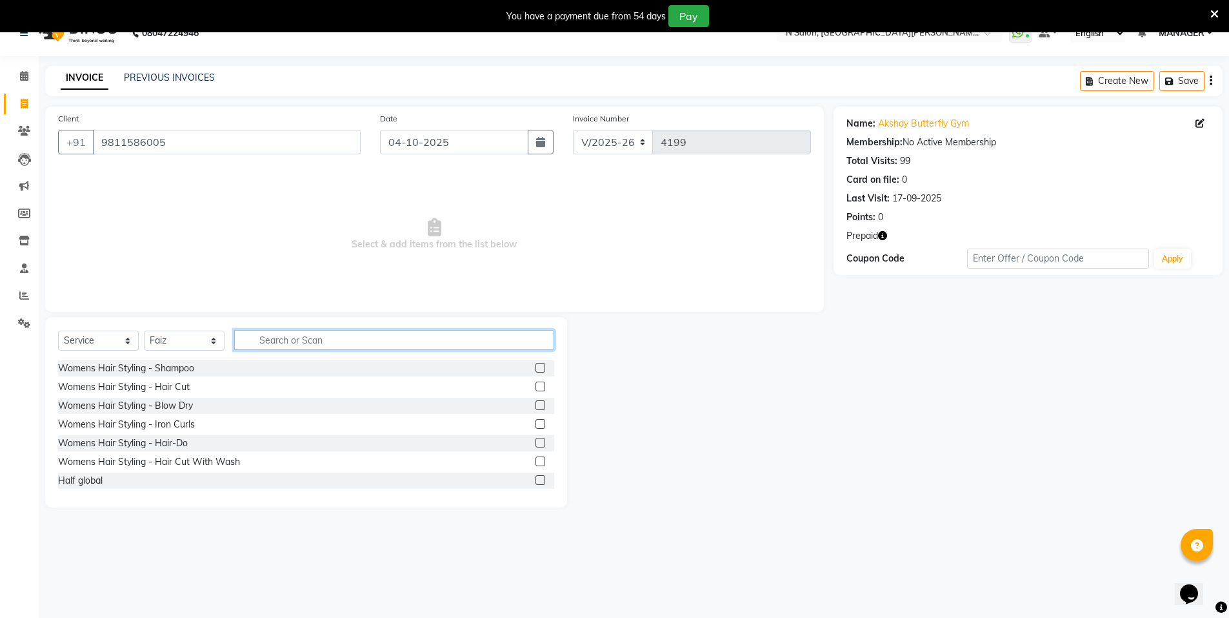
click at [261, 336] on input "text" at bounding box center [394, 340] width 320 height 20
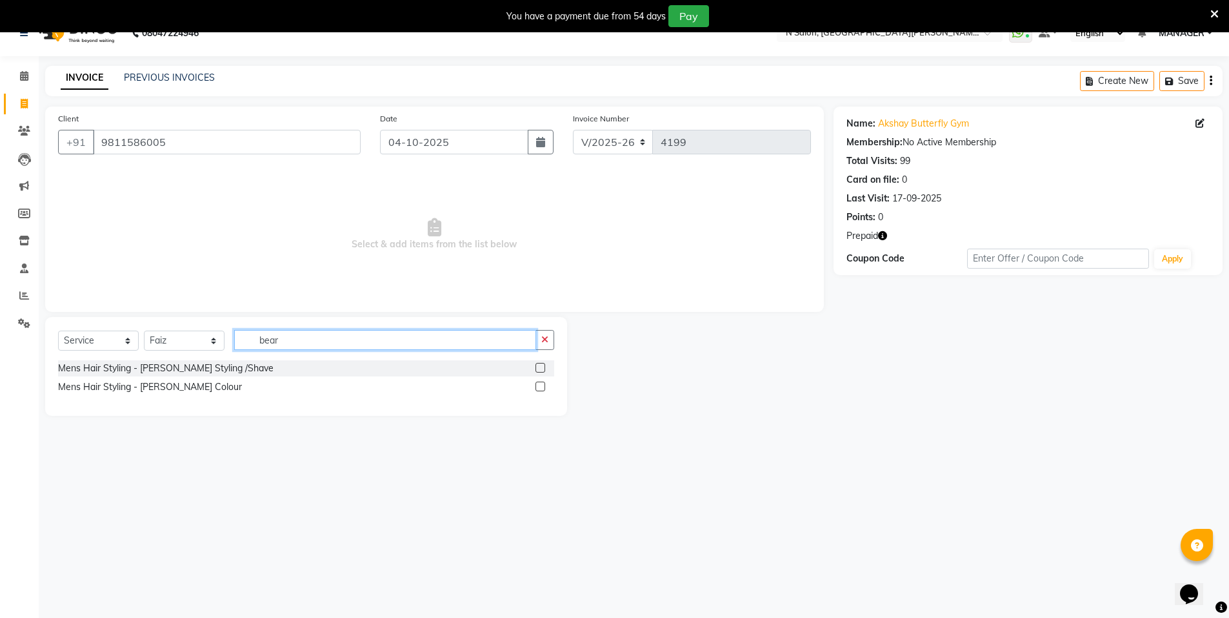
type input "bear"
drag, startPoint x: 539, startPoint y: 368, endPoint x: 487, endPoint y: 367, distance: 52.9
click at [538, 367] on label at bounding box center [541, 368] width 10 height 10
click at [538, 367] on input "checkbox" at bounding box center [540, 368] width 8 height 8
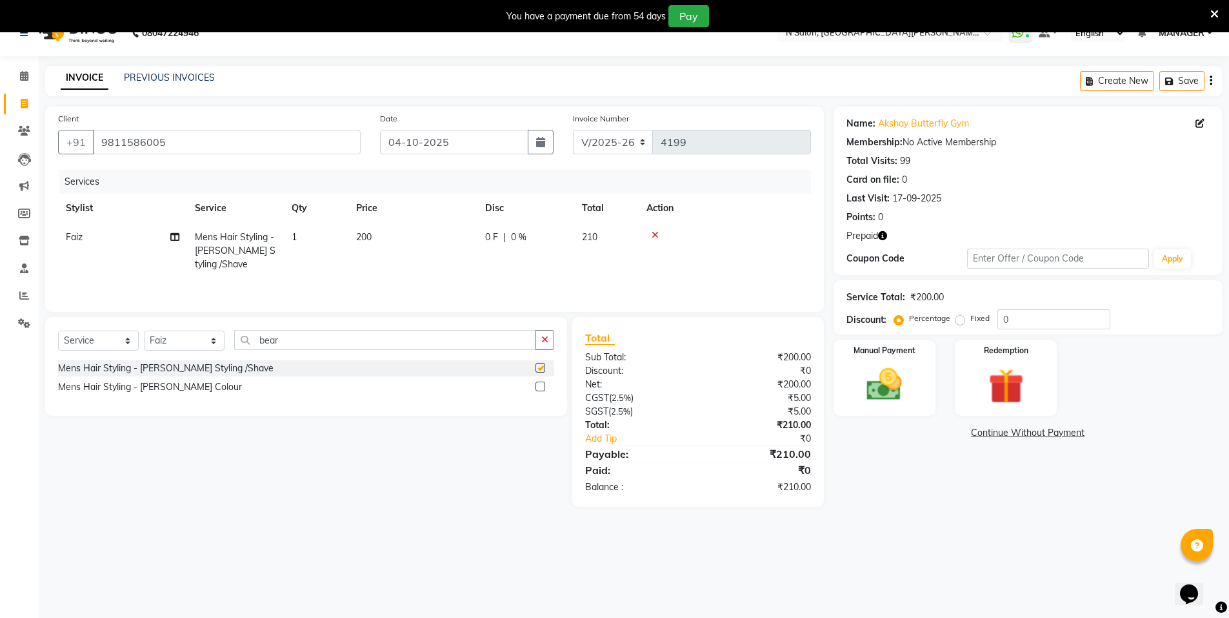
checkbox input "false"
click at [294, 335] on input "bear" at bounding box center [385, 340] width 302 height 20
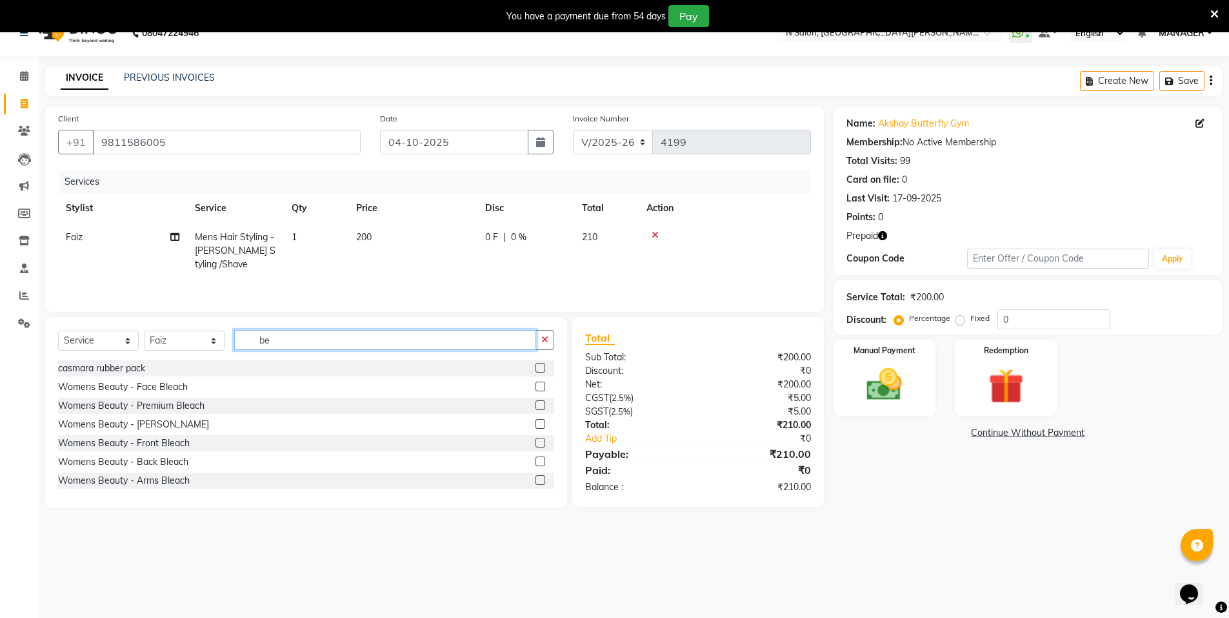
type input "b"
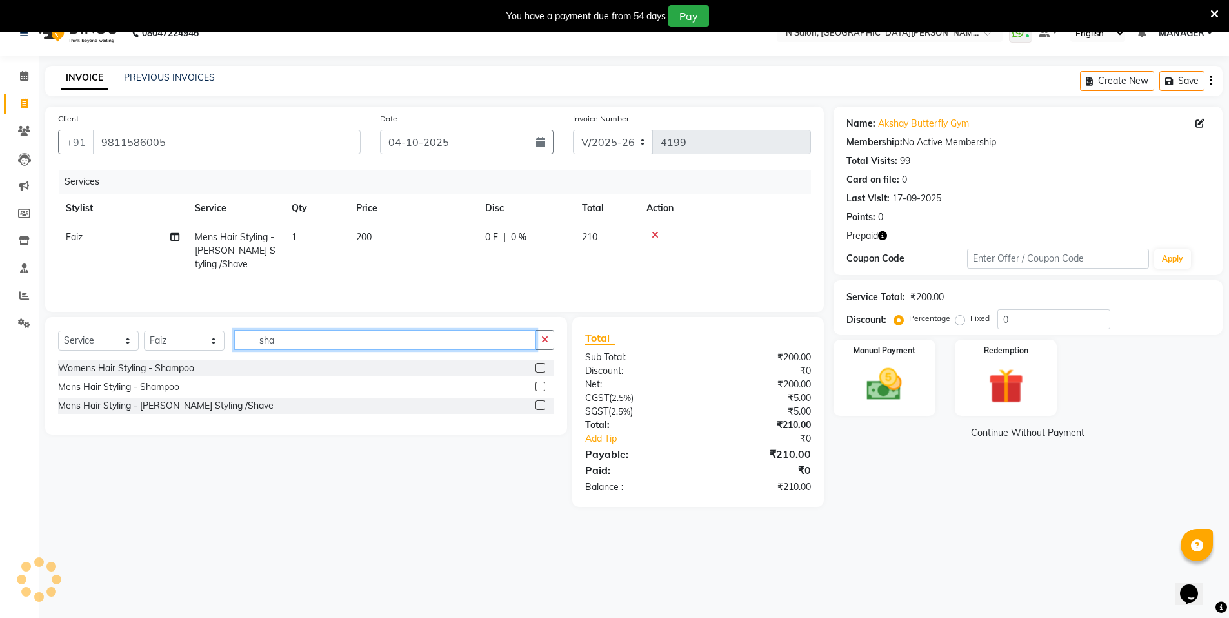
type input "sha"
click at [537, 386] on label at bounding box center [541, 386] width 10 height 10
click at [537, 386] on input "checkbox" at bounding box center [540, 387] width 8 height 8
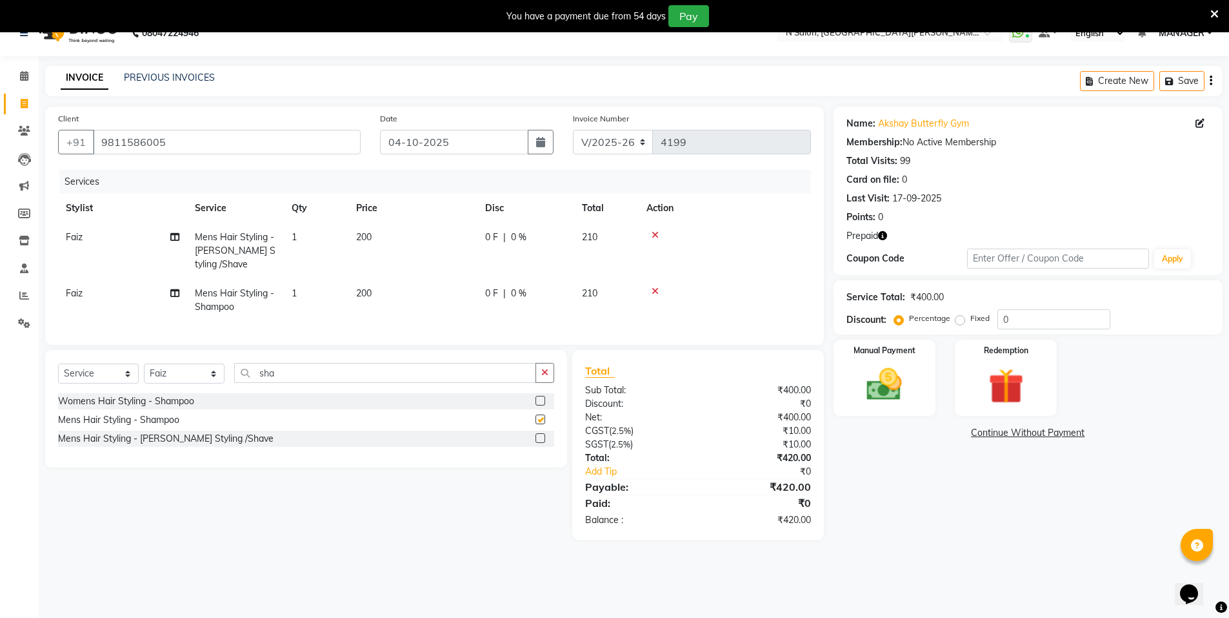
checkbox input "false"
click at [1024, 382] on img at bounding box center [1005, 386] width 59 height 46
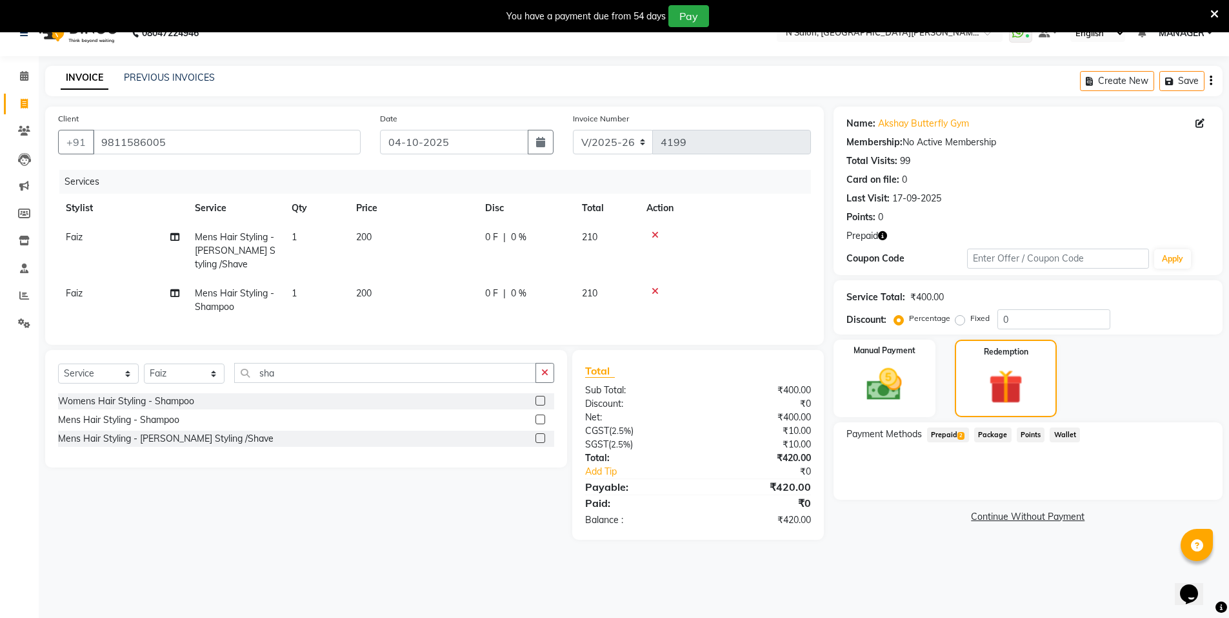
click at [958, 430] on span "Prepaid 2" at bounding box center [948, 434] width 42 height 15
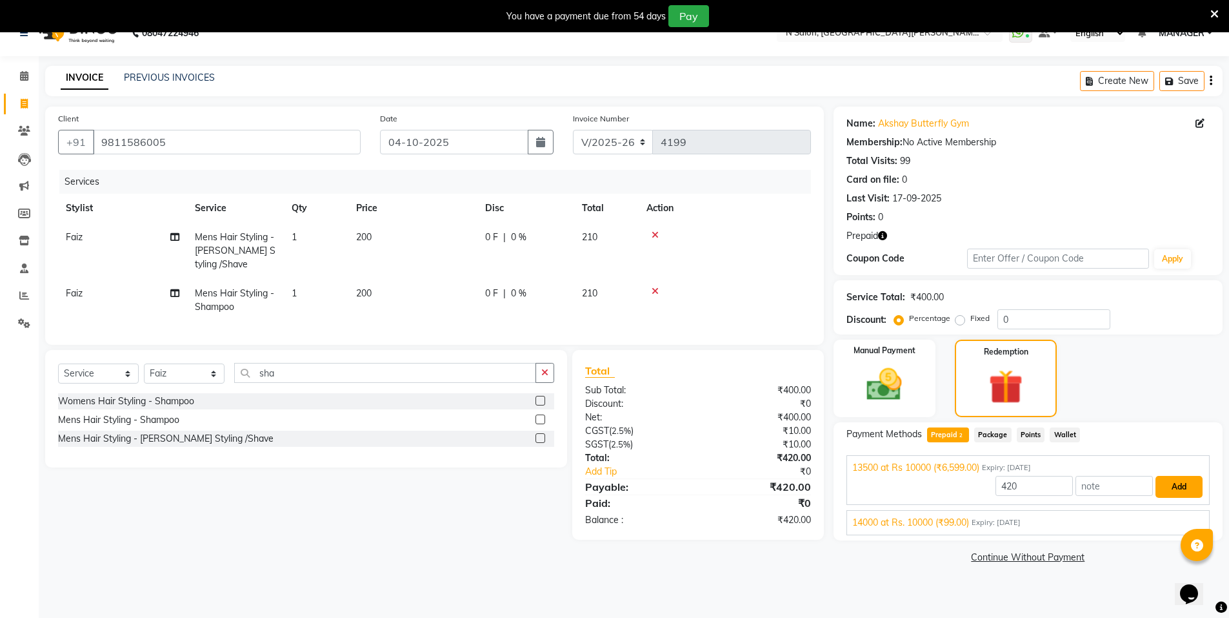
click at [1187, 490] on button "Add" at bounding box center [1179, 487] width 47 height 22
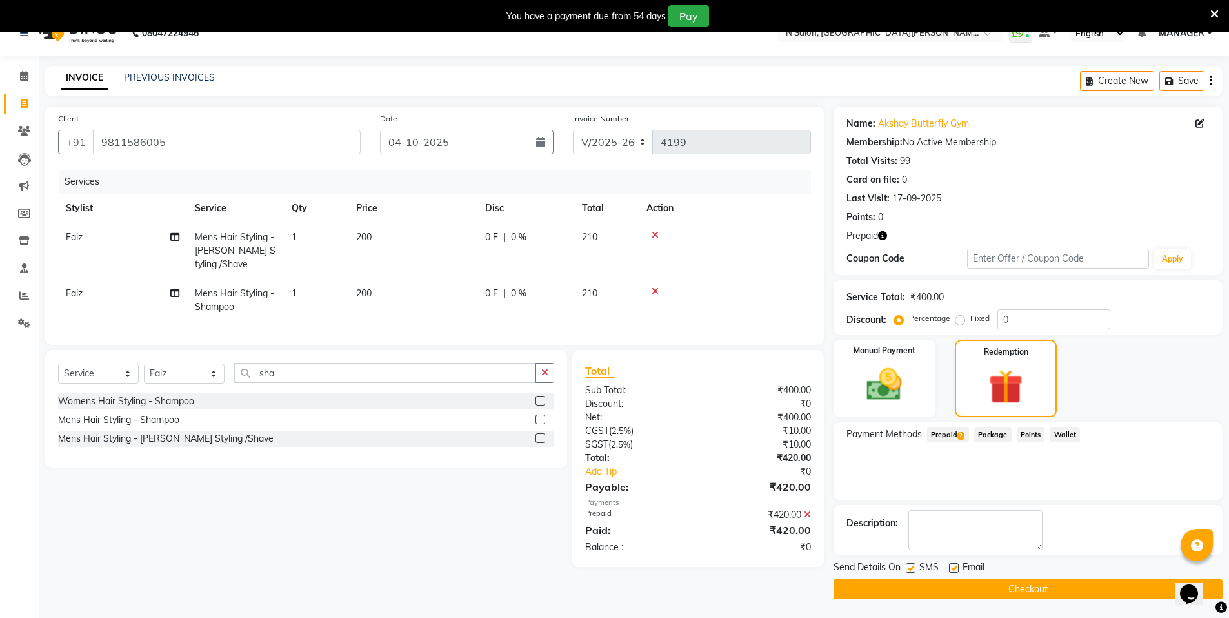
click at [1085, 588] on button "Checkout" at bounding box center [1028, 589] width 389 height 20
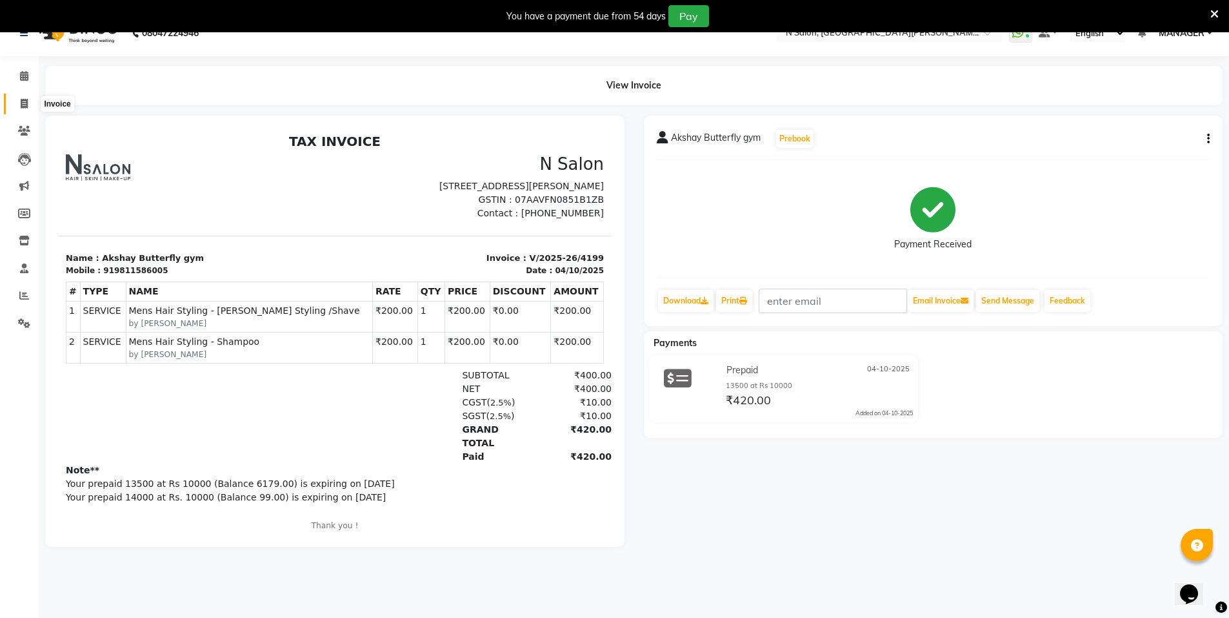
drag, startPoint x: 23, startPoint y: 105, endPoint x: 57, endPoint y: 108, distance: 34.4
click at [23, 105] on icon at bounding box center [24, 104] width 7 height 10
select select "service"
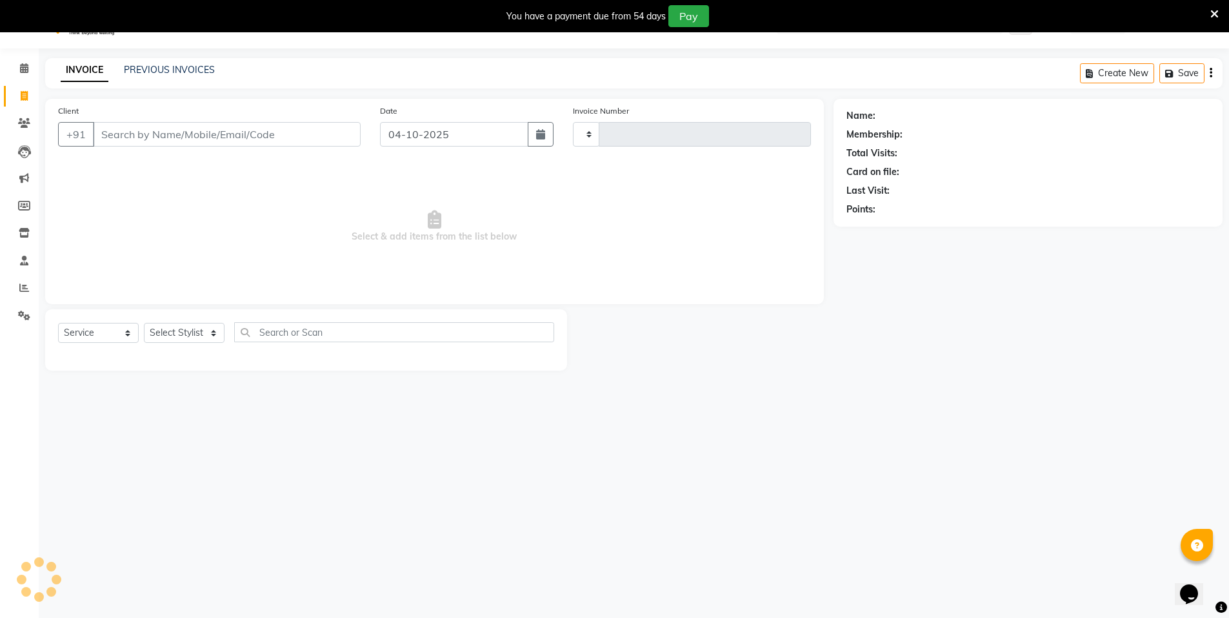
type input "4200"
select select "3472"
select select "P"
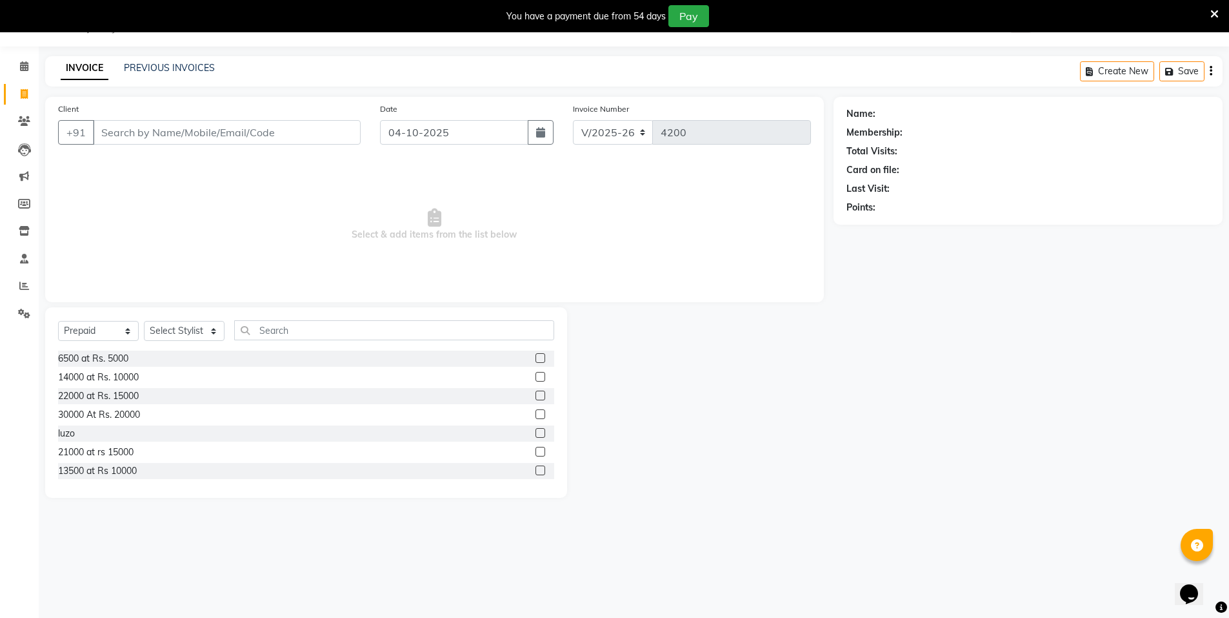
drag, startPoint x: 153, startPoint y: 137, endPoint x: 141, endPoint y: 132, distance: 13.3
click at [141, 133] on input "Client" at bounding box center [227, 132] width 268 height 25
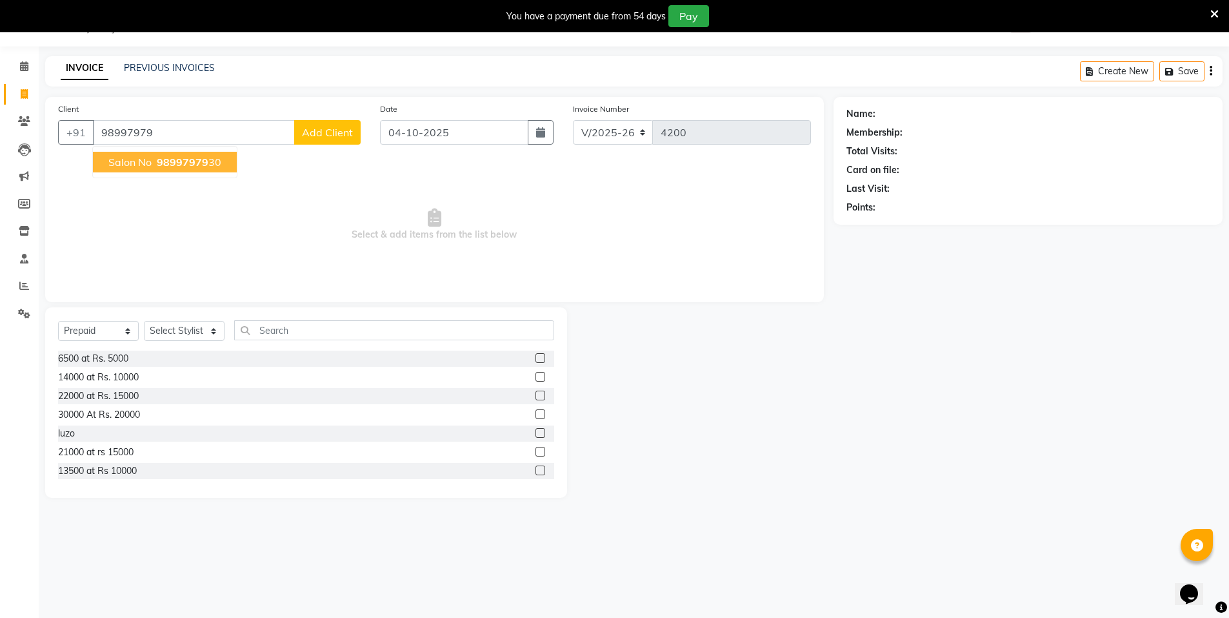
click at [176, 161] on span "98997979" at bounding box center [183, 162] width 52 height 13
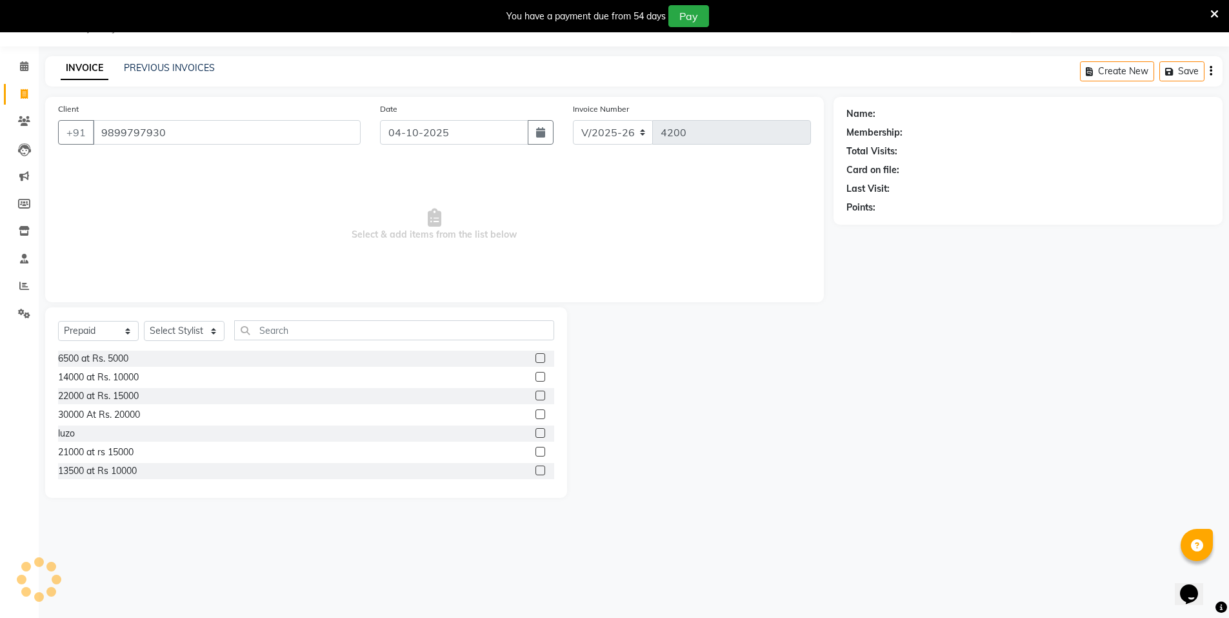
type input "9899797930"
click at [113, 330] on select "Select Service Product Membership Package Voucher Prepaid Gift Card" at bounding box center [98, 331] width 81 height 20
select select "product"
click at [58, 321] on select "Select Service Product Membership Package Voucher Prepaid Gift Card" at bounding box center [98, 331] width 81 height 20
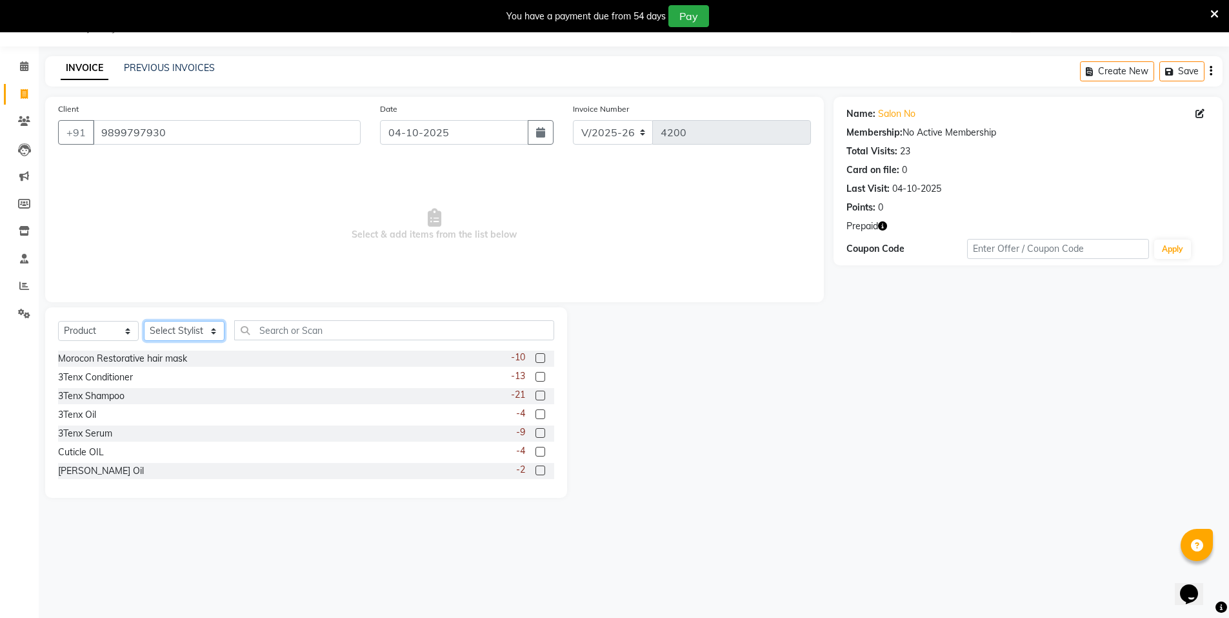
click at [190, 334] on select "Select Stylist [PERSON_NAME] [PERSON_NAME] MANAGER MD..... [PERSON_NAME] [PERSO…" at bounding box center [184, 331] width 81 height 20
select select "15667"
click at [144, 321] on select "Select Stylist [PERSON_NAME] [PERSON_NAME] MANAGER MD..... [PERSON_NAME] [PERSO…" at bounding box center [184, 331] width 81 height 20
click at [280, 334] on input "text" at bounding box center [394, 330] width 320 height 20
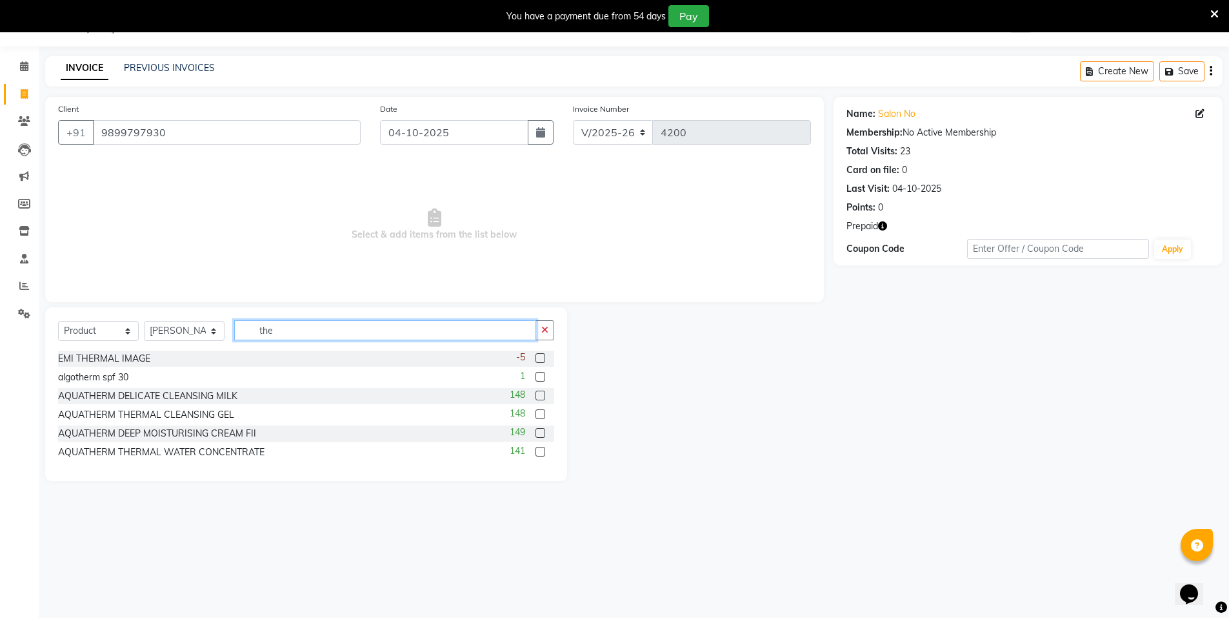
type input "the"
click at [538, 360] on label at bounding box center [541, 358] width 10 height 10
click at [538, 360] on input "checkbox" at bounding box center [540, 358] width 8 height 8
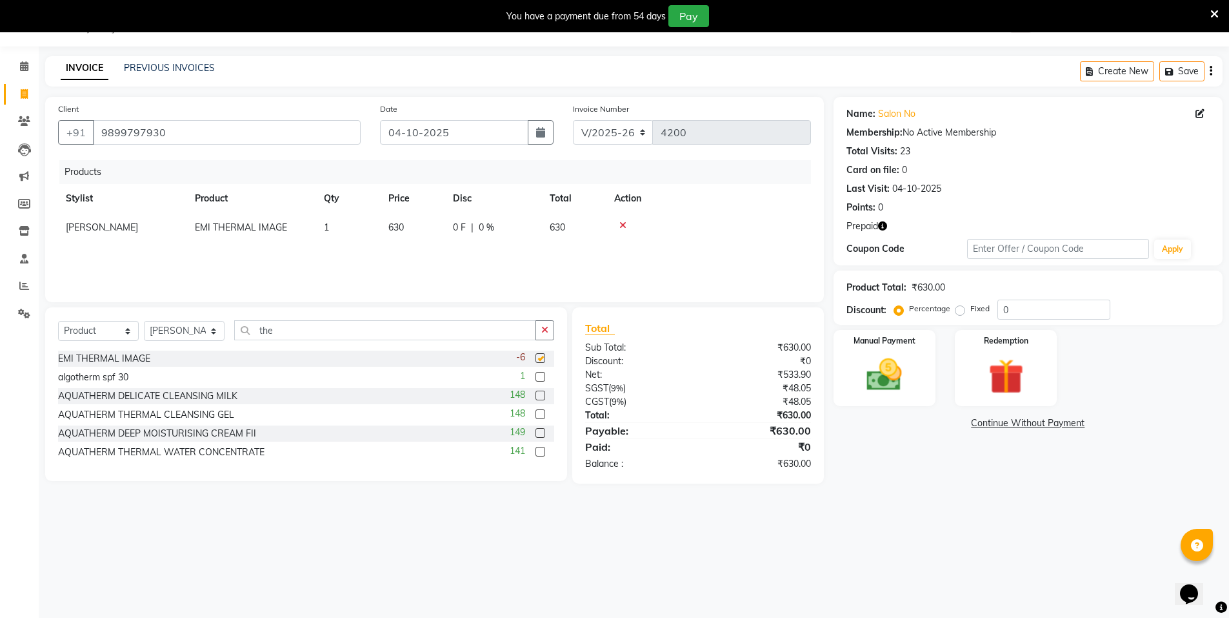
checkbox input "false"
click at [572, 228] on td "630" at bounding box center [574, 227] width 65 height 29
select select "15667"
click at [598, 228] on td "630" at bounding box center [596, 230] width 65 height 35
click at [414, 228] on input "630" at bounding box center [412, 231] width 49 height 20
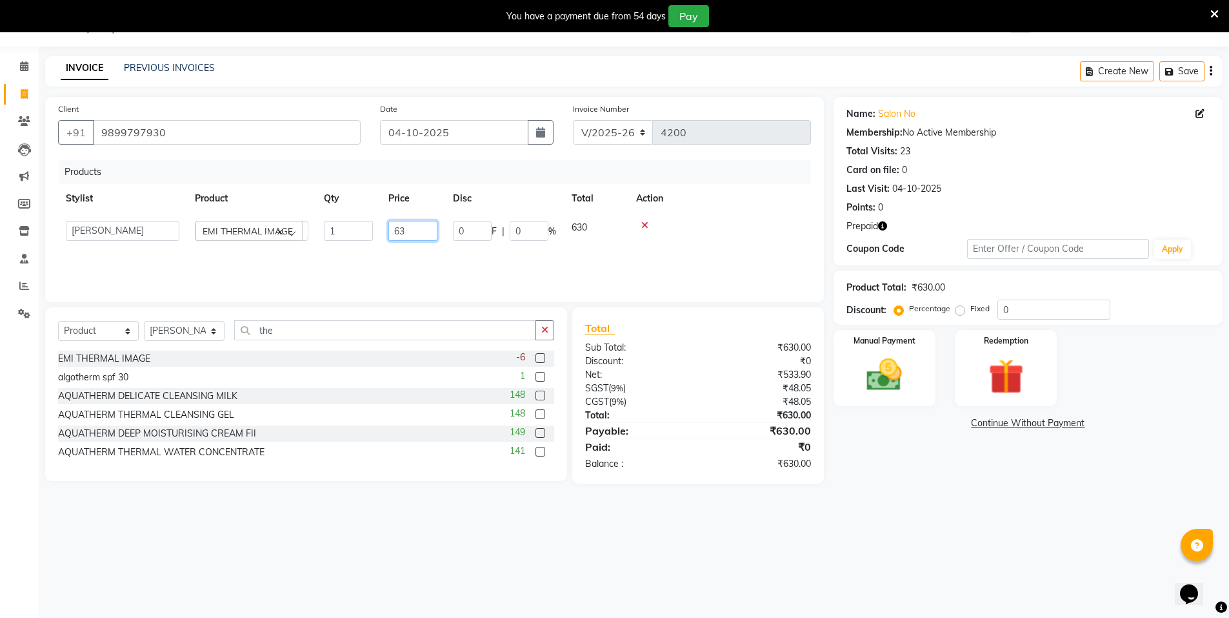
type input "6"
type input "700"
click at [558, 268] on div "Products Stylist Product Qty Price Disc Total Action [PERSON_NAME] EMI THERMAL …" at bounding box center [434, 224] width 753 height 129
click at [877, 352] on div "Manual Payment" at bounding box center [884, 367] width 106 height 79
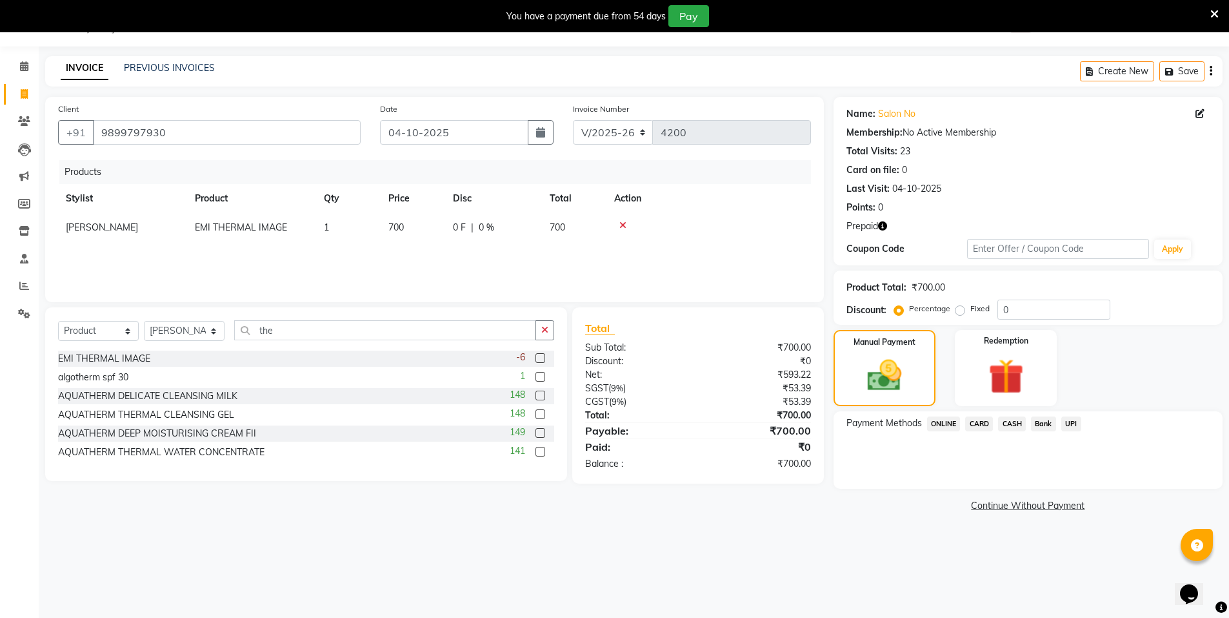
click at [1013, 422] on span "CASH" at bounding box center [1012, 423] width 28 height 15
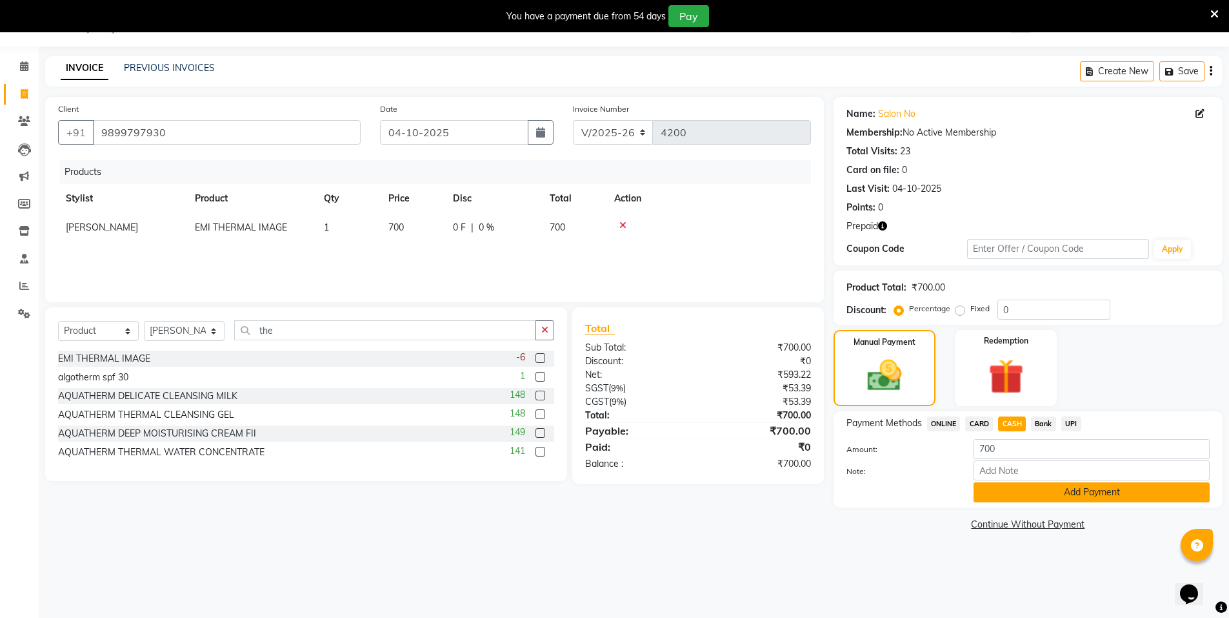
click at [1016, 498] on button "Add Payment" at bounding box center [1092, 492] width 236 height 20
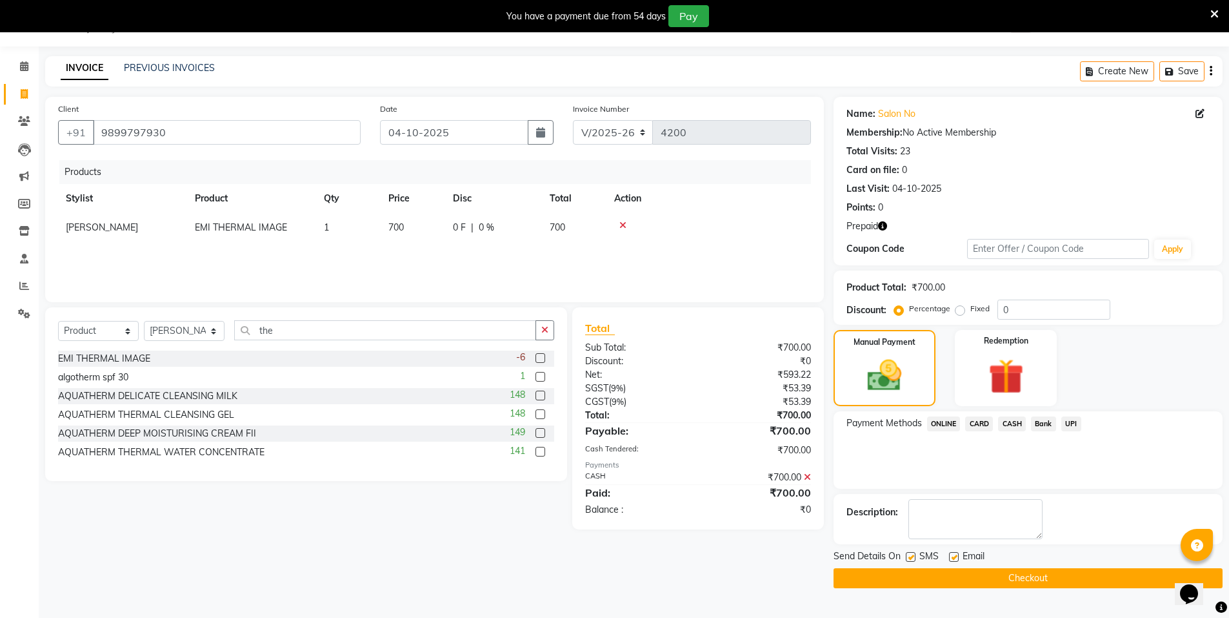
click at [1031, 581] on button "Checkout" at bounding box center [1028, 578] width 389 height 20
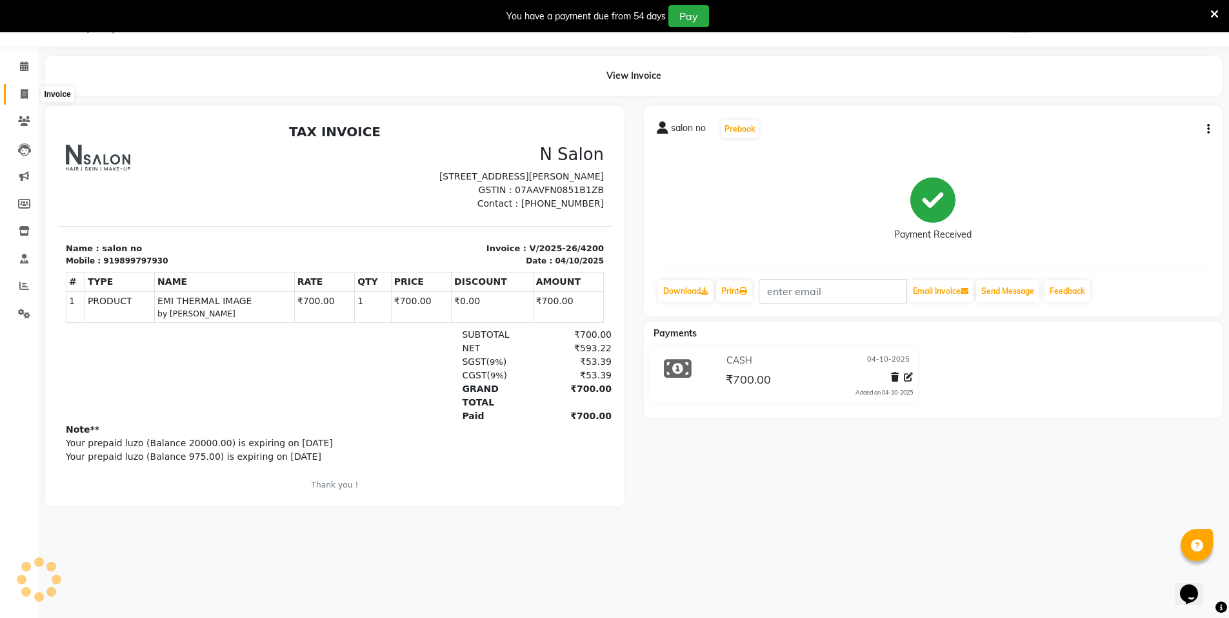
click at [25, 96] on icon at bounding box center [24, 94] width 7 height 10
select select "3472"
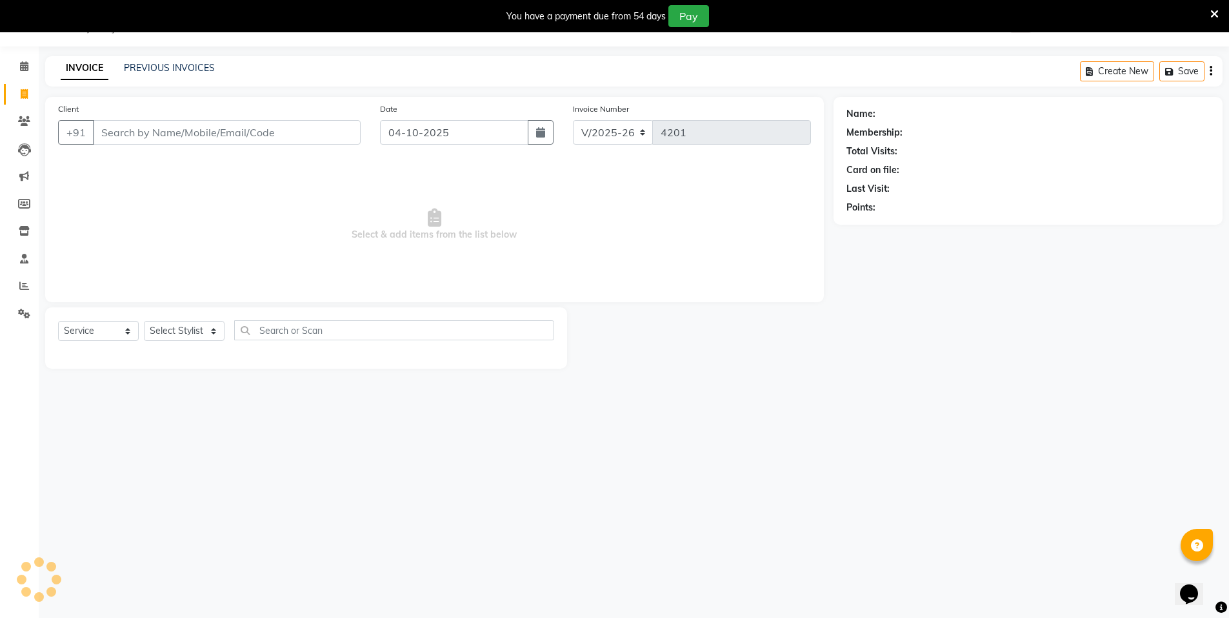
select select "P"
click at [139, 129] on input "Client" at bounding box center [227, 132] width 268 height 25
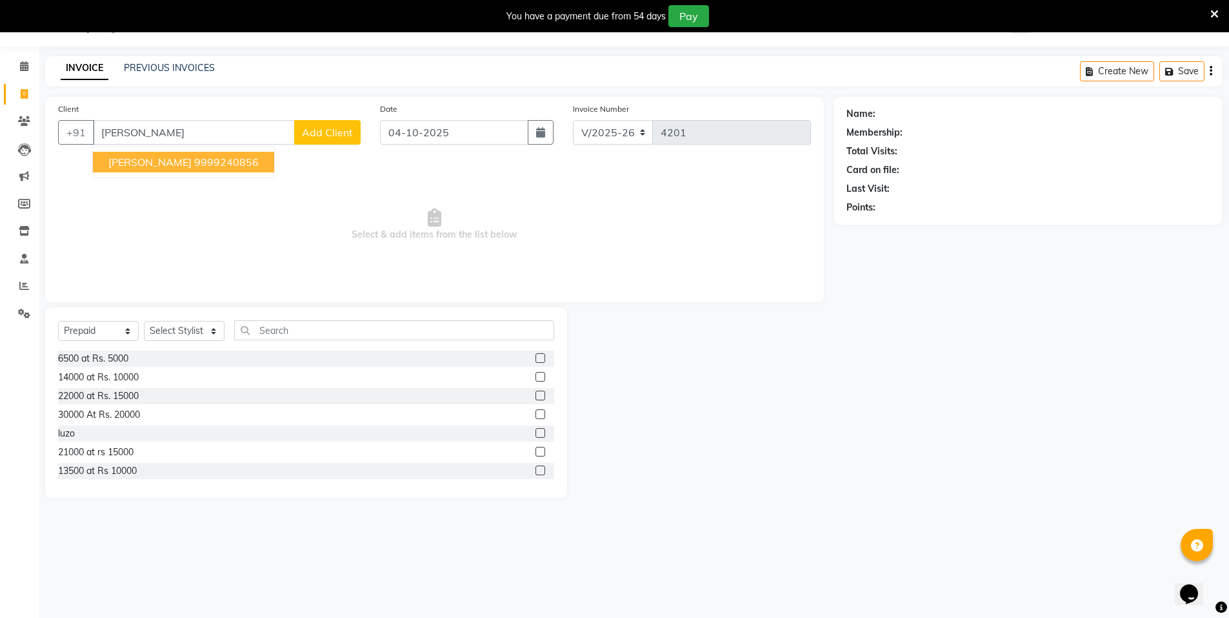
click at [155, 165] on span "[PERSON_NAME]" at bounding box center [149, 162] width 83 height 13
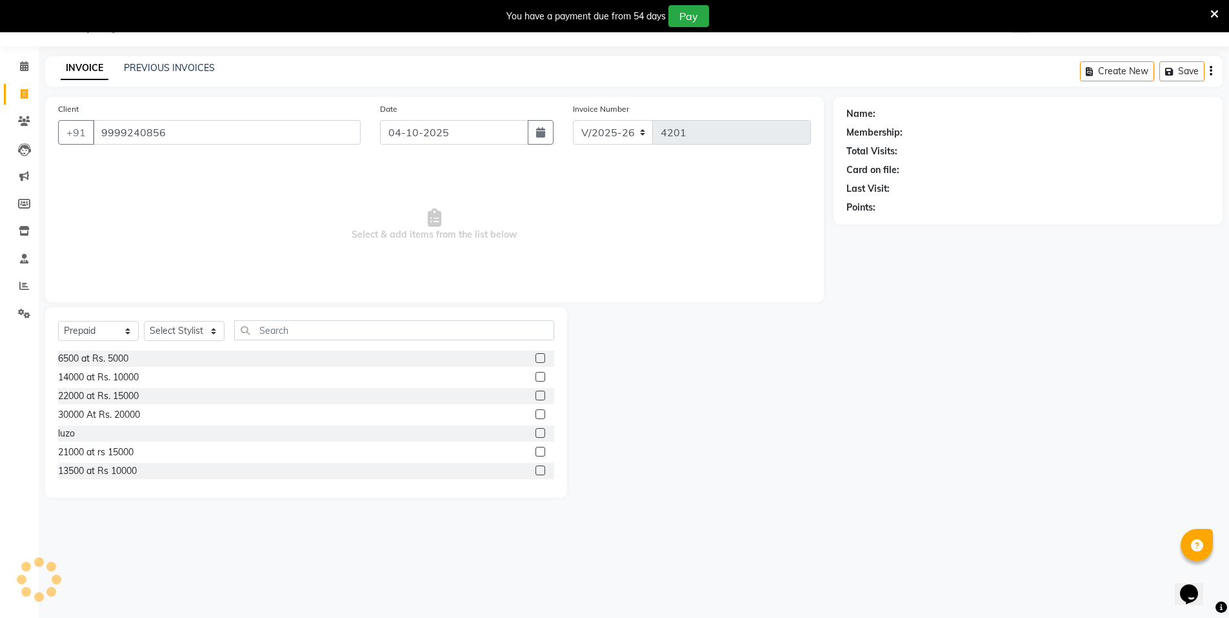
type input "9999240856"
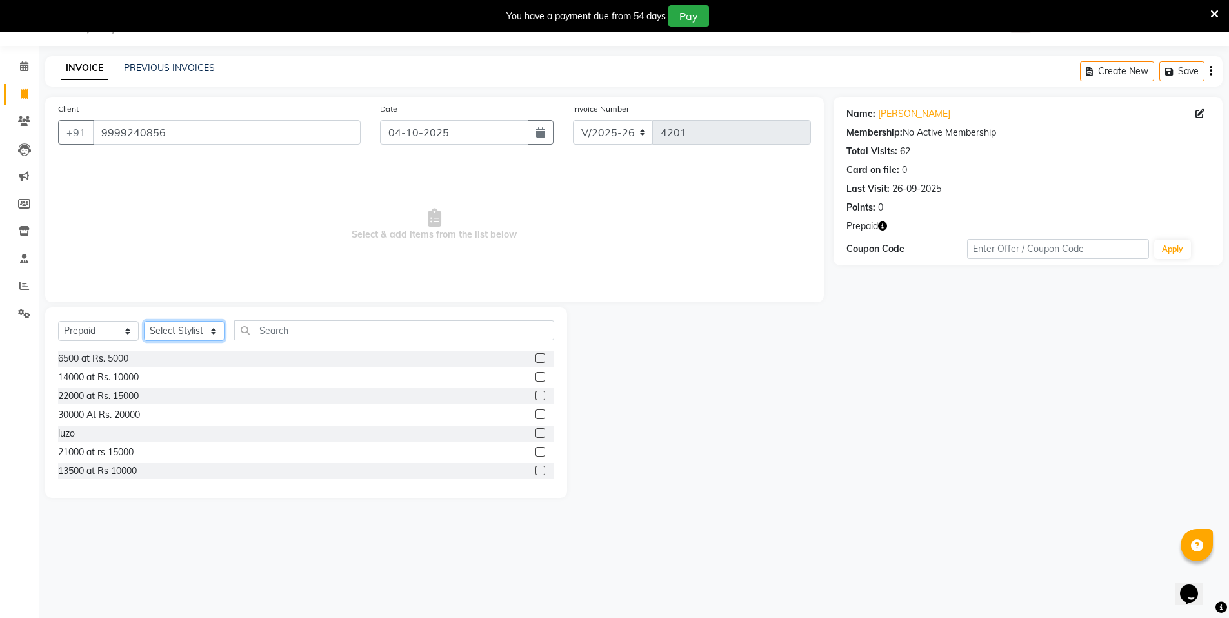
click at [188, 332] on select "Select Stylist [PERSON_NAME] [PERSON_NAME] MANAGER MD..... [PERSON_NAME] [PERSO…" at bounding box center [184, 331] width 81 height 20
select select "15667"
click at [144, 321] on select "Select Stylist [PERSON_NAME] [PERSON_NAME] MANAGER MD..... [PERSON_NAME] [PERSO…" at bounding box center [184, 331] width 81 height 20
click at [536, 431] on label at bounding box center [541, 431] width 10 height 10
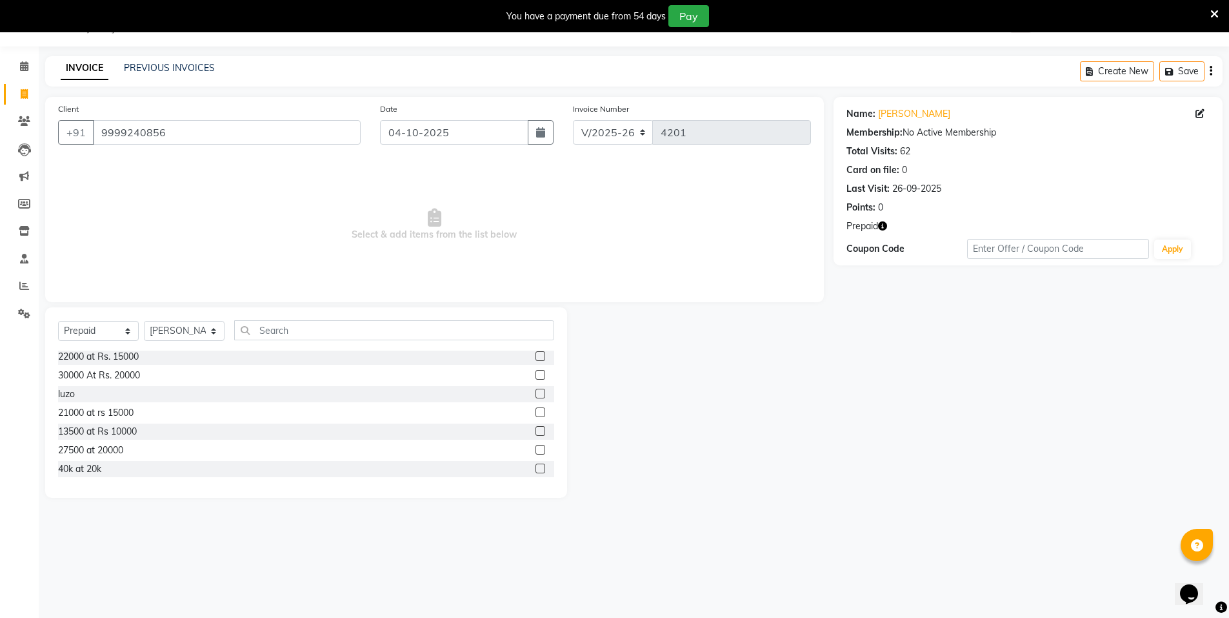
click at [536, 431] on input "checkbox" at bounding box center [540, 431] width 8 height 8
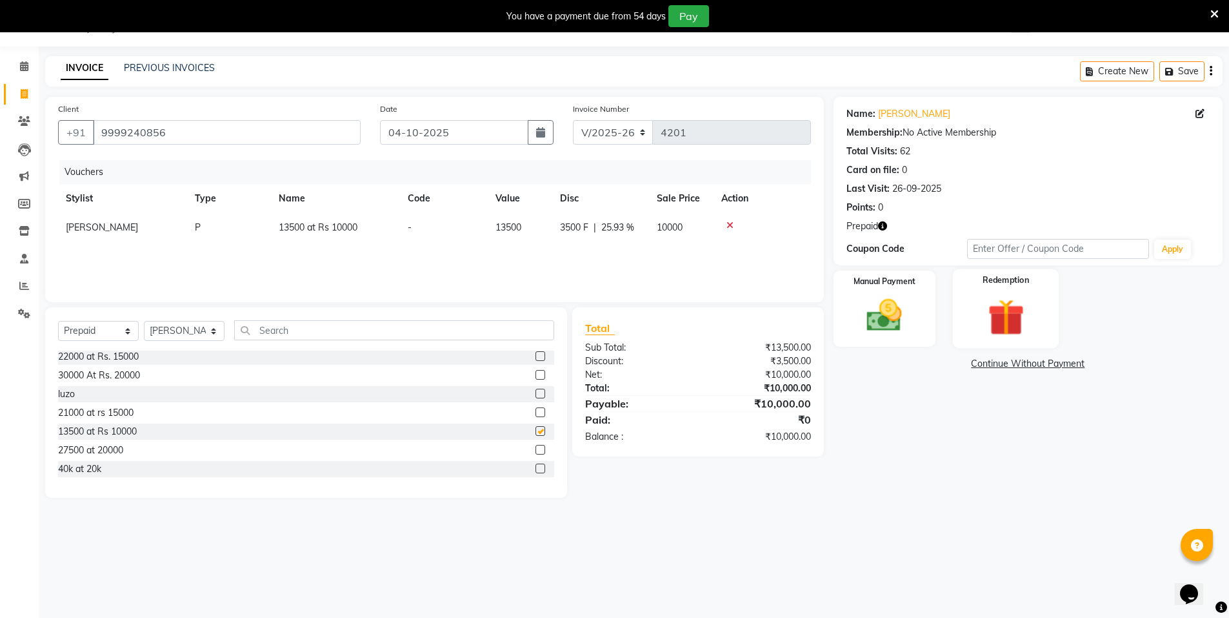
checkbox input "false"
click at [893, 309] on img at bounding box center [884, 315] width 59 height 42
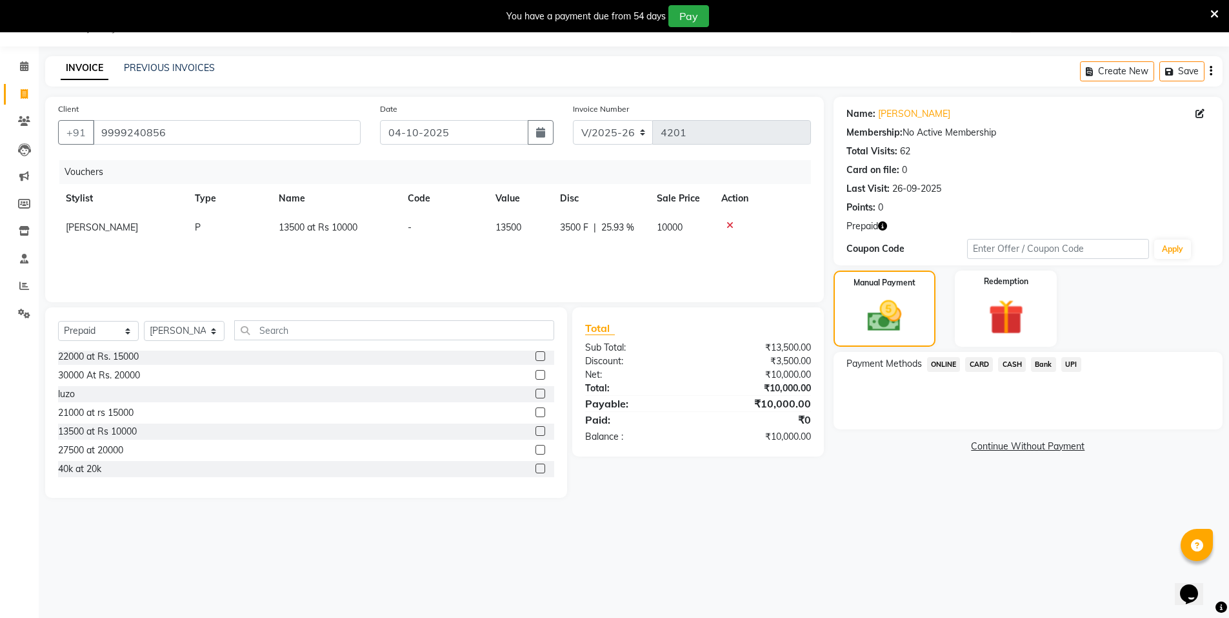
click at [976, 365] on span "CARD" at bounding box center [979, 364] width 28 height 15
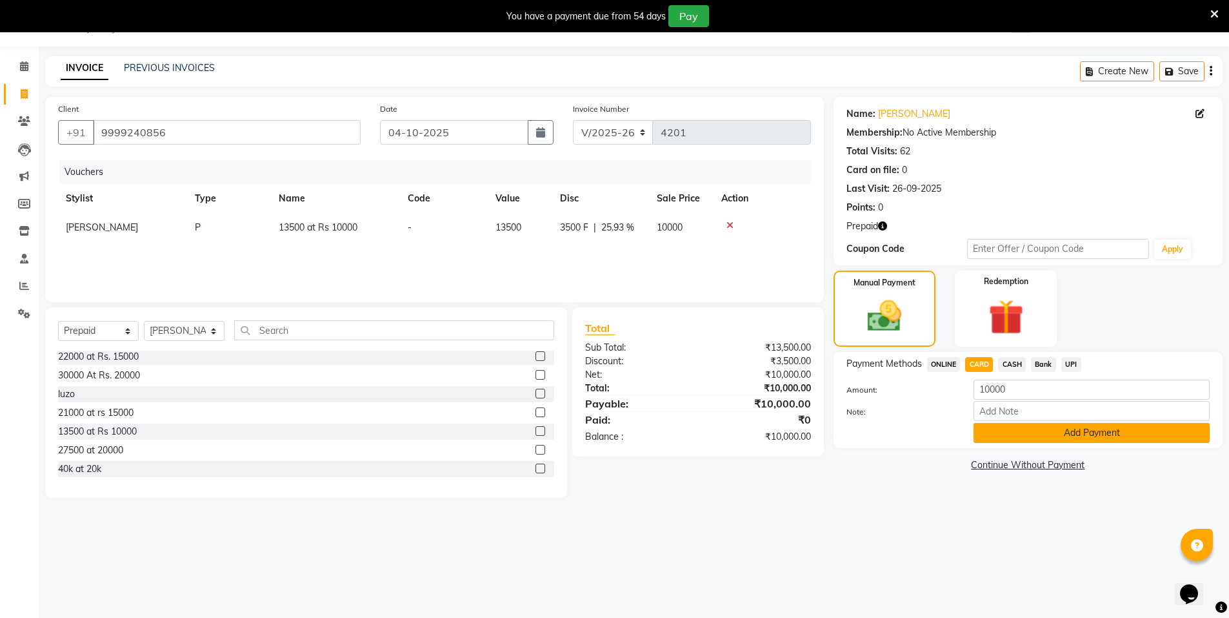
click at [1025, 428] on button "Add Payment" at bounding box center [1092, 433] width 236 height 20
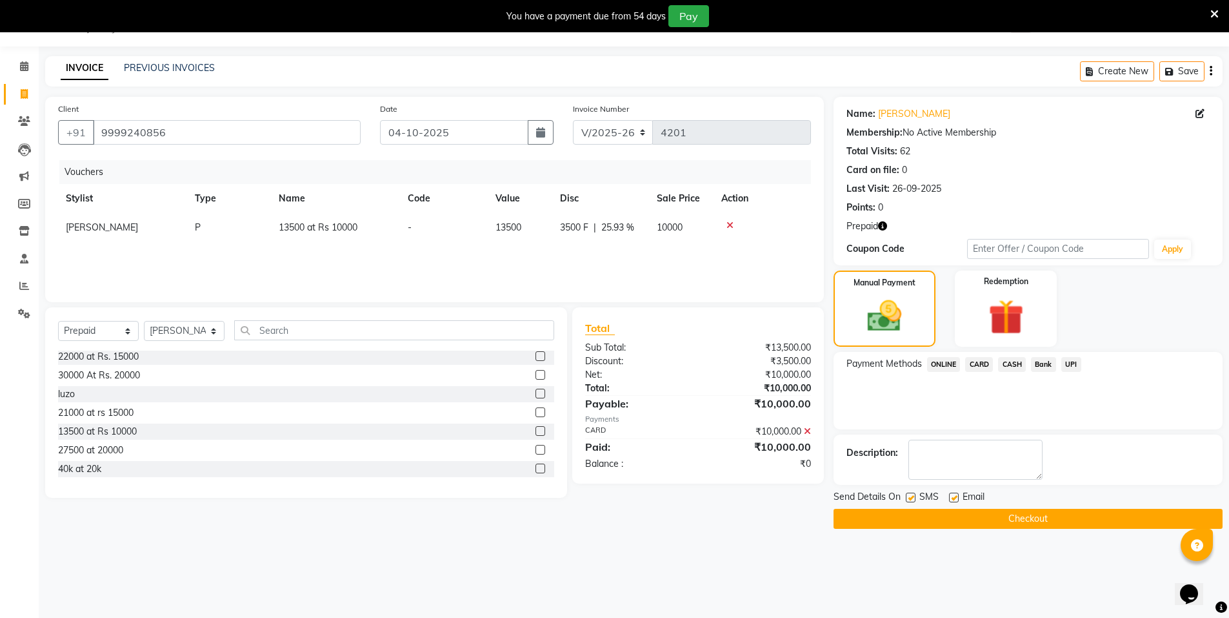
click at [1051, 516] on button "Checkout" at bounding box center [1028, 518] width 389 height 20
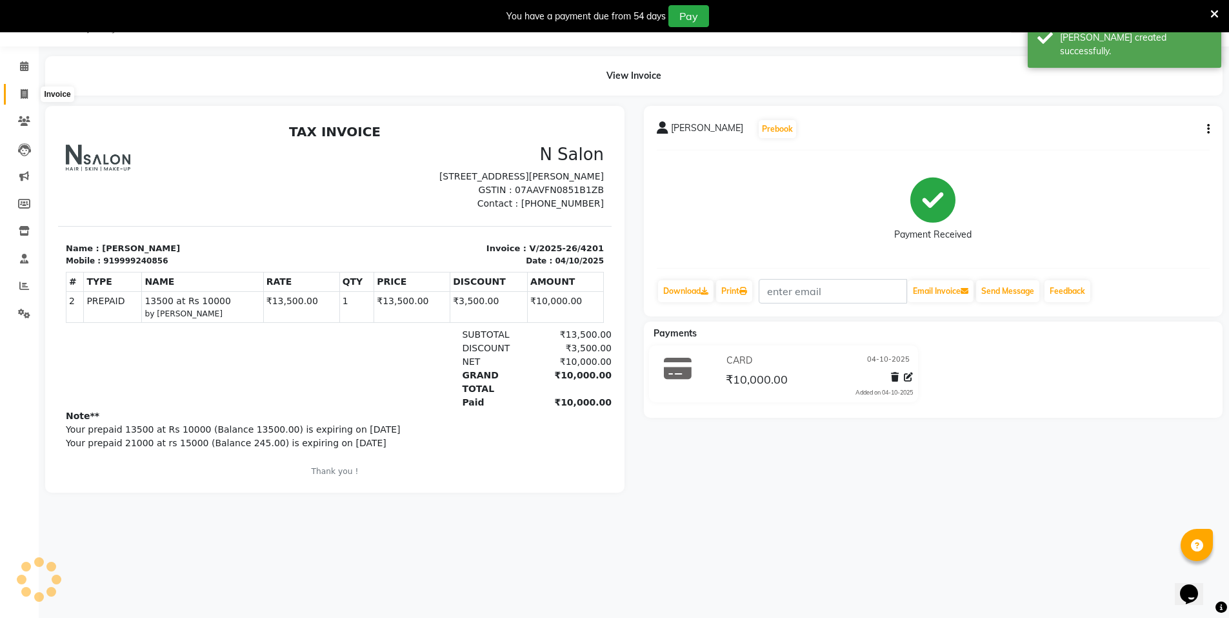
click at [28, 88] on span at bounding box center [24, 94] width 23 height 15
select select "service"
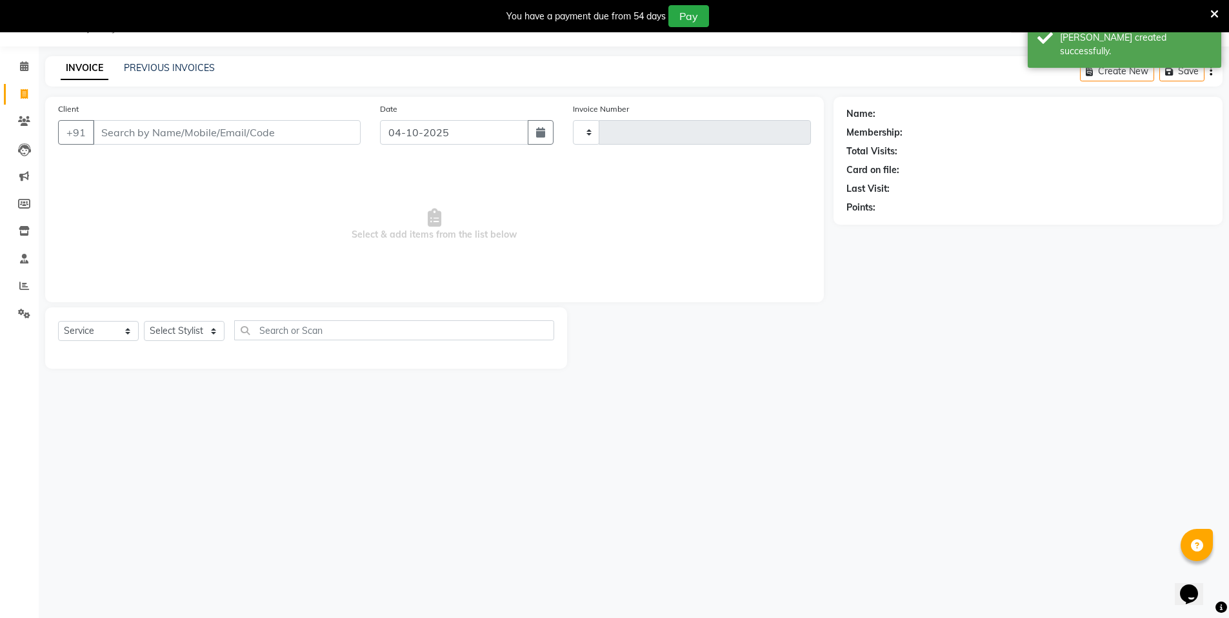
type input "4202"
select select "3472"
select select "P"
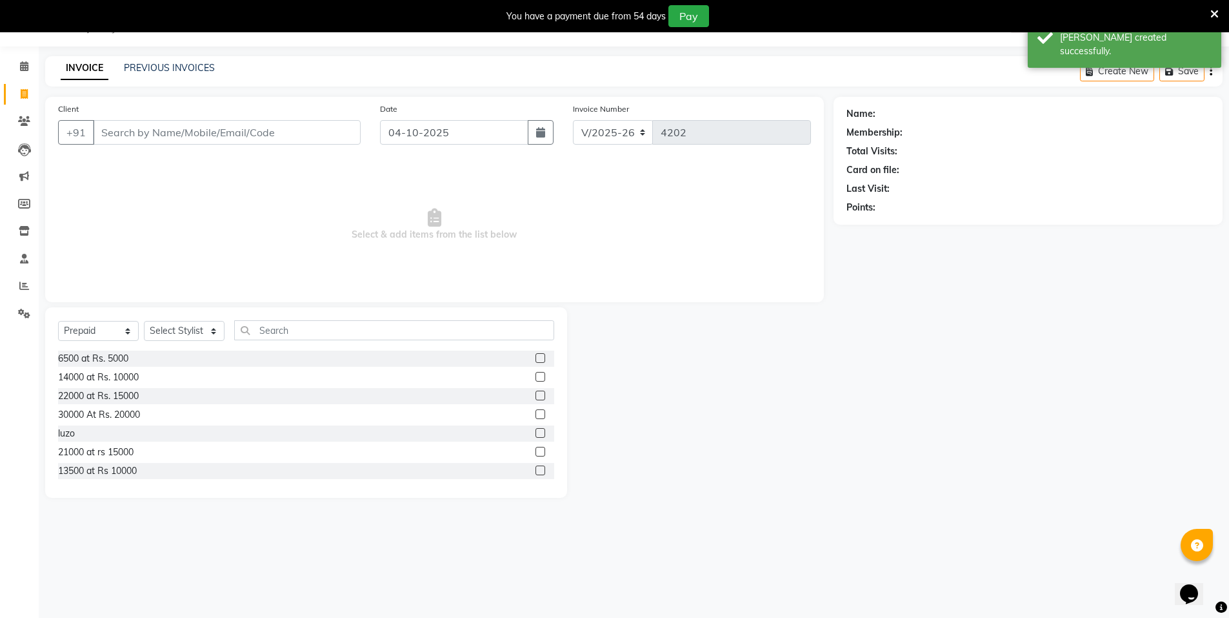
click at [185, 139] on input "Client" at bounding box center [227, 132] width 268 height 25
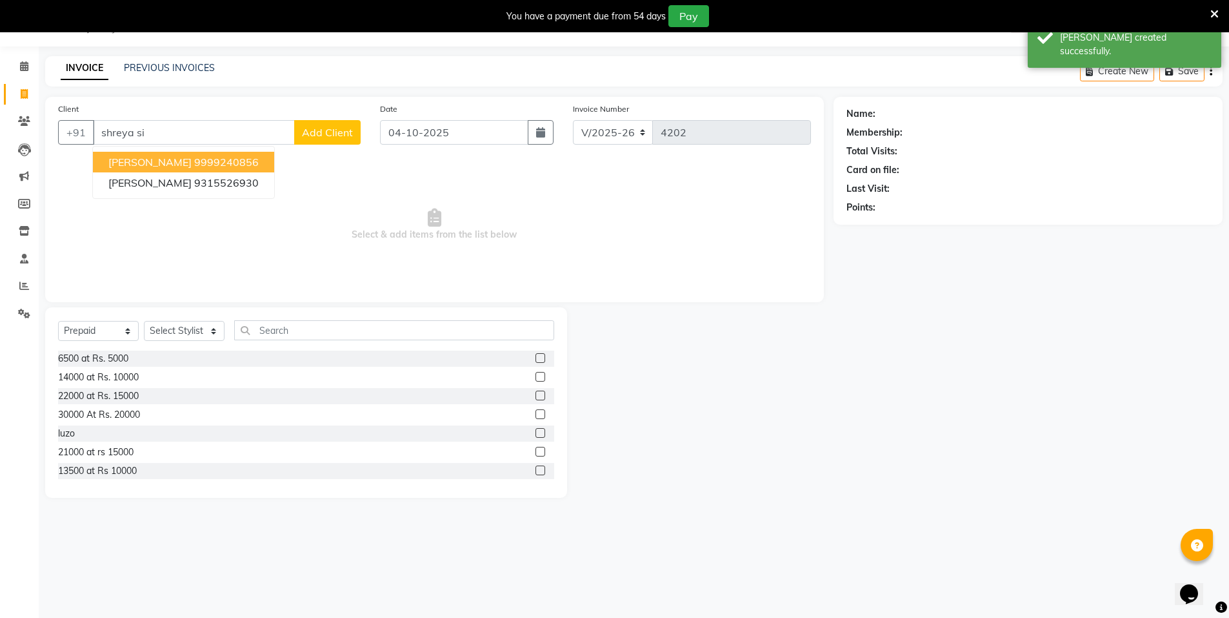
click at [194, 162] on ngb-highlight "9999240856" at bounding box center [226, 162] width 65 height 13
type input "9999240856"
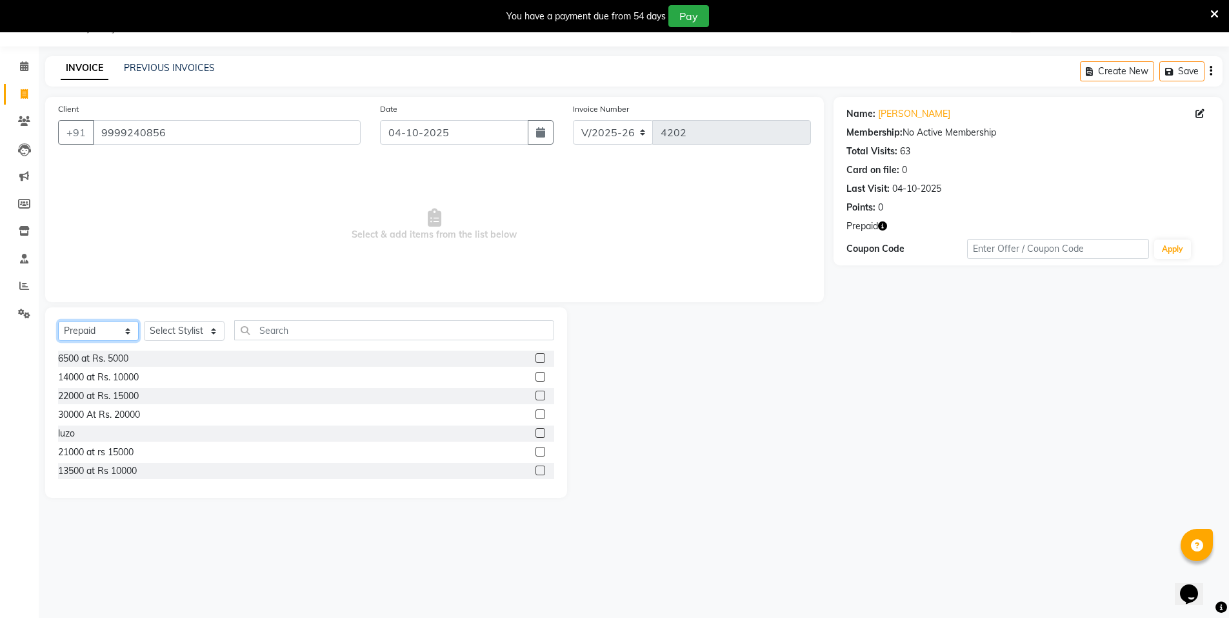
click at [106, 333] on select "Select Service Product Membership Package Voucher Prepaid Gift Card" at bounding box center [98, 331] width 81 height 20
select select "service"
click at [58, 321] on select "Select Service Product Membership Package Voucher Prepaid Gift Card" at bounding box center [98, 331] width 81 height 20
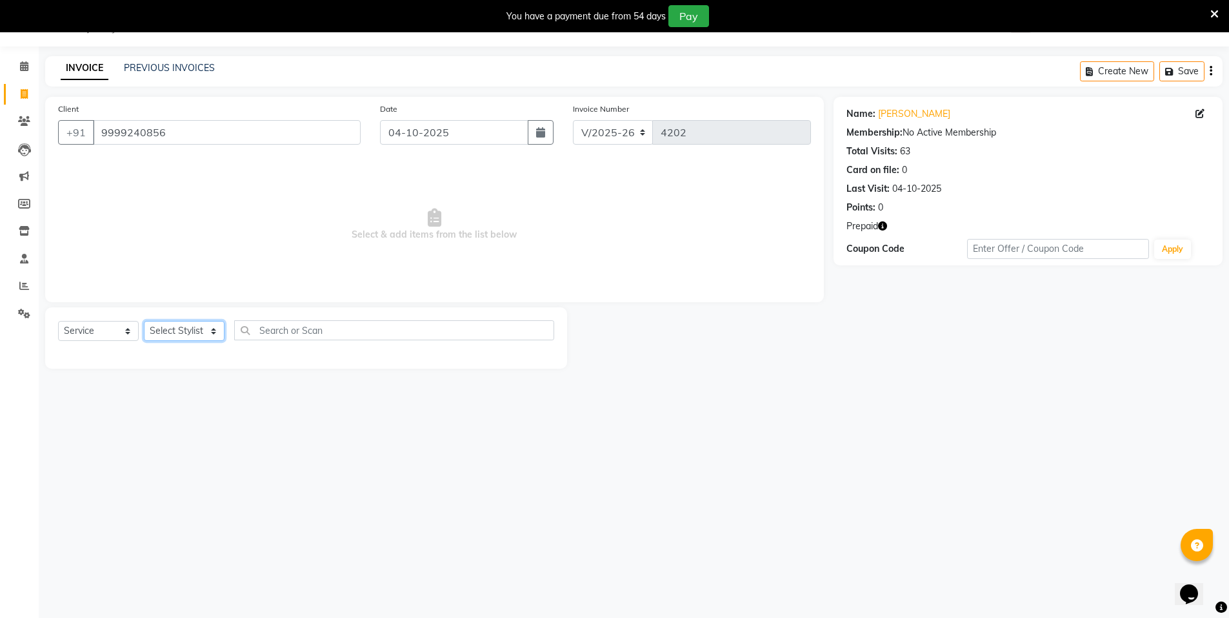
click at [172, 330] on select "Select Stylist [PERSON_NAME] [PERSON_NAME] MANAGER MD..... [PERSON_NAME] [PERSO…" at bounding box center [184, 331] width 81 height 20
click at [904, 110] on link "[PERSON_NAME]" at bounding box center [914, 114] width 72 height 14
